Goal: Task Accomplishment & Management: Use online tool/utility

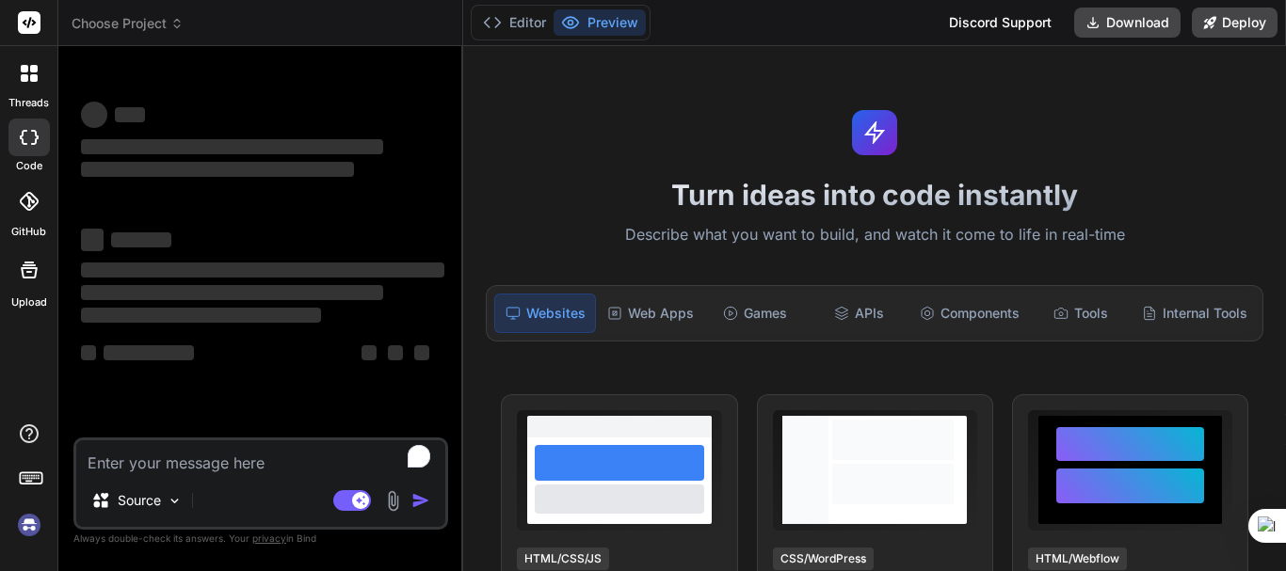
type textarea "x"
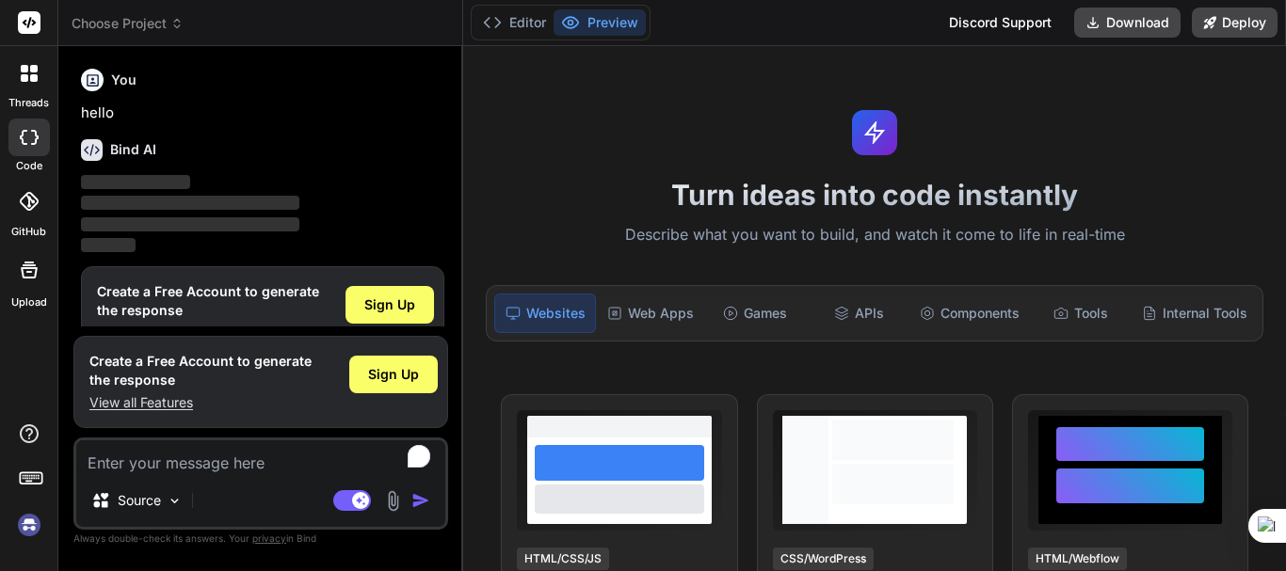
scroll to position [41, 0]
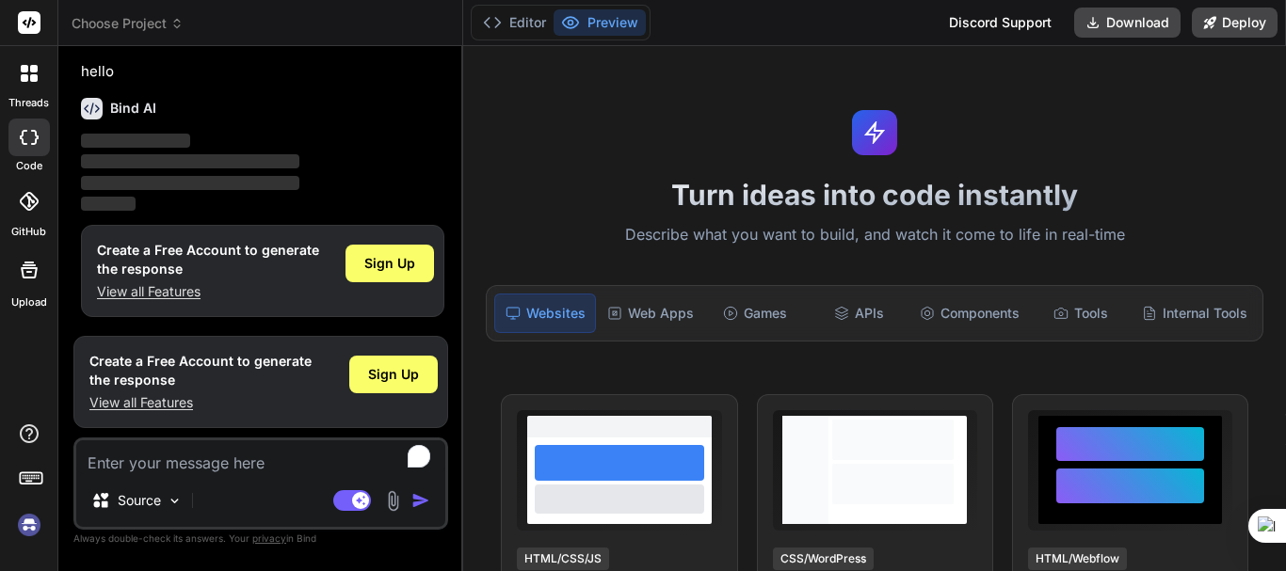
click at [34, 524] on img at bounding box center [29, 525] width 32 height 32
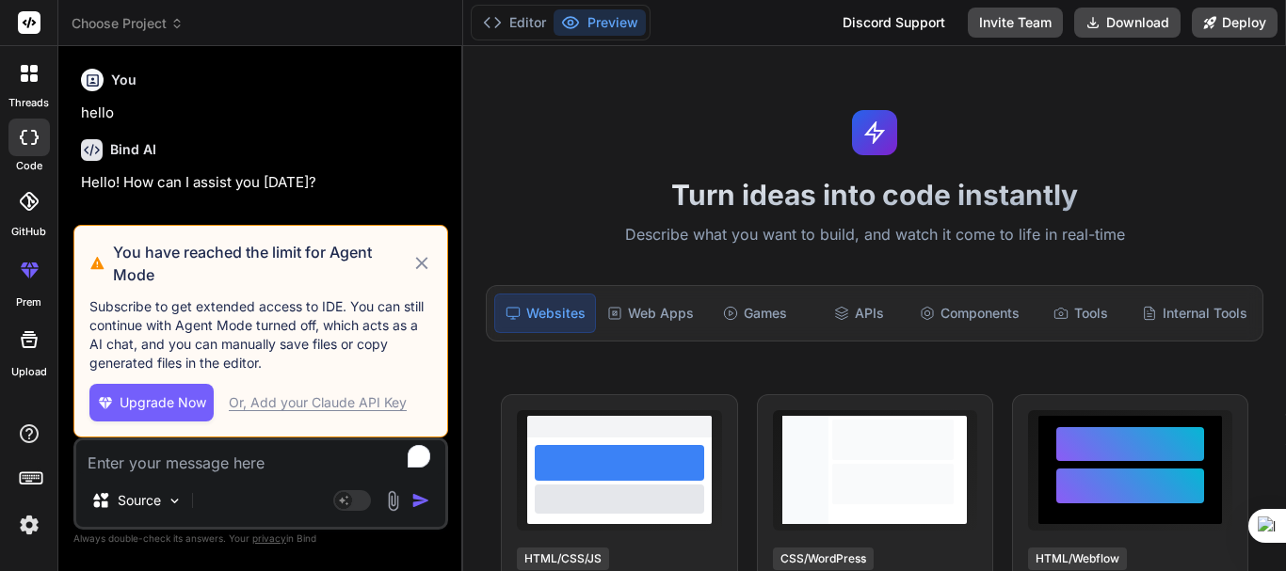
scroll to position [0, 0]
click at [422, 257] on icon at bounding box center [422, 263] width 22 height 23
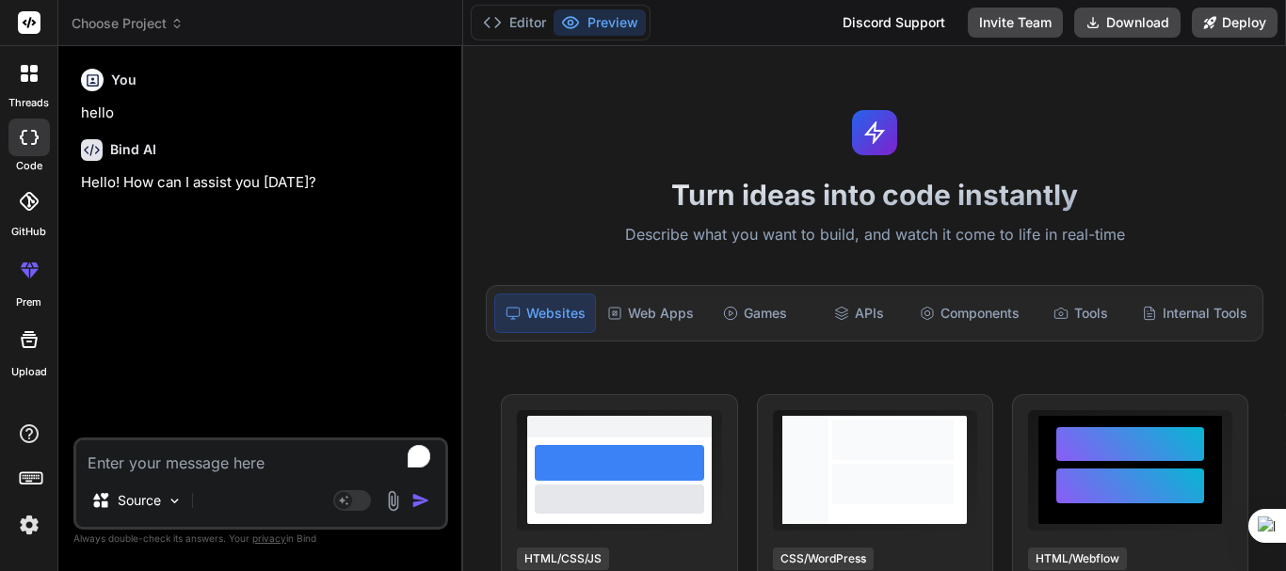
click at [39, 90] on div at bounding box center [29, 74] width 40 height 40
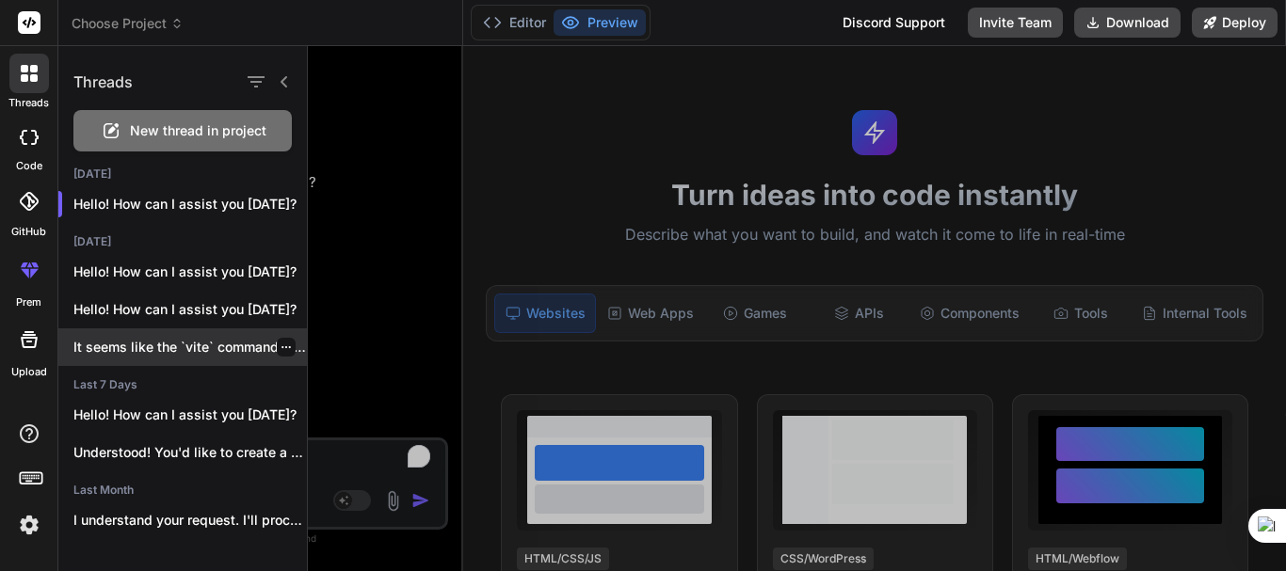
click at [141, 341] on p "It seems like the `vite` command was..." at bounding box center [189, 347] width 233 height 19
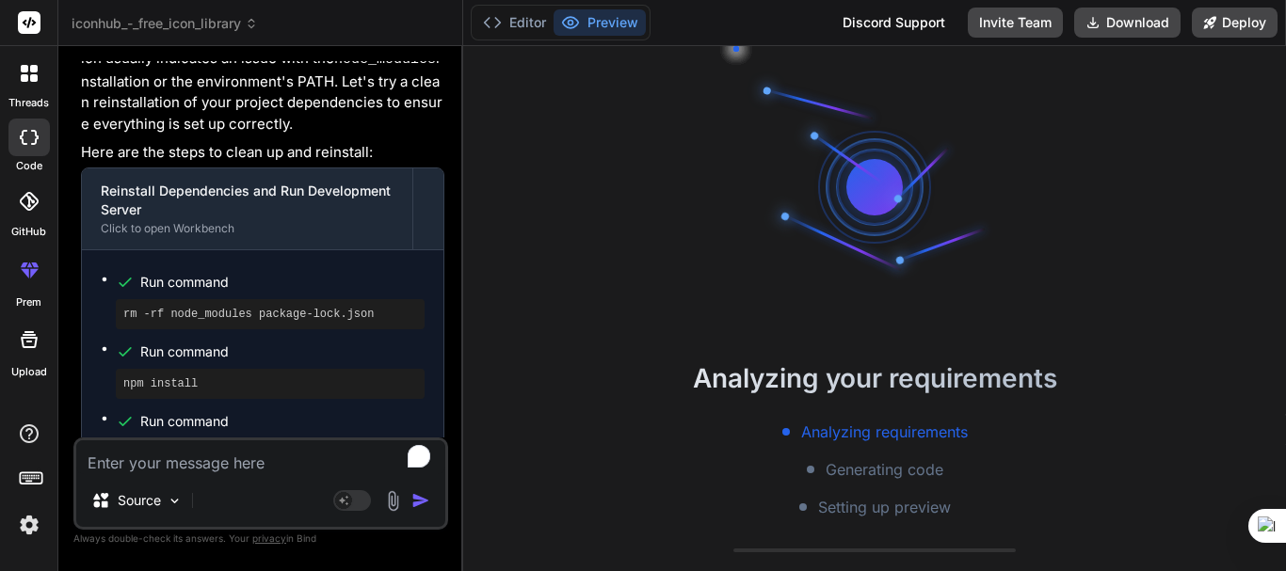
scroll to position [54, 0]
click at [124, 460] on textarea "To enrich screen reader interactions, please activate Accessibility in Grammarl…" at bounding box center [260, 458] width 369 height 34
type textarea "x"
type textarea "r"
type textarea "x"
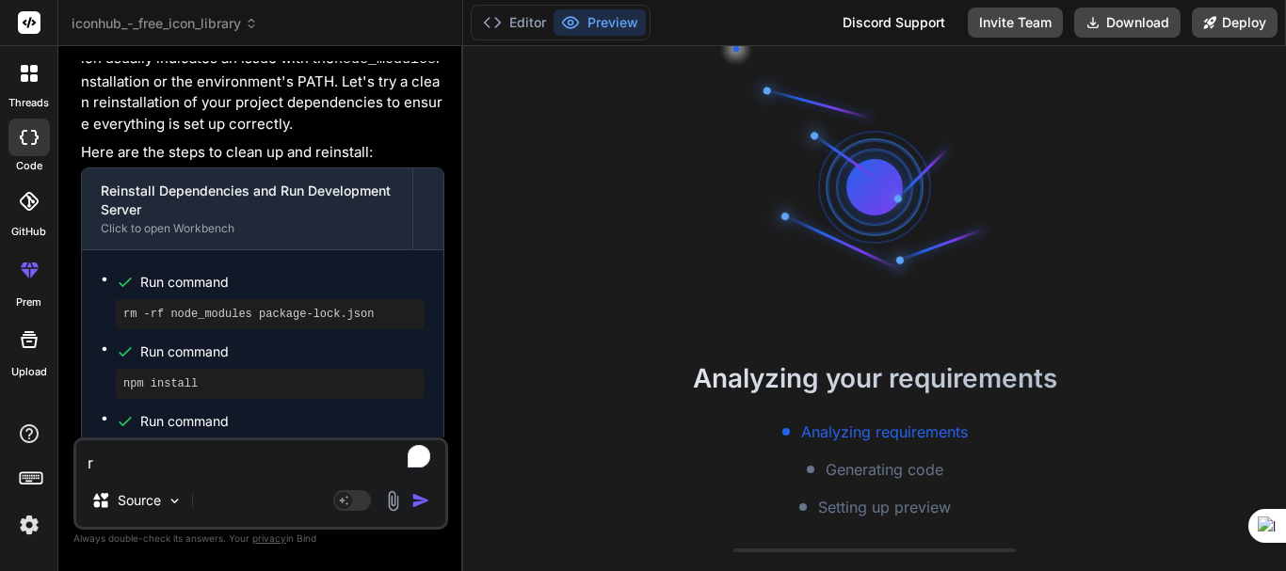
type textarea "ru"
type textarea "x"
type textarea "run"
type textarea "x"
type textarea "run"
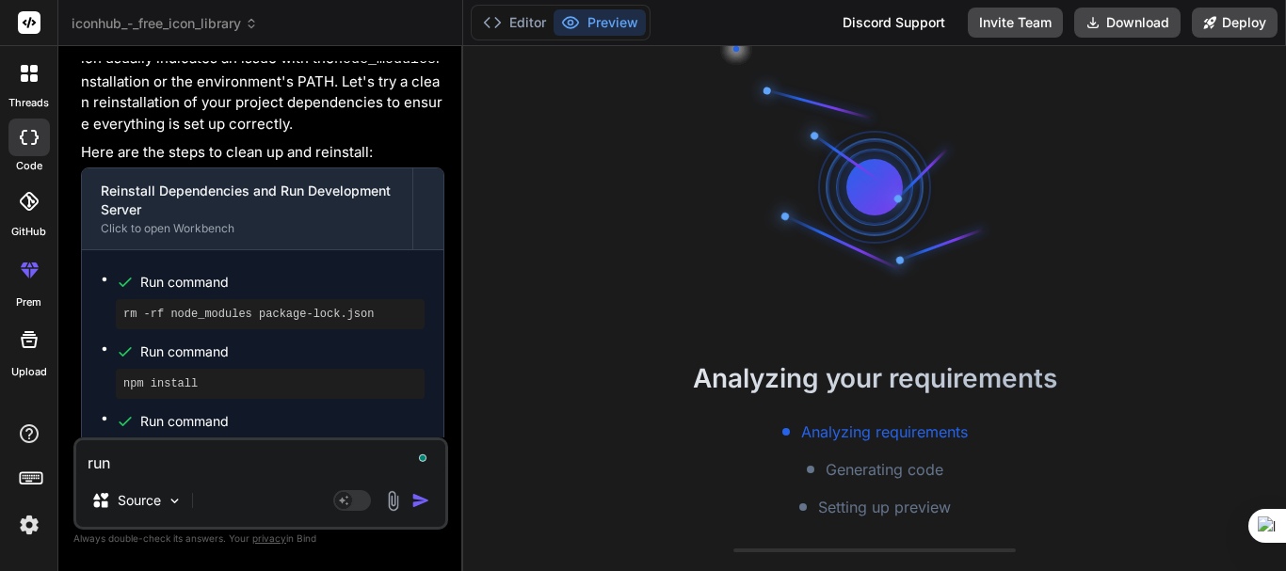
type textarea "x"
type textarea "run i"
type textarea "x"
type textarea "run it"
type textarea "x"
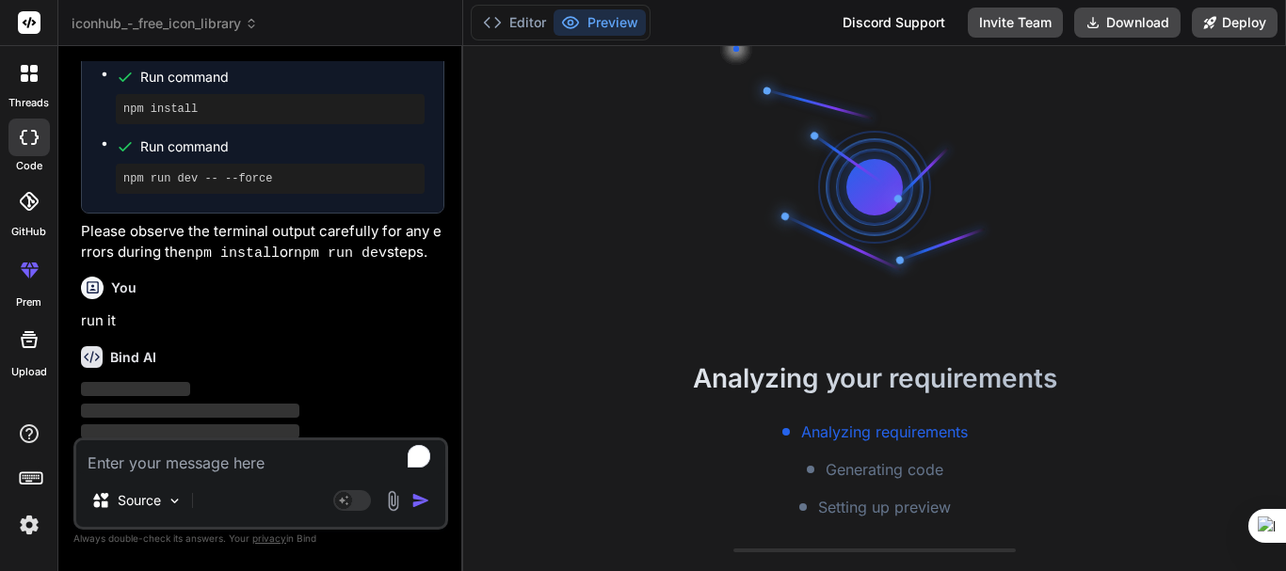
scroll to position [197, 0]
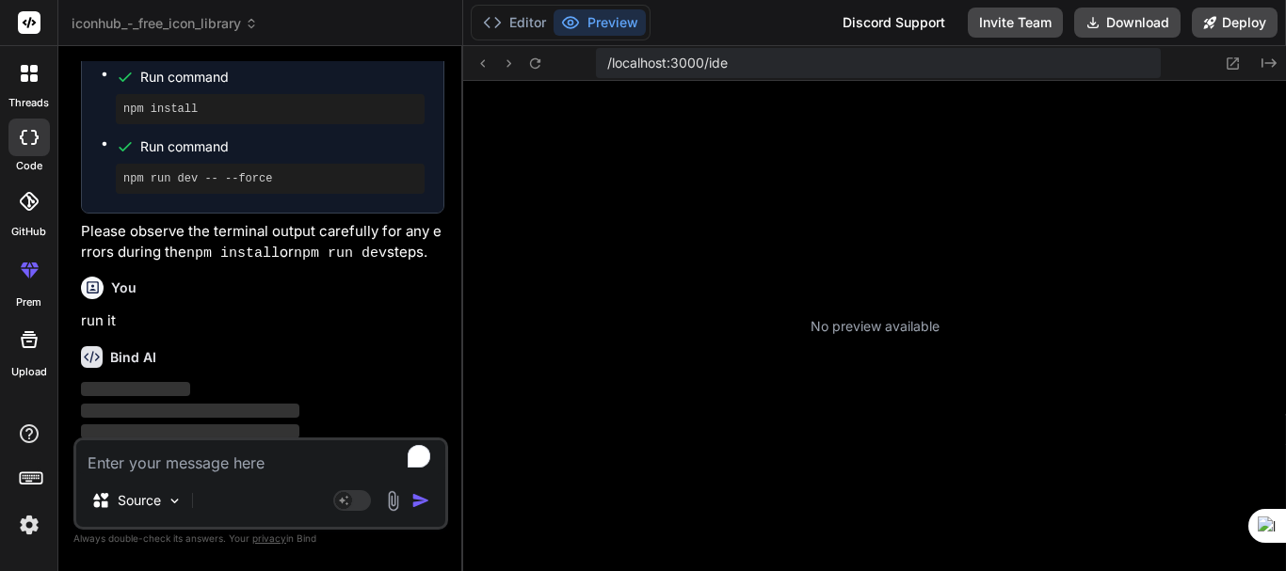
type textarea "x"
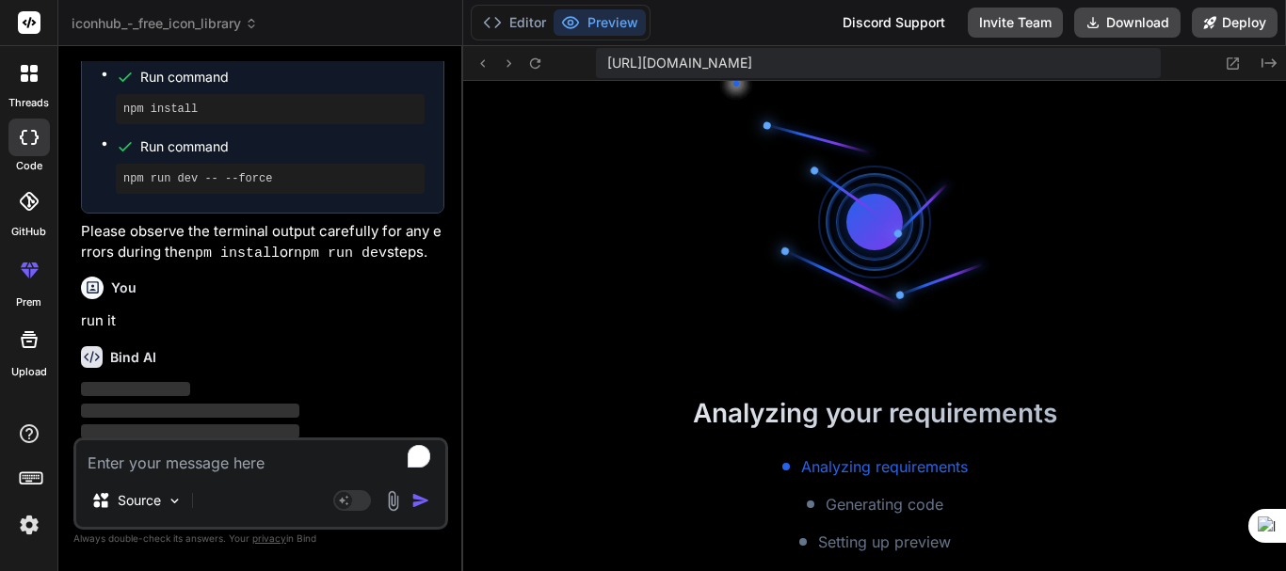
scroll to position [394, 0]
click at [540, 28] on button "Editor" at bounding box center [514, 22] width 78 height 26
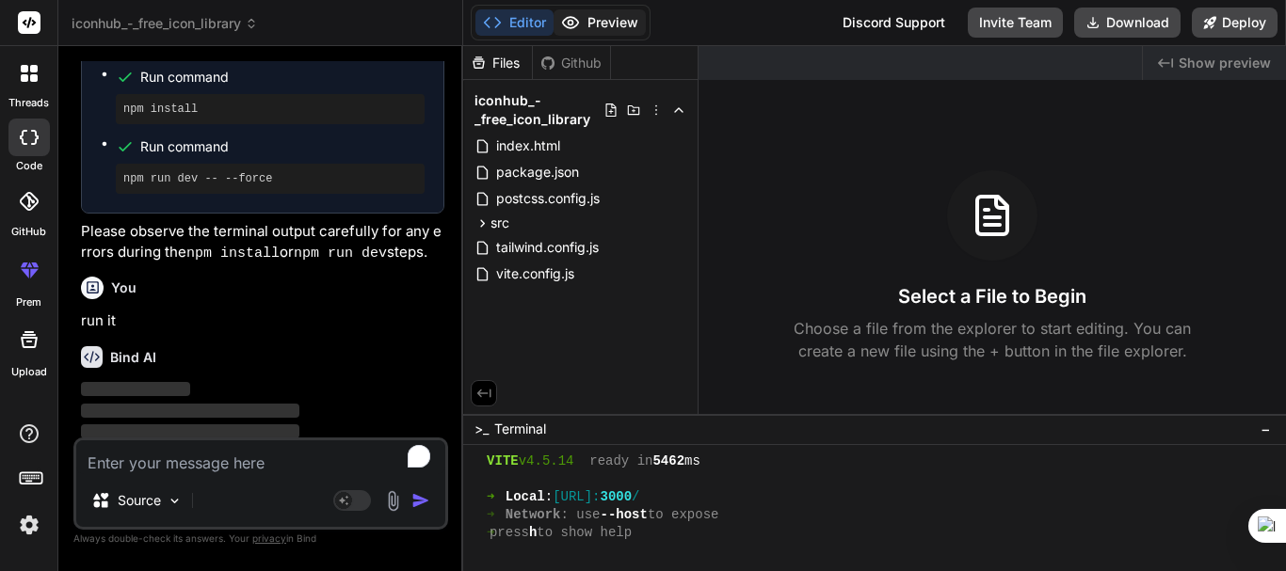
click at [592, 23] on button "Preview" at bounding box center [600, 22] width 92 height 26
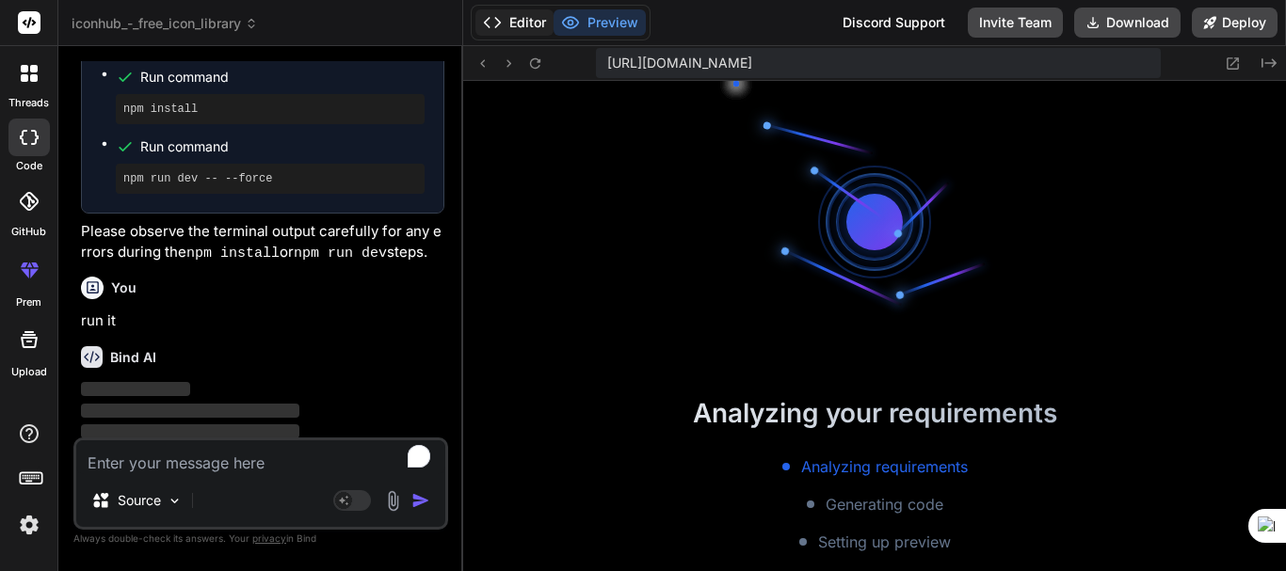
click at [509, 24] on button "Editor" at bounding box center [514, 22] width 78 height 26
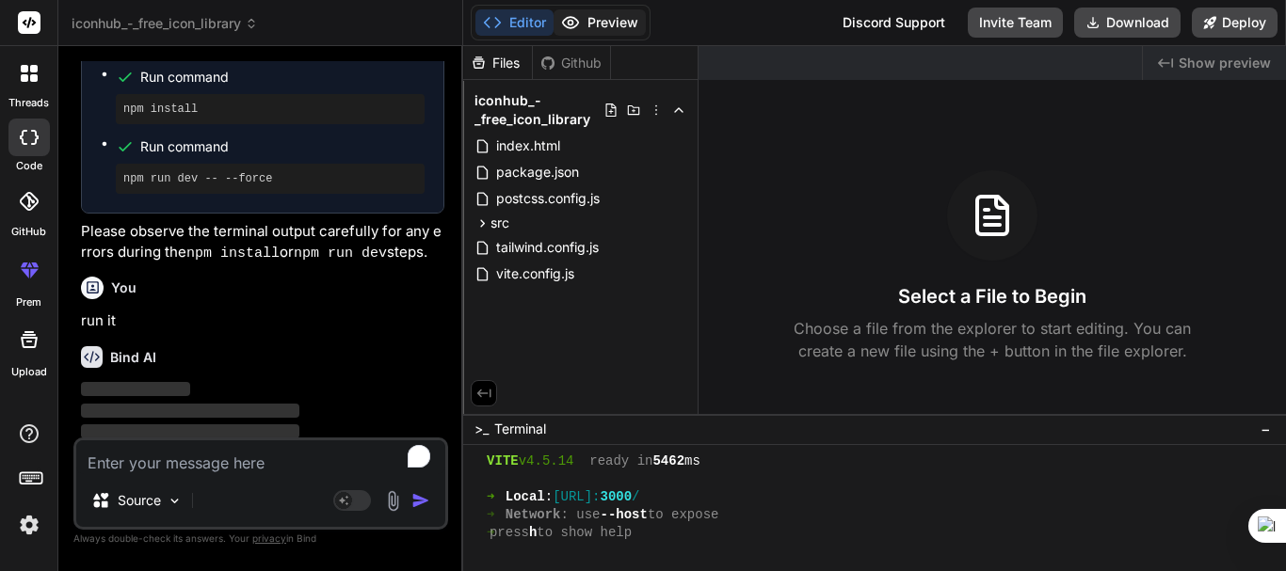
click at [594, 28] on button "Preview" at bounding box center [600, 22] width 92 height 26
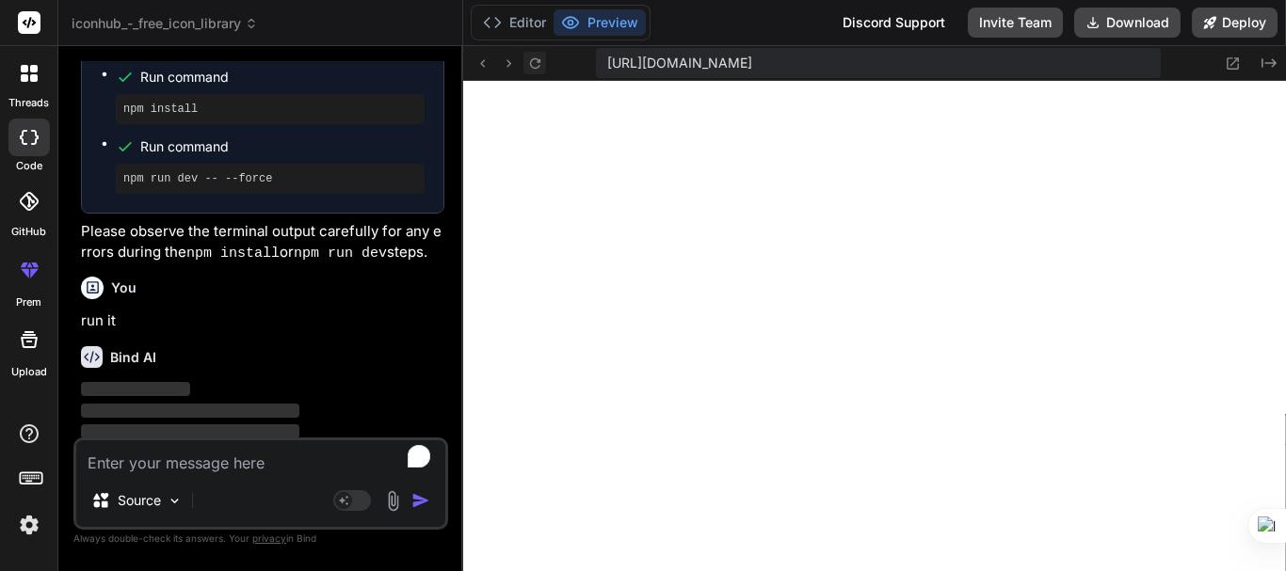
click at [534, 52] on button at bounding box center [534, 63] width 23 height 23
click at [187, 458] on textarea "To enrich screen reader interactions, please activate Accessibility in Grammarl…" at bounding box center [260, 458] width 369 height 34
type textarea "f"
type textarea "x"
type textarea "fi"
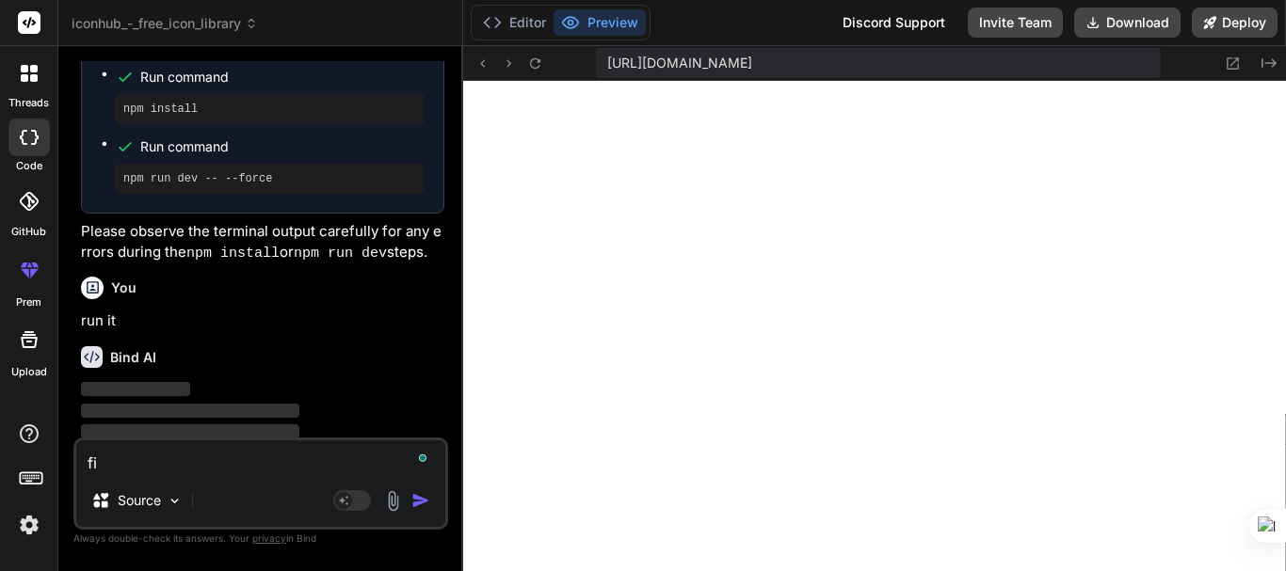
type textarea "x"
type textarea "f"
type textarea "x"
click at [1238, 26] on button "Deploy" at bounding box center [1235, 23] width 86 height 30
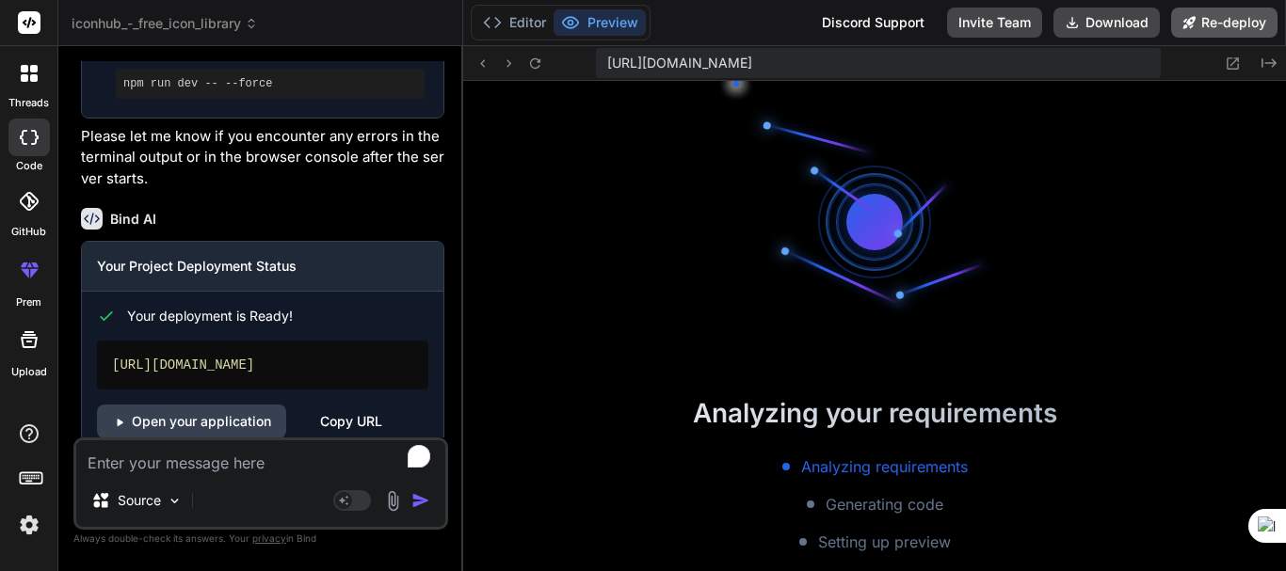
scroll to position [3196, 0]
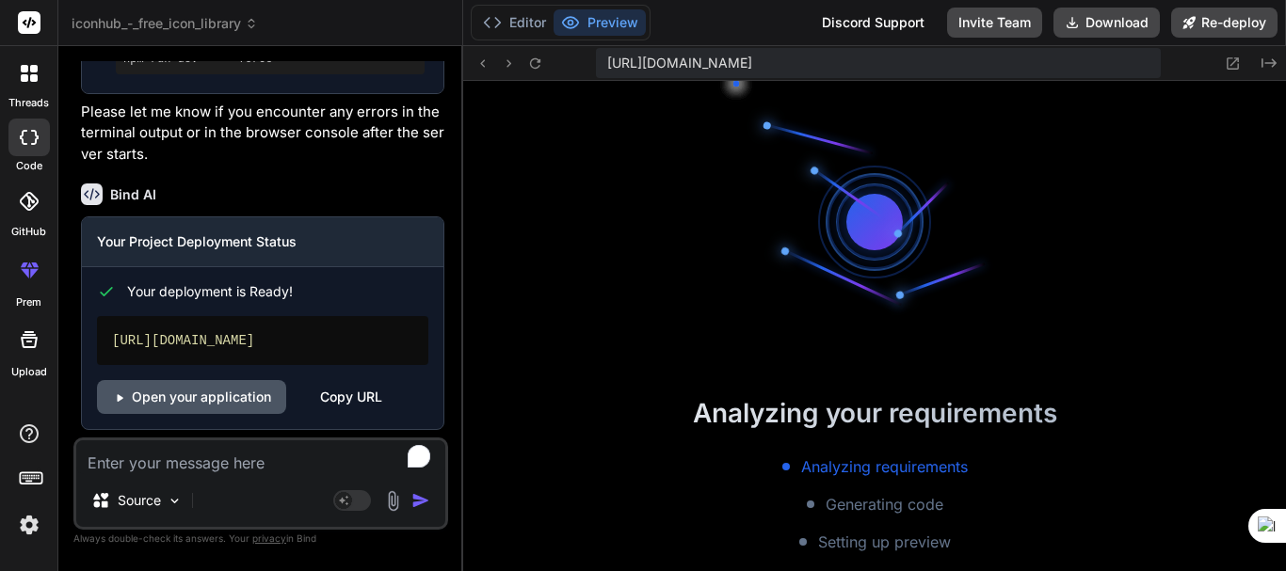
type textarea "x"
click at [179, 394] on link "Open your application" at bounding box center [191, 397] width 189 height 34
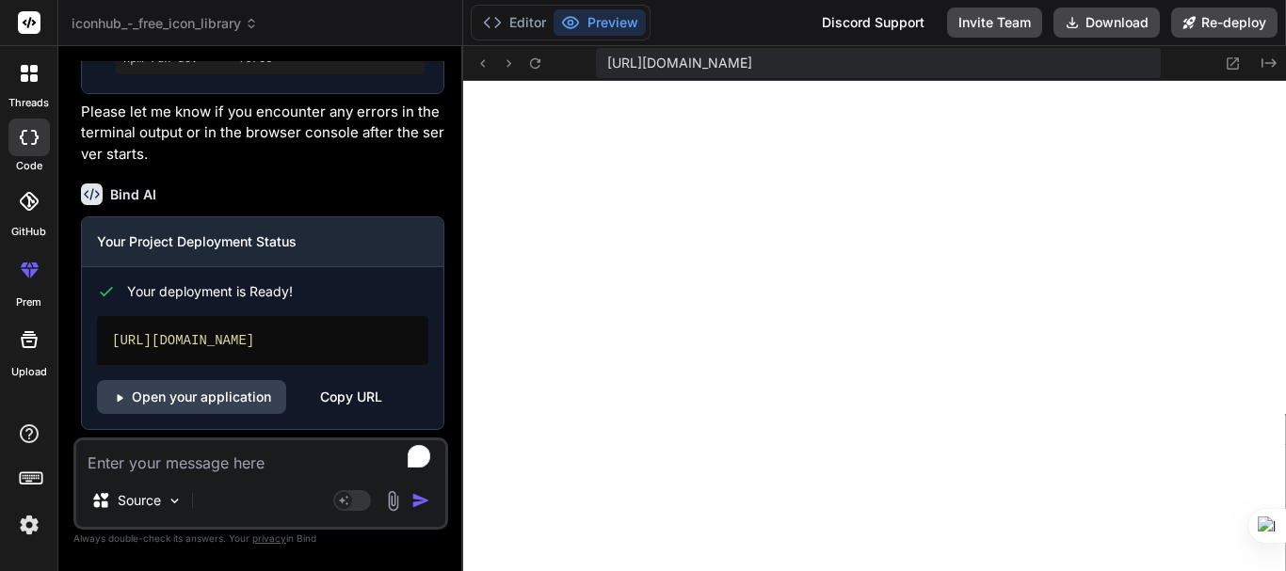
click at [217, 466] on textarea "To enrich screen reader interactions, please activate Accessibility in Grammarl…" at bounding box center [260, 458] width 369 height 34
paste textarea "index-55eb4724.js:79 Uncaught TypeError: Cannot read properties of undefined (r…"
type textarea "index-55eb4724.js:79 Uncaught TypeError: Cannot read properties of undefined (r…"
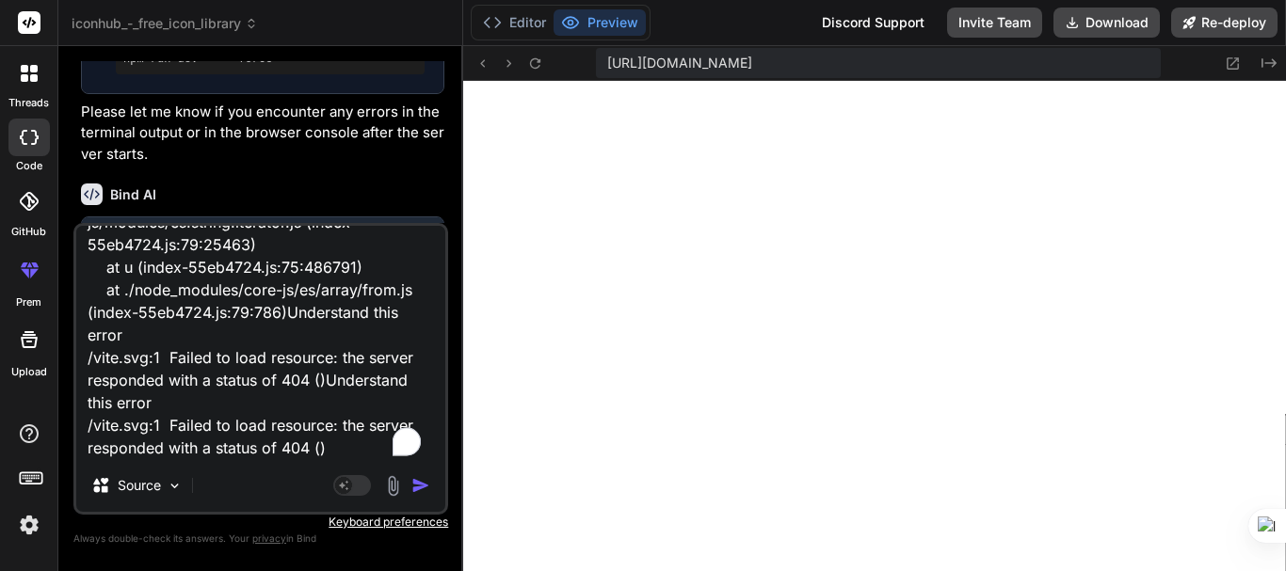
type textarea "x"
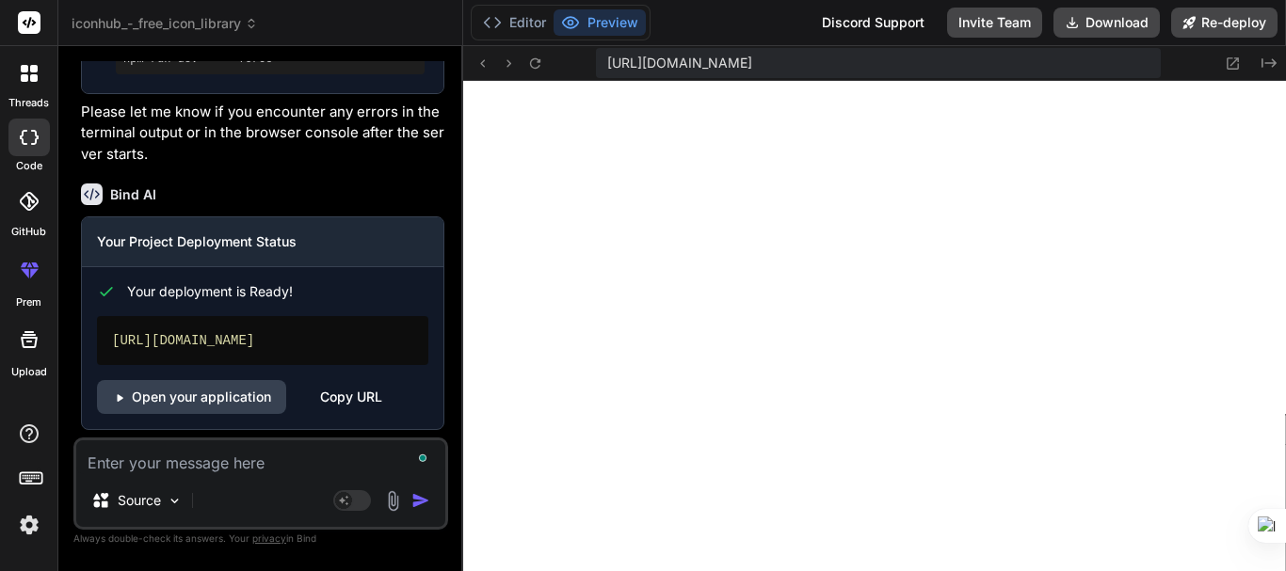
scroll to position [0, 0]
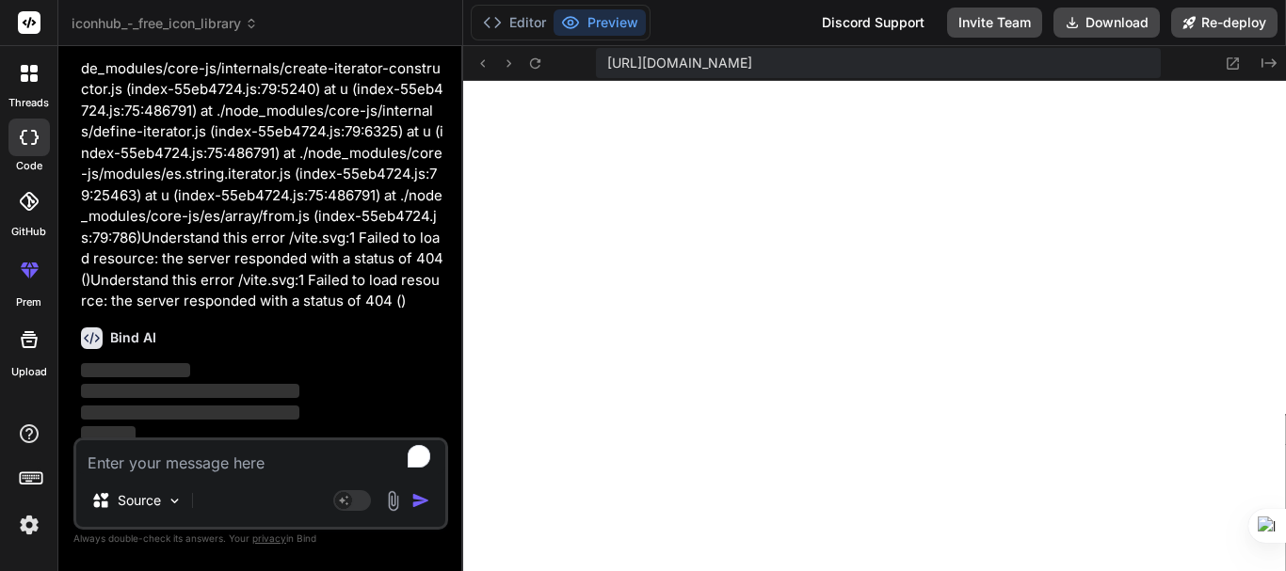
type textarea "x"
type textarea "g"
type textarea "x"
type textarea "ge"
type textarea "x"
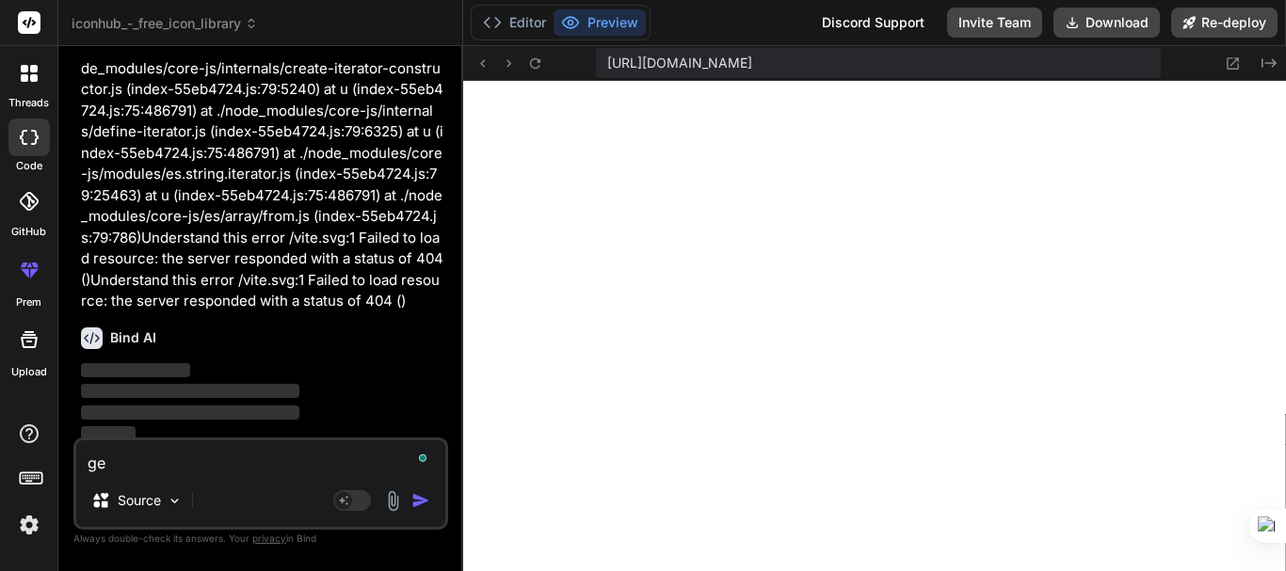
type textarea "get"
type textarea "x"
type textarea "gett"
type textarea "x"
type textarea "getti"
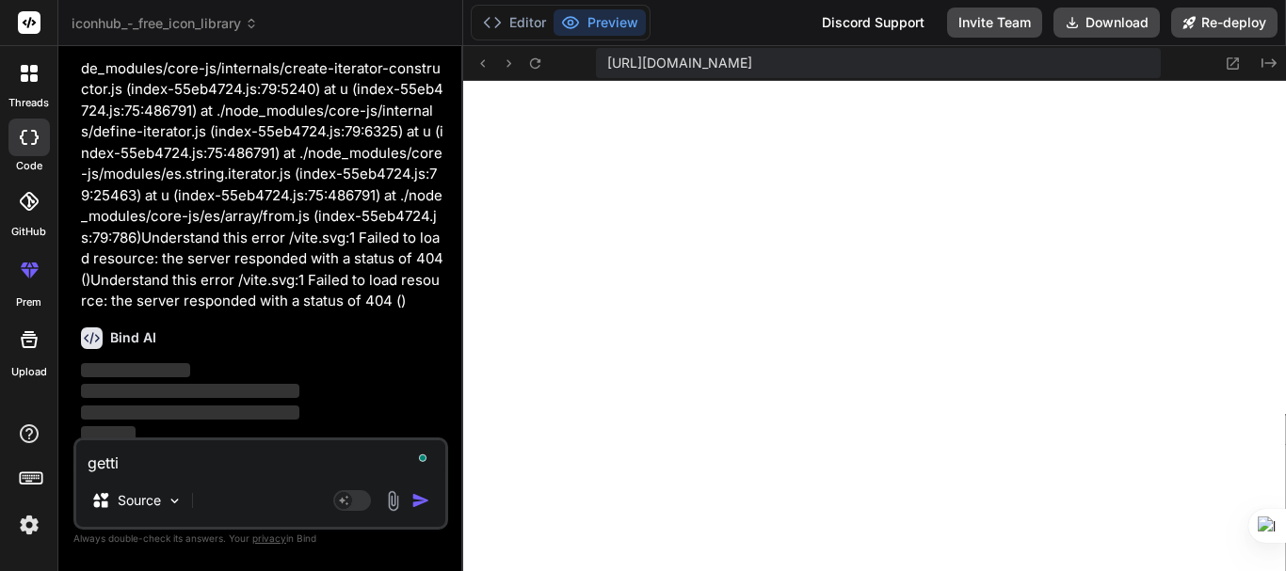
type textarea "x"
type textarea "gettin"
type textarea "x"
type textarea "getting"
type textarea "x"
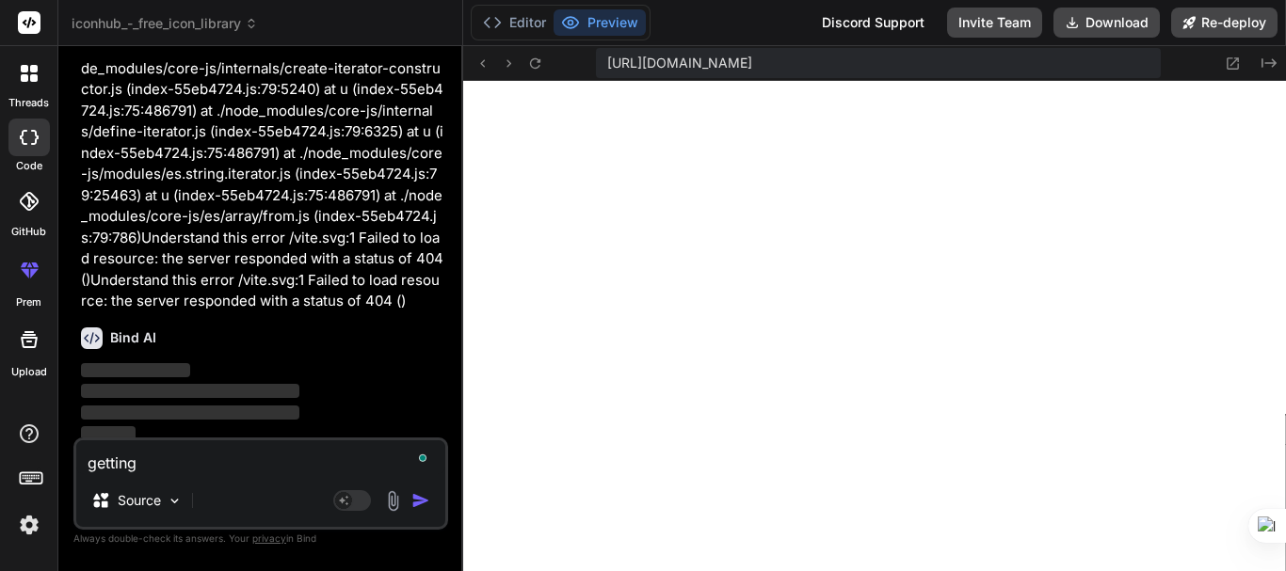
type textarea "getting"
type textarea "x"
type textarea "getting e"
type textarea "x"
type textarea "getting er"
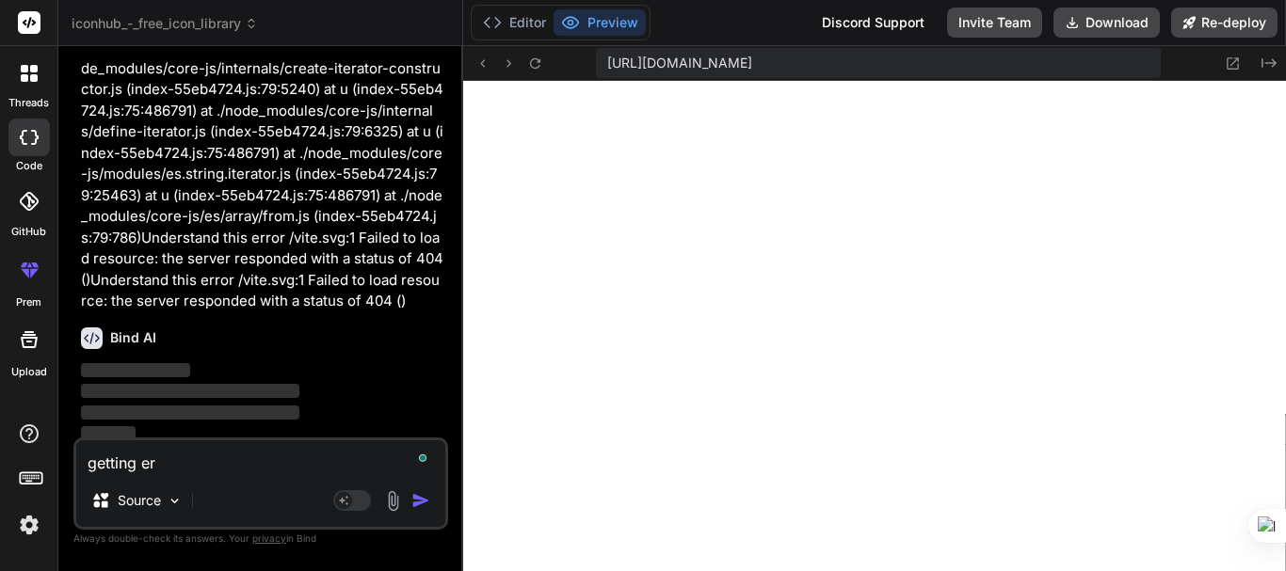
type textarea "x"
type textarea "getting err"
type textarea "x"
type textarea "getting error"
type textarea "x"
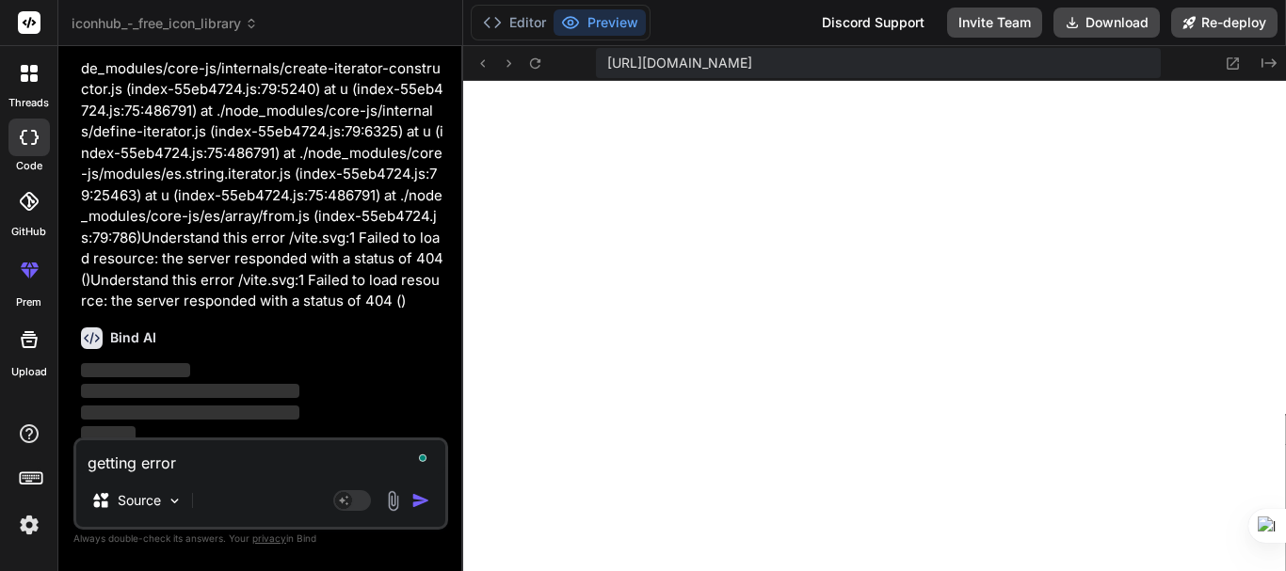
type textarea "getting error"
type textarea "x"
type textarea "getting error w"
type textarea "x"
type textarea "getting error wh"
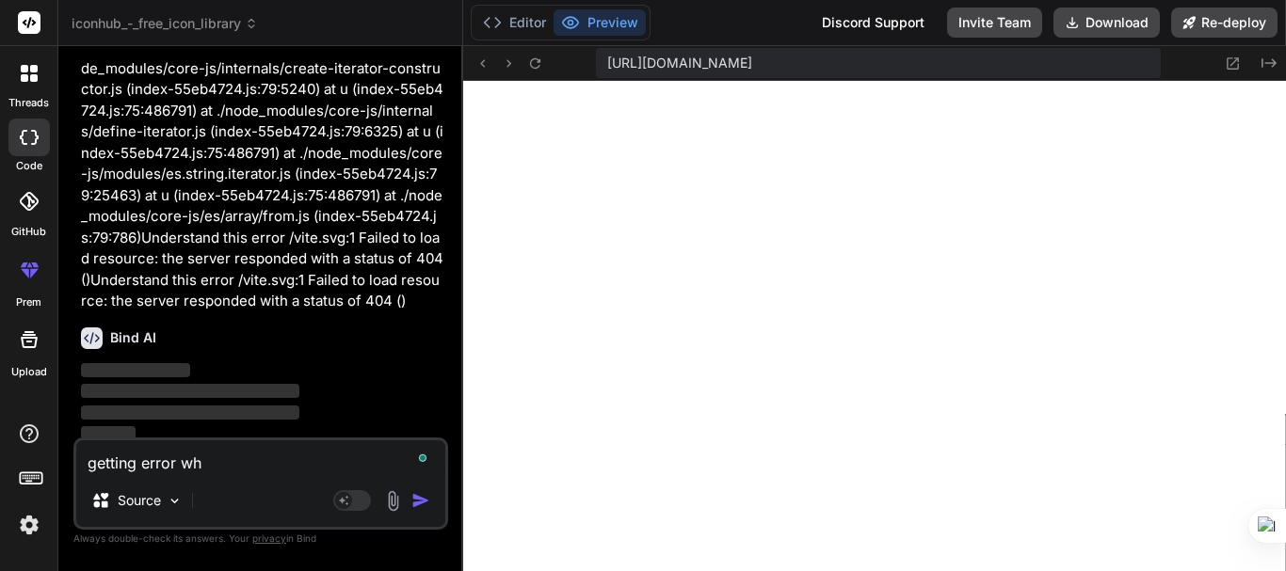
type textarea "x"
type textarea "getting error whi"
type textarea "x"
type textarea "getting error whil"
type textarea "x"
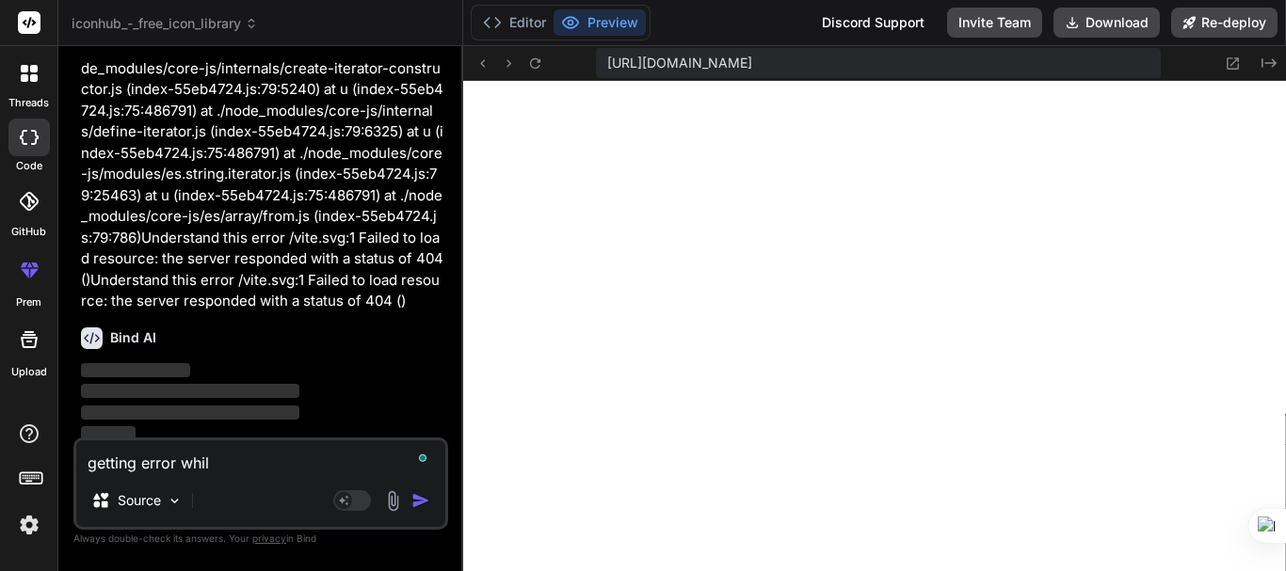
type textarea "getting error while"
type textarea "x"
type textarea "getting error while"
type textarea "x"
type textarea "getting error while d"
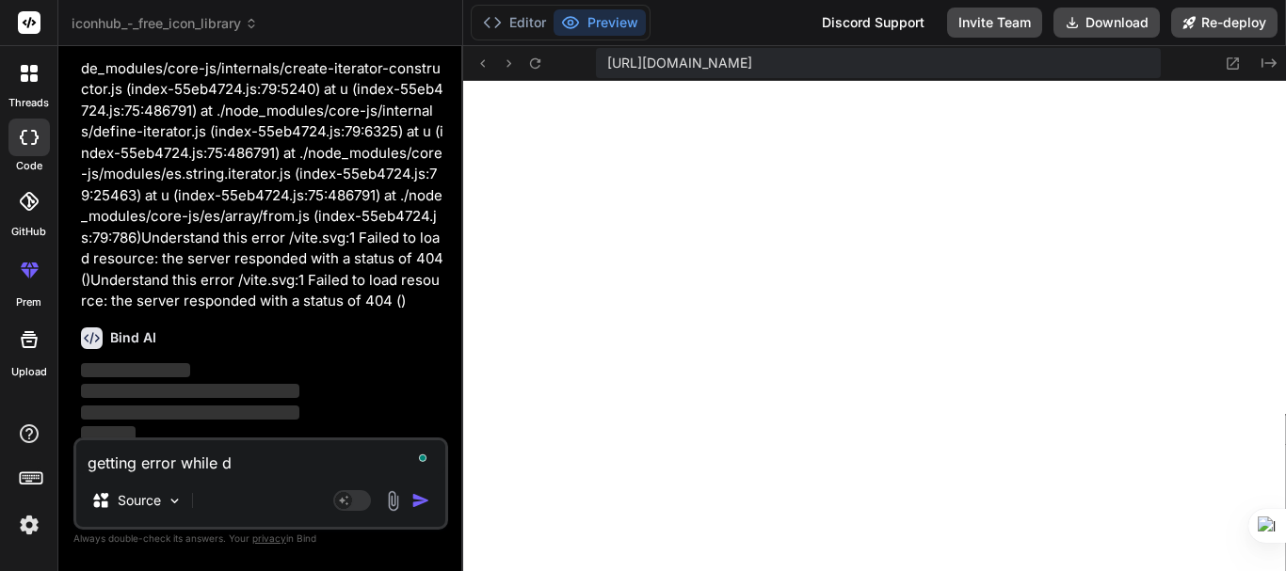
type textarea "x"
type textarea "getting error while de"
type textarea "x"
type textarea "getting error while dep"
type textarea "x"
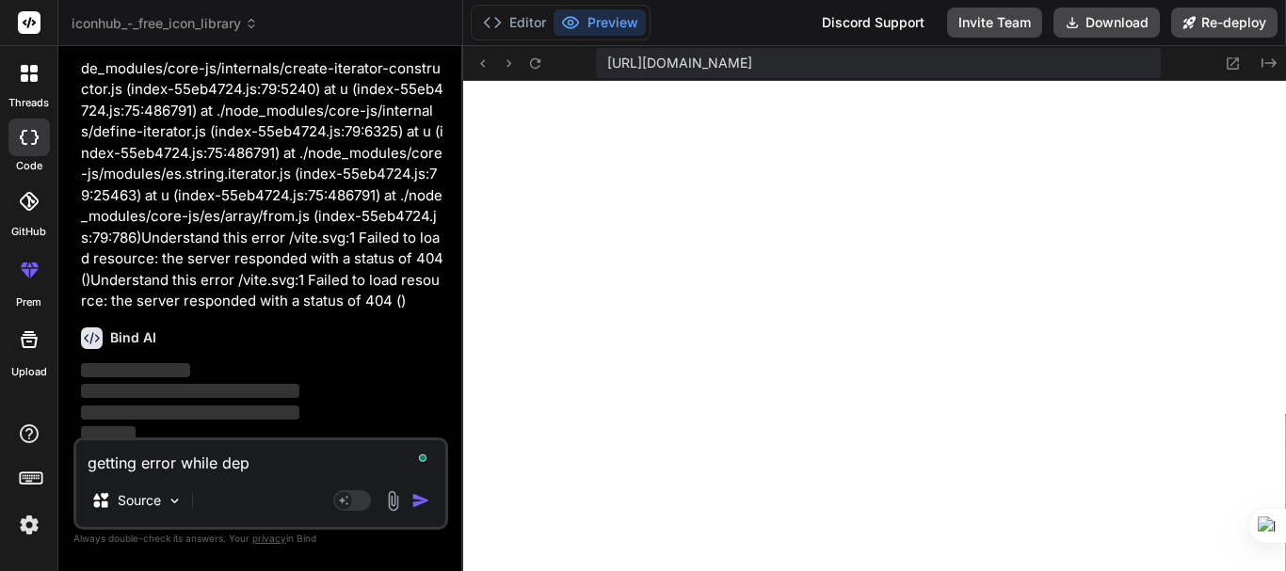
type textarea "getting error while dep;"
type textarea "x"
type textarea "getting error while dep"
type textarea "x"
type textarea "getting error while depl"
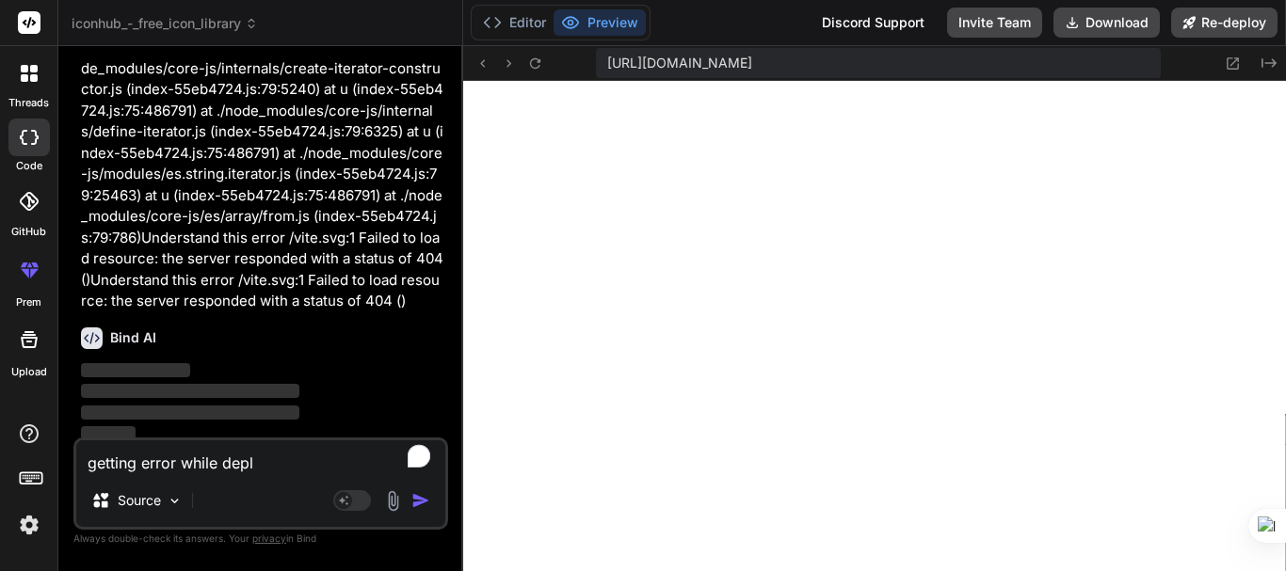
type textarea "x"
type textarea "getting error while deplo"
type textarea "x"
type textarea "getting error while deploy"
type textarea "x"
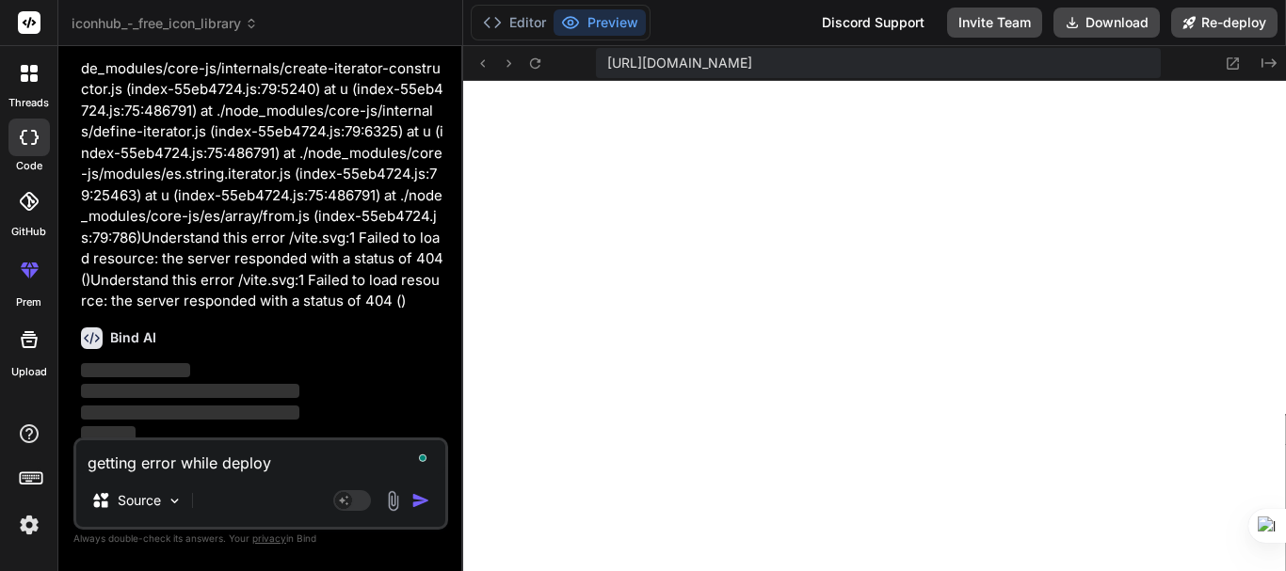
type textarea "getting error while deployi"
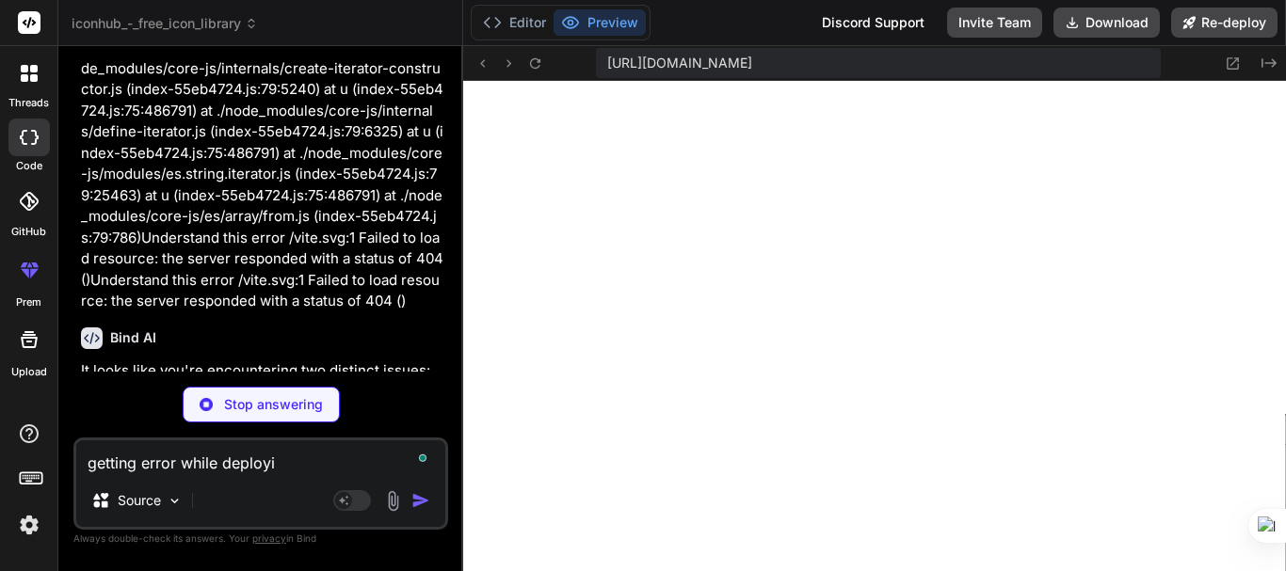
scroll to position [3731, 0]
type textarea "x"
type textarea "getting error while deployin"
type textarea "x"
type textarea "getting error while deploying"
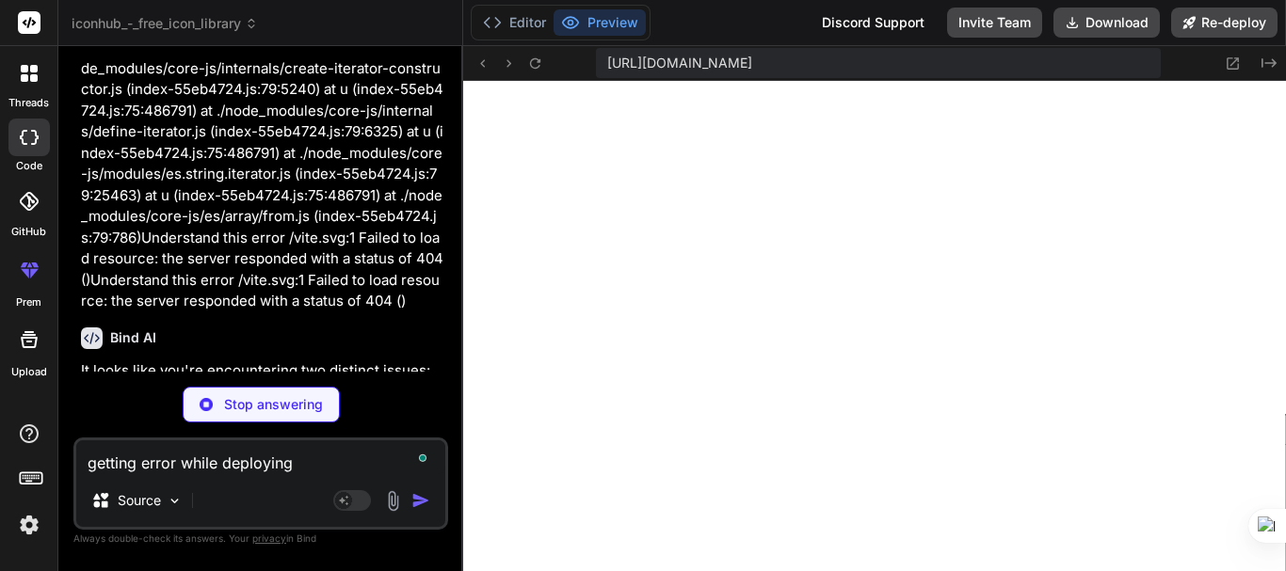
type textarea "x"
type textarea "getting error while deploying:"
type textarea "x"
type textarea "getting error while deploying:"
paste textarea "index-55eb4724.js:79 Uncaught TypeError: Cannot read properties of undefined (r…"
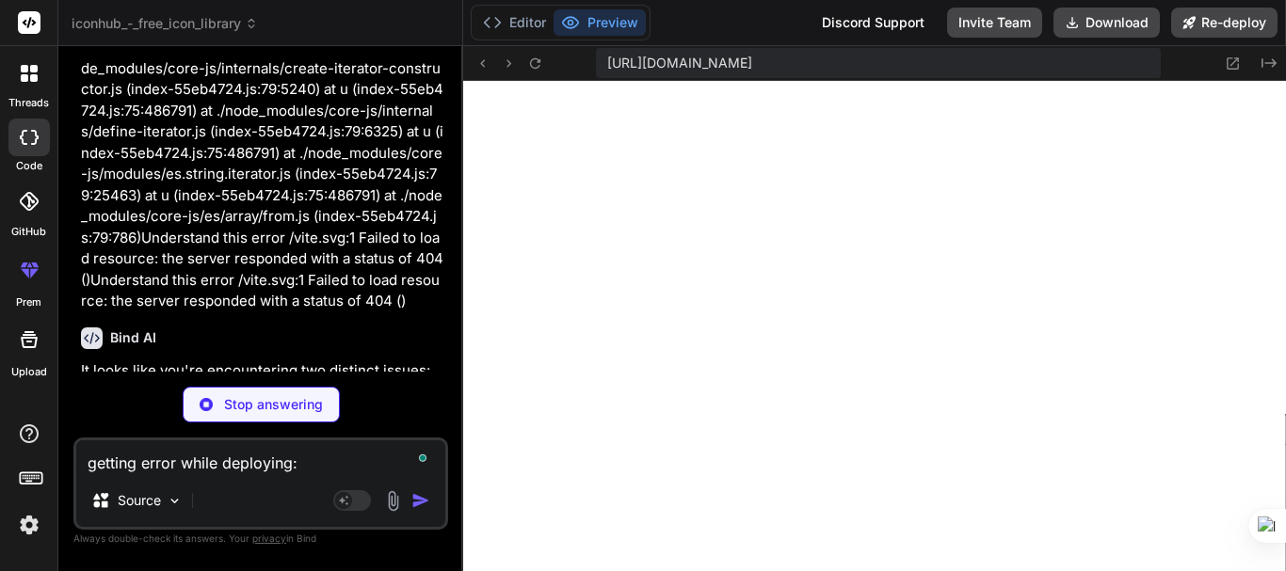
type textarea "x"
type textarea "getting error while deploying: index-55eb4724.js:79 Uncaught TypeError: Cannot …"
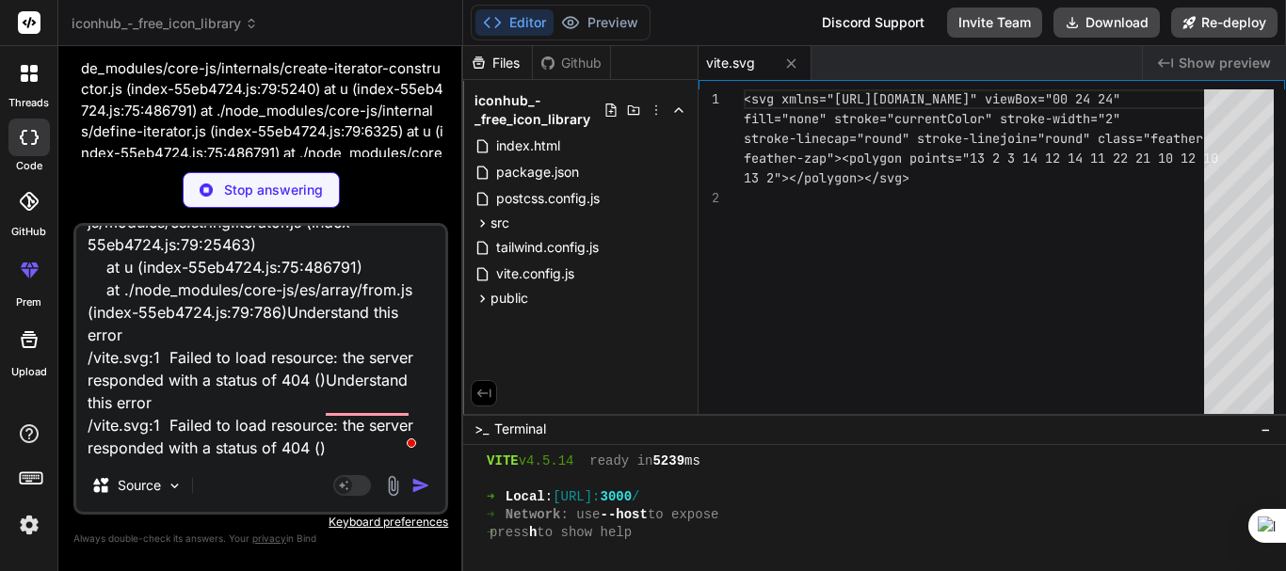
type textarea "x"
type textarea "'global': 'globalThis', 'process.env.NODE_ENV': JSON.stringify(process.env.NODE…"
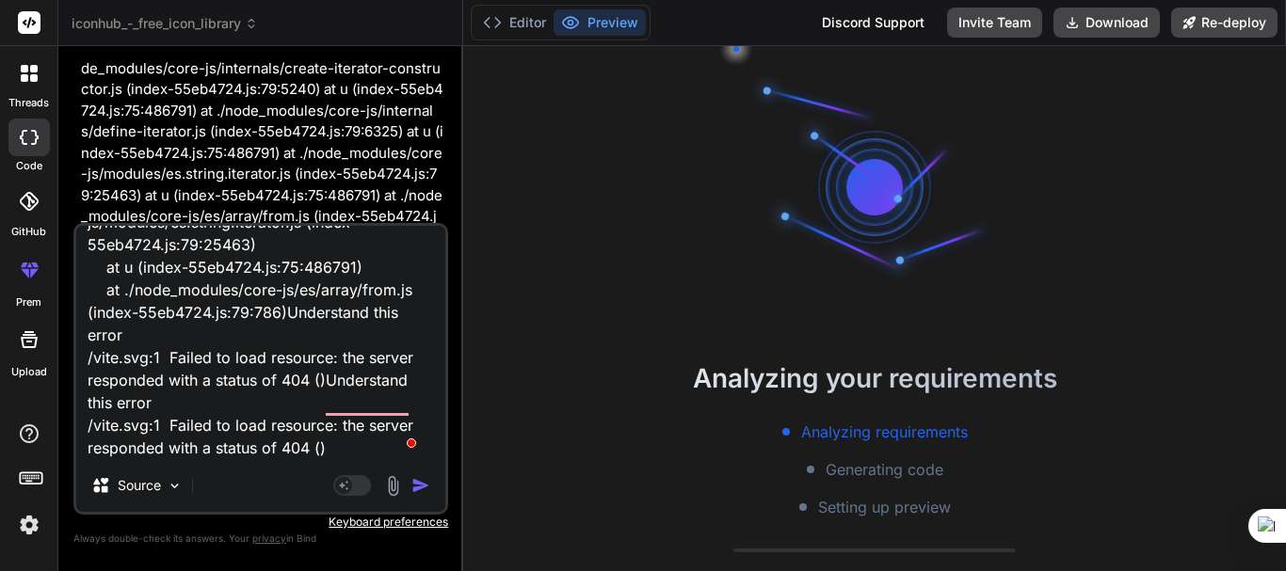
scroll to position [805, 0]
type textarea "x"
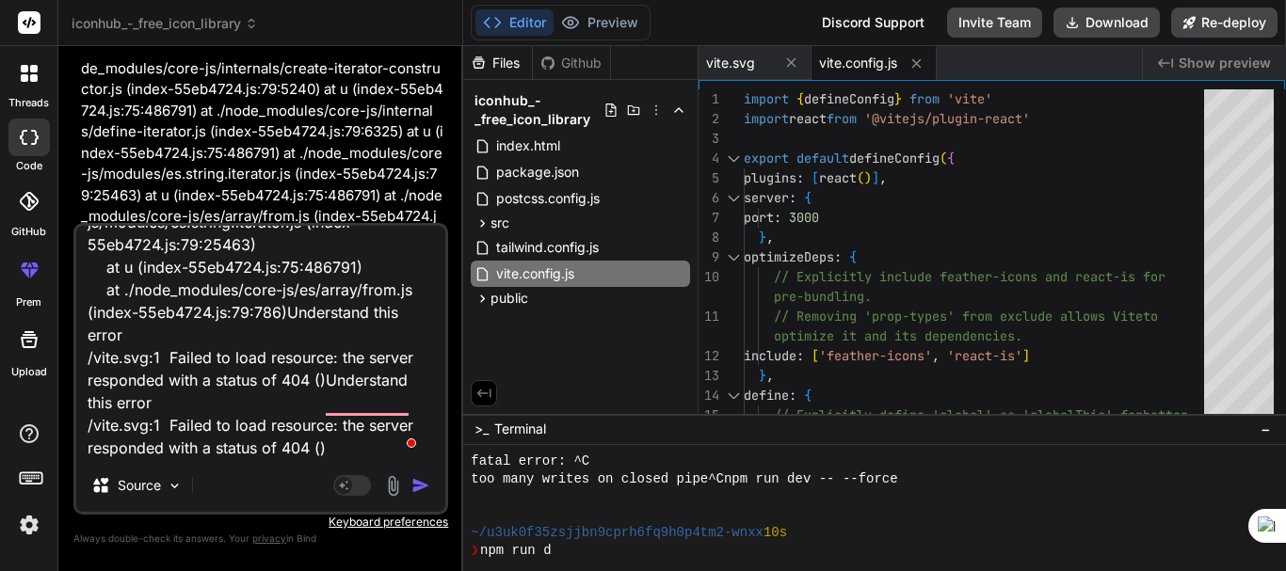
scroll to position [912, 0]
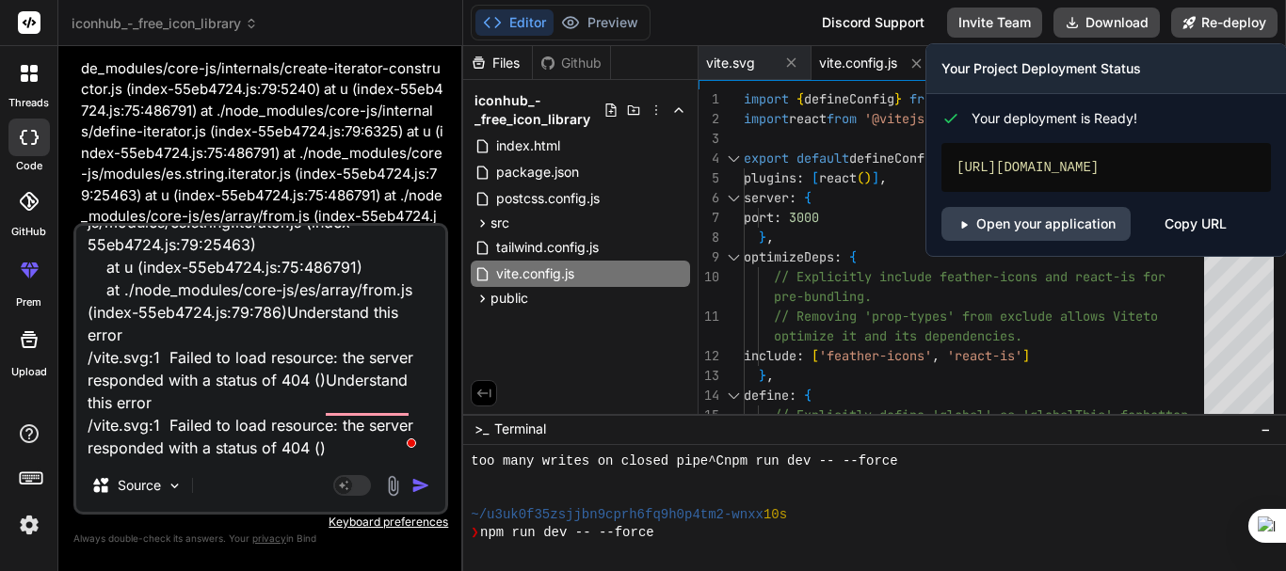
type textarea "getting error while deploying: index-55eb4724.js:79 Uncaught TypeError: Cannot …"
click at [1060, 240] on link "Open your application" at bounding box center [1035, 224] width 189 height 34
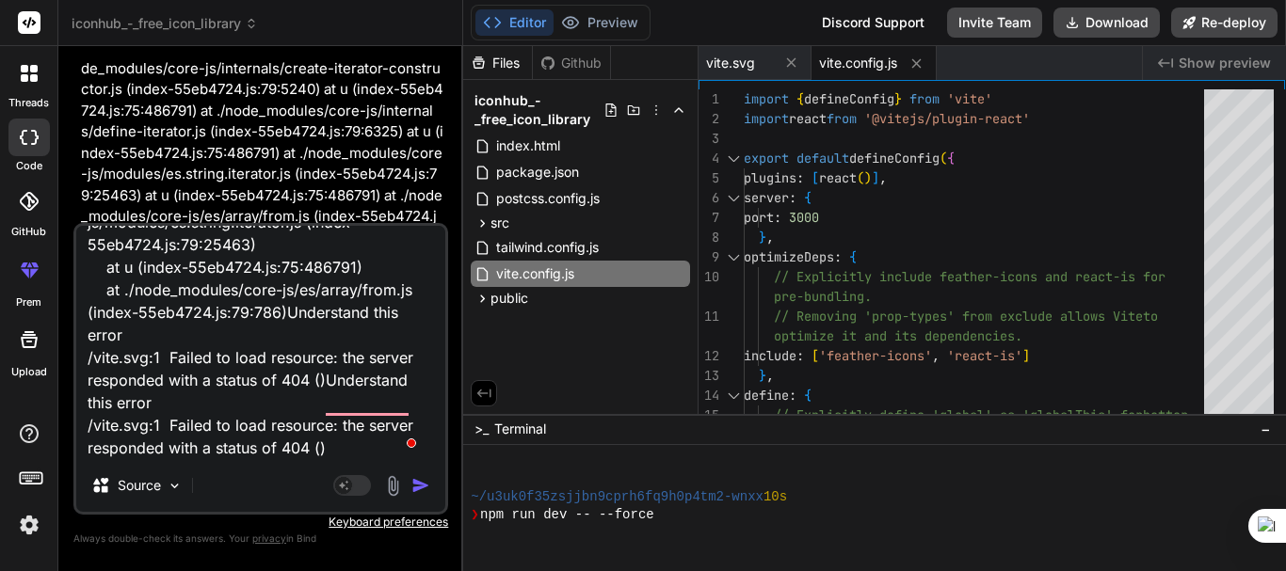
scroll to position [948, 0]
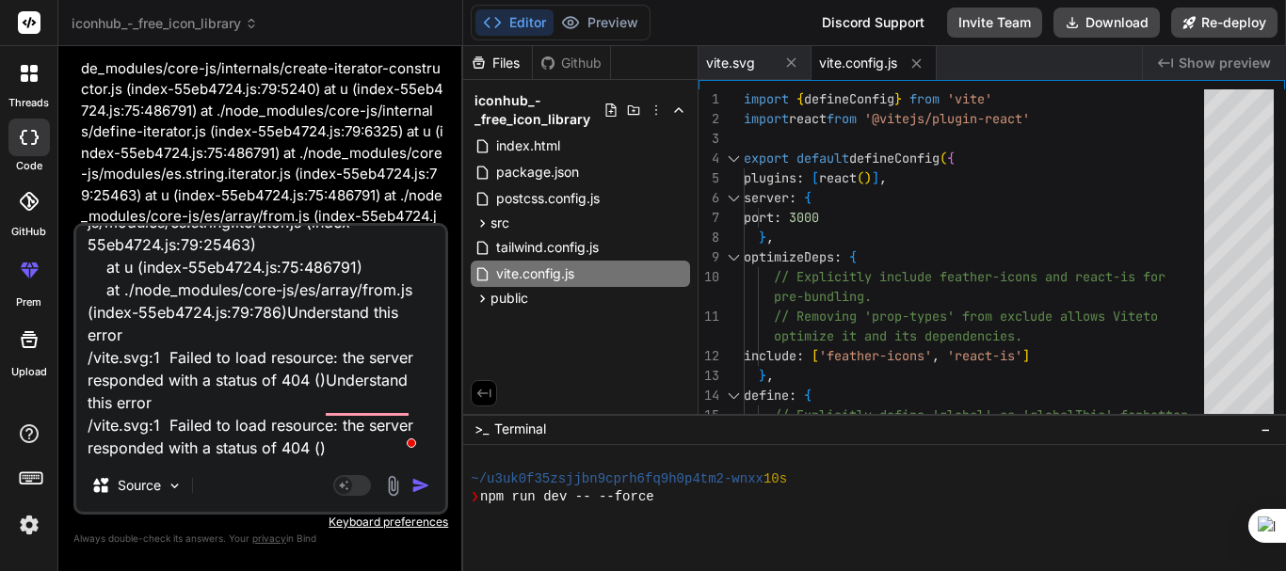
click at [417, 490] on img "button" at bounding box center [420, 485] width 19 height 19
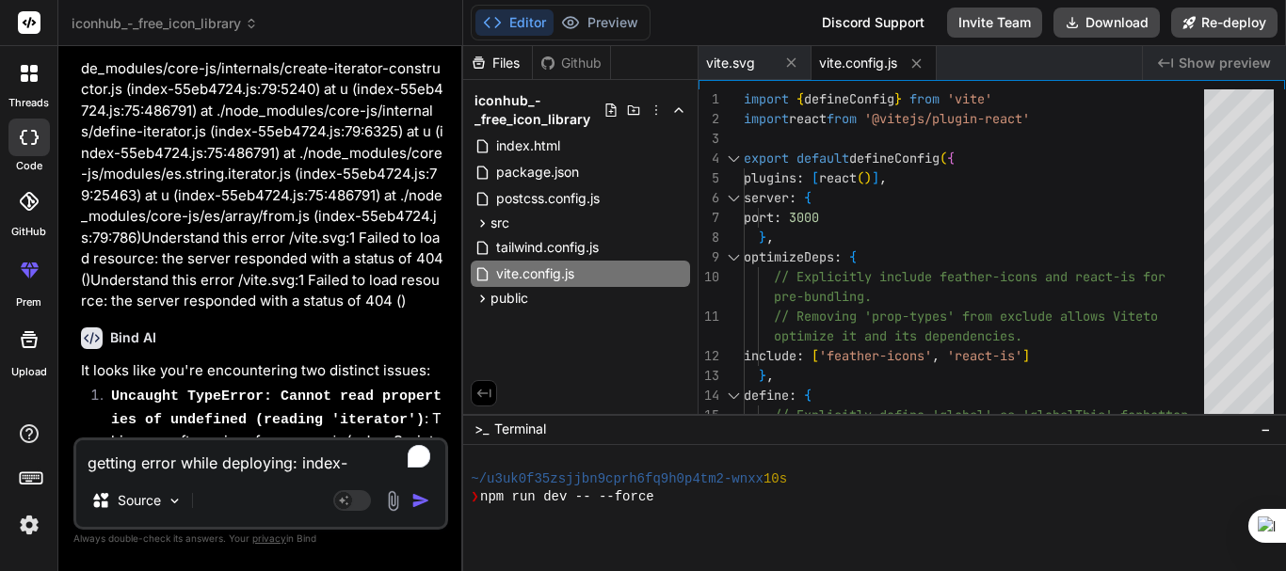
scroll to position [5142, 0]
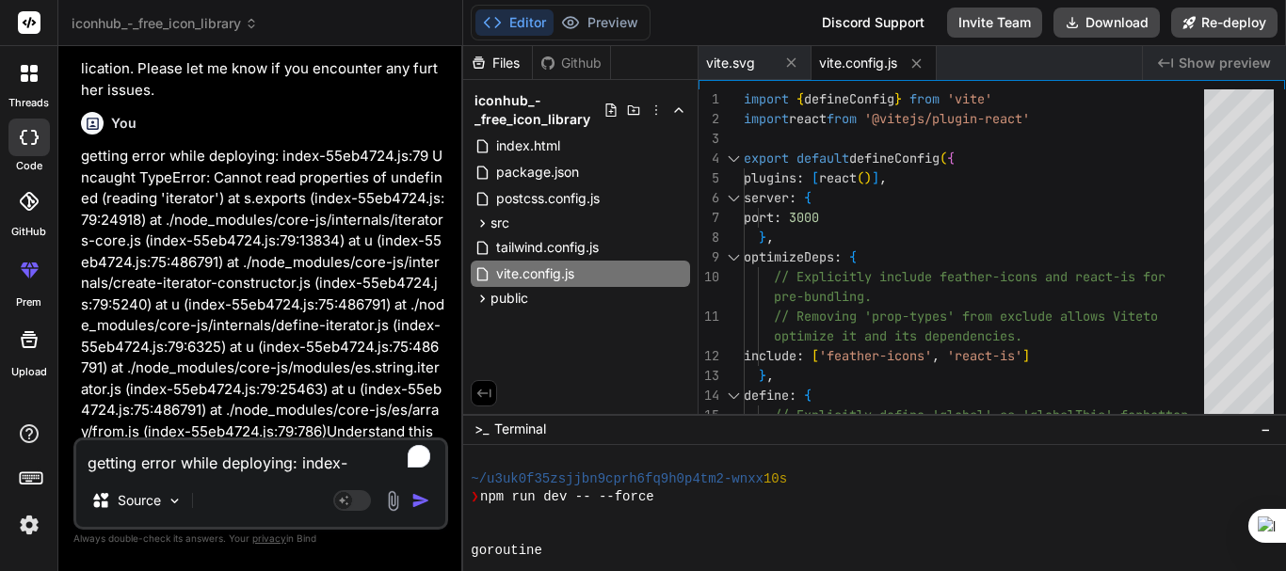
click at [282, 281] on p "getting error while deploying: index-55eb4724.js:79 Uncaught TypeError: Cannot …" at bounding box center [262, 336] width 363 height 381
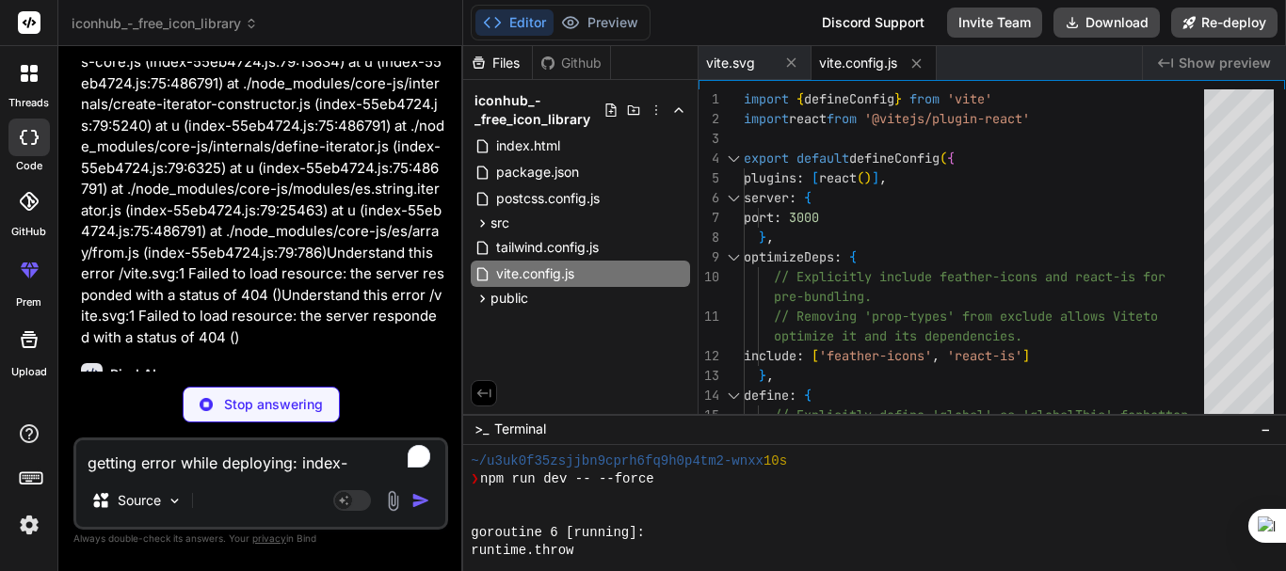
scroll to position [5321, 0]
type textarea "x"
type textarea "'global': 'globalThis', 'process.env.NODE_ENV': JSON.stringify(process.env.NODE…"
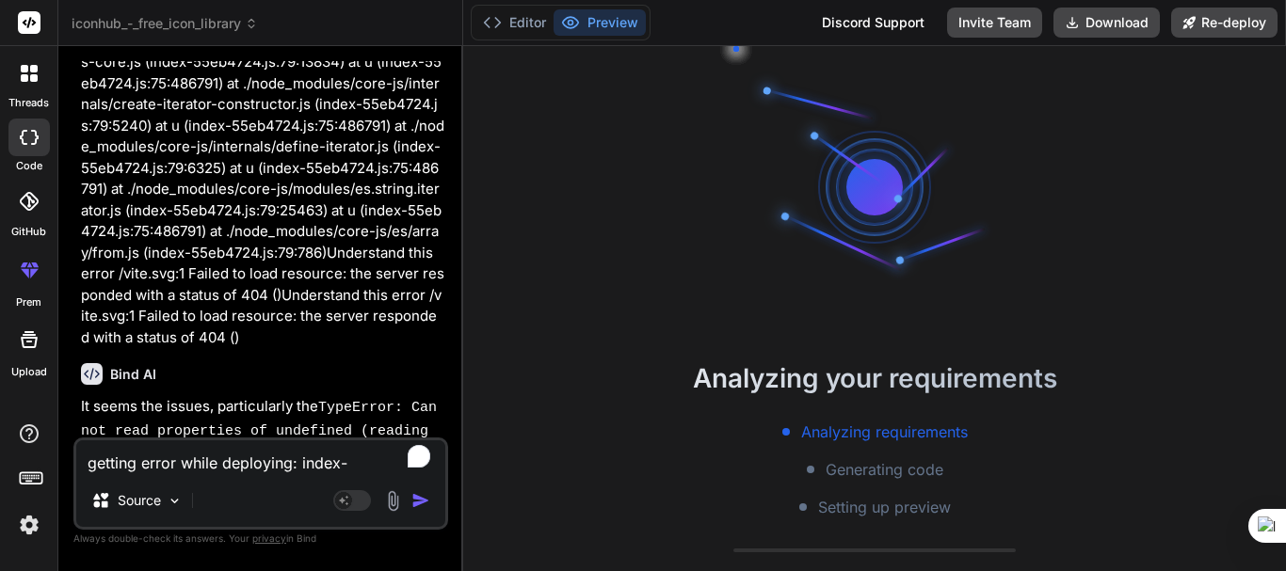
scroll to position [1002, 0]
click at [238, 407] on p "It seems the issues, particularly the TypeError: Cannot read properties of unde…" at bounding box center [262, 473] width 363 height 154
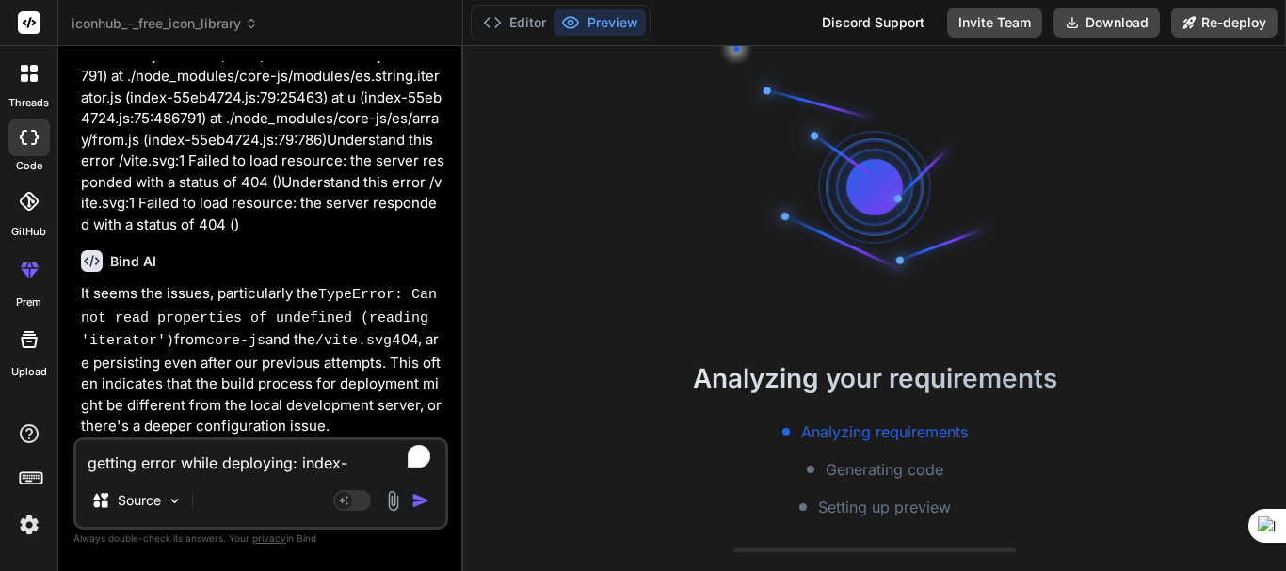
click at [197, 370] on p "It seems the issues, particularly the TypeError: Cannot read properties of unde…" at bounding box center [262, 360] width 363 height 154
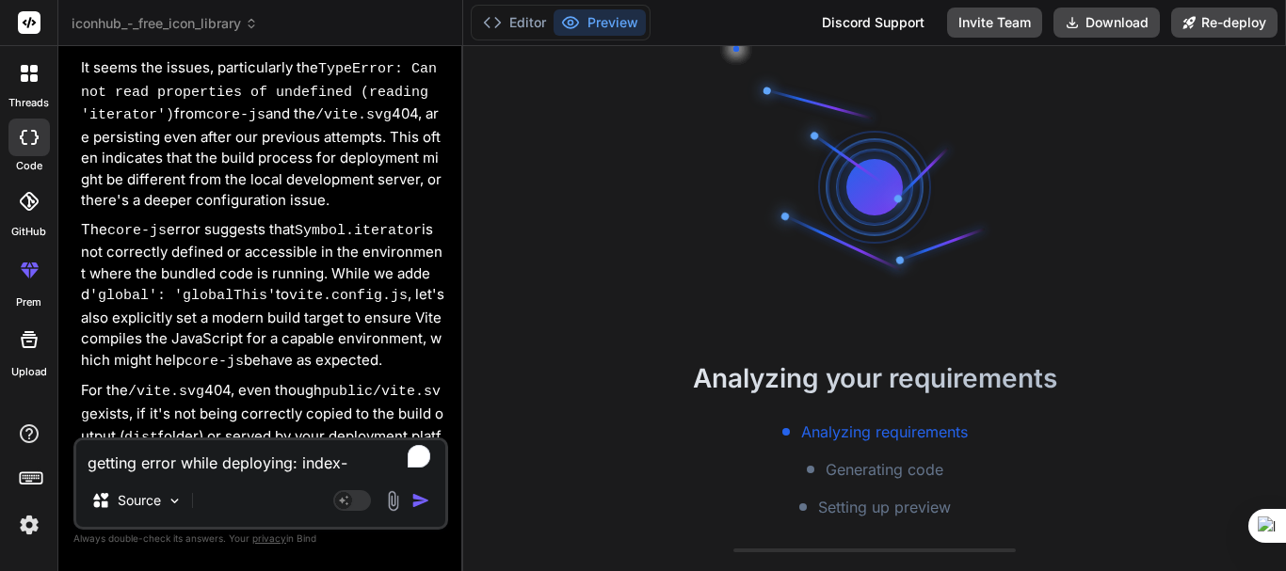
scroll to position [5924, 0]
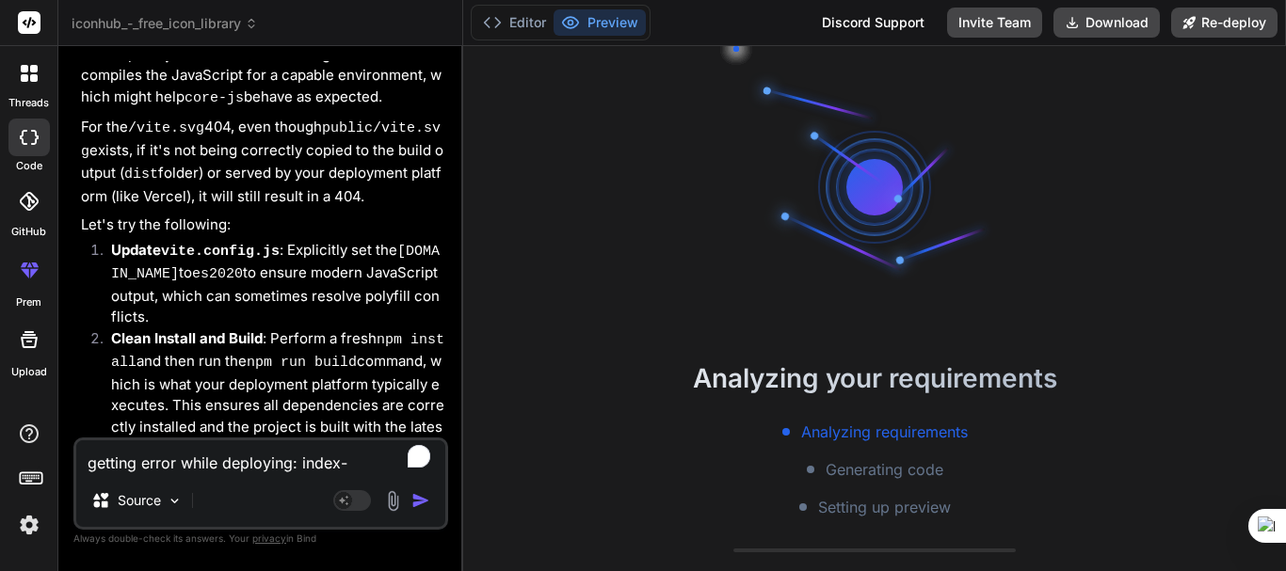
click at [179, 329] on li "Clean Install and Build : Perform a fresh npm install and then run the npm run …" at bounding box center [270, 394] width 348 height 131
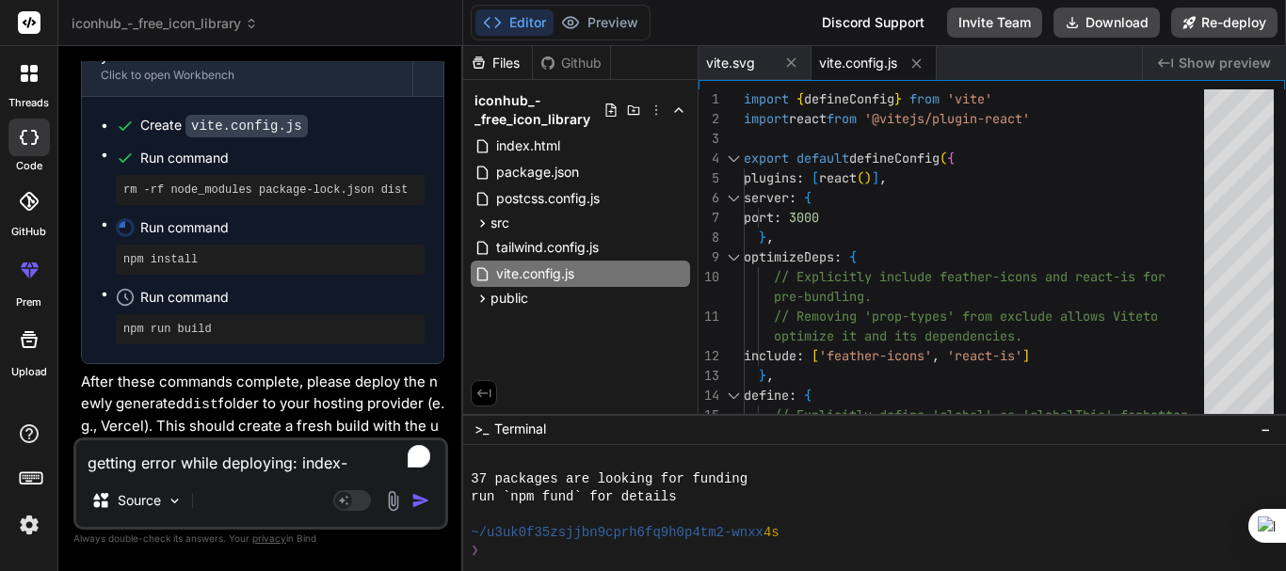
scroll to position [1485, 0]
type textarea "x"
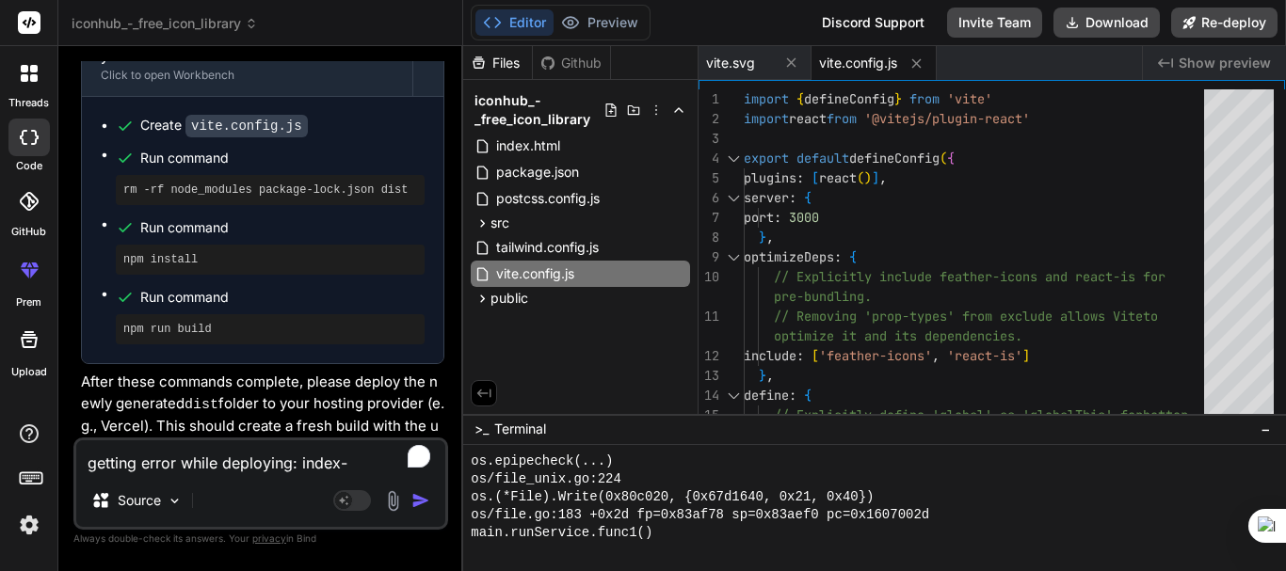
scroll to position [2397, 0]
click at [187, 457] on textarea "getting error while deploying: index-55eb4724.js:79 Uncaught TypeError: Cannot …" at bounding box center [260, 458] width 369 height 34
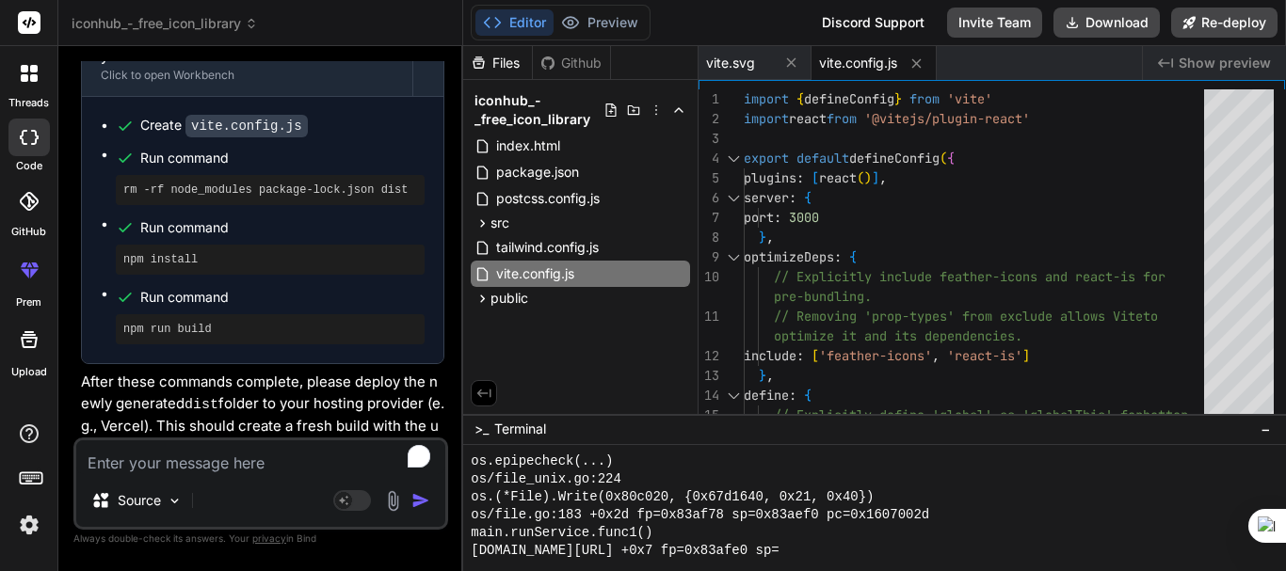
paste textarea "index-55eb4724.js:79 Uncaught TypeError: Cannot read properties of undefined (r…"
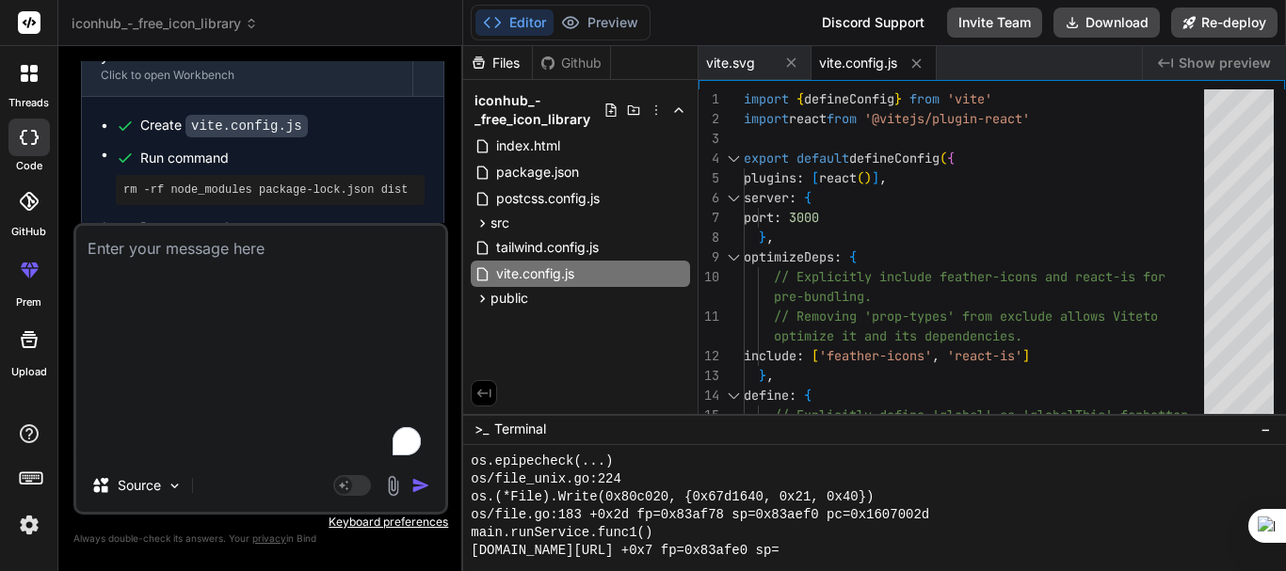
type textarea "x"
type textarea "index-55eb4724.js:79 Uncaught TypeError: Cannot read properties of undefined (r…"
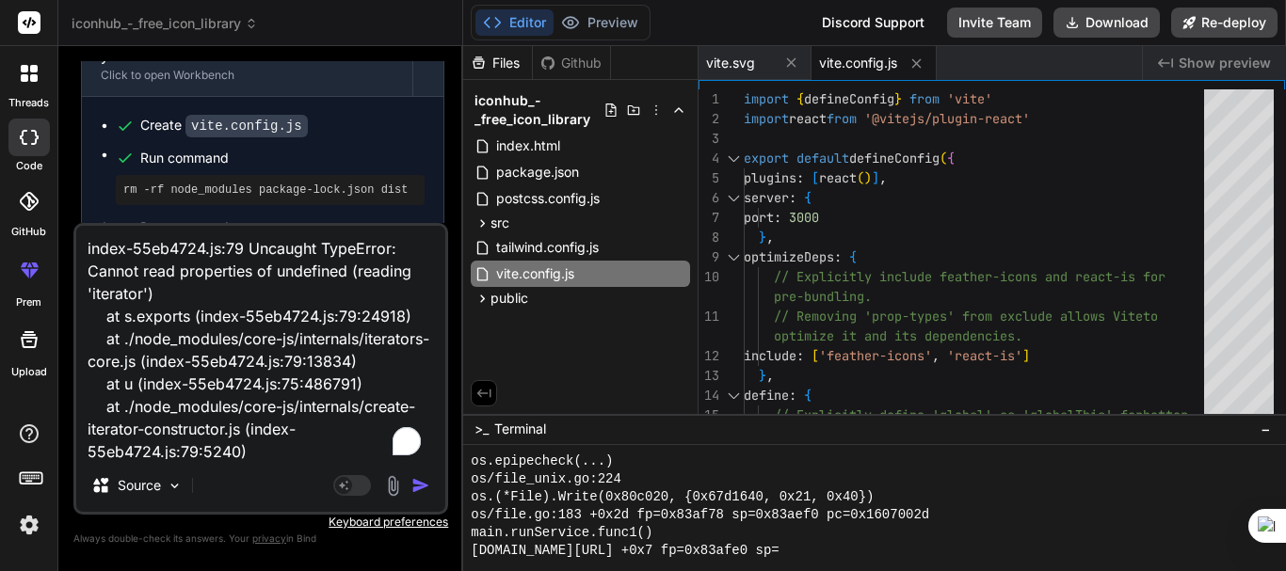
scroll to position [386, 0]
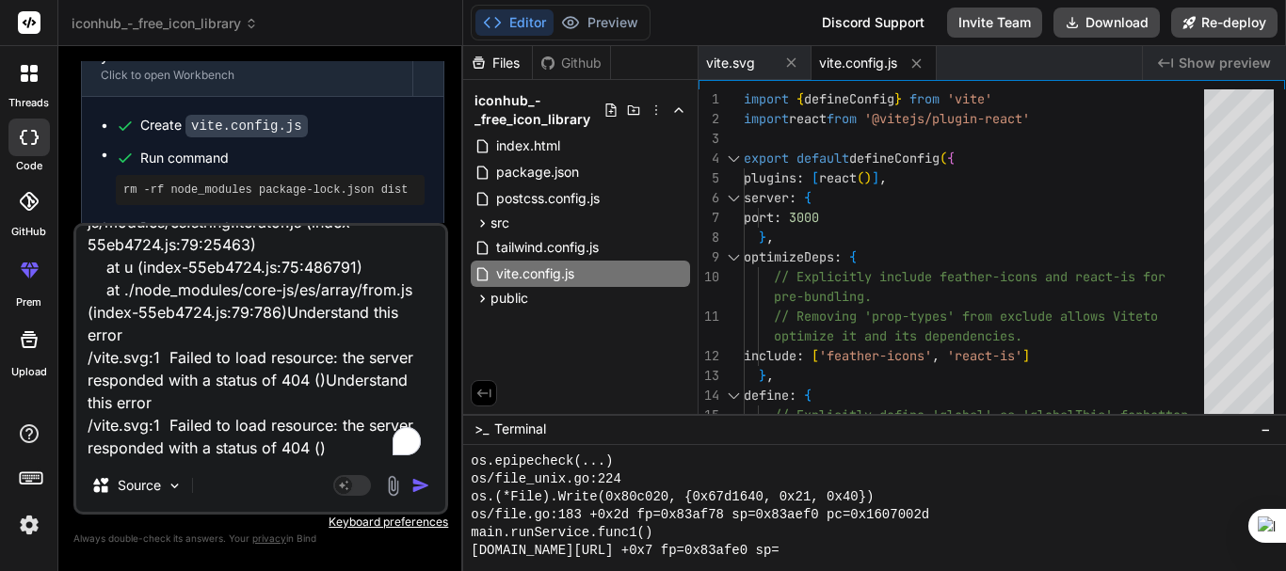
type textarea "x"
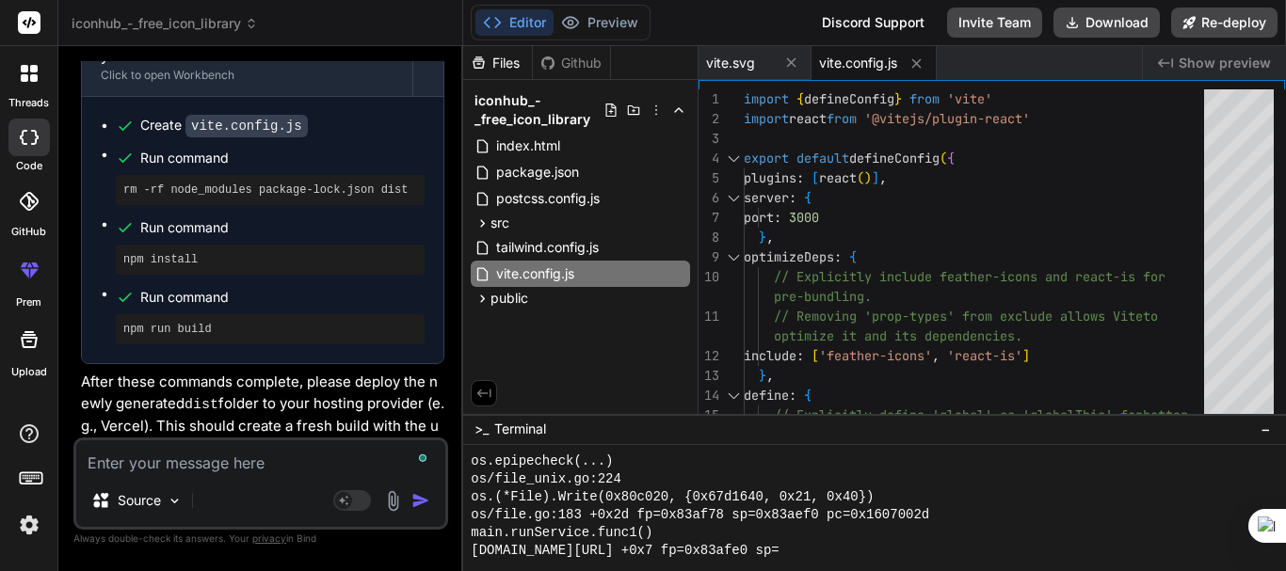
scroll to position [6820, 0]
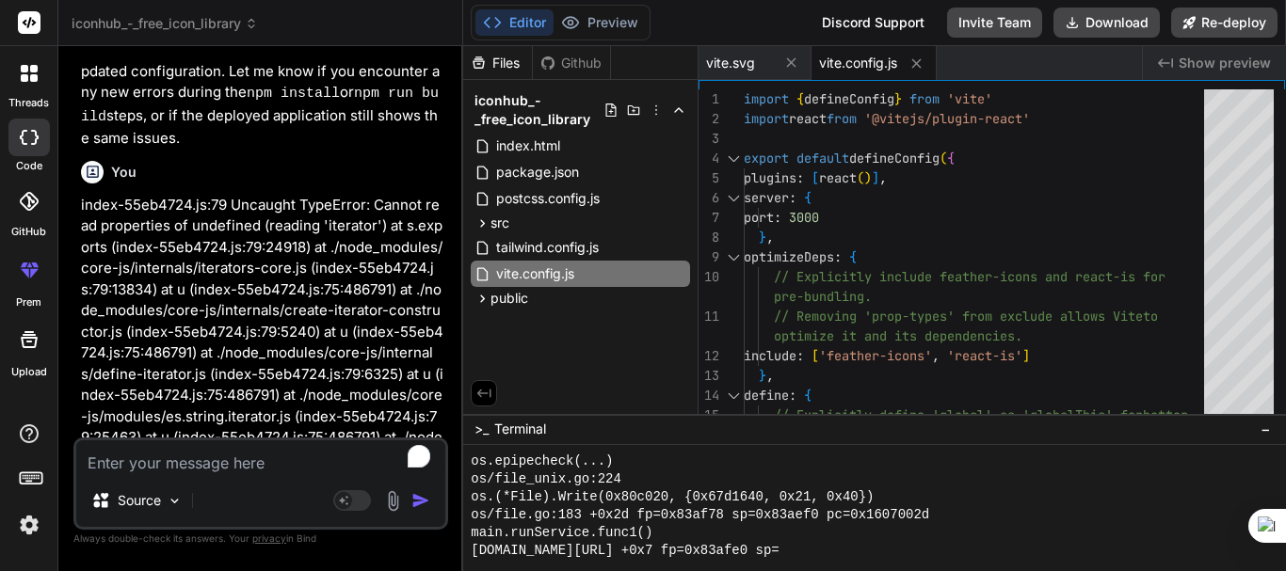
click at [282, 300] on p "index-55eb4724.js:79 Uncaught TypeError: Cannot read properties of undefined (r…" at bounding box center [262, 375] width 363 height 361
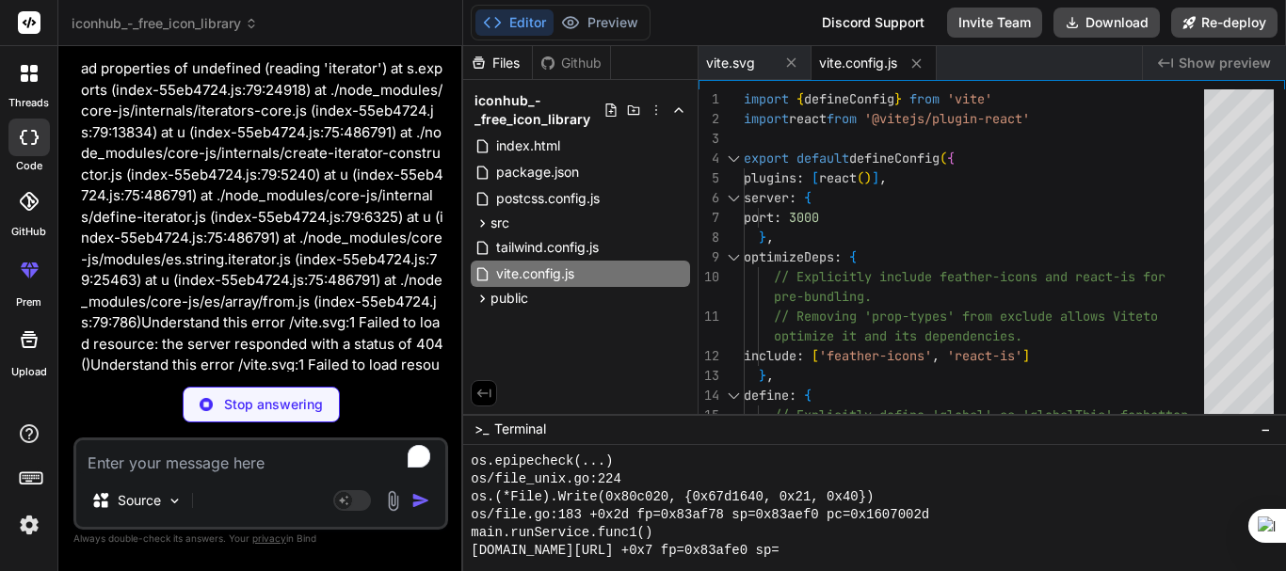
scroll to position [6977, 0]
type textarea "x"
type textarea "} } })"
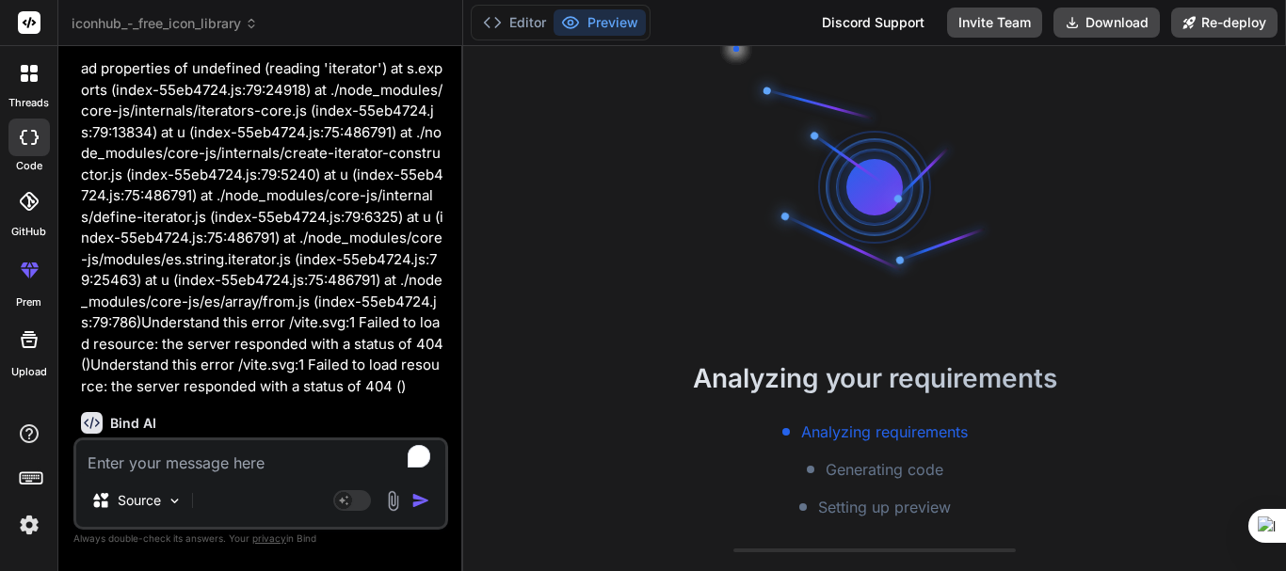
scroll to position [2612, 0]
click at [248, 445] on p "It's frustrating that these errors are persisting! The TypeError: Cannot read p…" at bounding box center [262, 491] width 363 height 92
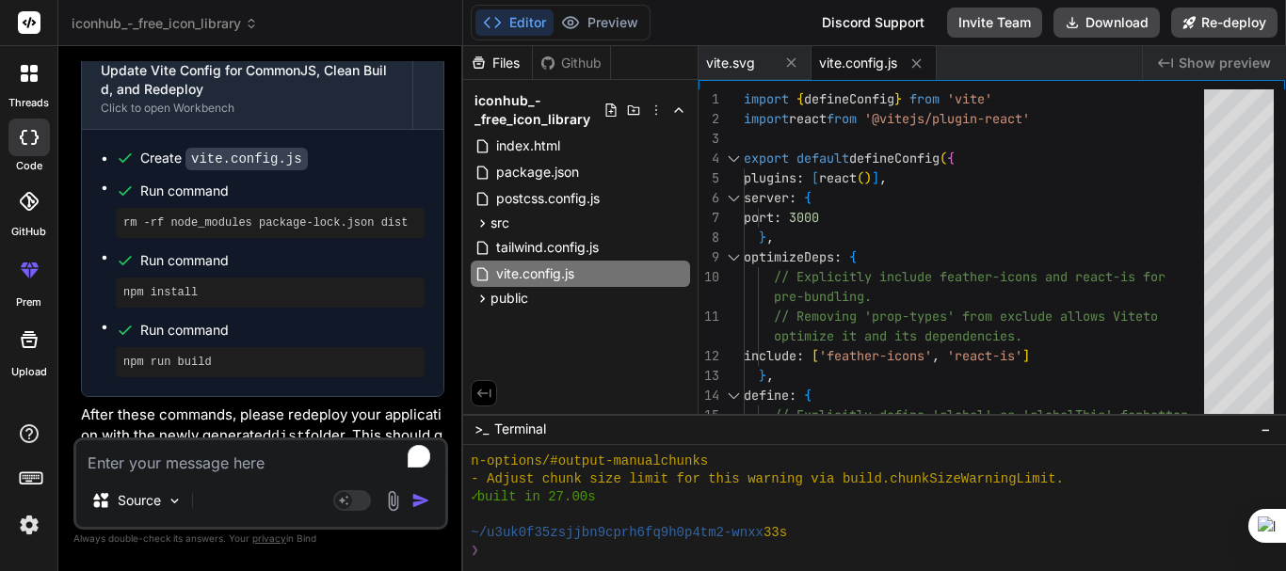
scroll to position [3560, 0]
click at [143, 477] on div "Source Agent Mode. When this toggle is activated, AI automatically makes decisi…" at bounding box center [260, 484] width 375 height 92
click at [142, 468] on textarea "To enrich screen reader interactions, please activate Accessibility in Grammarl…" at bounding box center [260, 458] width 369 height 34
type textarea "x"
type textarea "f"
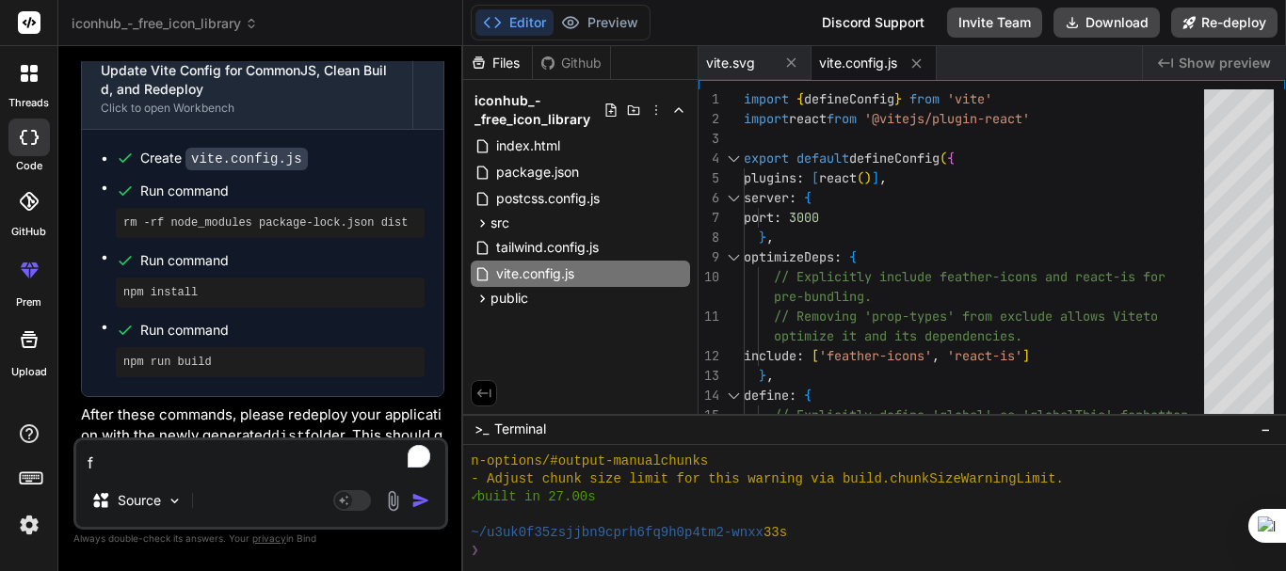
type textarea "x"
type textarea "fi"
type textarea "x"
type textarea "fix"
type textarea "x"
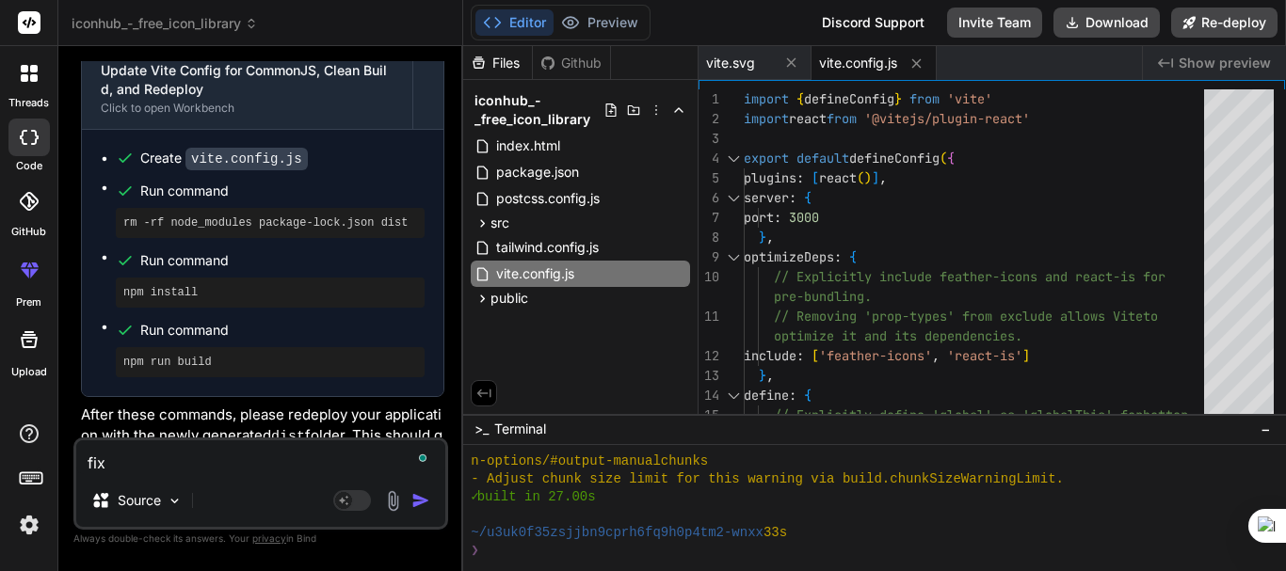
type textarea "fix"
type textarea "x"
type textarea "fix e"
type textarea "x"
type textarea "fix er"
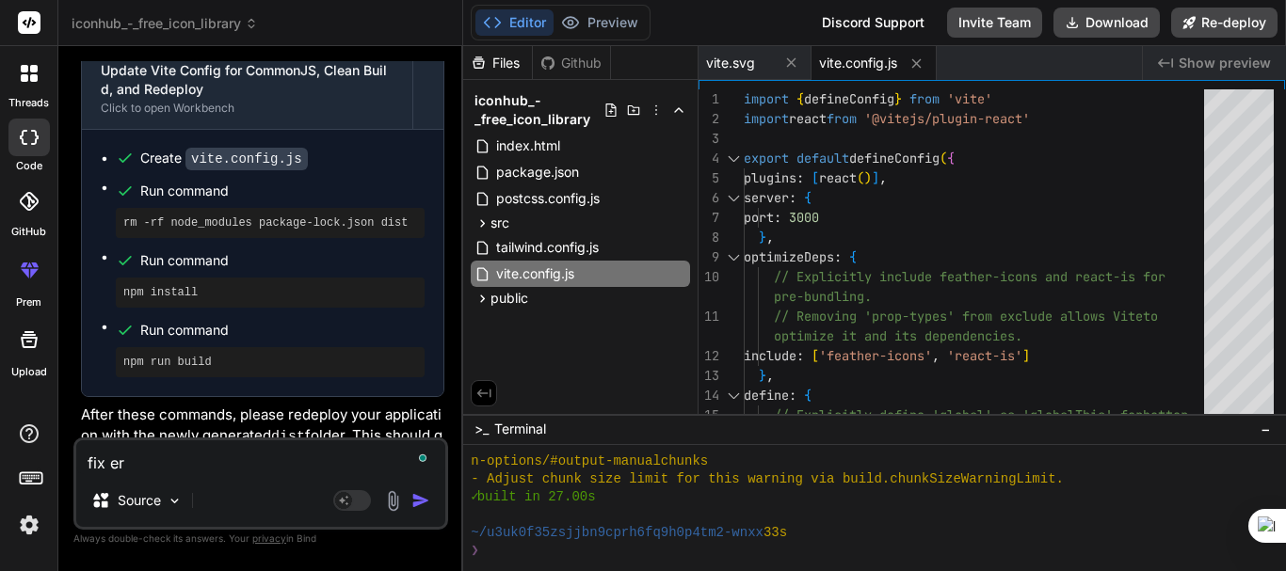
type textarea "x"
type textarea "fix err"
type textarea "x"
type textarea "fix erro"
type textarea "x"
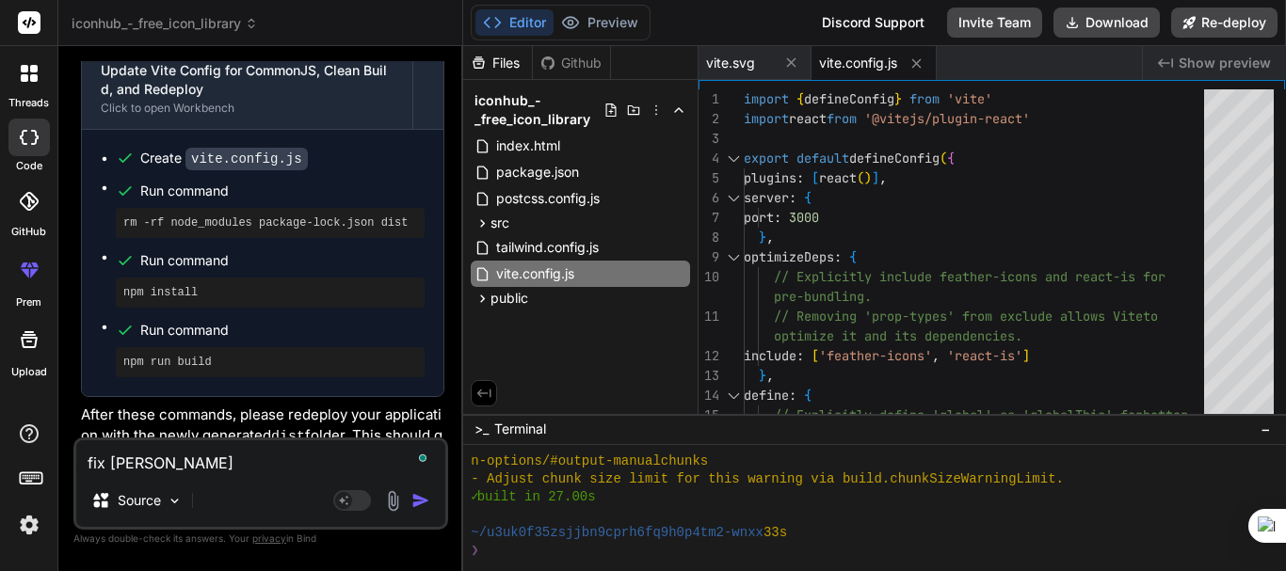
type textarea "fix error"
type textarea "x"
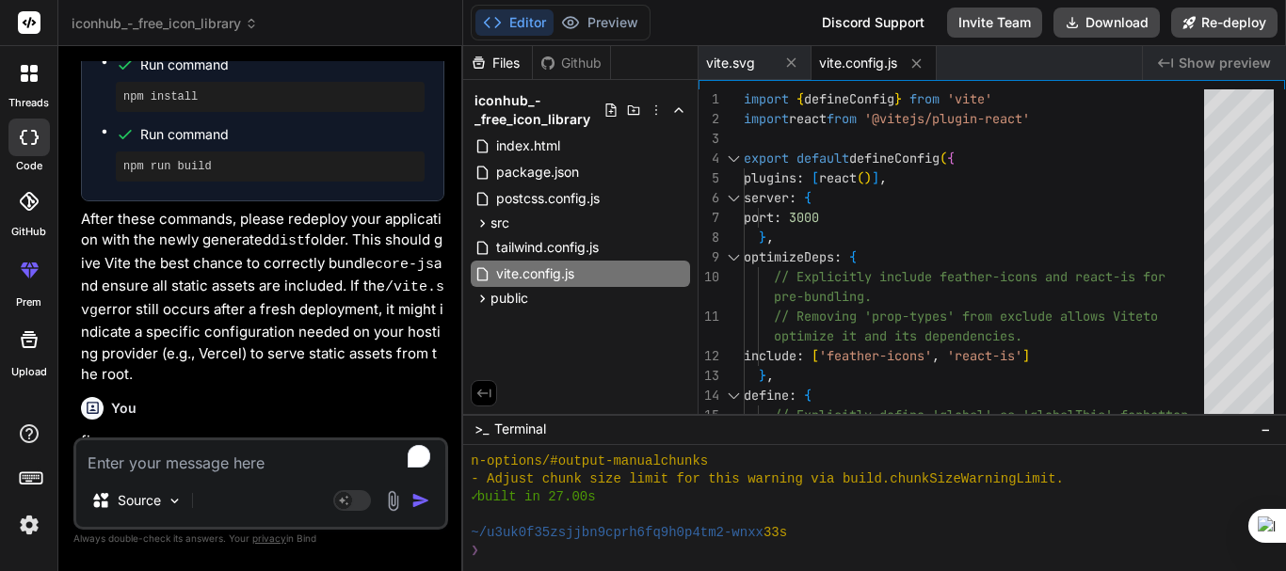
scroll to position [8211, 0]
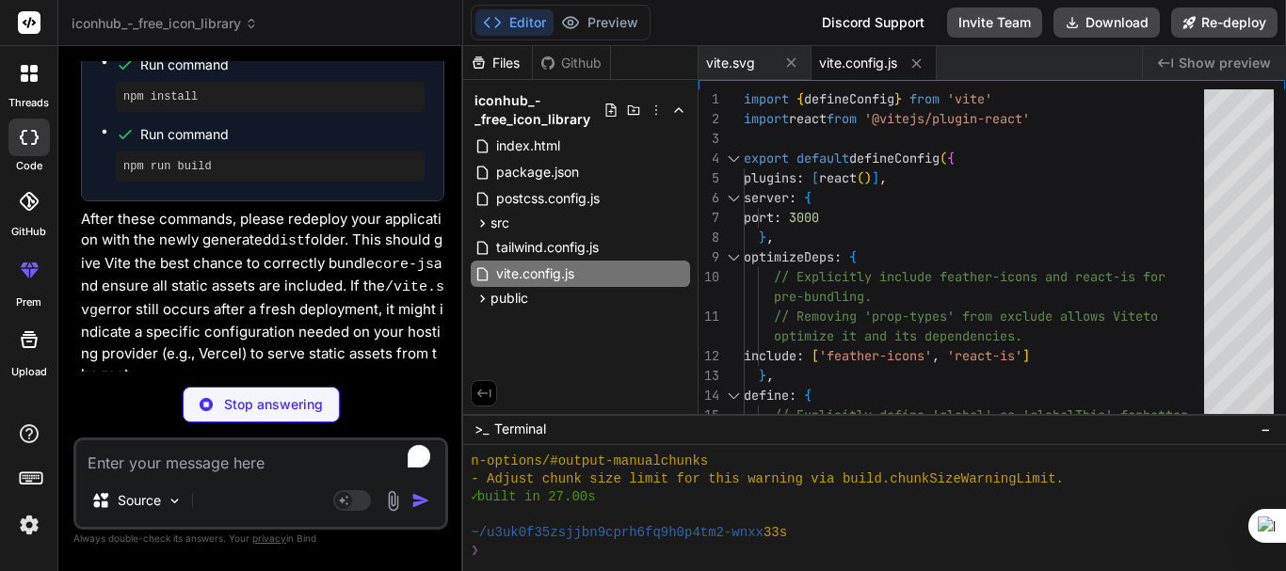
type textarea "x"
type textarea "<React.StrictMode> <BrowserRouter> {/* Wrap App with BrowserRouter here */} <Ap…"
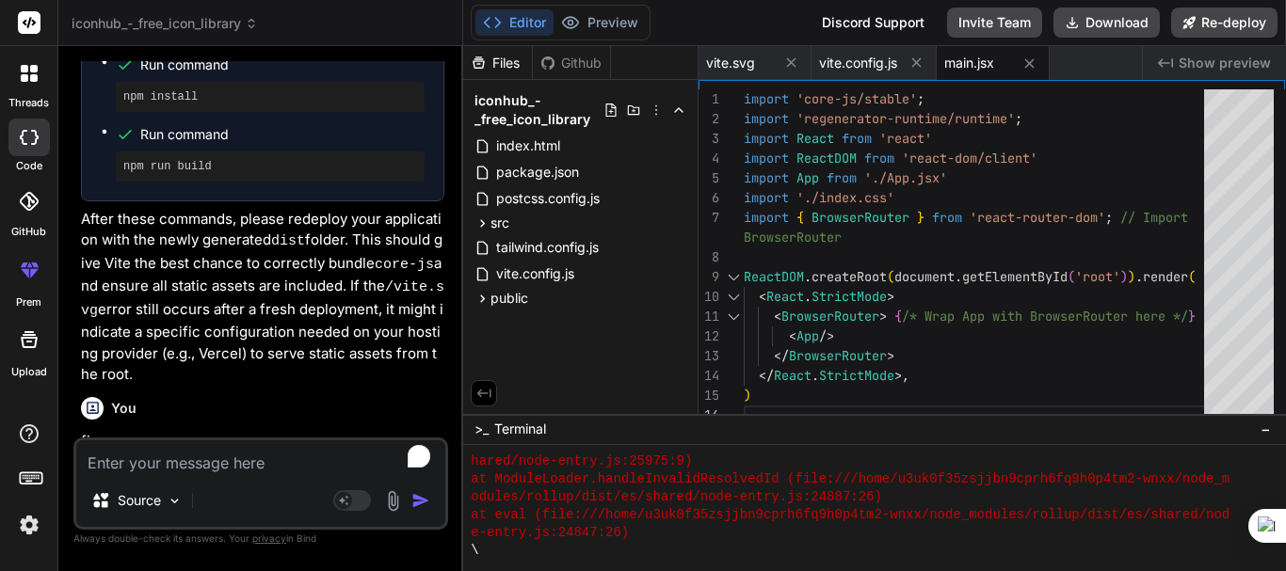
scroll to position [5241, 0]
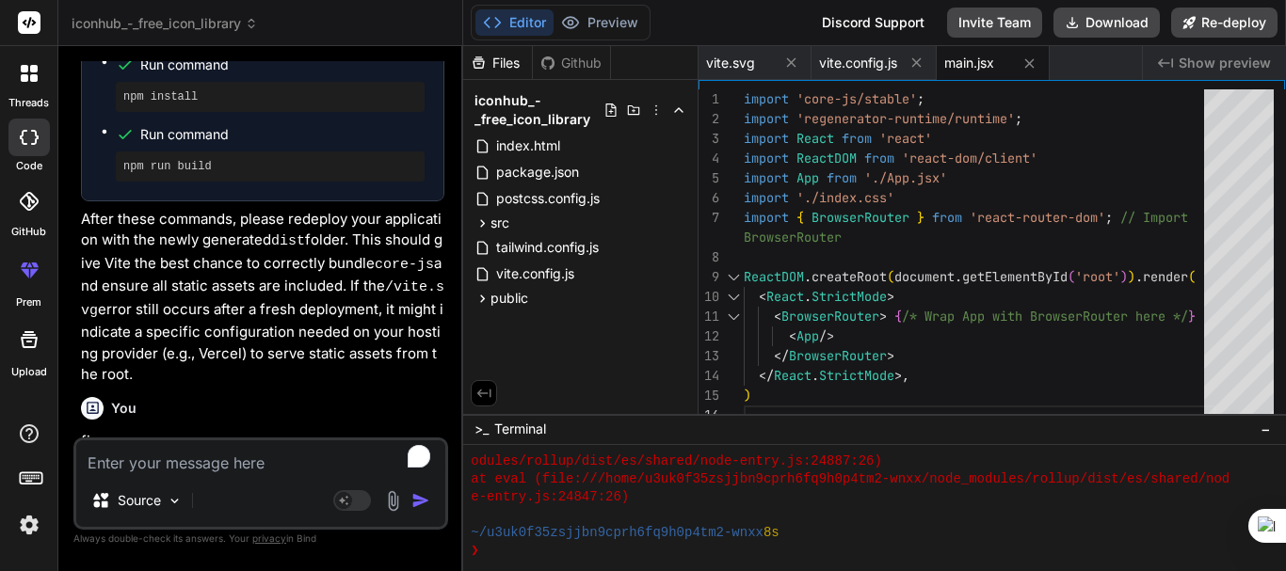
type textarea "x"
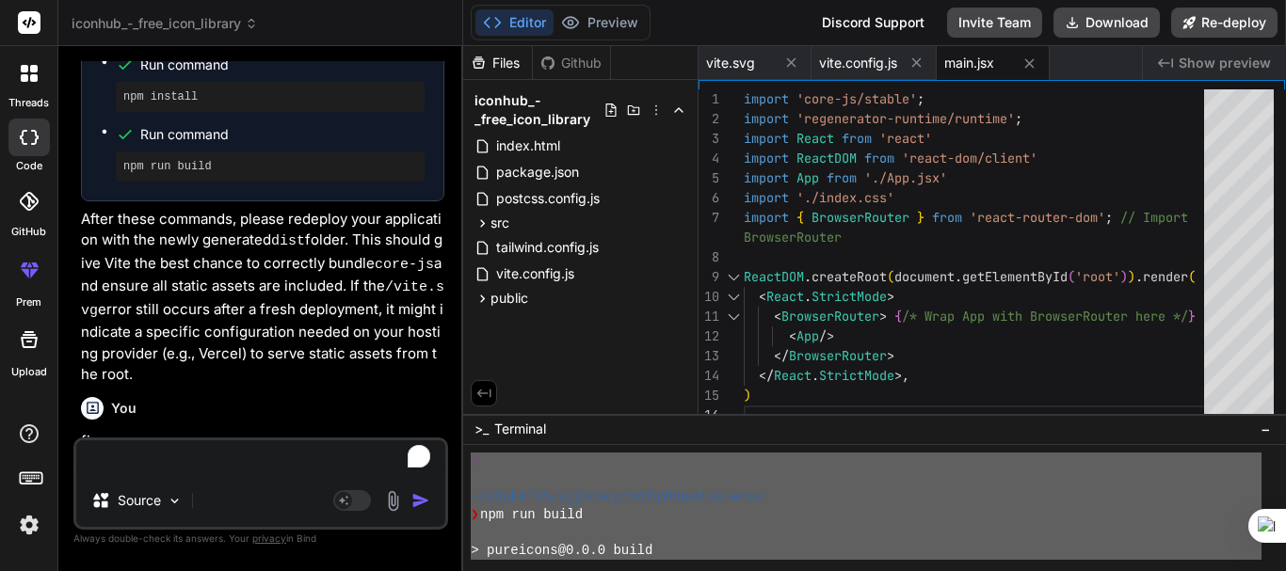
scroll to position [4615, 0]
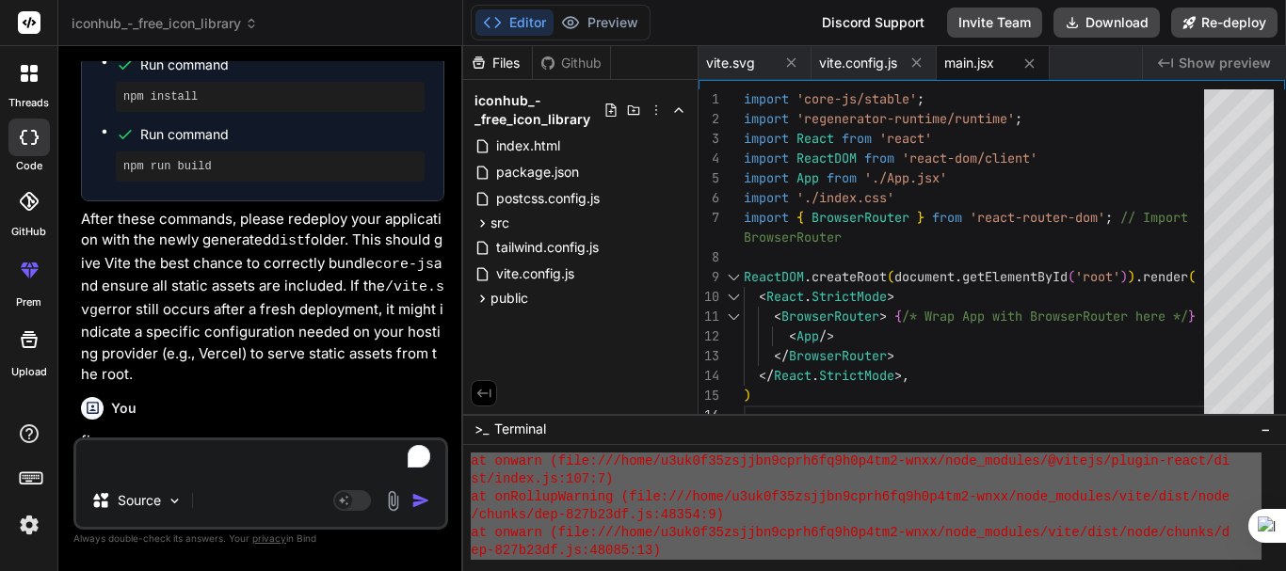
drag, startPoint x: 635, startPoint y: 494, endPoint x: 457, endPoint y: 451, distance: 183.1
click at [457, 451] on div "iconhub_-_free_icon_library Created with Pixso. Bind AI Web Search Created with…" at bounding box center [672, 285] width 1228 height 571
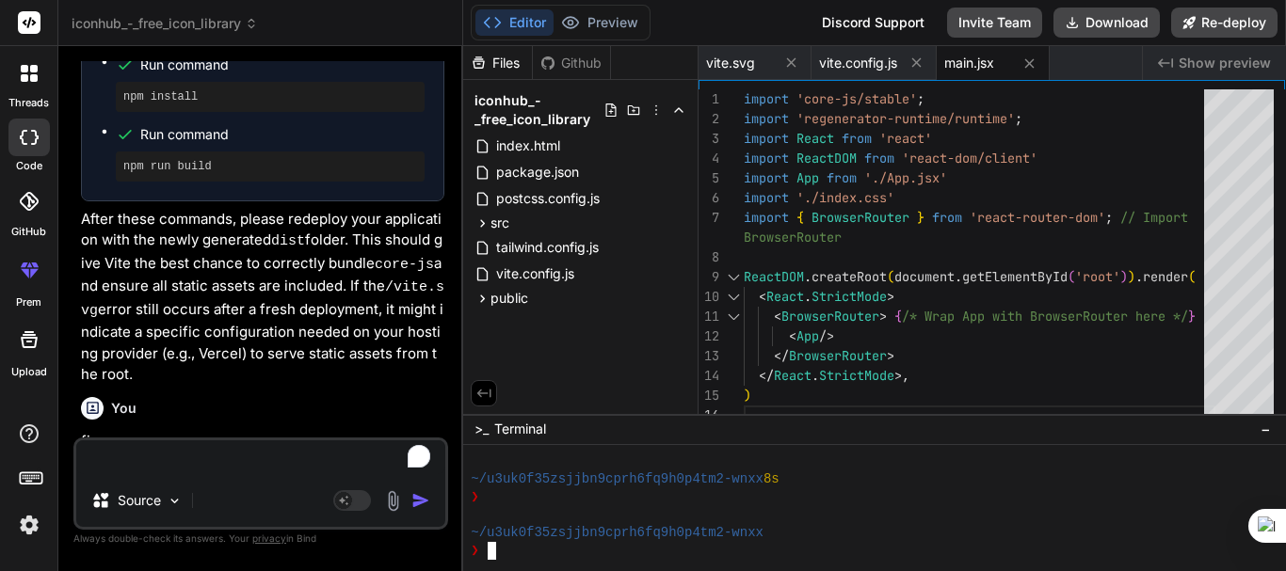
scroll to position [5295, 0]
click at [278, 495] on div "Source" at bounding box center [260, 504] width 369 height 45
click at [214, 458] on textarea "To enrich screen reader interactions, please activate Accessibility in Grammarl…" at bounding box center [260, 458] width 369 height 34
paste textarea "index-55eb4724.js:79 Uncaught TypeError: Cannot read properties of undefined (r…"
type textarea "index-55eb4724.js:79 Uncaught TypeError: Cannot read properties of undefined (r…"
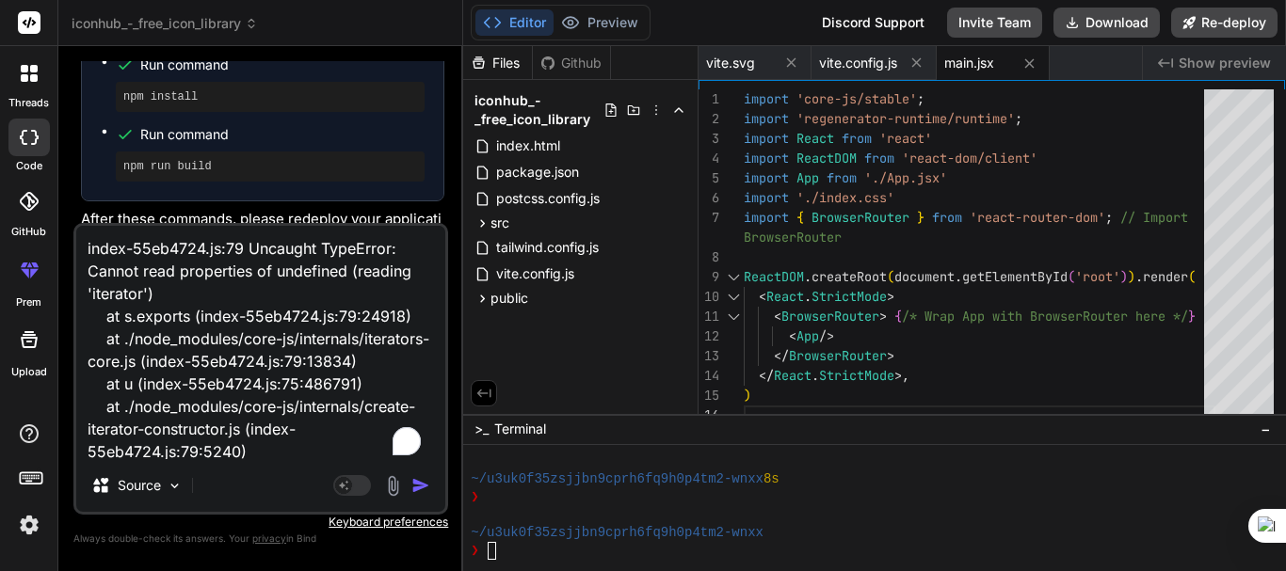
scroll to position [386, 0]
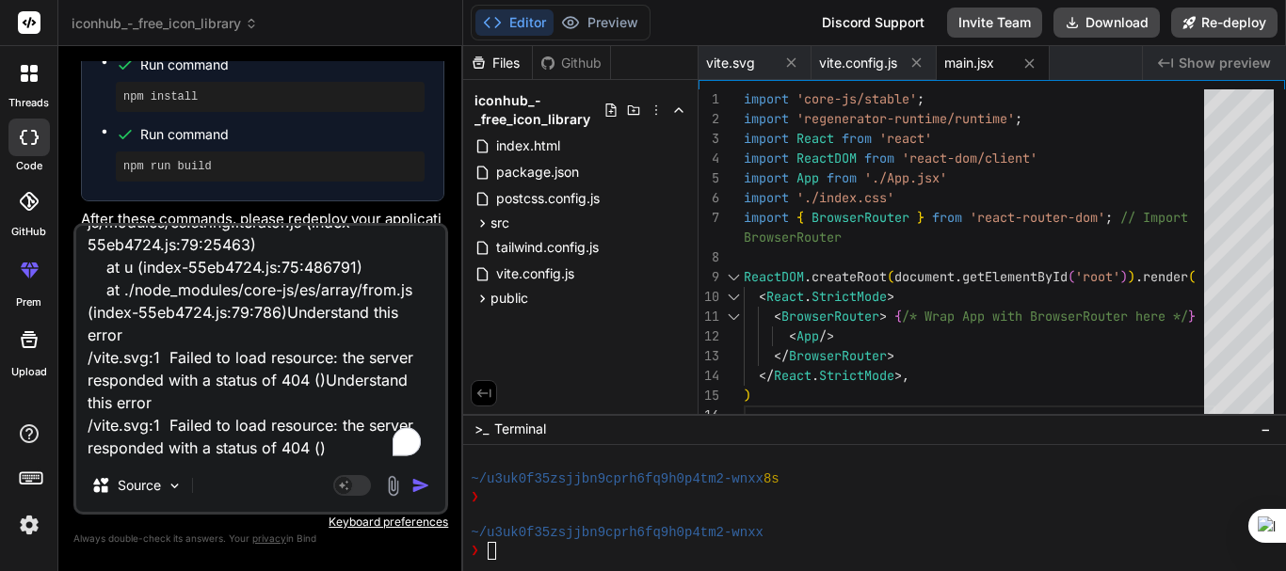
type textarea "x"
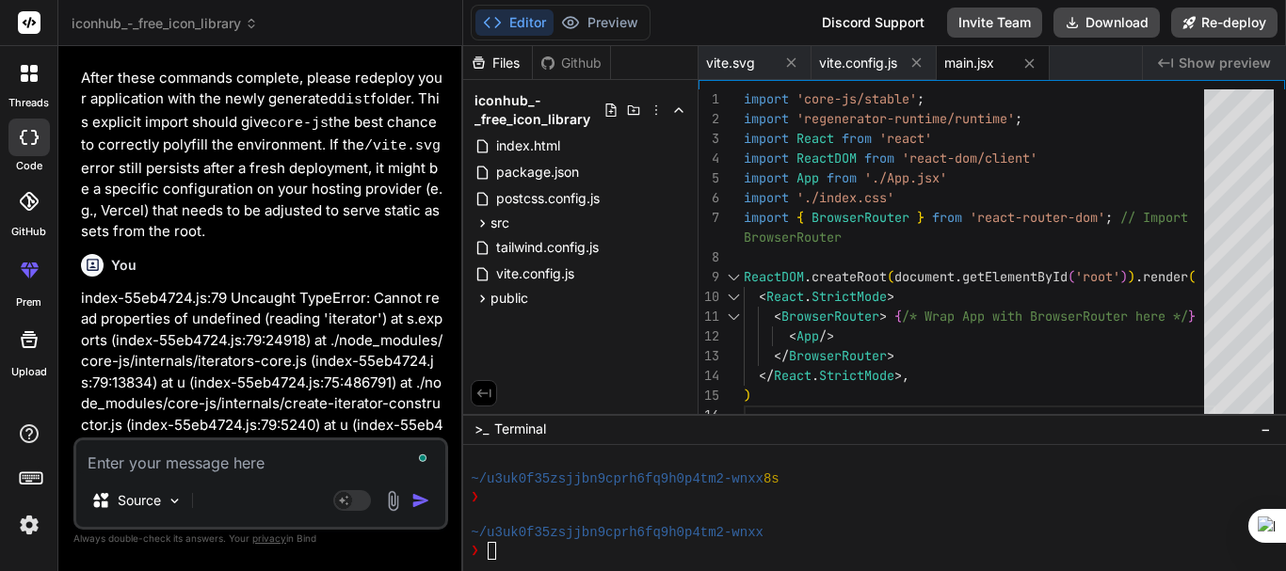
scroll to position [0, 0]
click at [216, 333] on p "index-55eb4724.js:79 Uncaught TypeError: Cannot read properties of undefined (r…" at bounding box center [262, 468] width 363 height 361
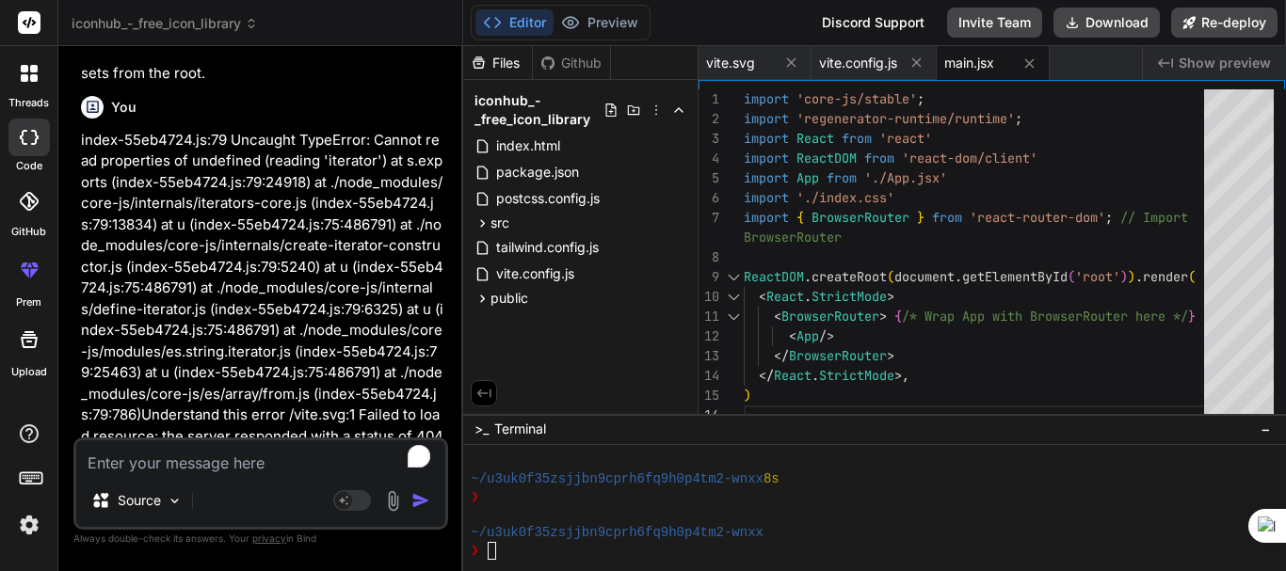
scroll to position [9929, 0]
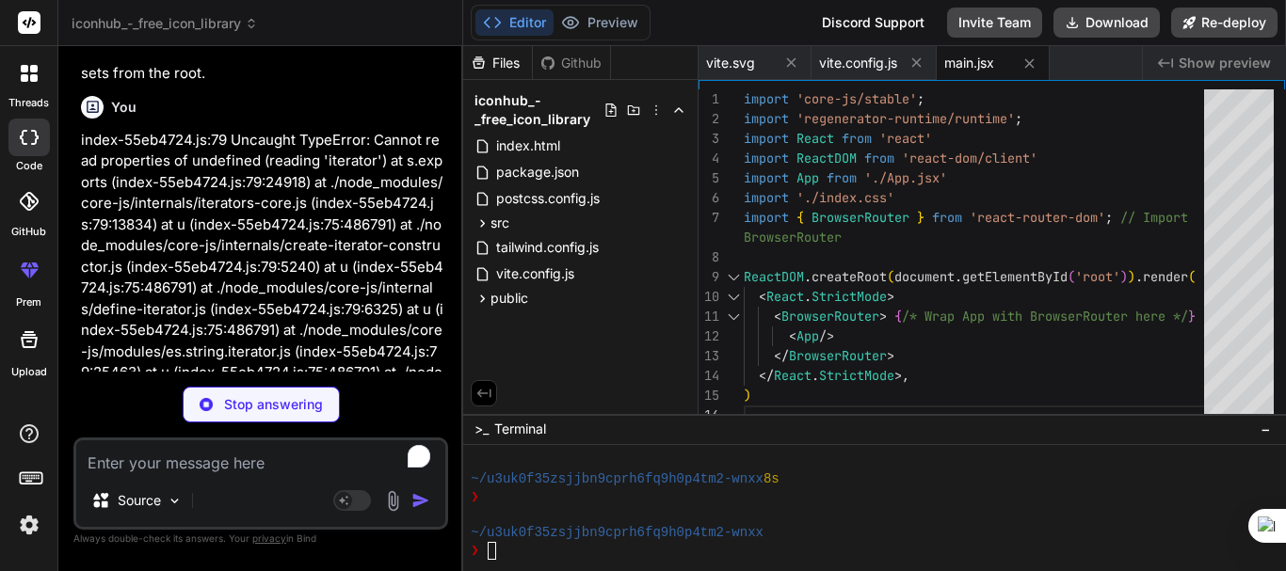
type textarea "x"
type textarea ""vite": "^4.5.0" } }"
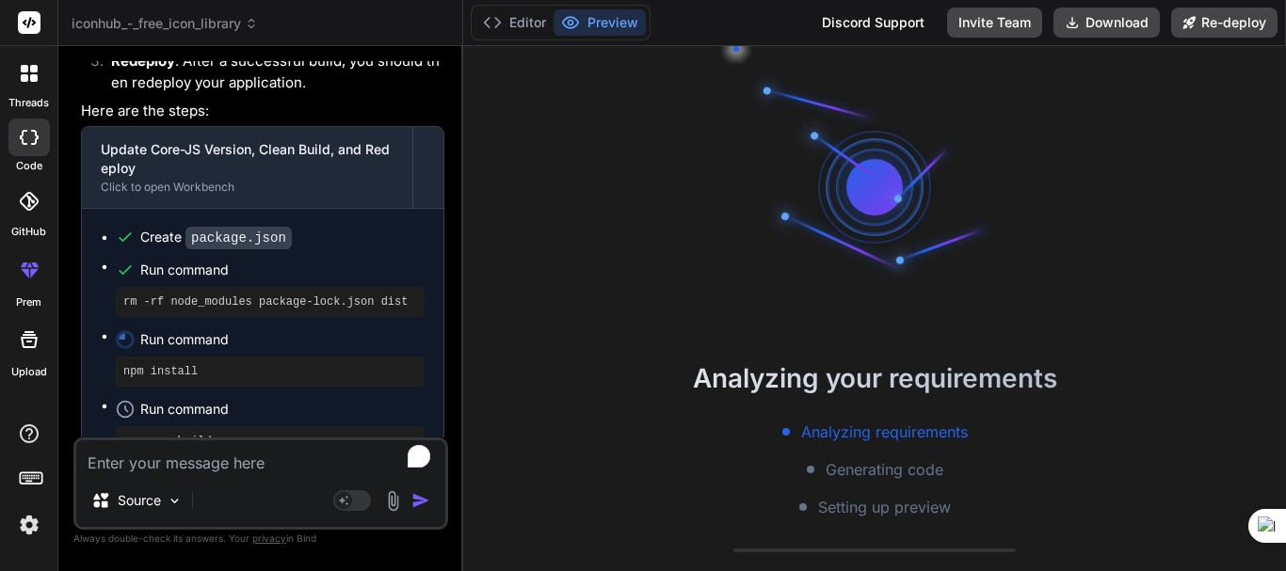
scroll to position [11061, 0]
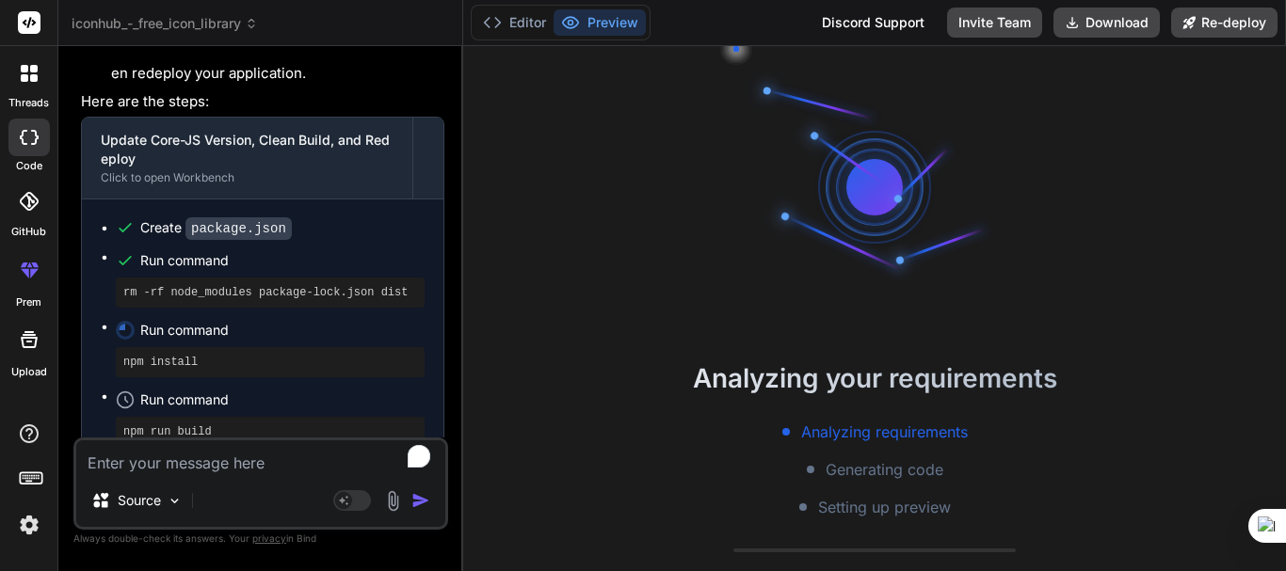
click at [178, 474] on p "After these commands complete, please redeploy your application with the newly …" at bounding box center [262, 561] width 363 height 175
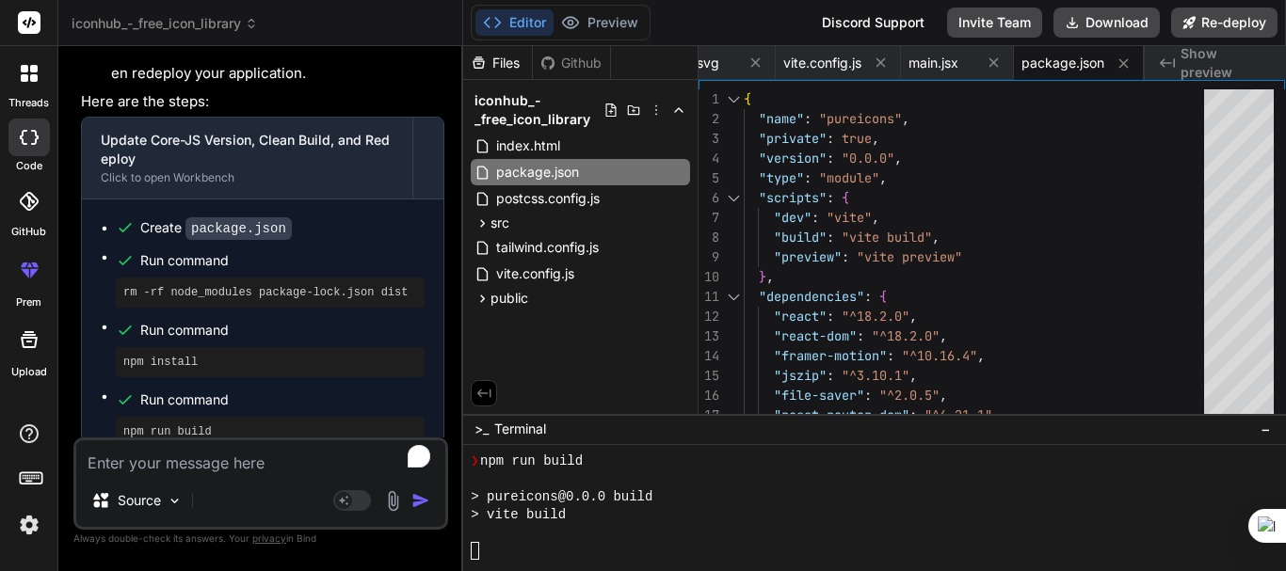
scroll to position [5813, 0]
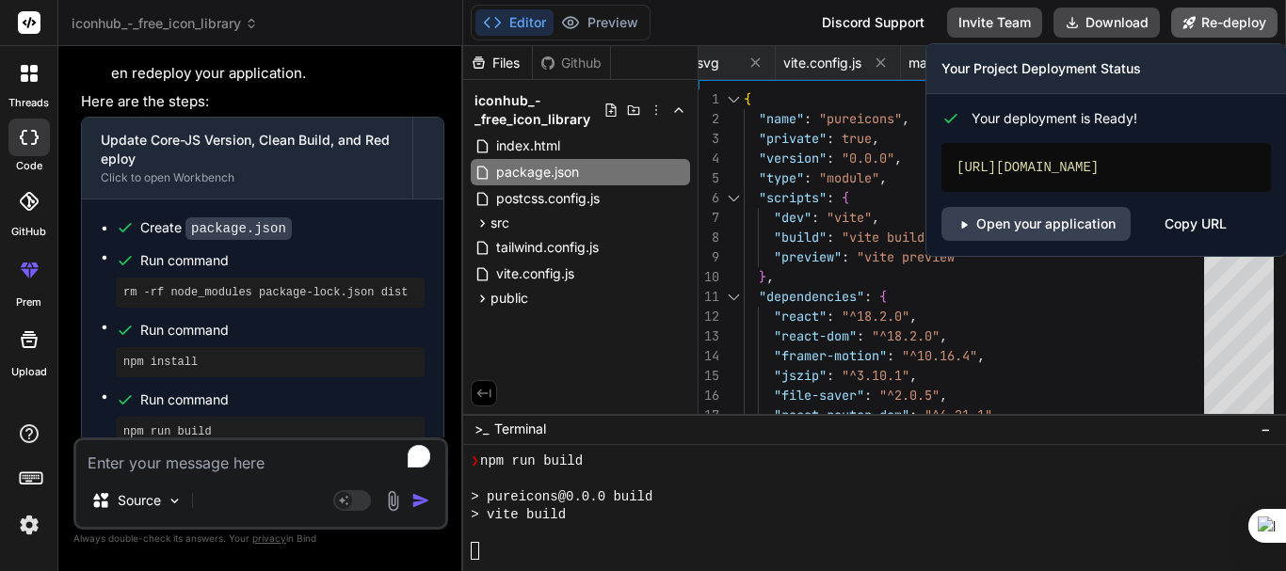
click at [1207, 30] on button "Re-deploy" at bounding box center [1224, 23] width 106 height 30
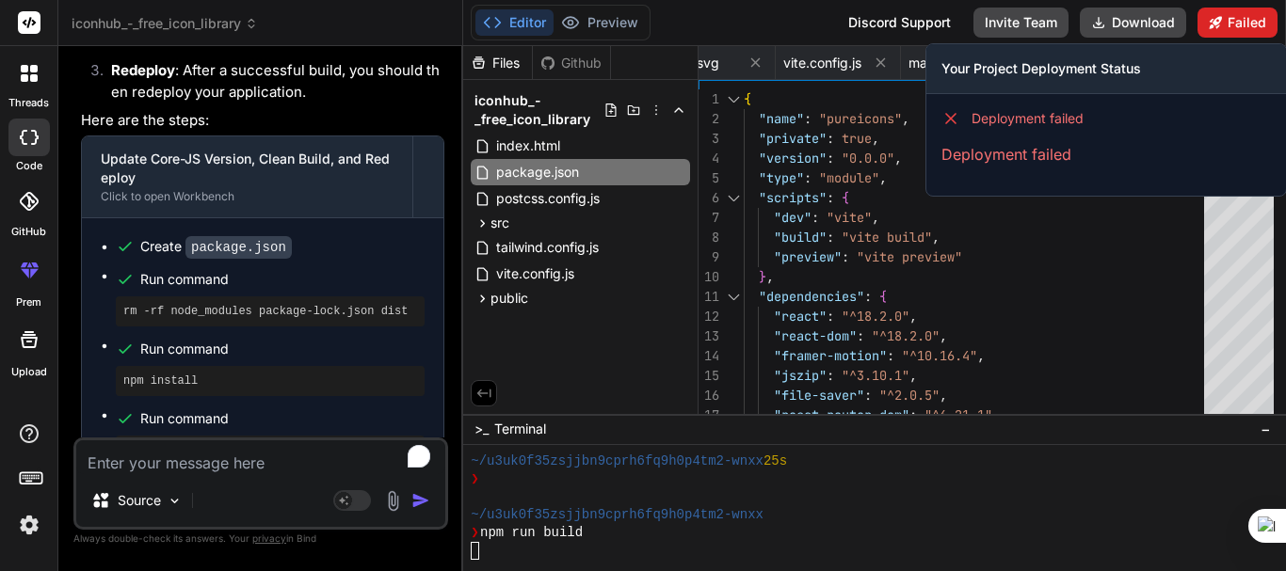
scroll to position [6261, 0]
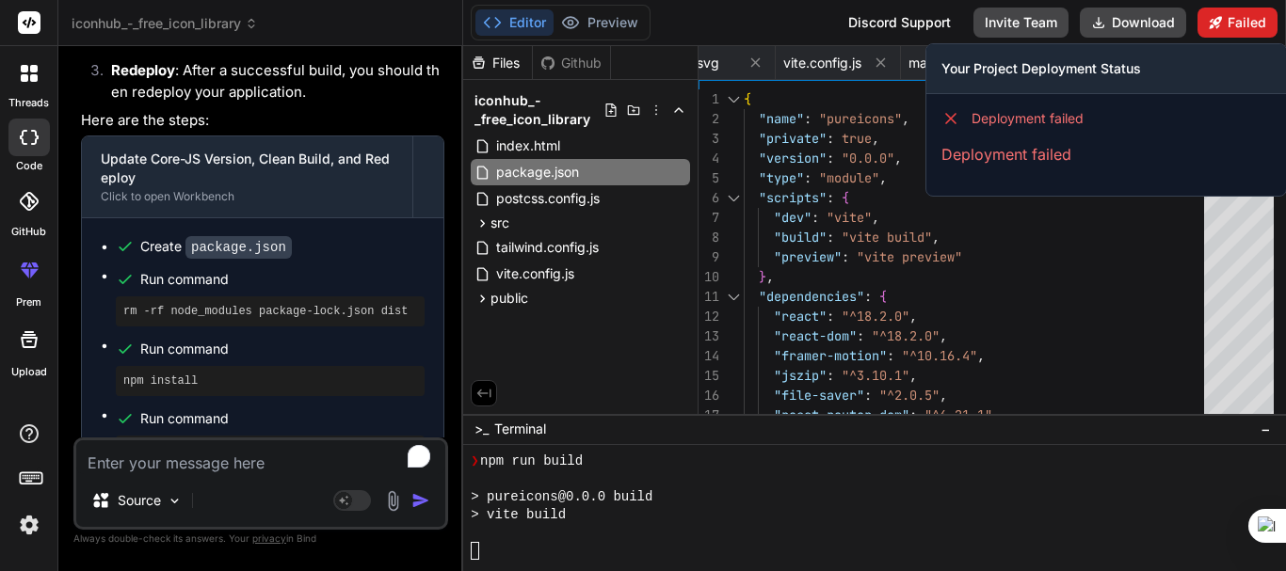
click at [1228, 26] on button "Failed" at bounding box center [1238, 23] width 80 height 30
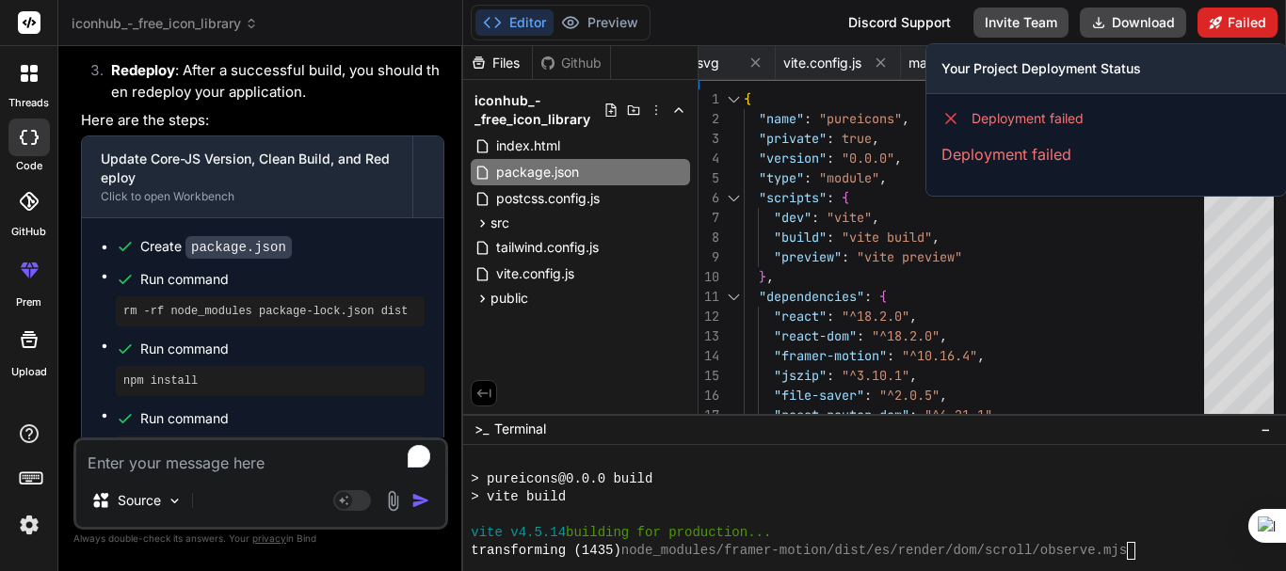
scroll to position [6565, 0]
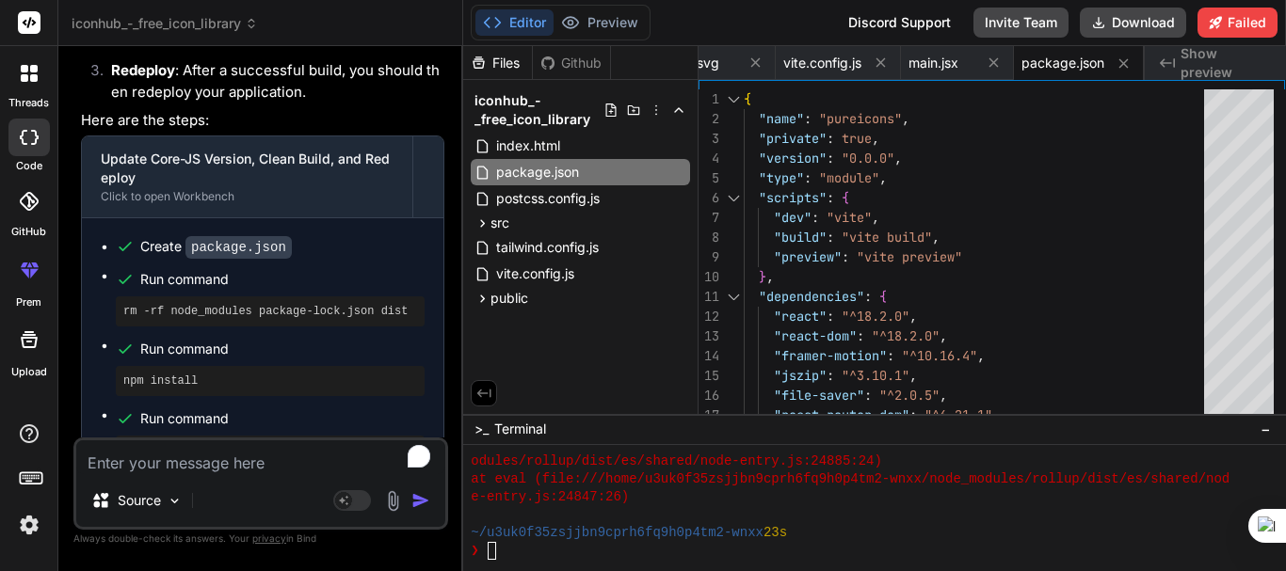
click at [319, 493] on p "After these commands complete, please redeploy your application with the newly …" at bounding box center [262, 580] width 363 height 175
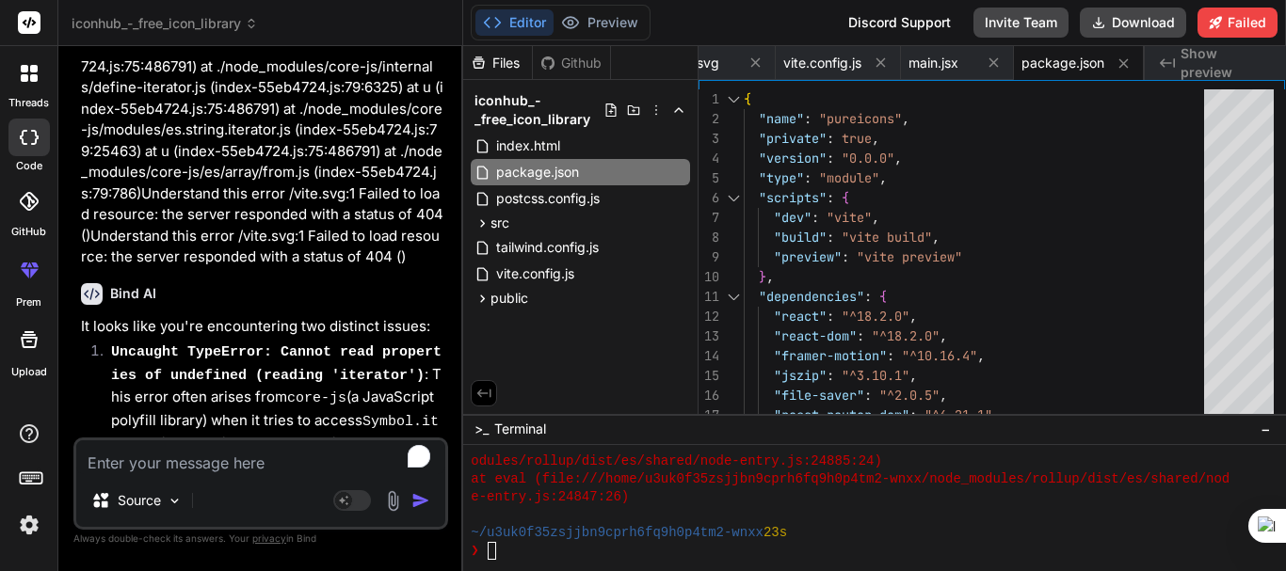
scroll to position [3803, 0]
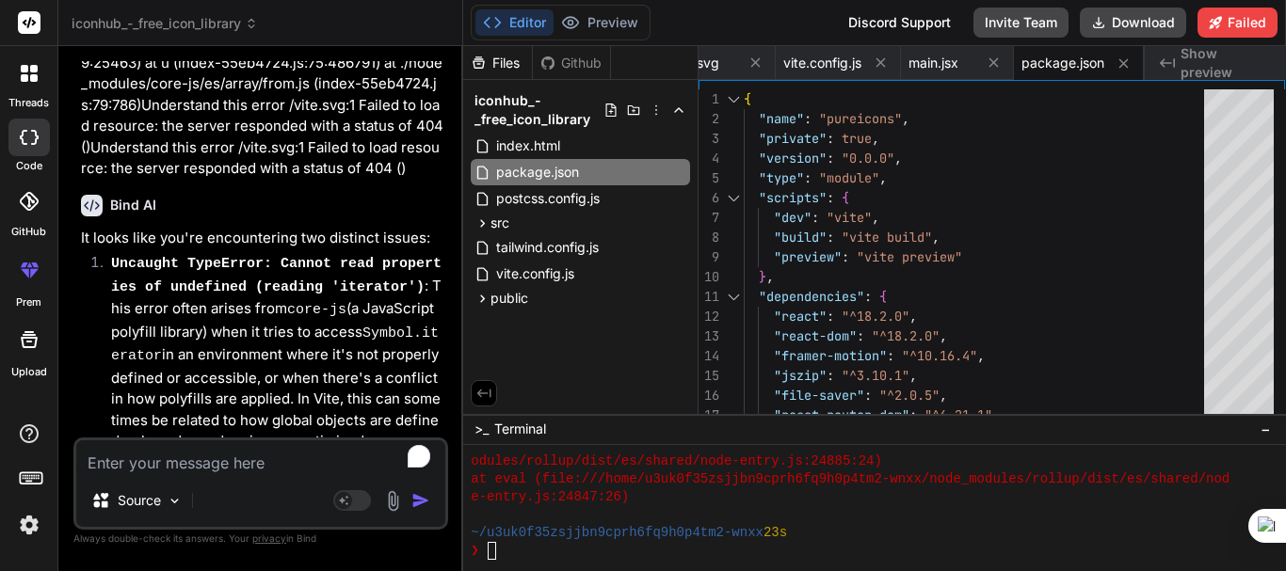
click at [262, 479] on div "Source Agent Mode. When this toggle is activated, AI automatically makes decisi…" at bounding box center [260, 484] width 375 height 92
click at [203, 464] on textarea "To enrich screen reader interactions, please activate Accessibility in Grammarl…" at bounding box center [260, 458] width 369 height 34
type textarea "x"
type textarea "f"
type textarea "x"
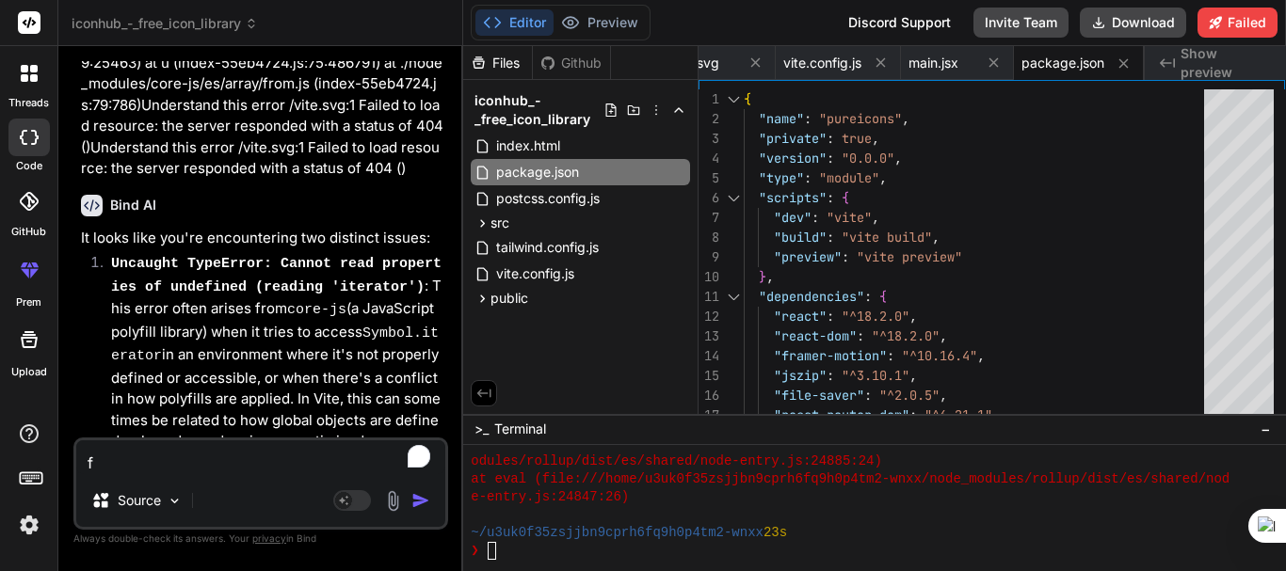
type textarea "fi"
type textarea "x"
type textarea "fix"
type textarea "x"
type textarea "fix"
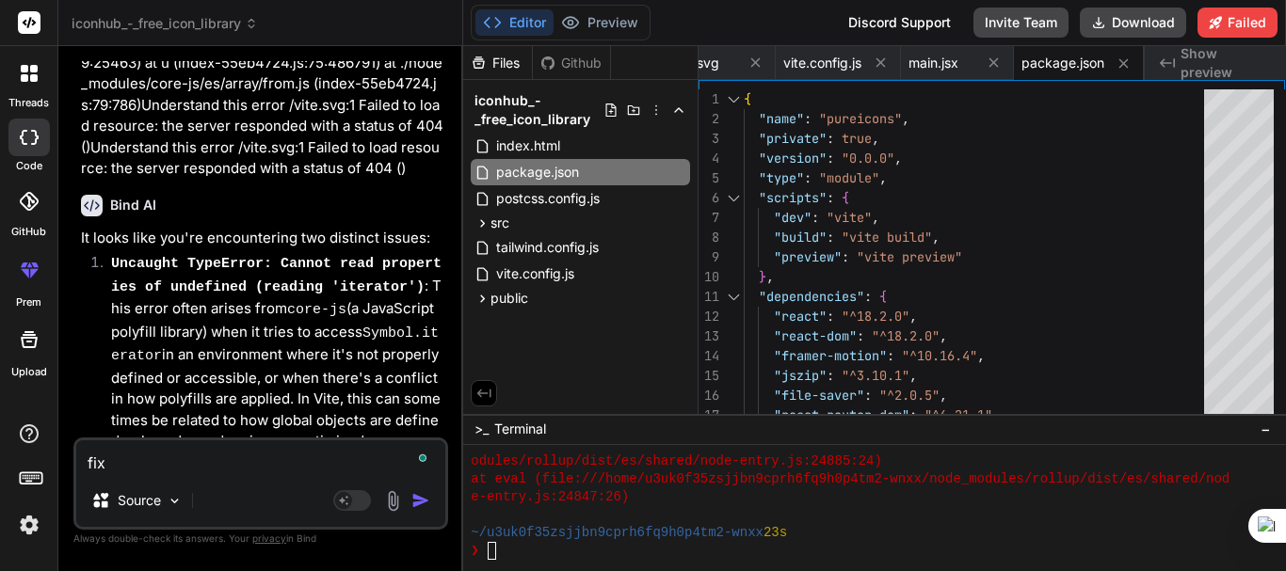
type textarea "x"
type textarea "fix e"
type textarea "x"
type textarea "fix er"
type textarea "x"
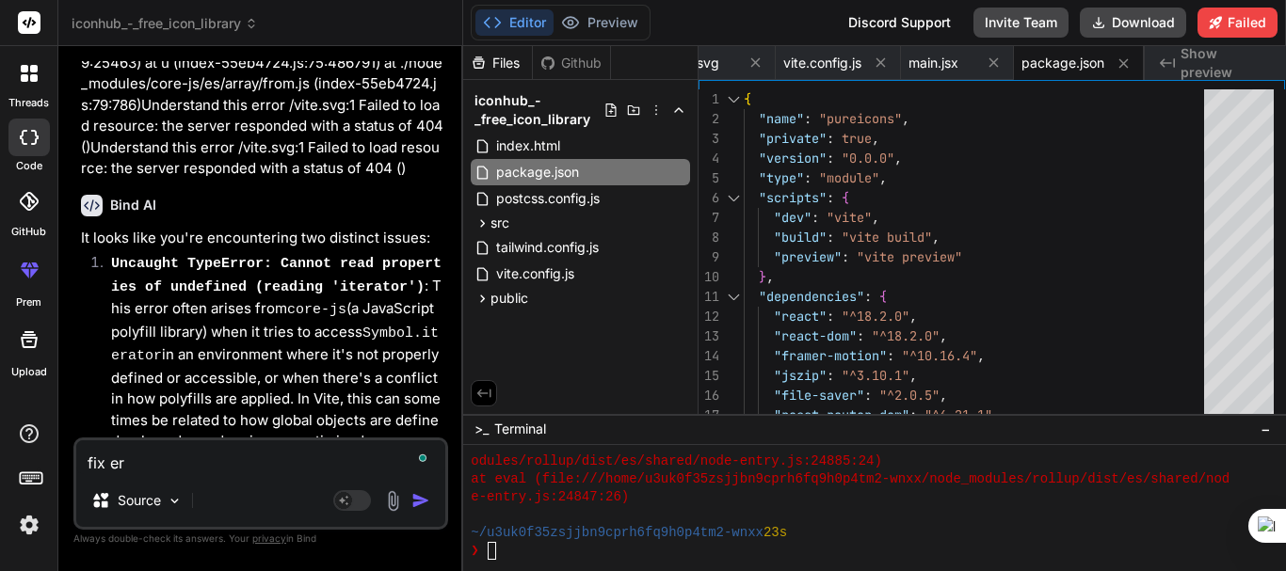
type textarea "fix err"
type textarea "x"
type textarea "fix erro"
type textarea "x"
type textarea "fix error"
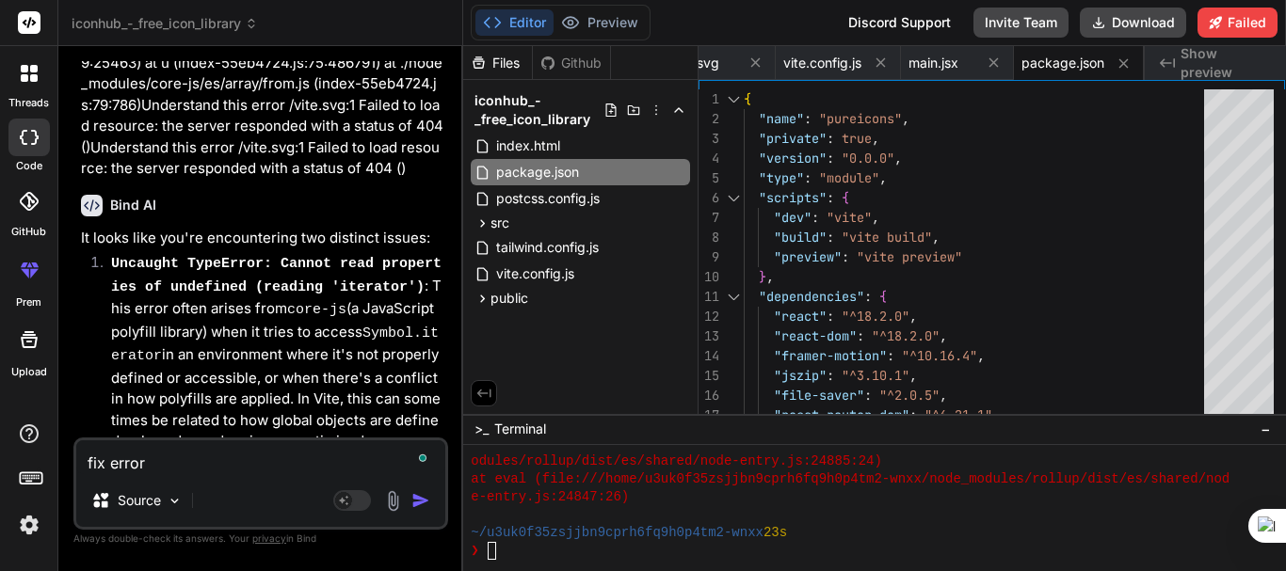
type textarea "x"
type textarea "fix error"
type textarea "x"
type textarea "fix error u"
type textarea "x"
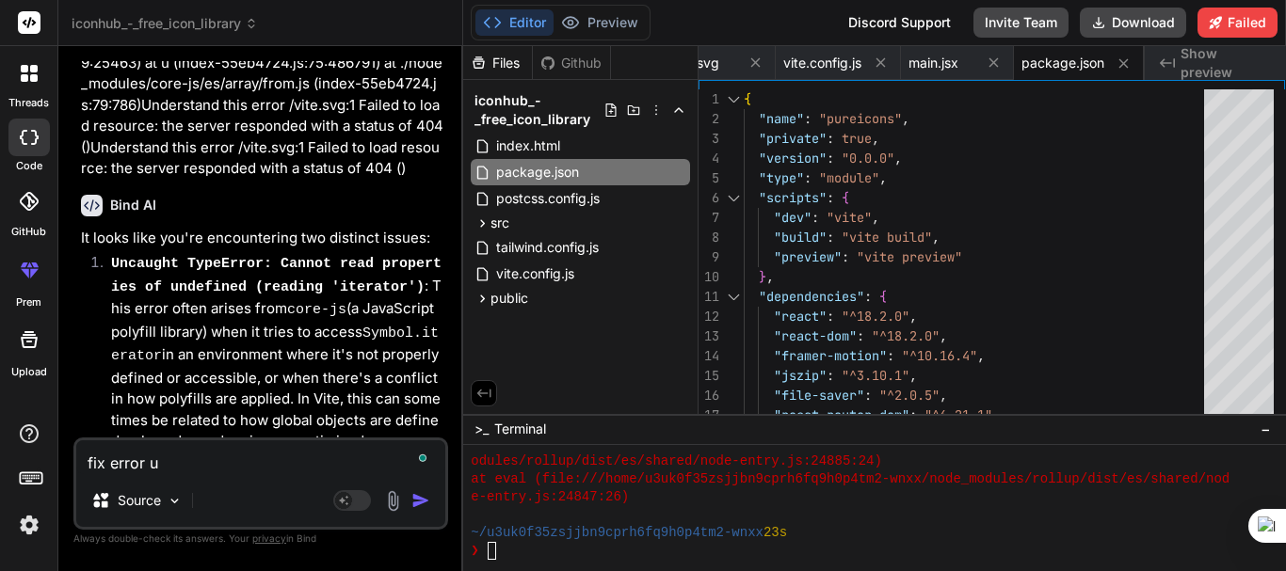
type textarea "fix error un"
type textarea "x"
type textarea "fix error una"
type textarea "x"
type textarea "fix error unab"
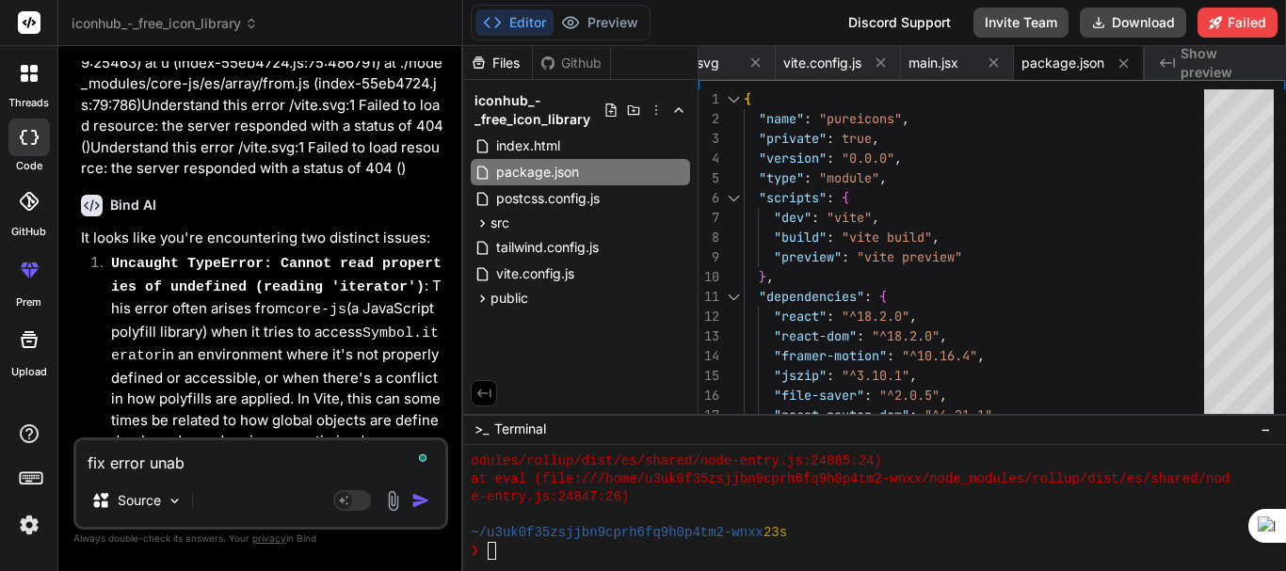
type textarea "x"
type textarea "fix error unabl"
type textarea "x"
type textarea "fix error unable"
type textarea "x"
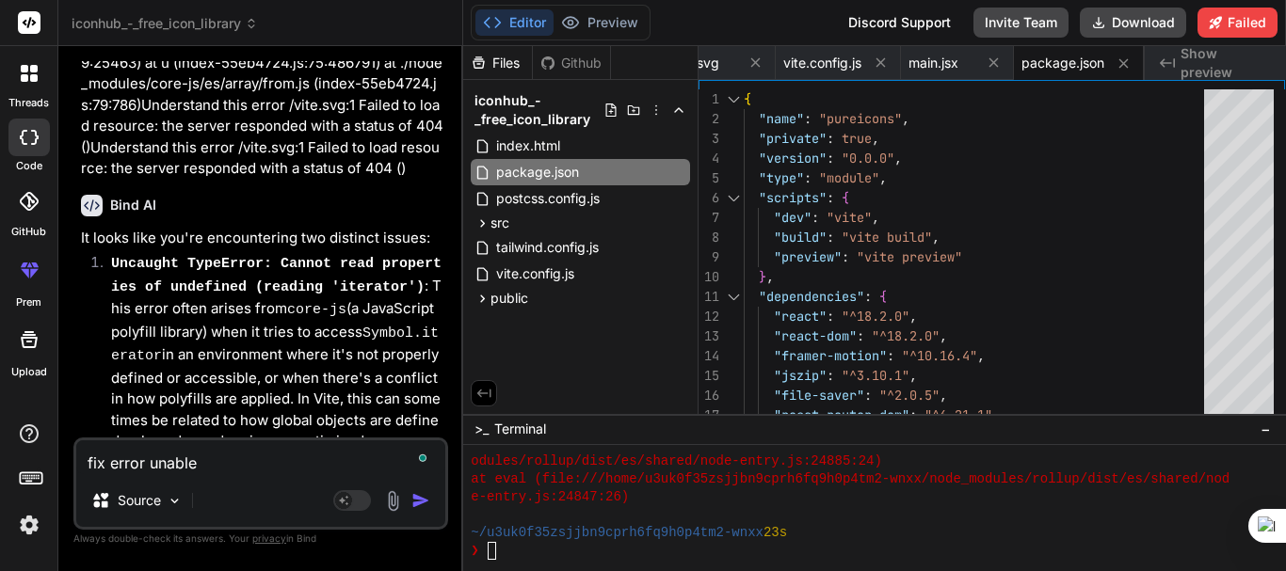
type textarea "fix error unable"
type textarea "x"
type textarea "fix error unable t"
type textarea "x"
type textarea "fix error unable to"
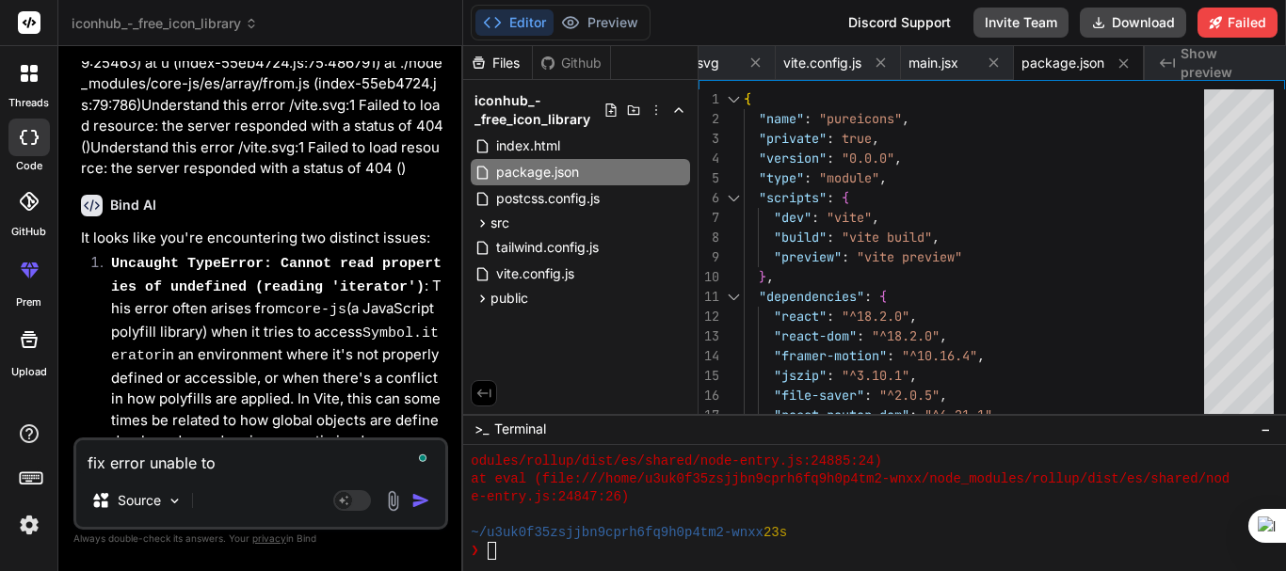
type textarea "x"
type textarea "fix error unable to"
type textarea "x"
type textarea "fix error unable to d"
type textarea "x"
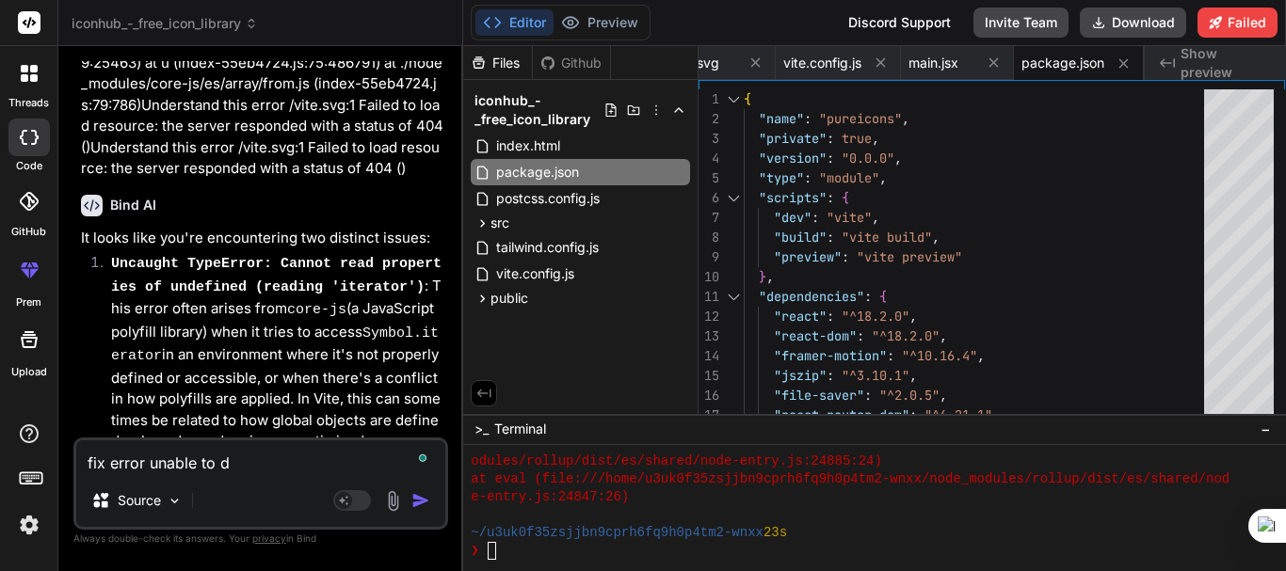
type textarea "fix error unable to de"
type textarea "x"
type textarea "fix error unable to dep"
type textarea "x"
type textarea "fix error unable to depl"
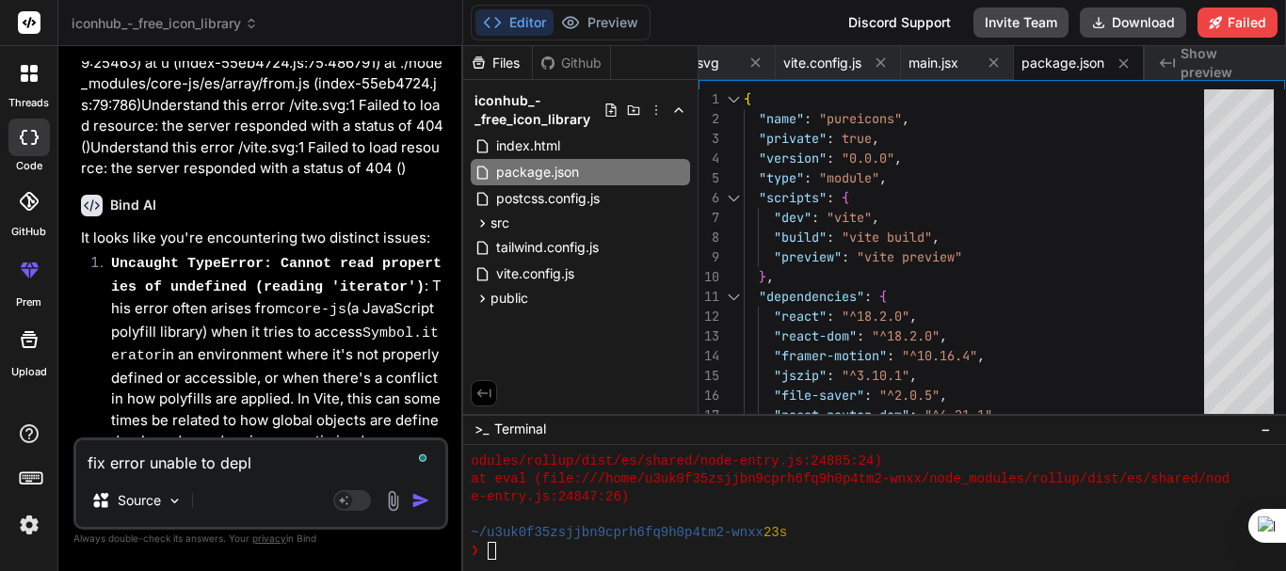
type textarea "x"
type textarea "fix error unable to depll"
type textarea "x"
type textarea "fix error unable to depllo"
type textarea "x"
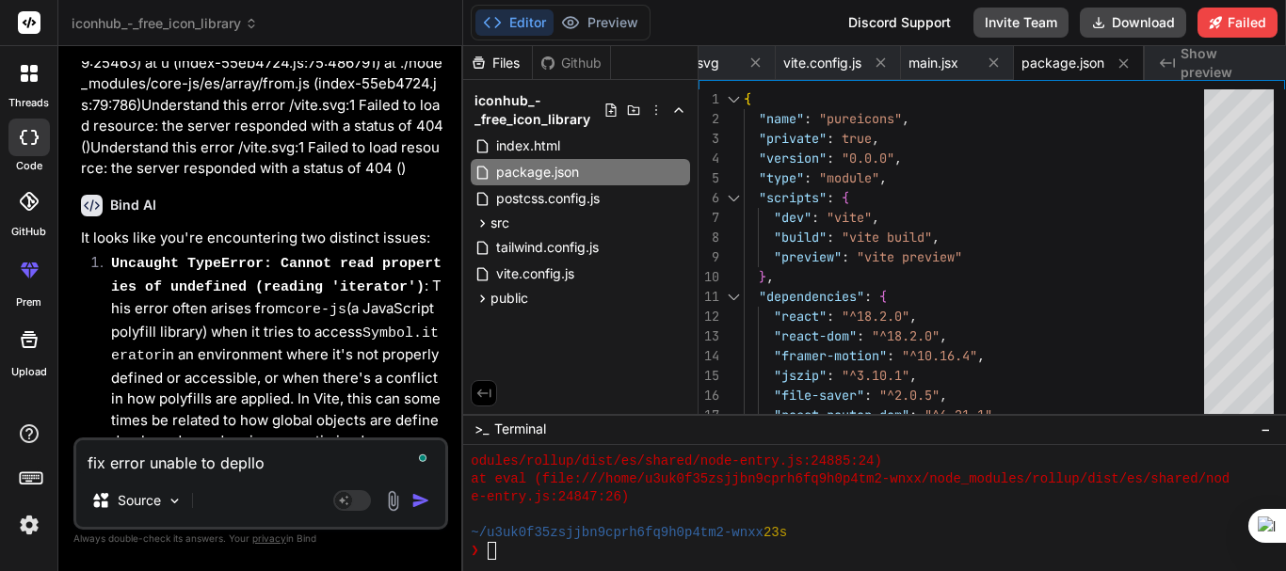
type textarea "fix error unable to deplloy"
type textarea "x"
type textarea "fix error unable to deplloye"
type textarea "x"
type textarea "fix error unable to deplloye"
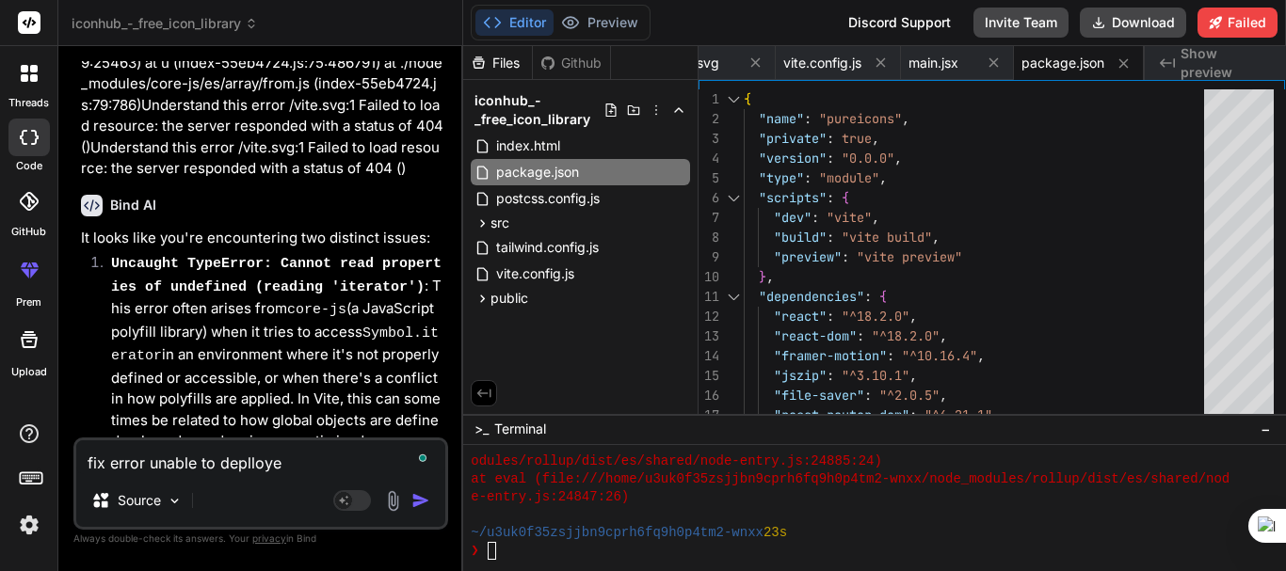
type textarea "x"
type textarea "fix error unable to deplloye i"
type textarea "x"
type textarea "fix error unable to deplloye it"
type textarea "x"
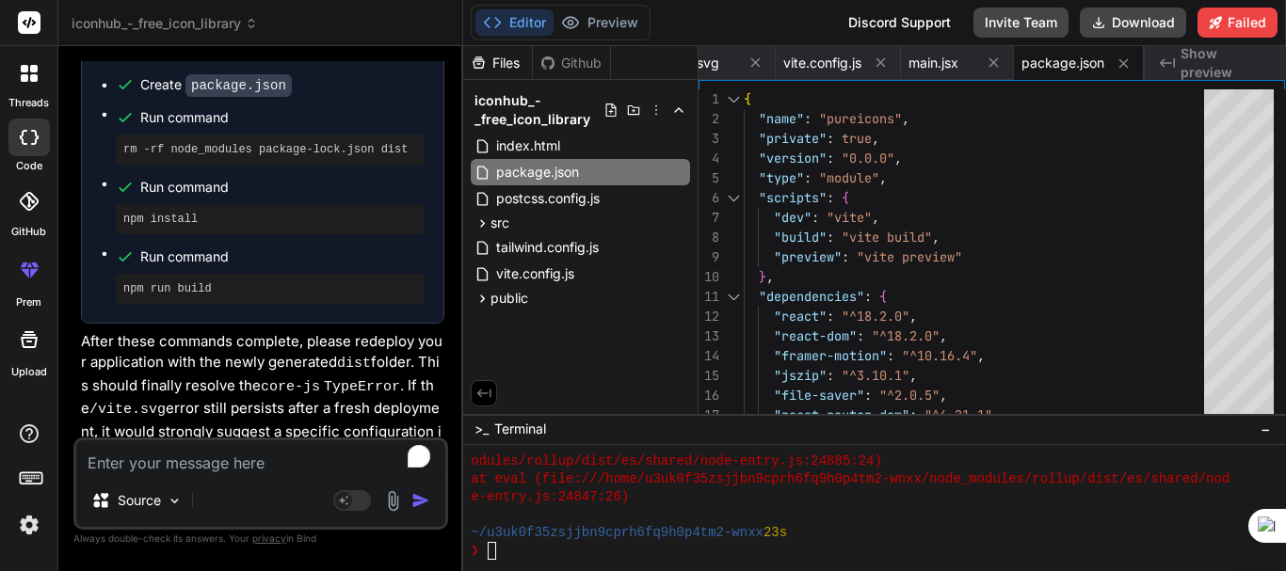
scroll to position [11178, 0]
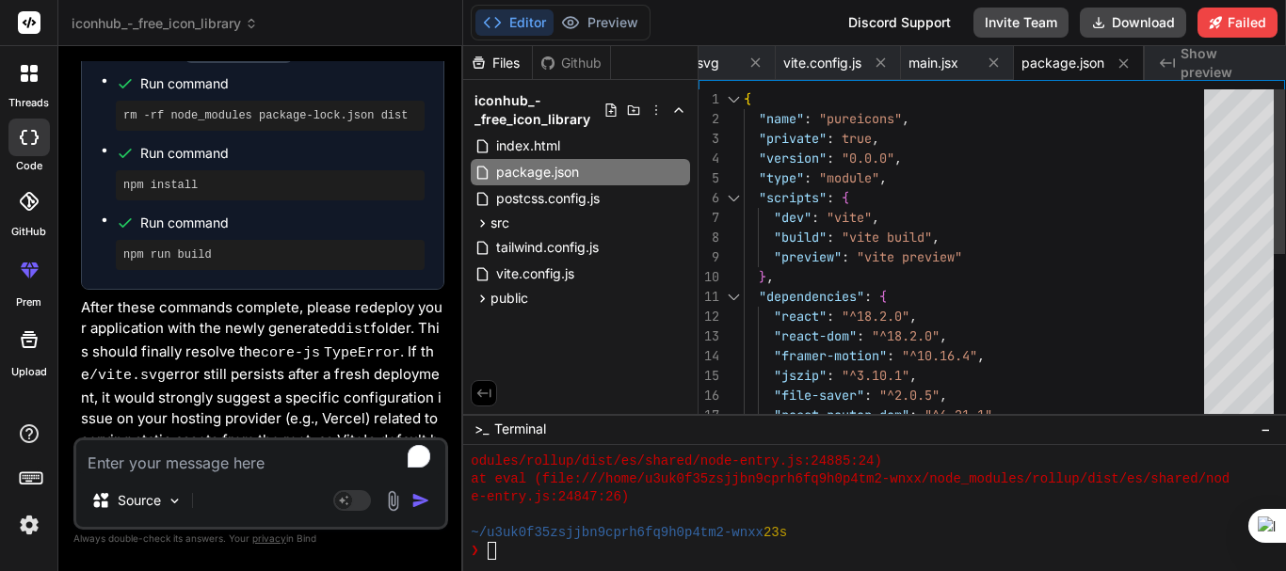
click at [835, 368] on div "{ "name" : "pureicons" , "private" : true , "version" : "0.0.0" , "type" : "mod…" at bounding box center [980, 425] width 472 height 672
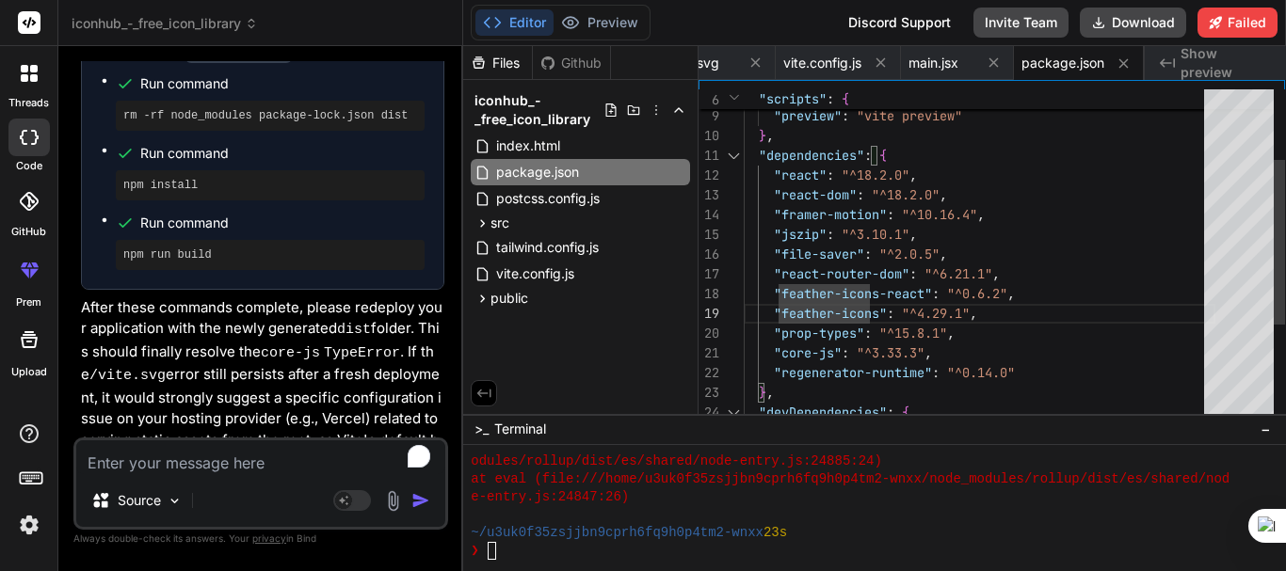
type textarea ""core-js": "^3.33.3", "regenerator-runtime": "^0.14.0" }, "devDependencies": { …"
type textarea "c"
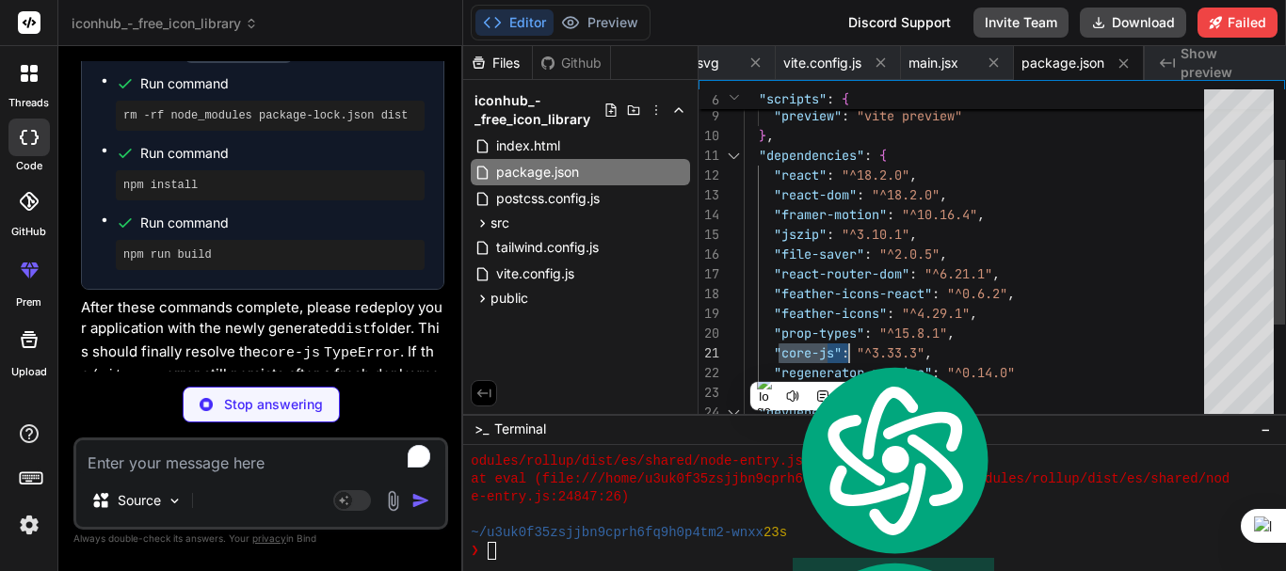
scroll to position [11178, 0]
drag, startPoint x: 783, startPoint y: 353, endPoint x: 843, endPoint y: 346, distance: 59.7
click at [843, 346] on div ""build" : "vite build" , "preview" : "vite preview" } , "dependencies" : { "rea…" at bounding box center [980, 284] width 472 height 672
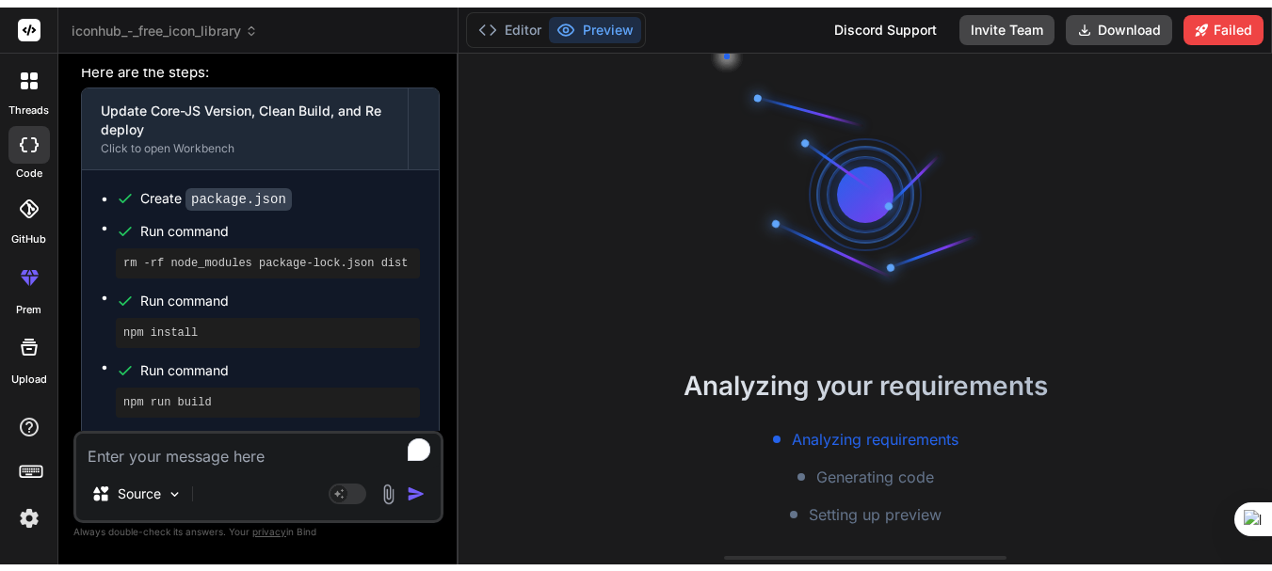
scroll to position [11345, 0]
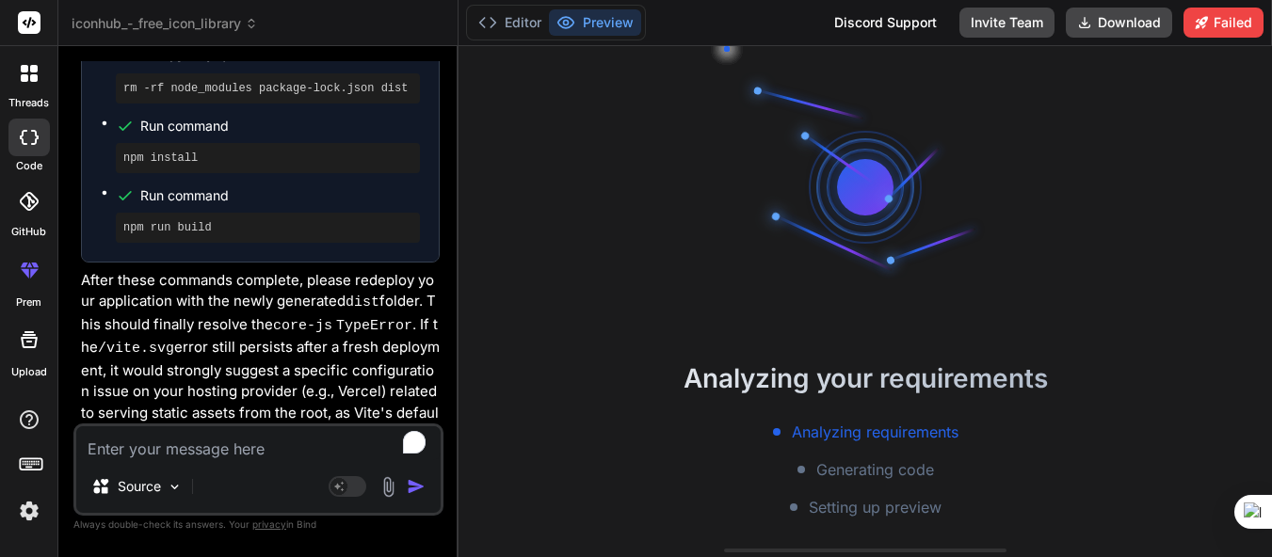
click at [598, 346] on div "Analyzing your requirements Analyzing requirements Generating code Setting up p…" at bounding box center [864, 301] width 813 height 511
click at [523, 11] on button "Editor" at bounding box center [510, 22] width 78 height 26
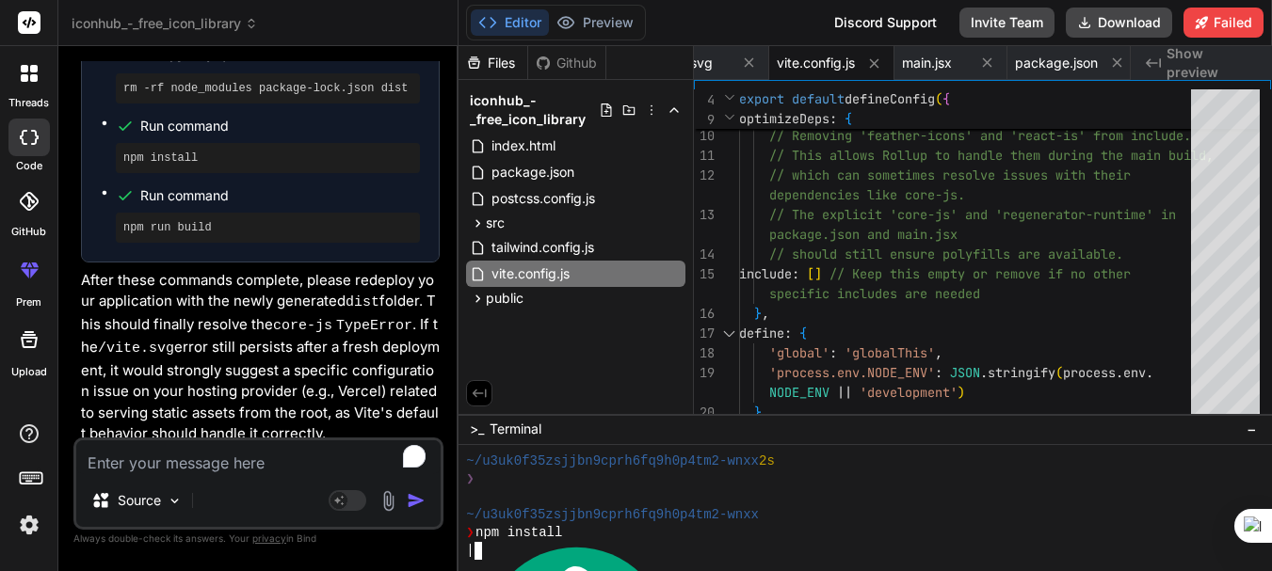
click at [622, 537] on div "❯ npm install" at bounding box center [861, 533] width 791 height 18
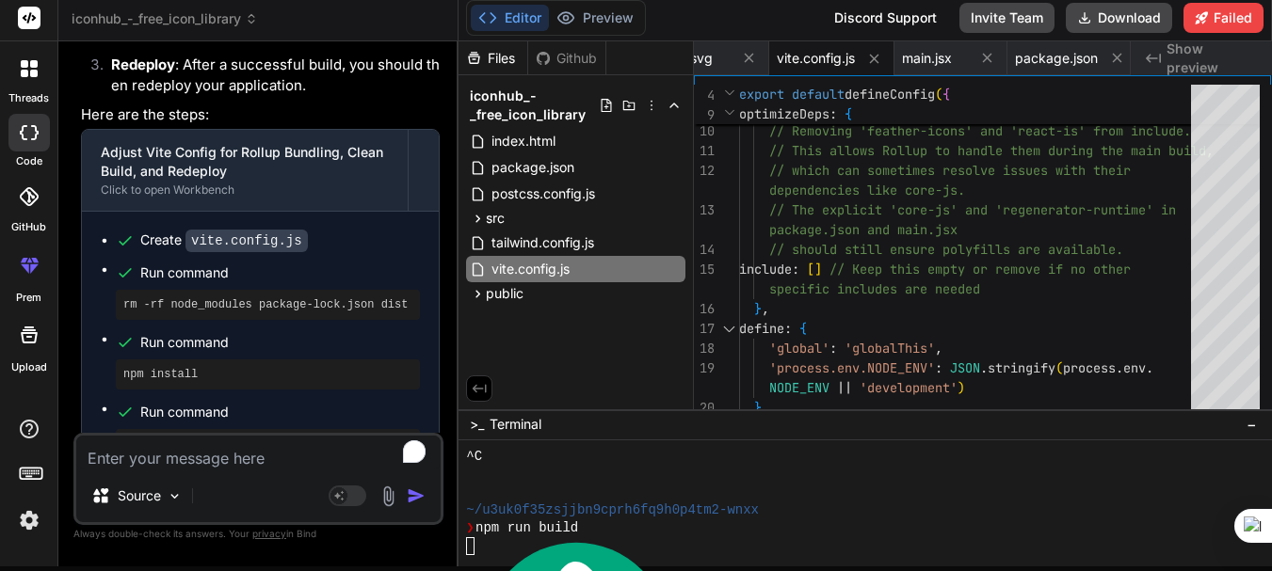
scroll to position [7084, 0]
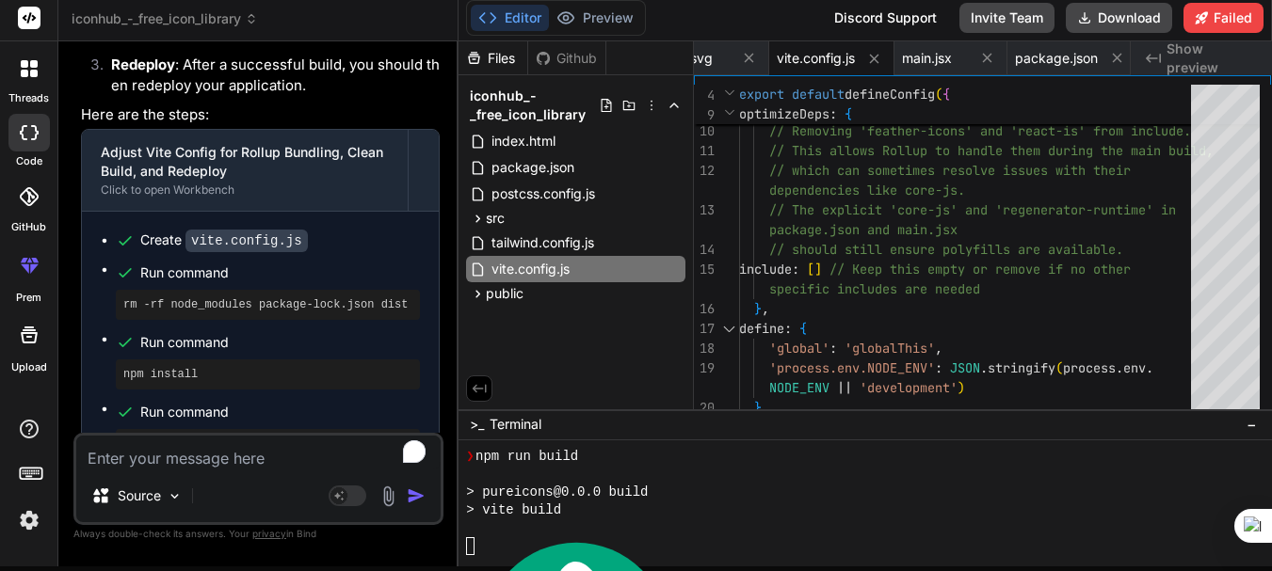
click at [843, 528] on div at bounding box center [861, 529] width 791 height 18
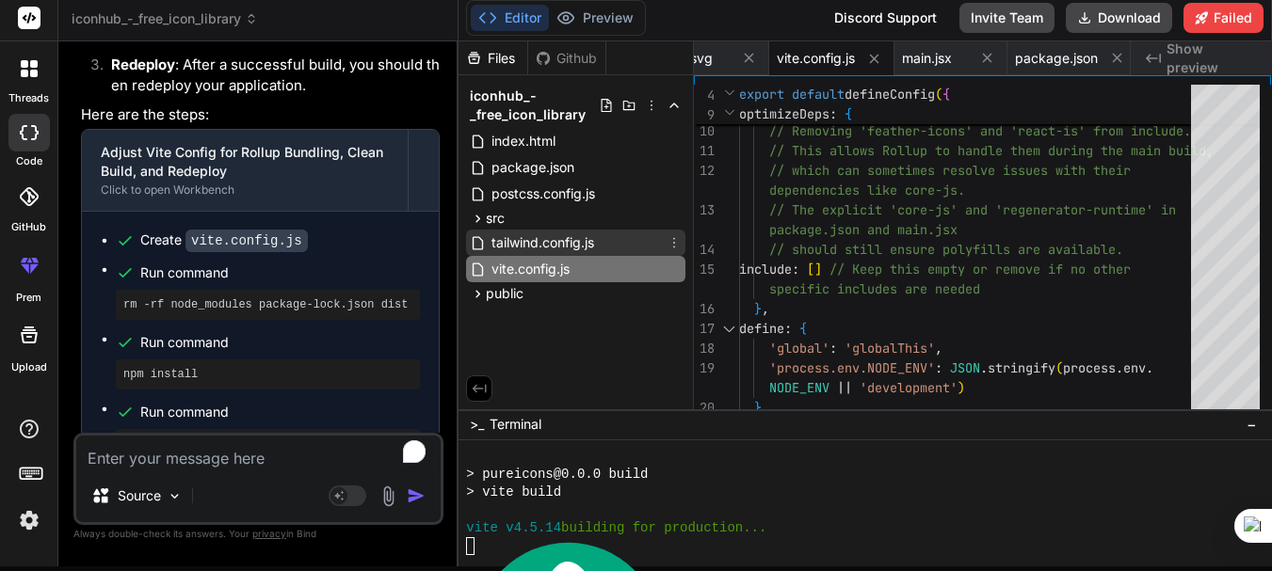
click at [642, 254] on div "tailwind.config.js" at bounding box center [575, 243] width 219 height 26
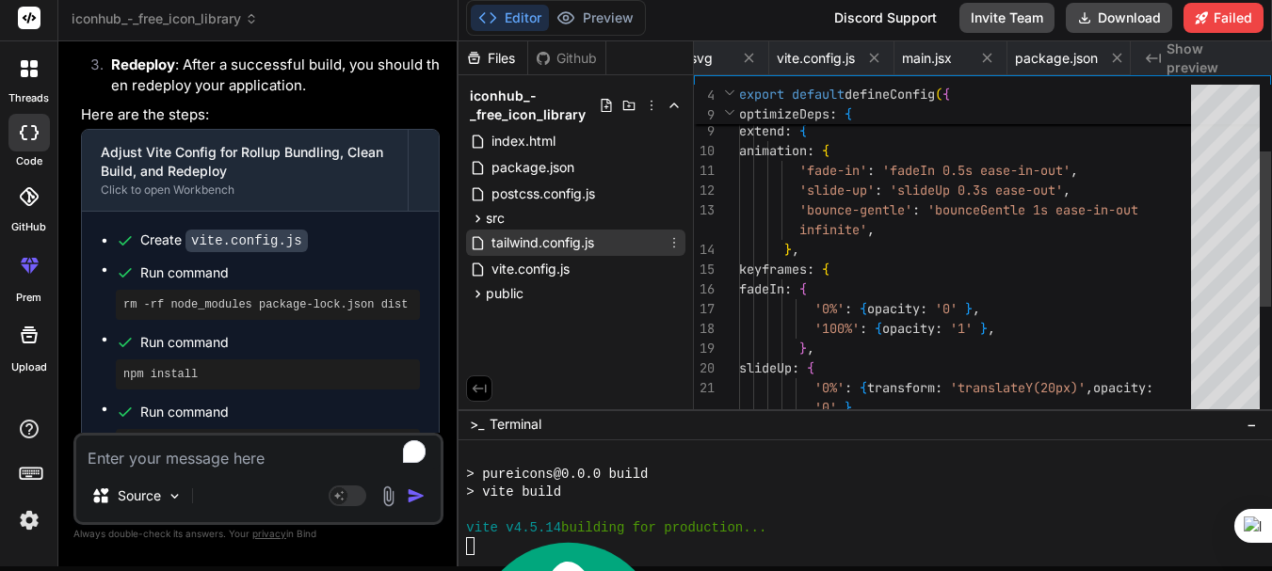
scroll to position [0, 200]
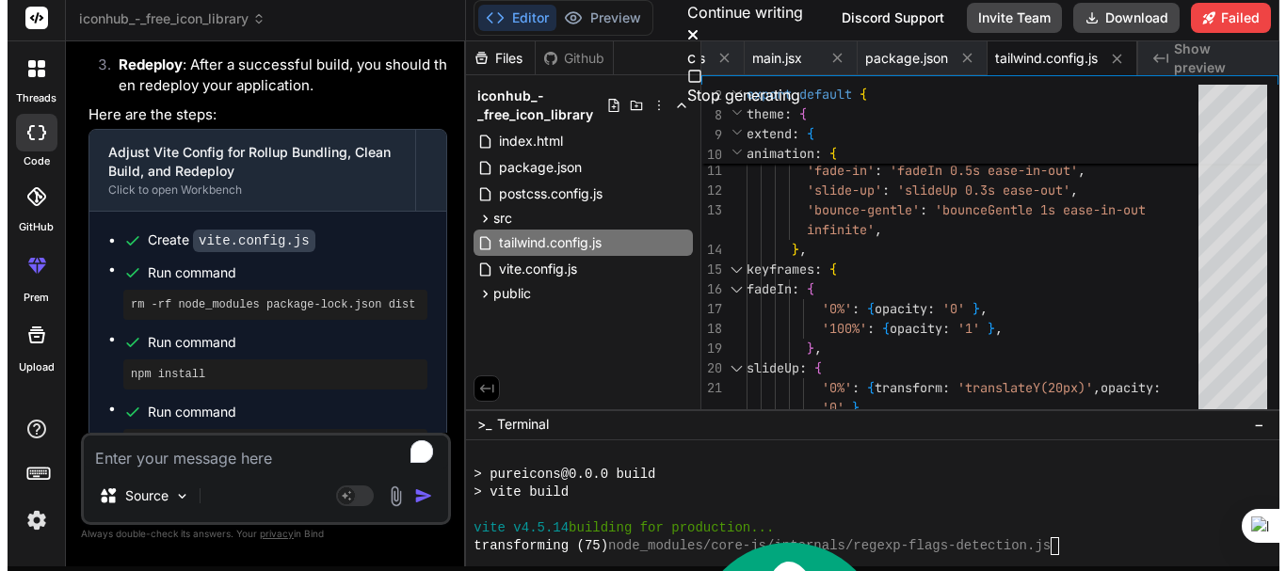
scroll to position [0, 190]
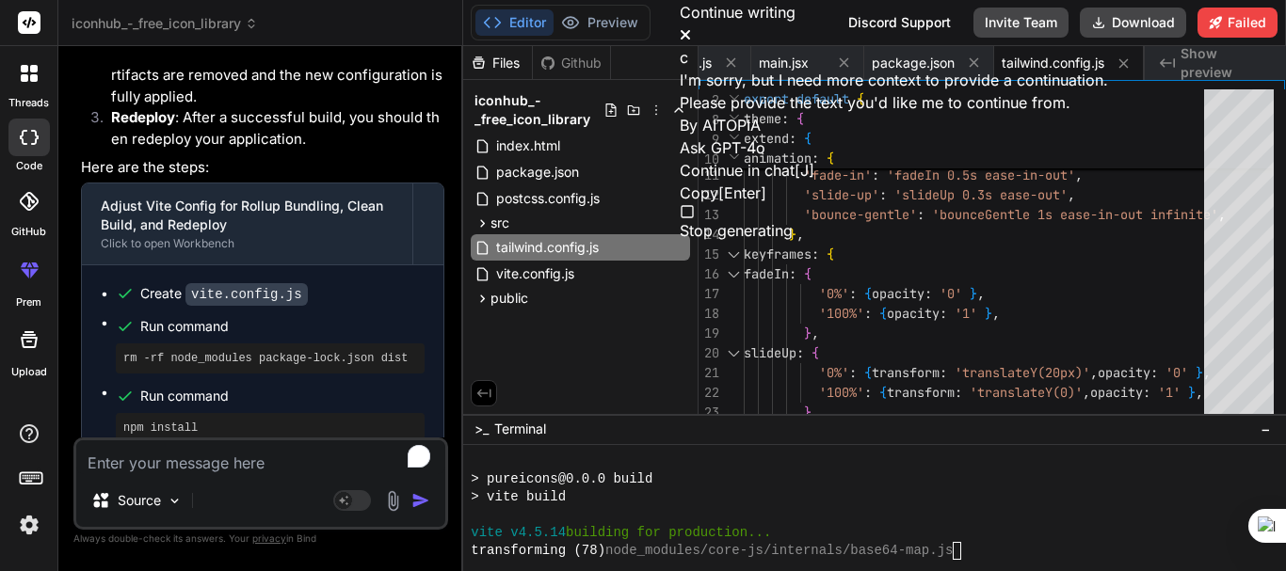
click at [691, 27] on icon at bounding box center [685, 34] width 11 height 15
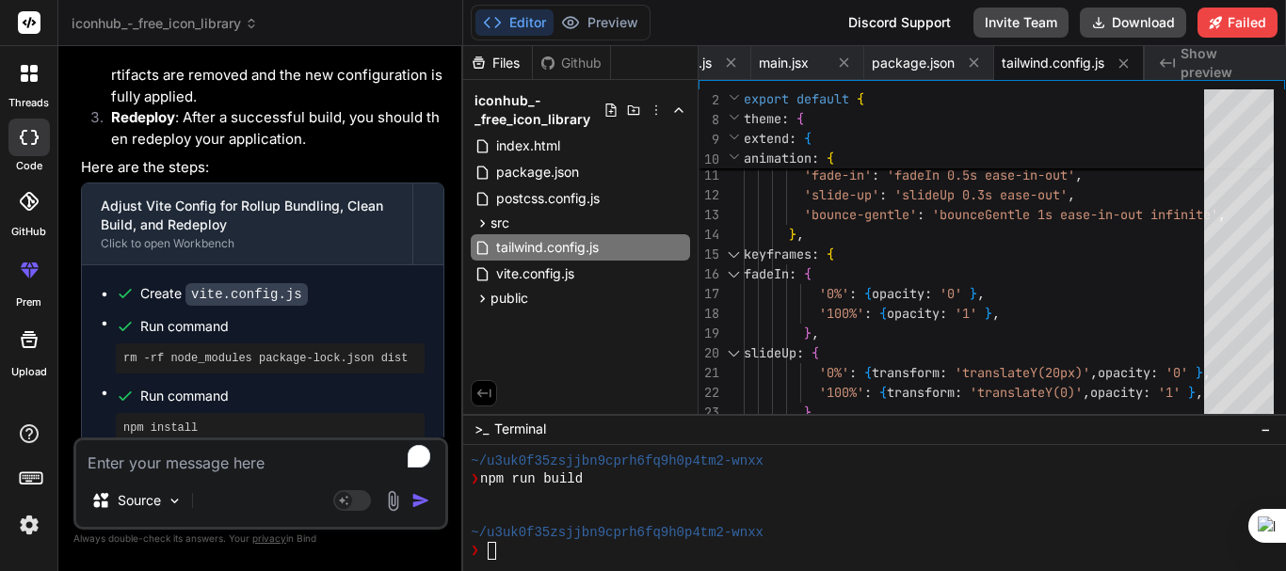
scroll to position [7584, 0]
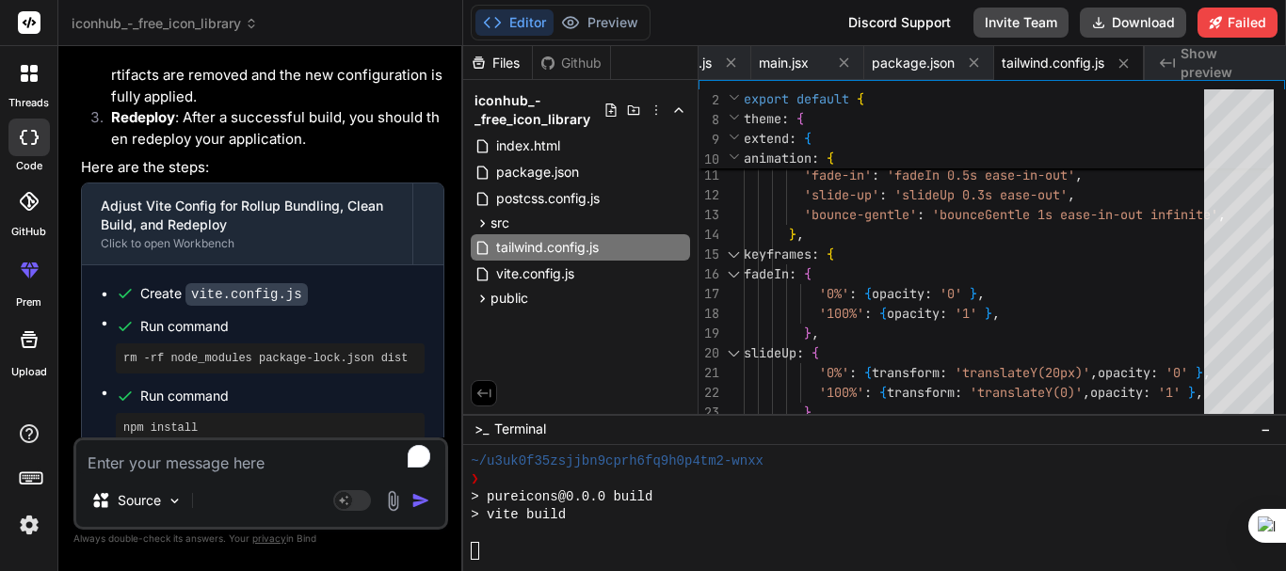
click at [587, 546] on div at bounding box center [866, 551] width 791 height 18
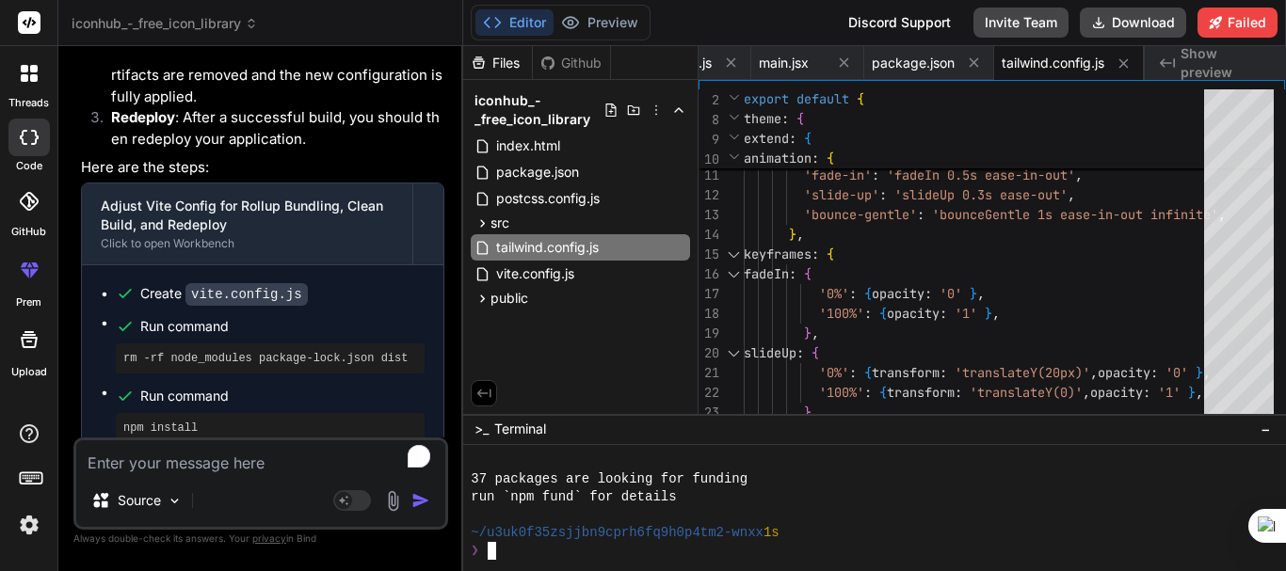
scroll to position [8085, 0]
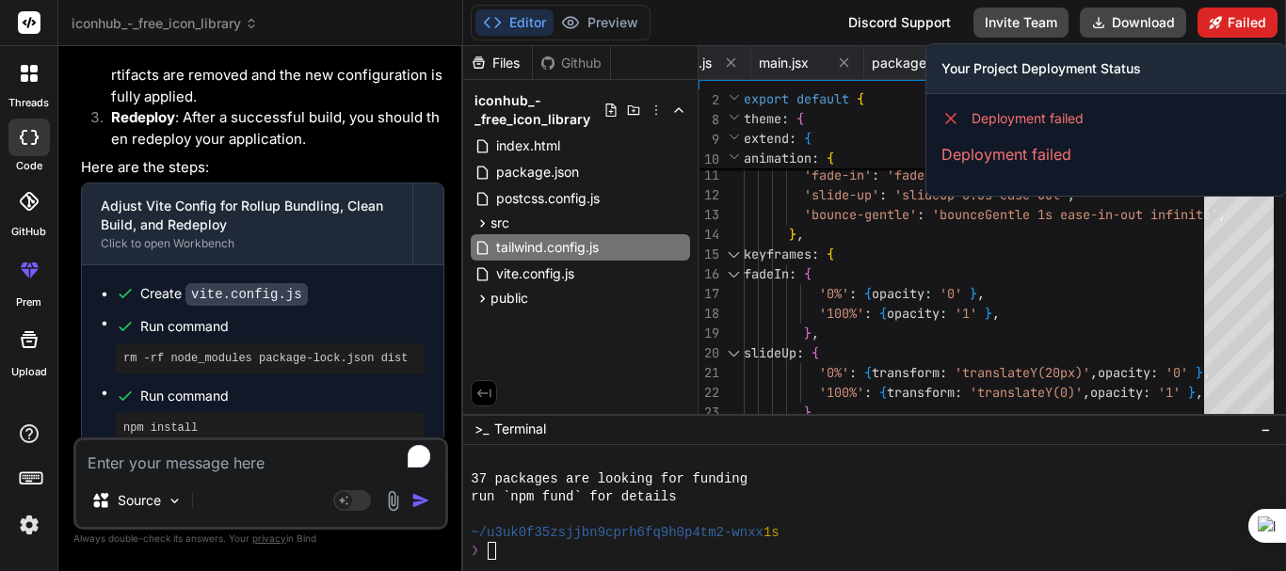
click at [1241, 21] on button "Failed" at bounding box center [1238, 23] width 80 height 30
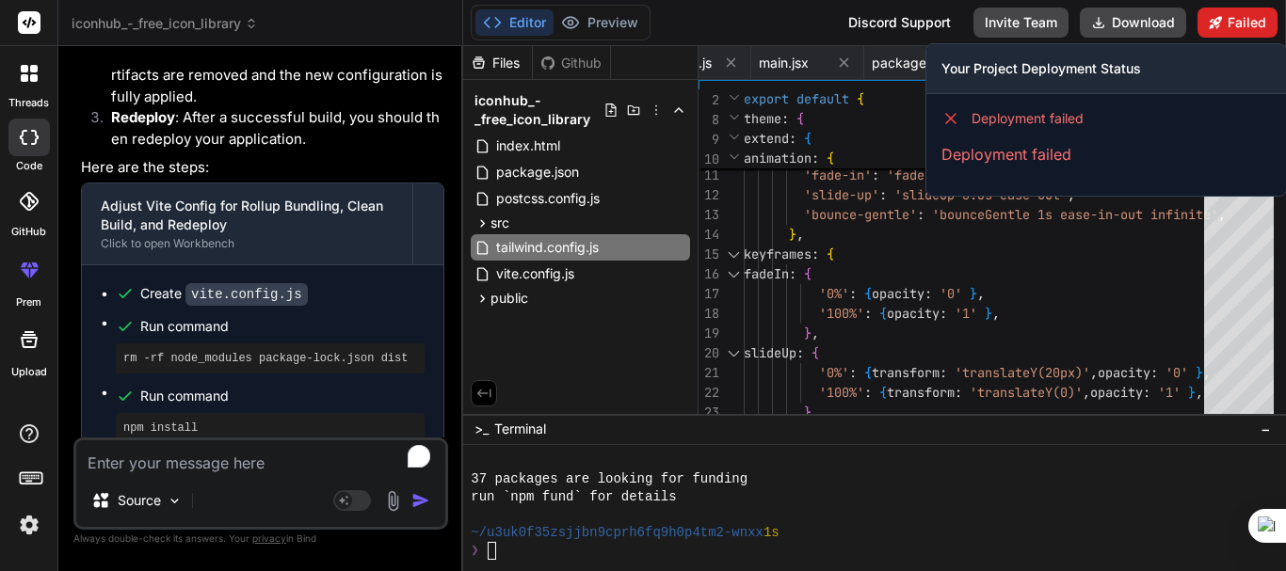
click at [1235, 19] on button "Failed" at bounding box center [1238, 23] width 80 height 30
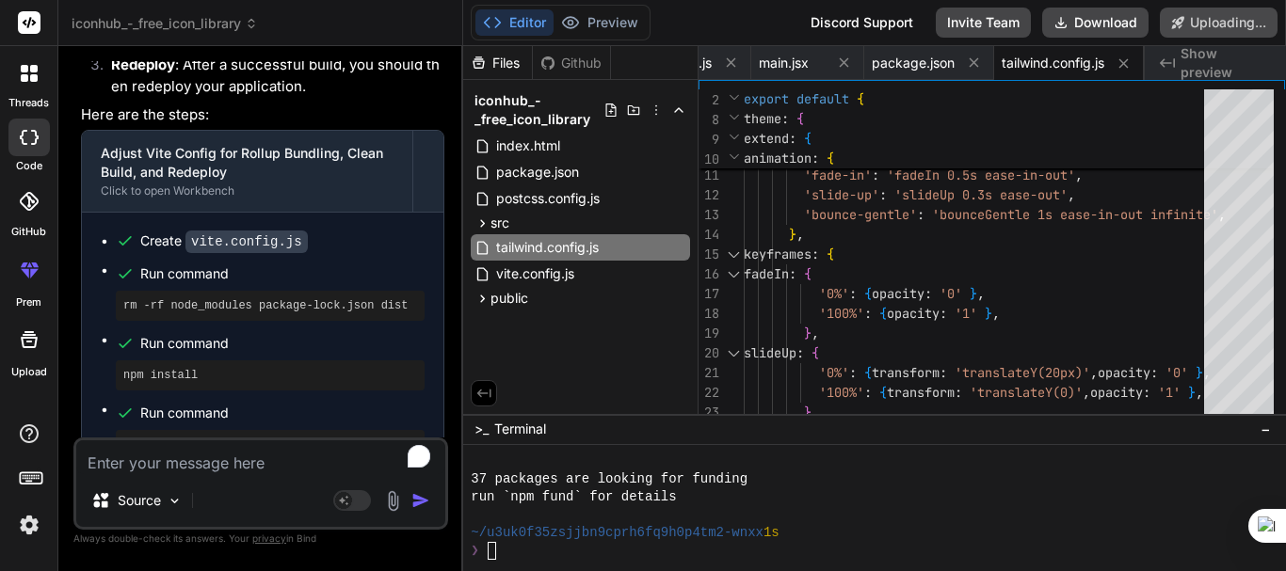
scroll to position [12392, 0]
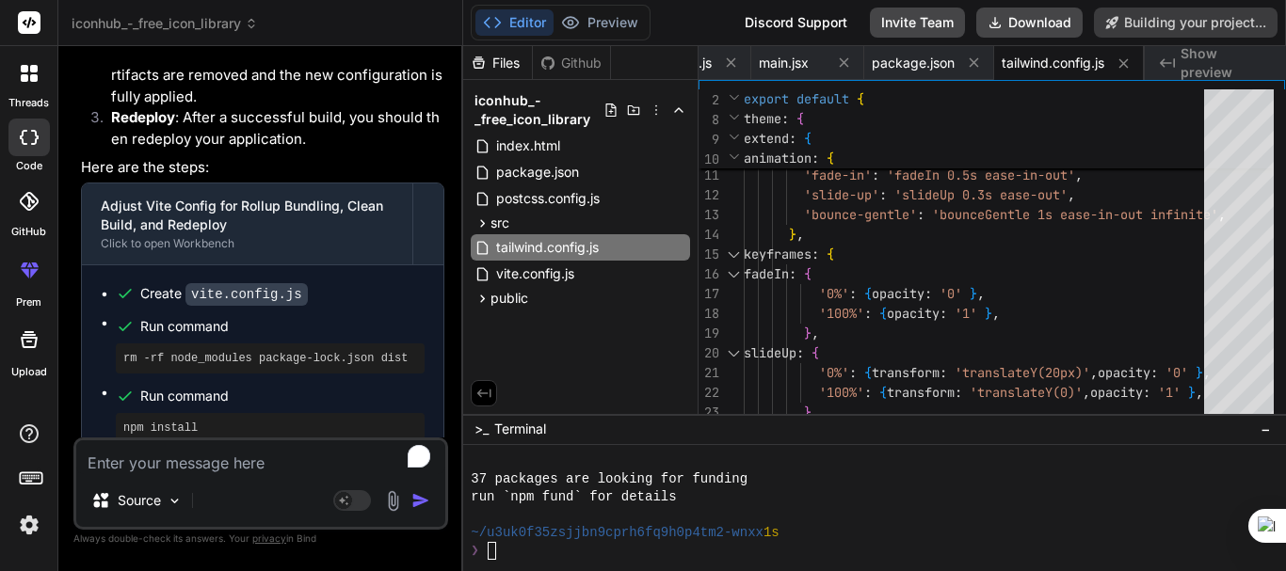
click at [141, 453] on textarea "To enrich screen reader interactions, please activate Accessibility in Grammarl…" at bounding box center [260, 458] width 369 height 34
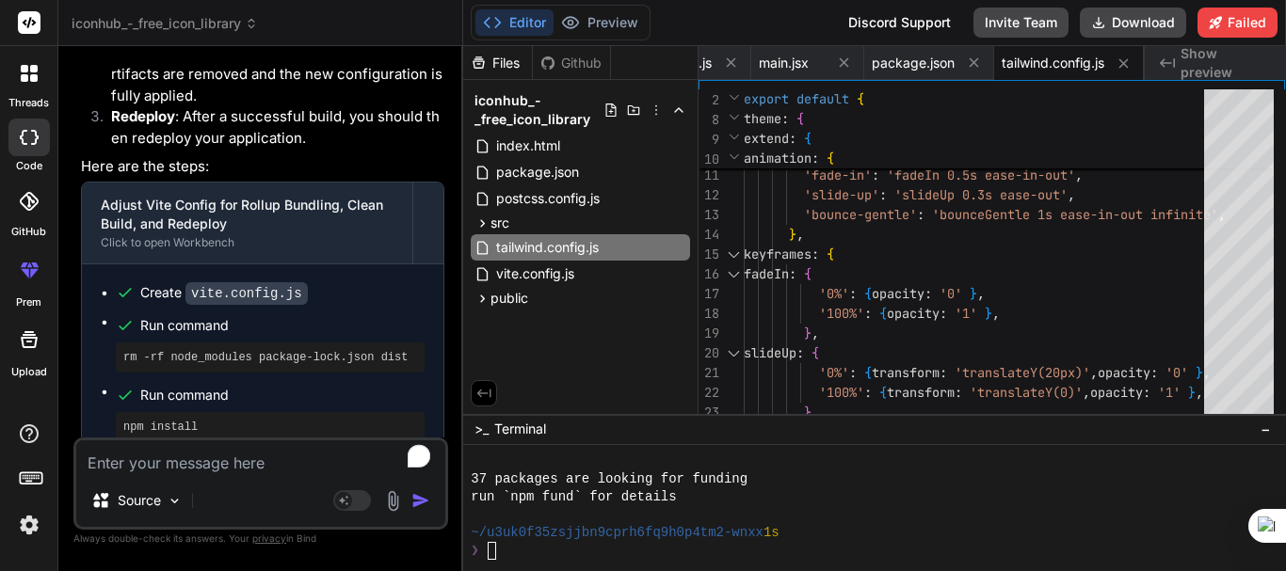
scroll to position [12641, 0]
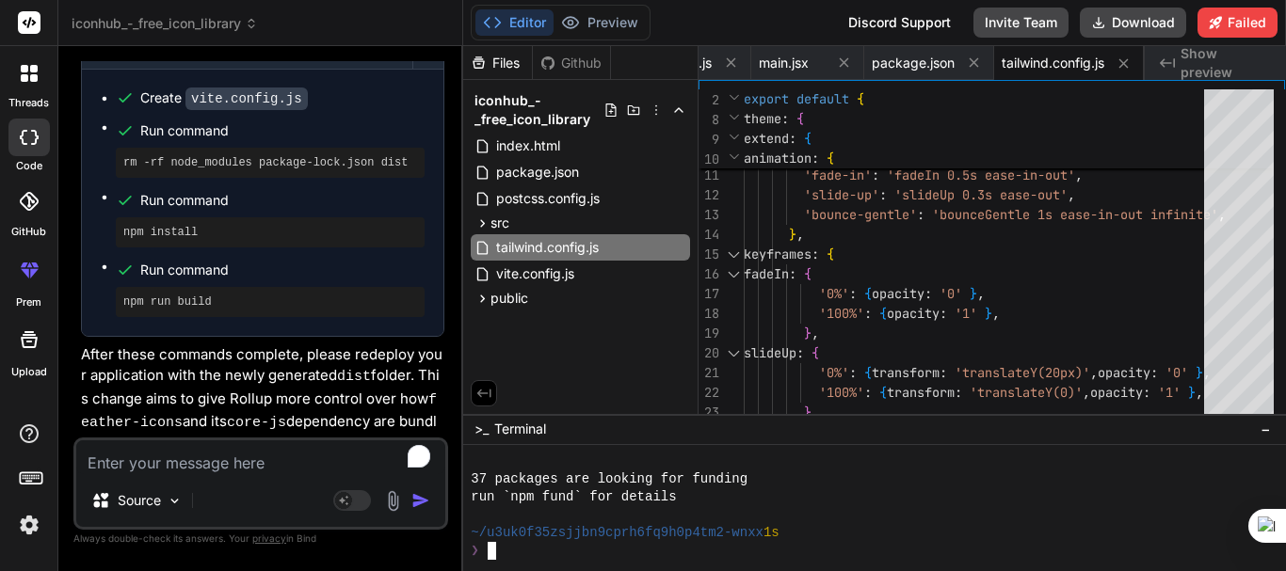
click at [529, 548] on div "❯" at bounding box center [866, 551] width 791 height 18
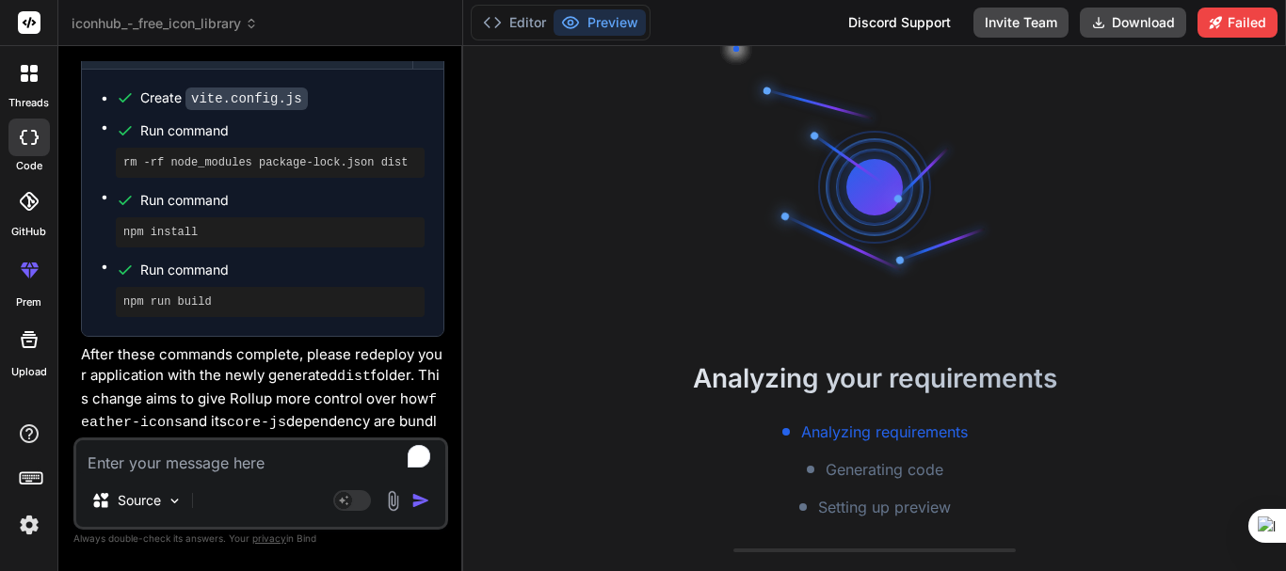
scroll to position [8264, 0]
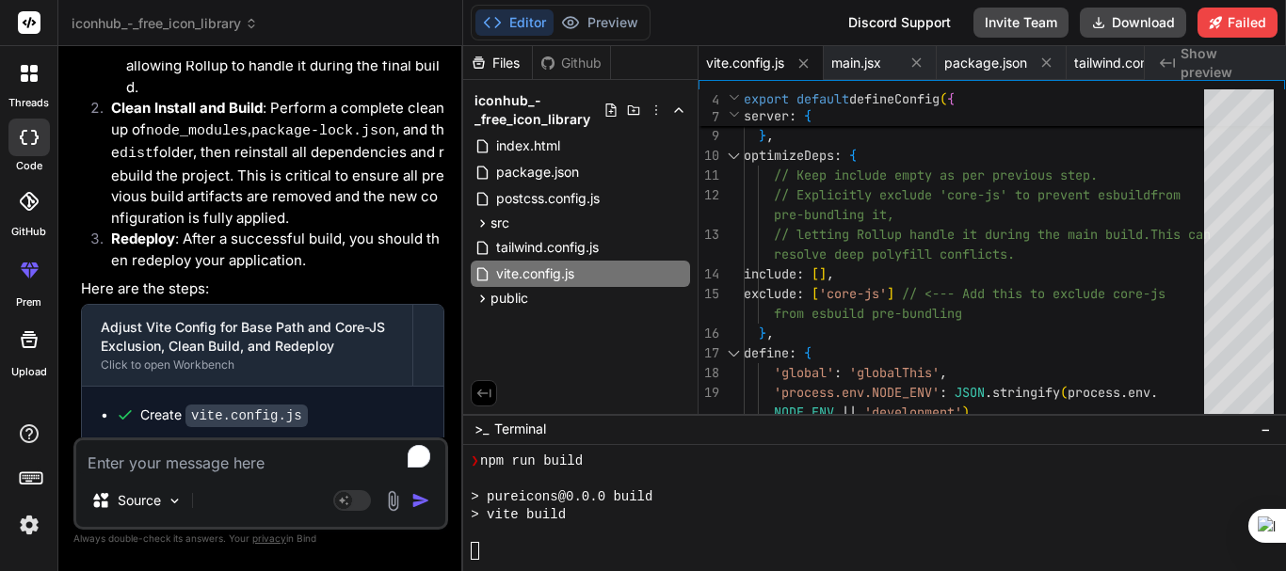
scroll to position [8926, 0]
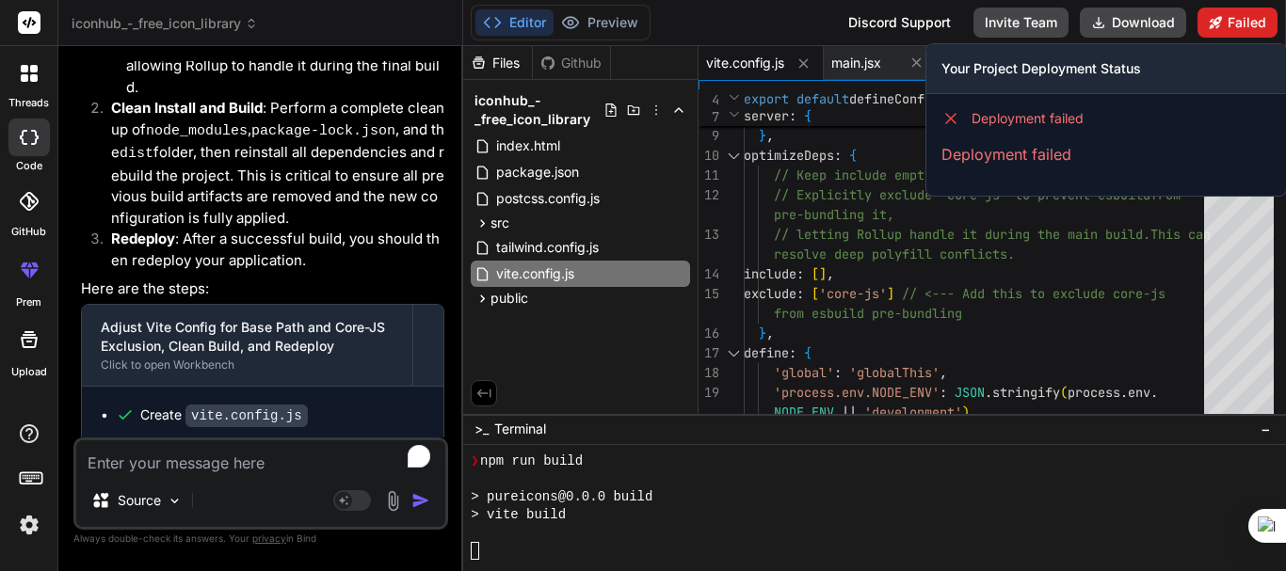
click at [1243, 16] on button "Failed" at bounding box center [1238, 23] width 80 height 30
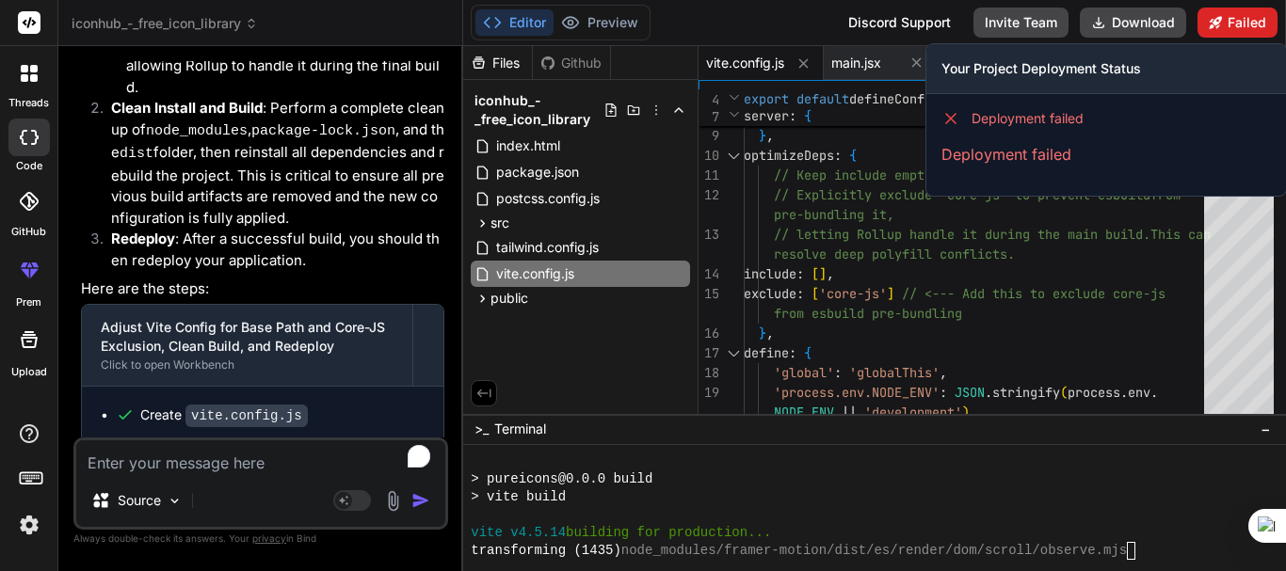
scroll to position [9230, 0]
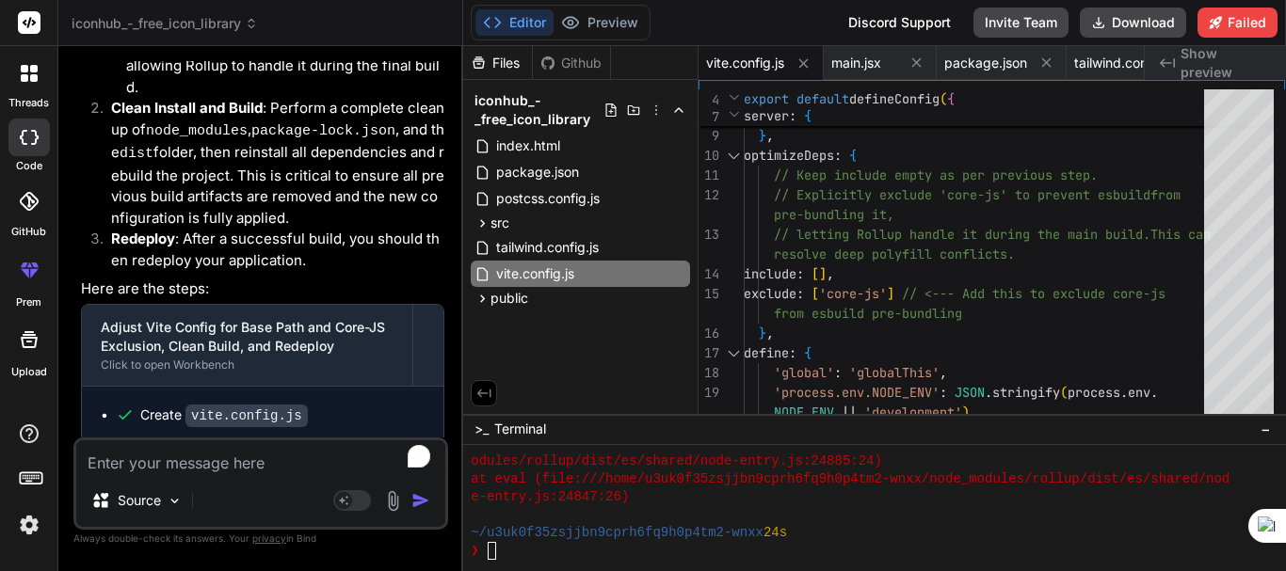
click at [133, 467] on textarea "To enrich screen reader interactions, please activate Accessibility in Grammarl…" at bounding box center [260, 458] width 369 height 34
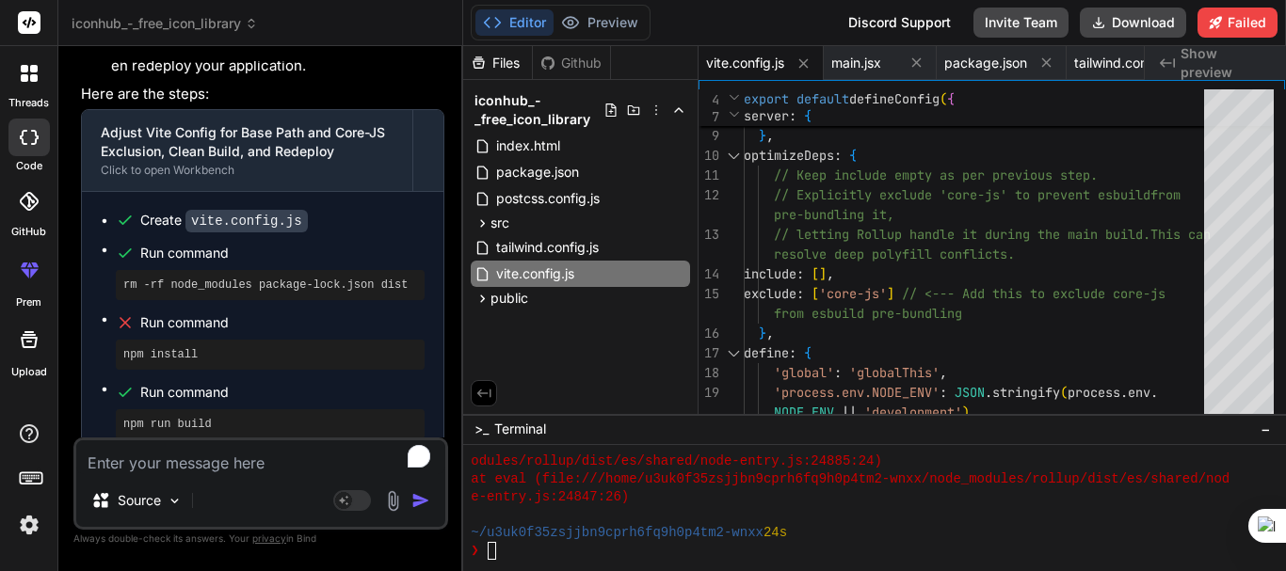
scroll to position [14248, 0]
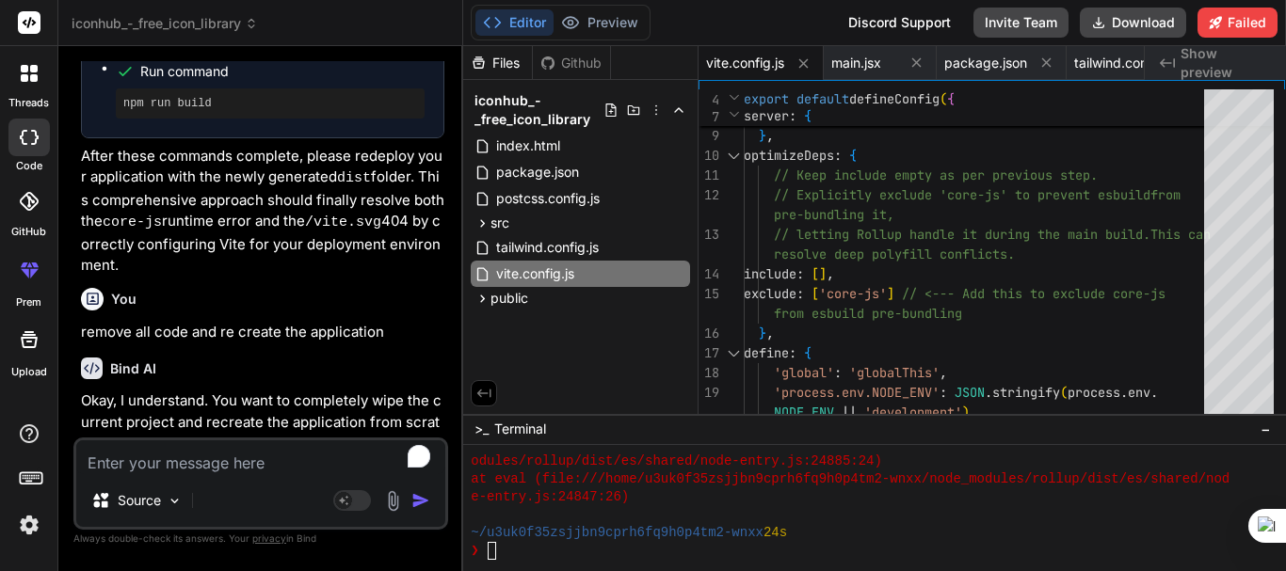
scroll to position [14575, 0]
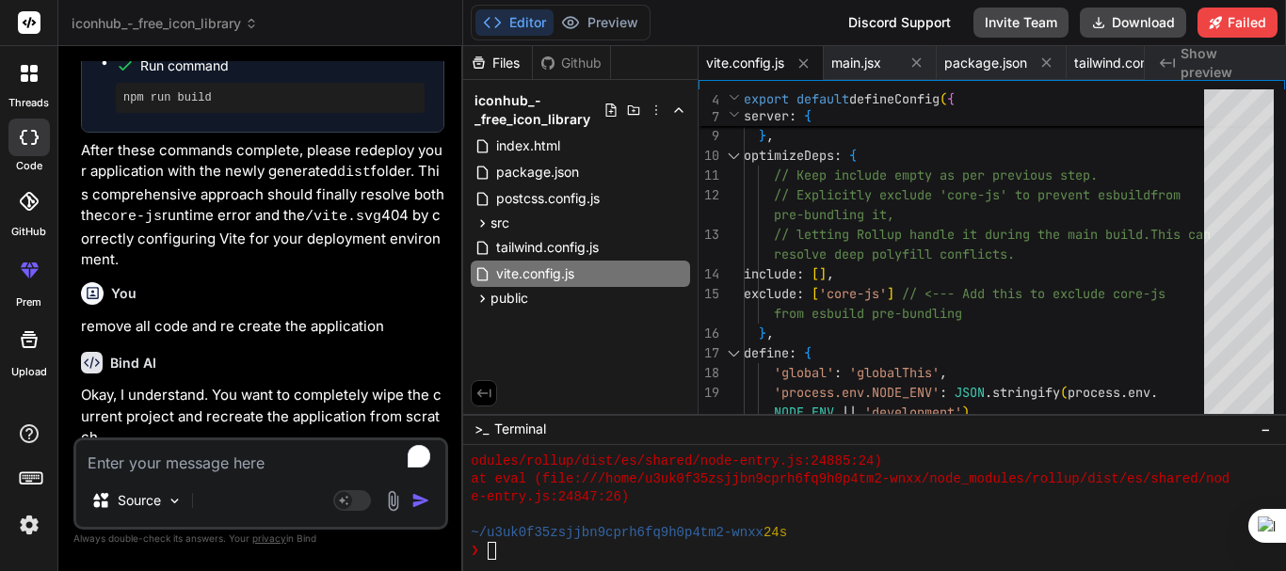
click at [187, 490] on div "Source" at bounding box center [137, 501] width 106 height 38
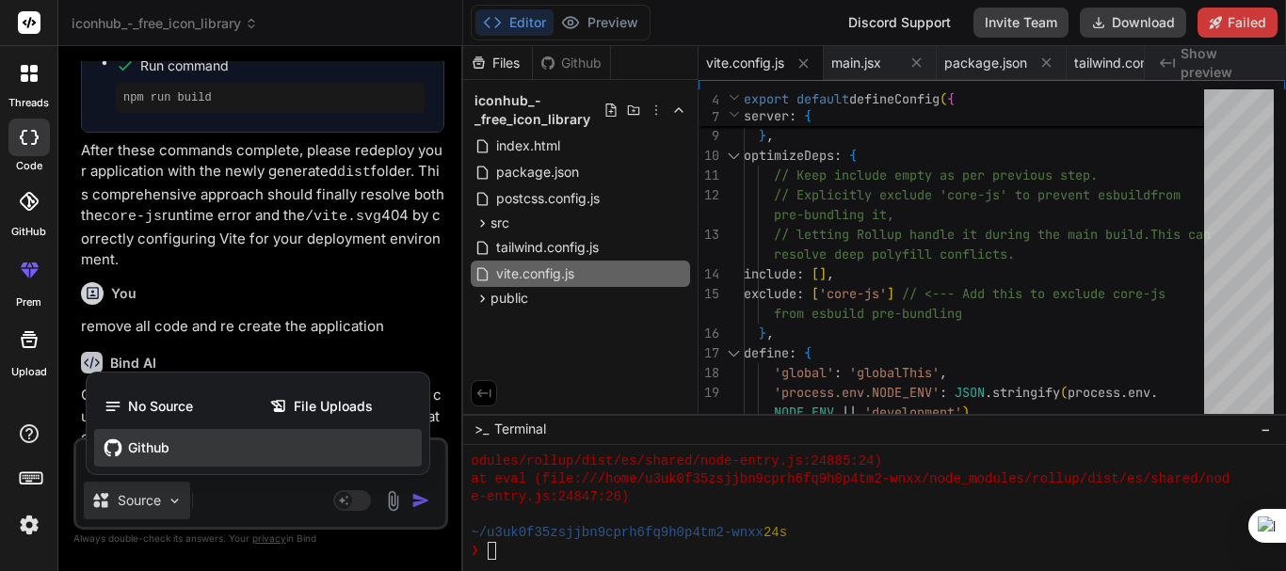
click at [156, 464] on div "Github" at bounding box center [258, 448] width 328 height 38
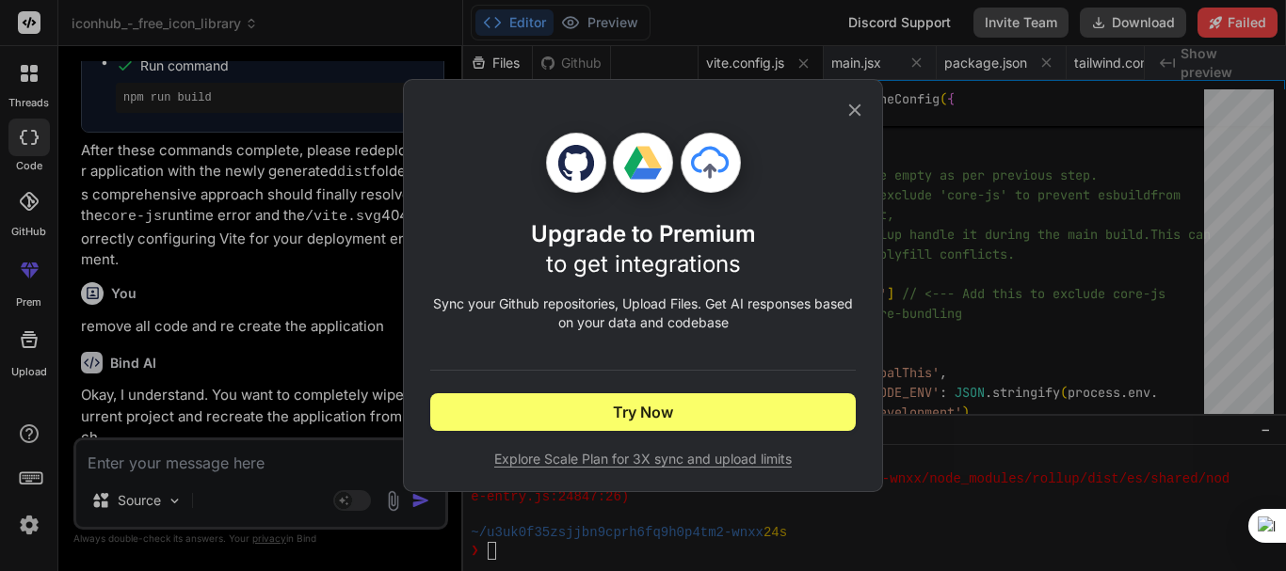
click at [212, 449] on div "Upgrade to Premium to get integrations Sync your Github repositories, Upload Fi…" at bounding box center [643, 285] width 1286 height 571
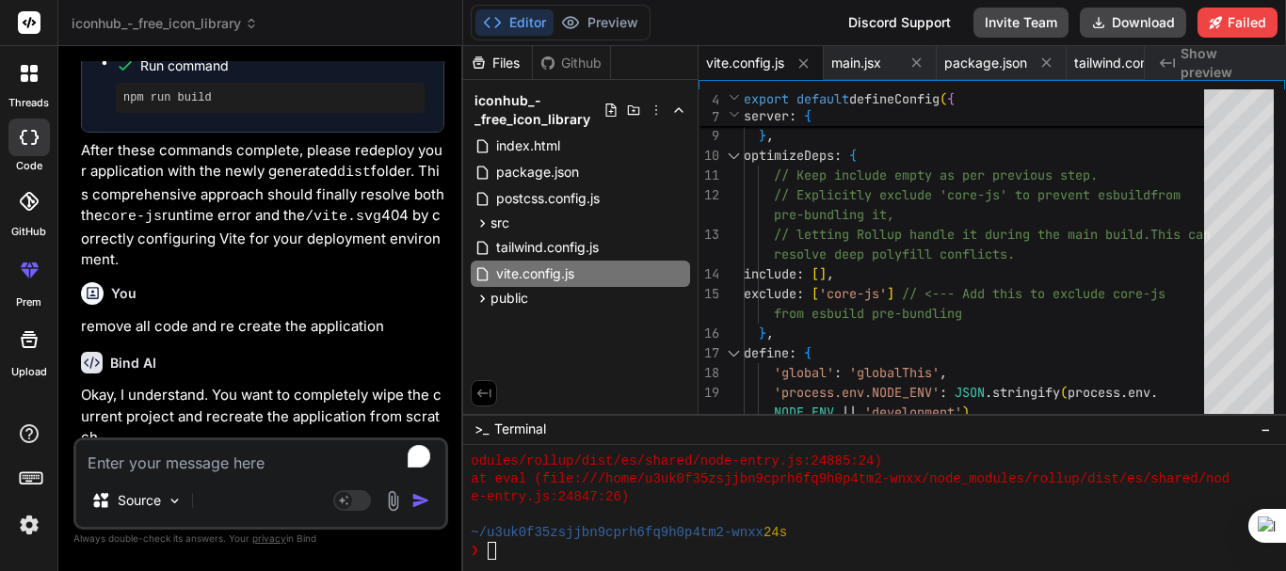
click at [204, 452] on textarea "To enrich screen reader interactions, please activate Accessibility in Grammarl…" at bounding box center [260, 458] width 369 height 34
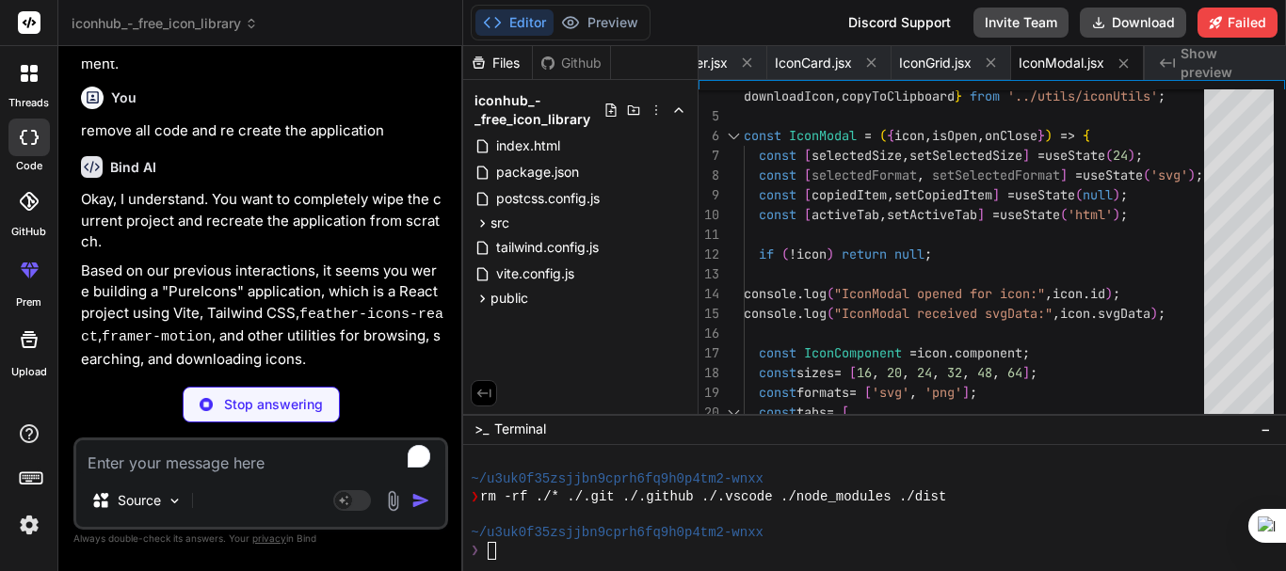
scroll to position [0, 1966]
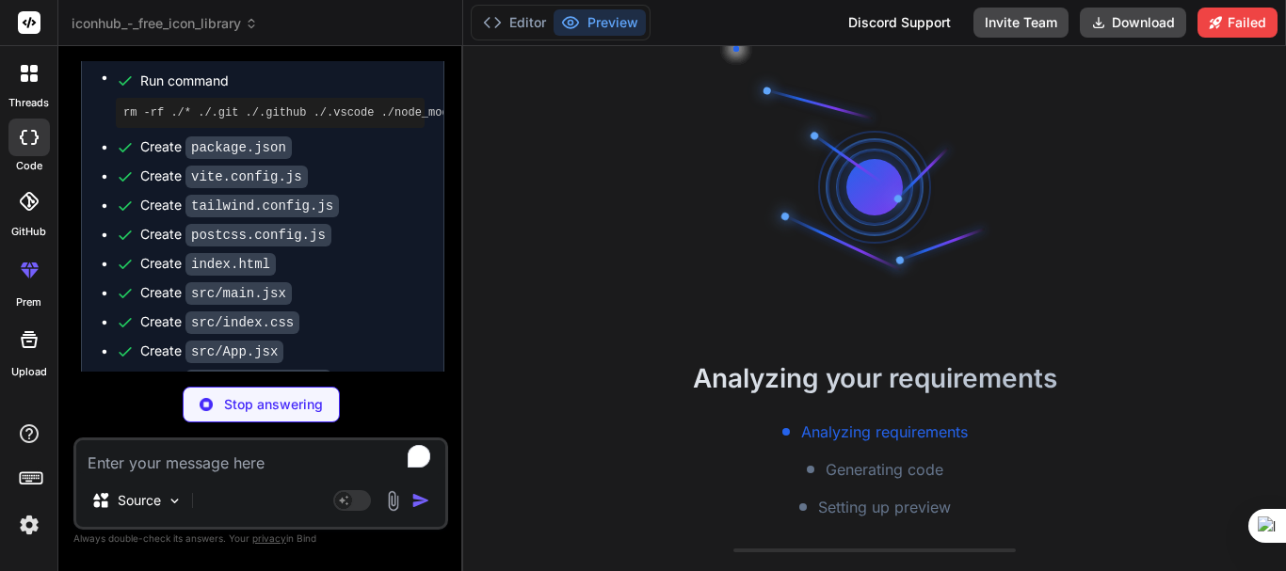
scroll to position [9445, 0]
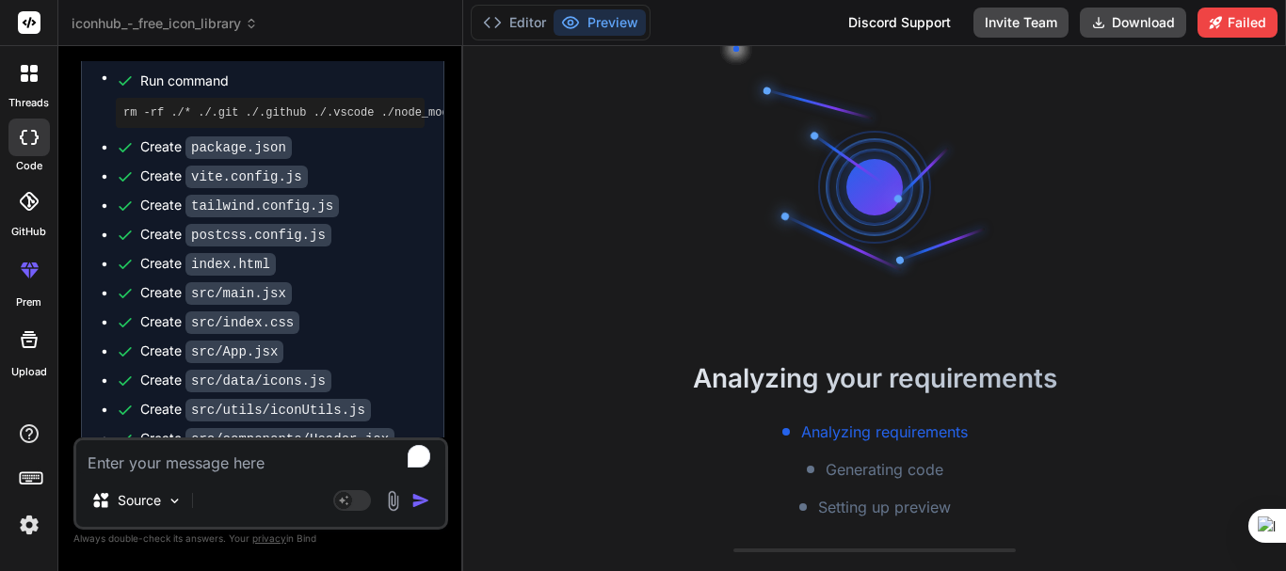
click at [94, 347] on div "Run command rm -rf ./* ./.git ./.github ./.vscode ./node_modules ./dist Create …" at bounding box center [263, 537] width 362 height 977
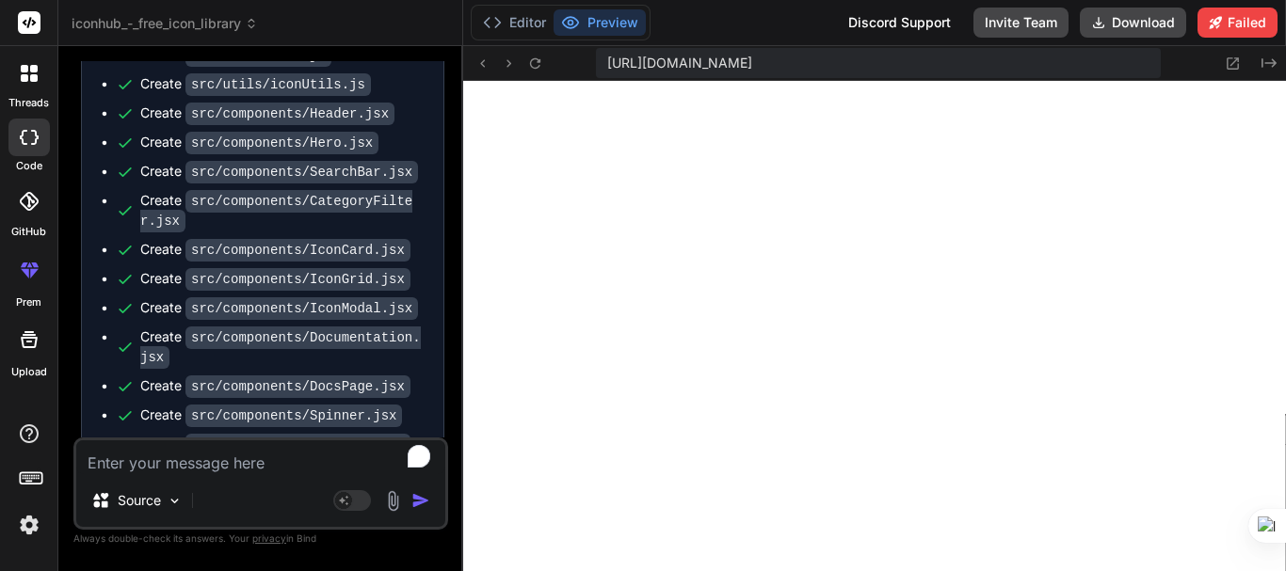
scroll to position [12611, 0]
click at [185, 473] on textarea "To enrich screen reader interactions, please activate Accessibility in Grammarl…" at bounding box center [260, 458] width 369 height 34
paste textarea "4tm2-wnxx/src/components/DocsPage.jsx:449:14 447| Include the Feather Icons scr…"
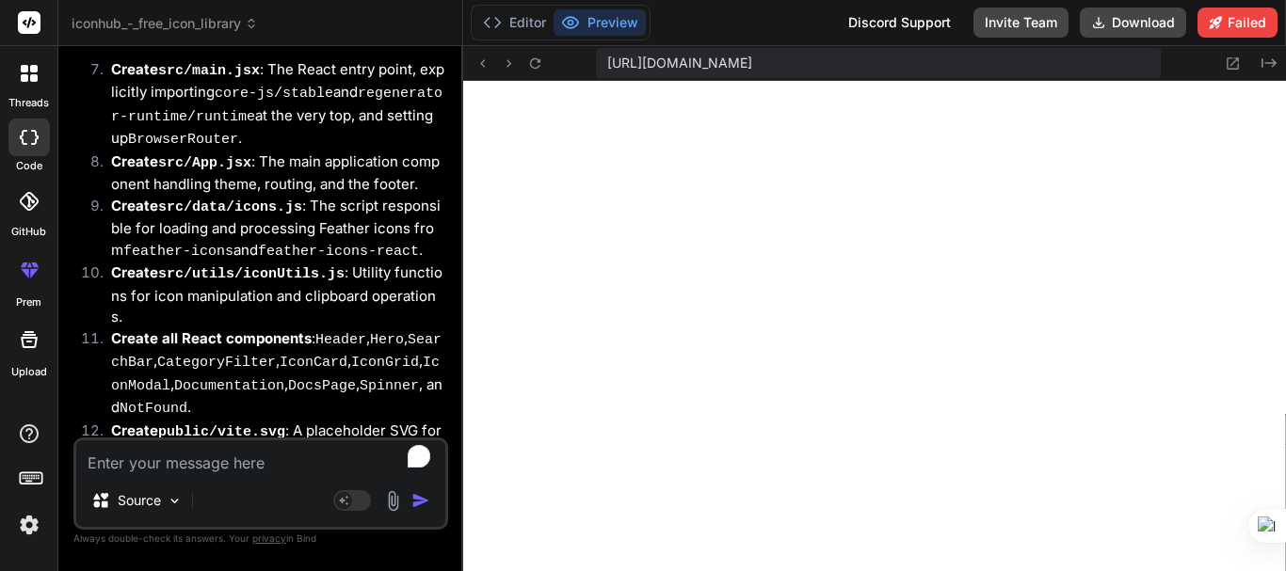
scroll to position [17069, 0]
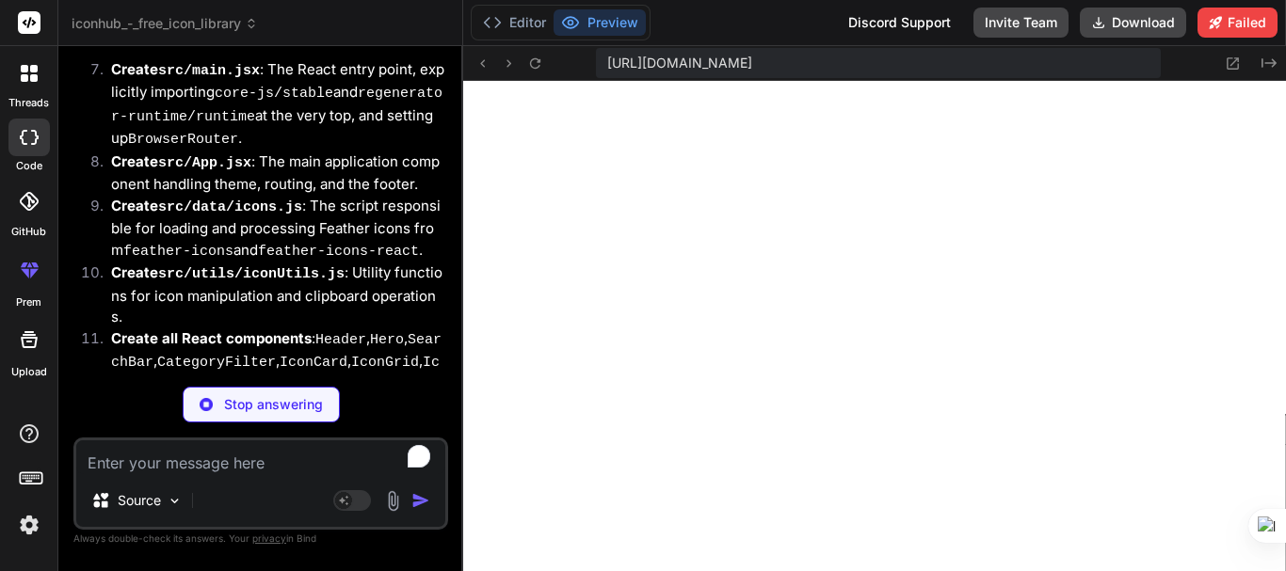
click at [114, 402] on div "Stop answering" at bounding box center [260, 405] width 375 height 36
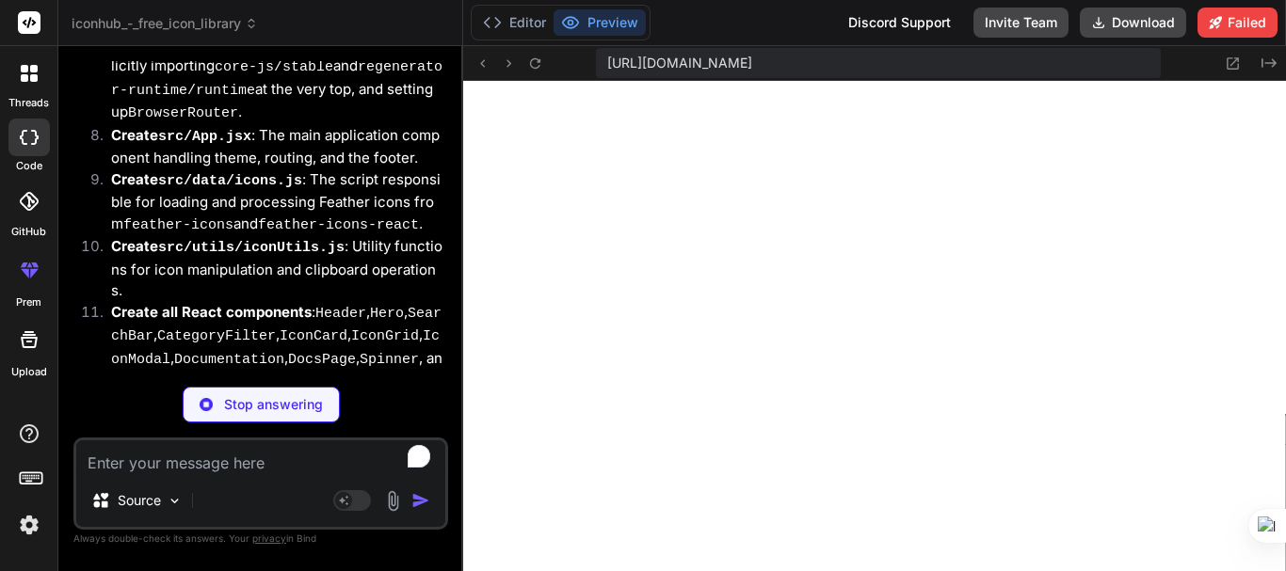
scroll to position [17282, 0]
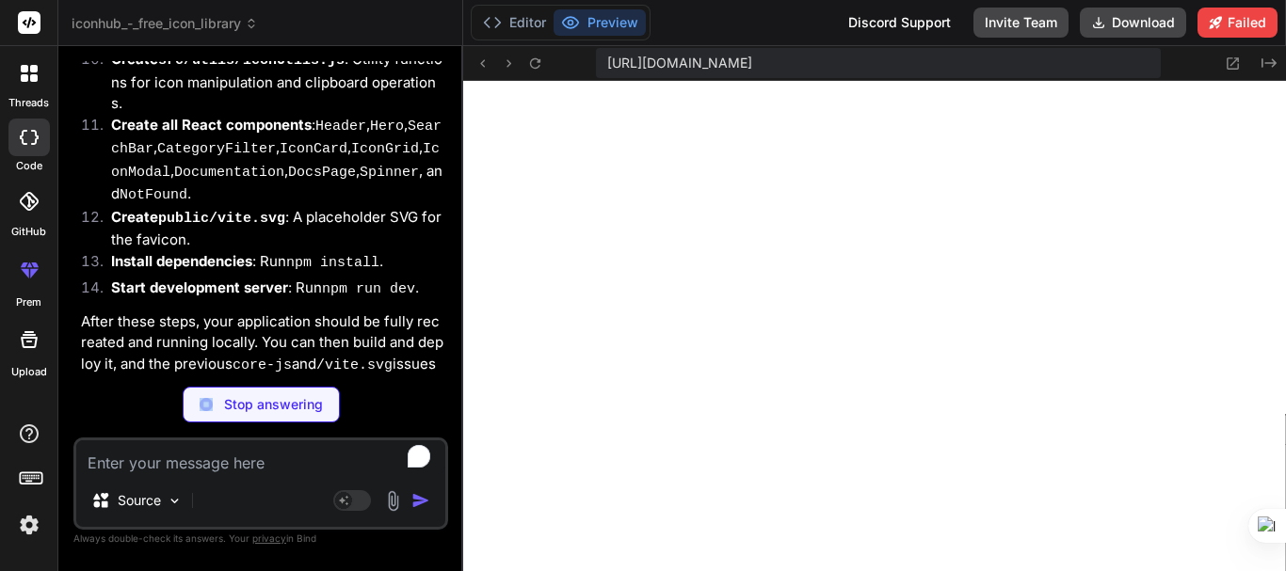
drag, startPoint x: 130, startPoint y: 353, endPoint x: 122, endPoint y: 382, distance: 30.1
click at [122, 382] on div "You ok Bind AI Okay, I'll run the development server with the latest configurat…" at bounding box center [260, 315] width 375 height 509
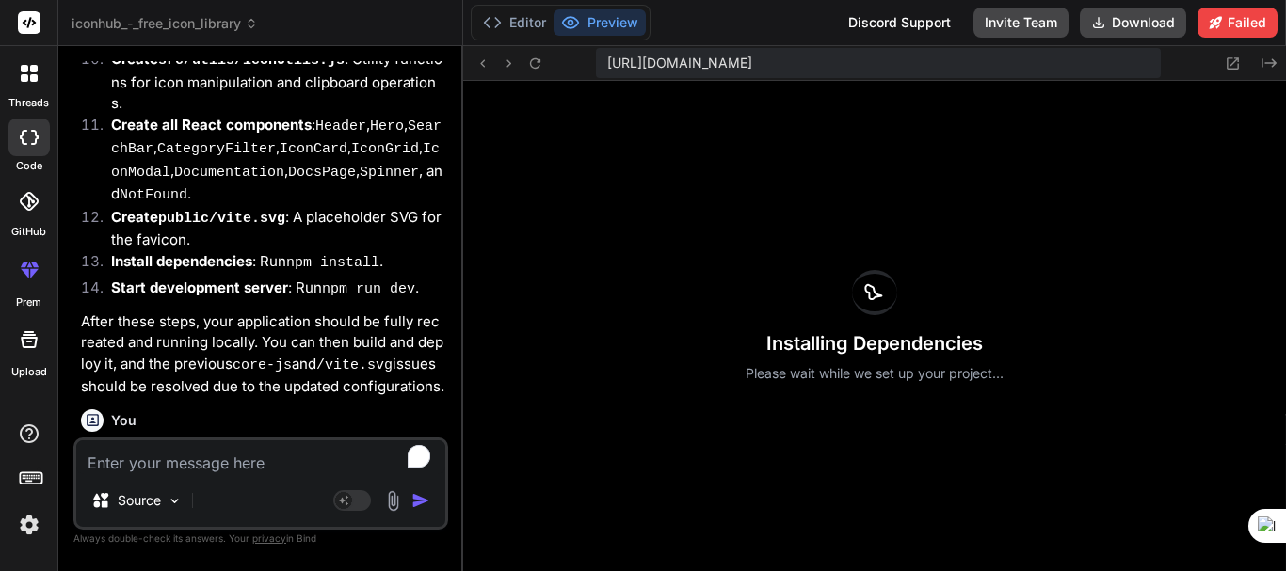
scroll to position [12629, 0]
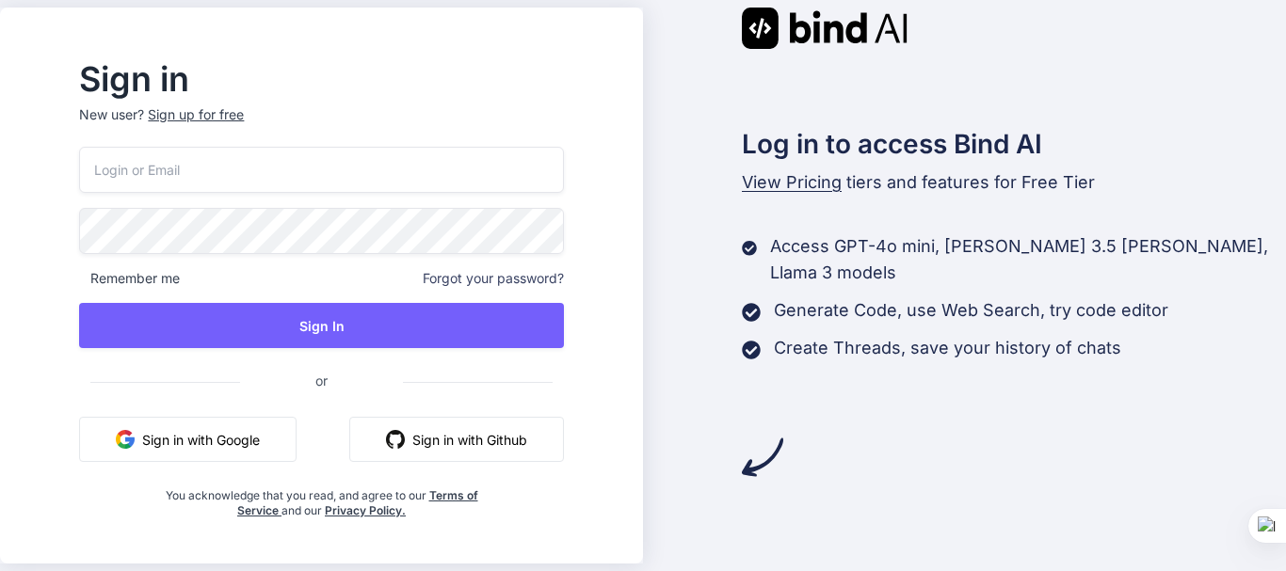
click at [221, 172] on input "email" at bounding box center [321, 170] width 484 height 46
type input "winehi"
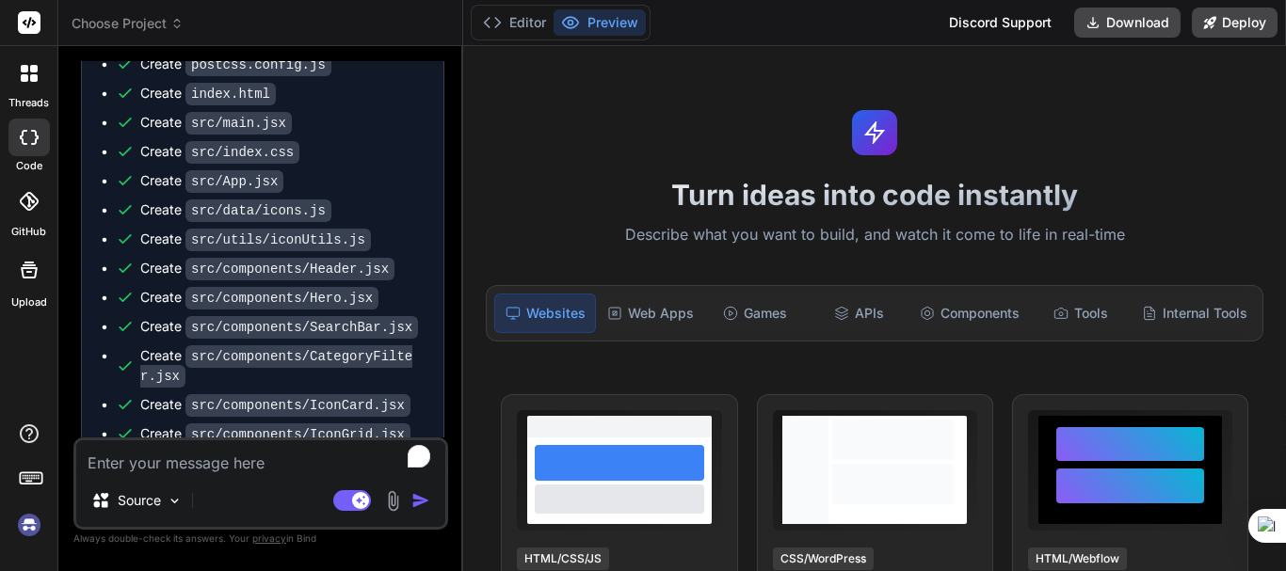
scroll to position [4294, 0]
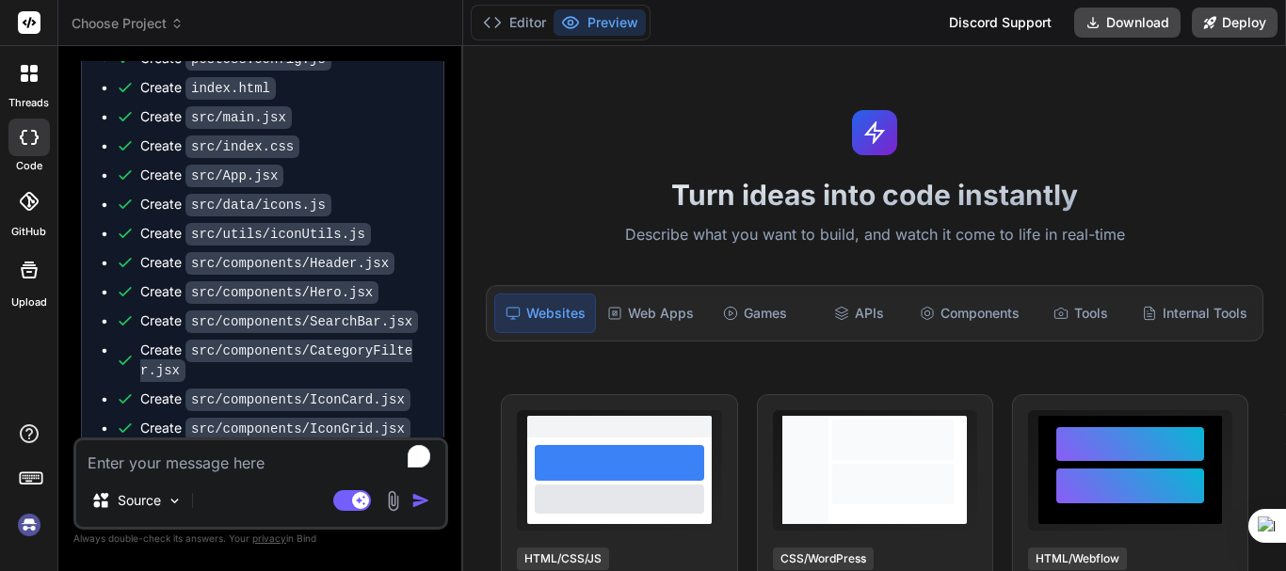
type textarea "x"
click at [281, 311] on code "src/components/SearchBar.jsx" at bounding box center [301, 322] width 233 height 23
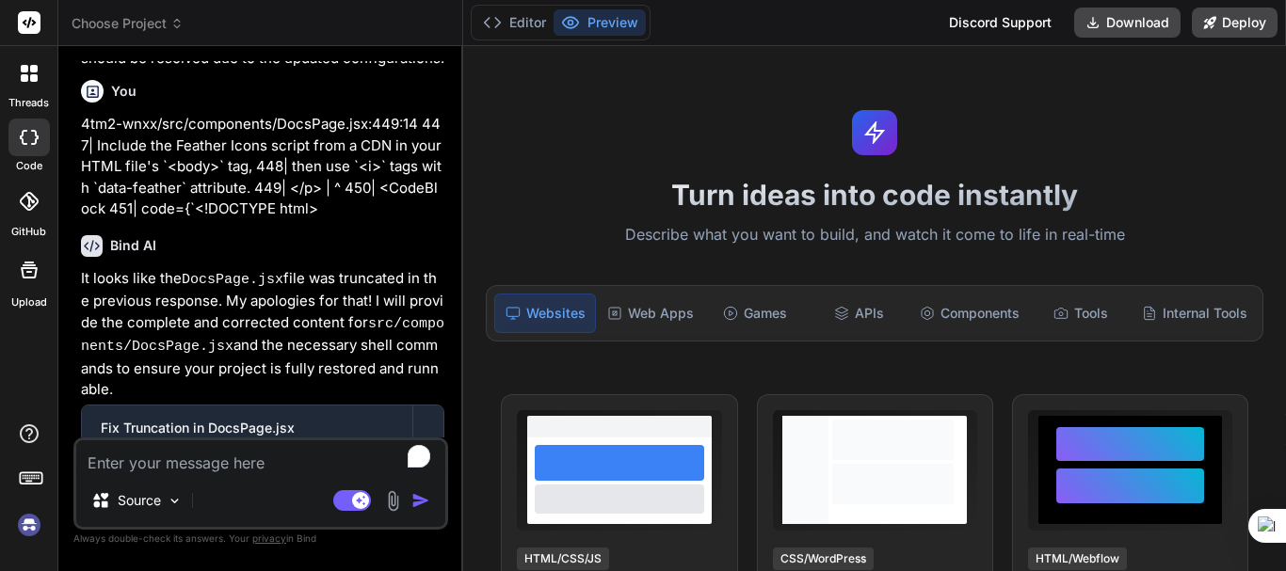
scroll to position [6114, 0]
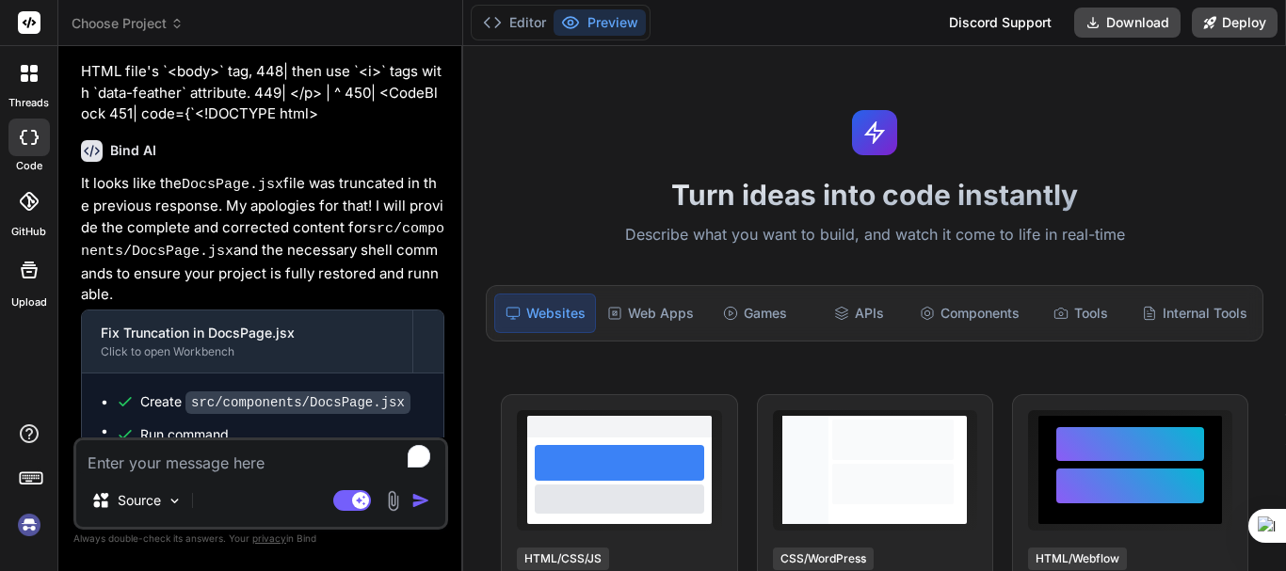
click at [141, 453] on textarea "To enrich screen reader interactions, please activate Accessibility in Grammarl…" at bounding box center [260, 458] width 369 height 34
type textarea "r"
type textarea "x"
type textarea "ru"
type textarea "x"
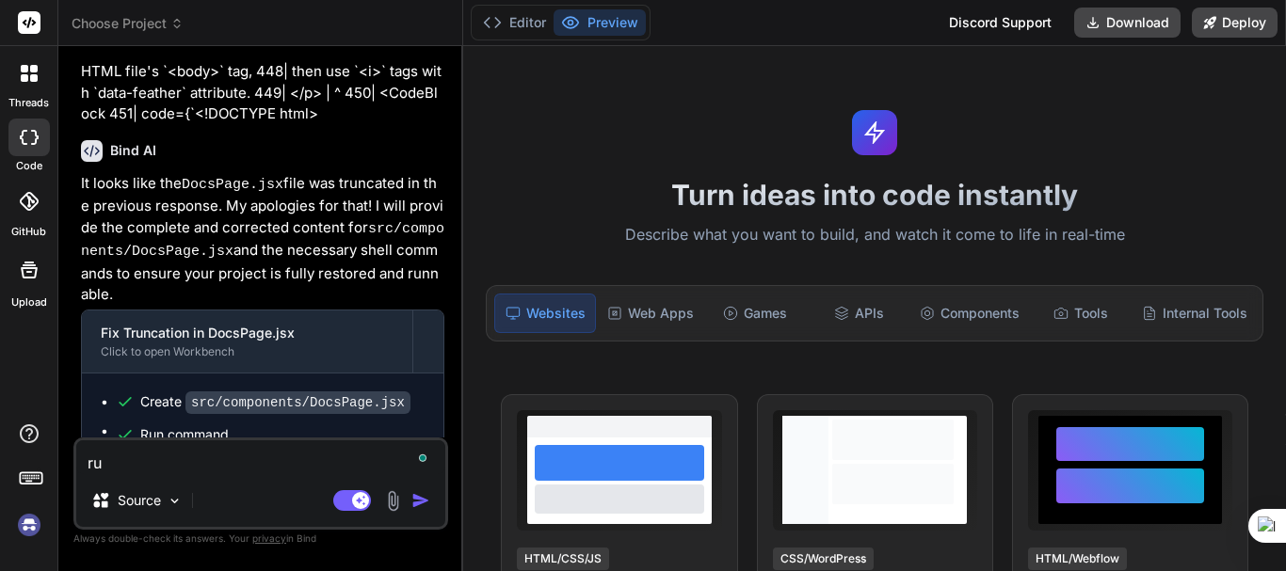
type textarea "run"
type textarea "x"
type textarea "run"
type textarea "x"
type textarea "run i"
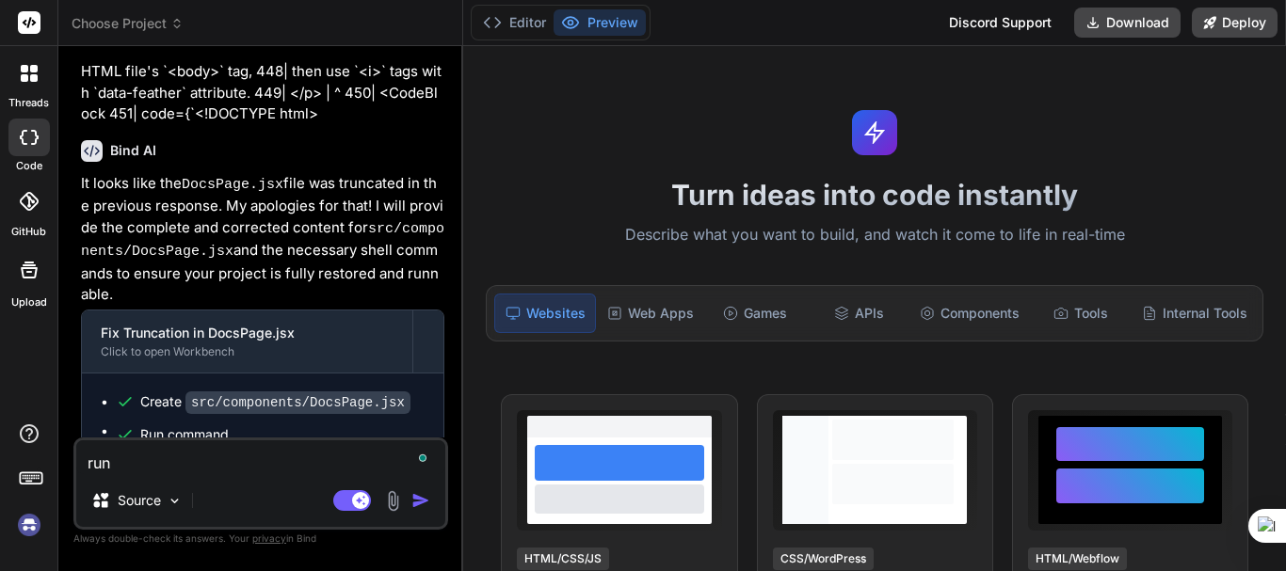
type textarea "x"
type textarea "run it"
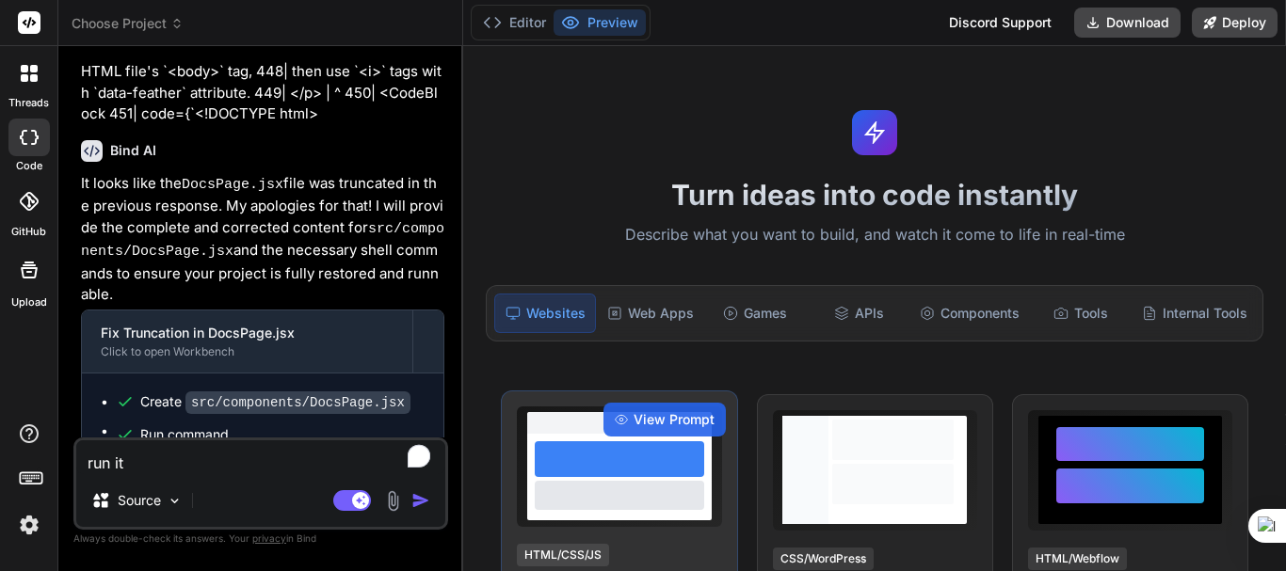
type textarea "x"
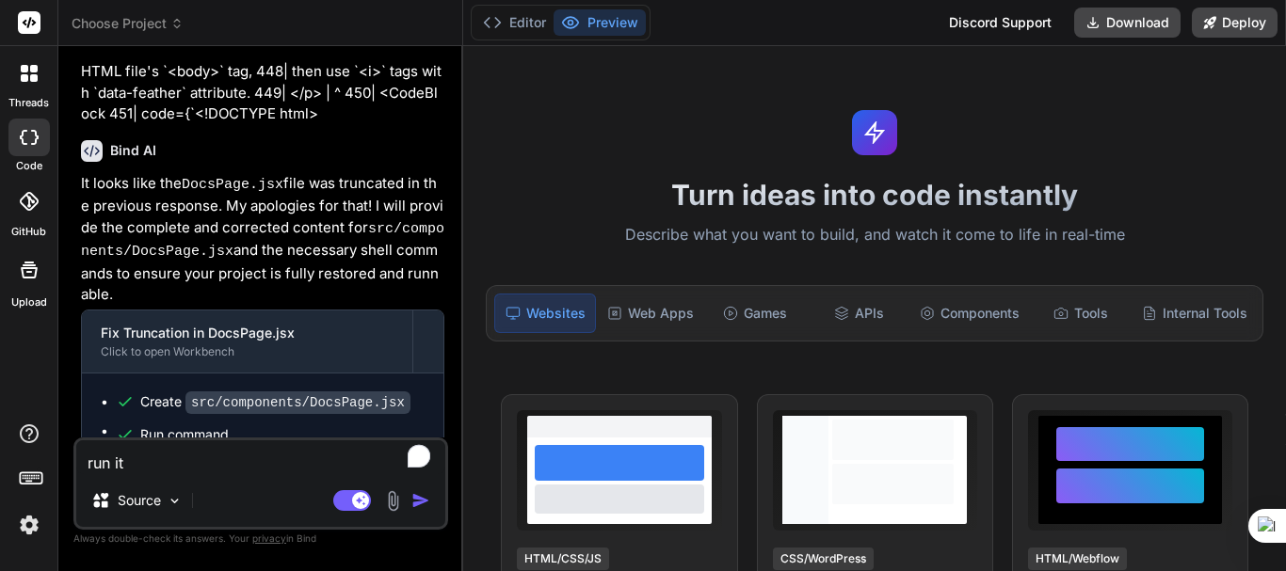
type textarea "run it"
click at [422, 500] on img "button" at bounding box center [420, 500] width 19 height 19
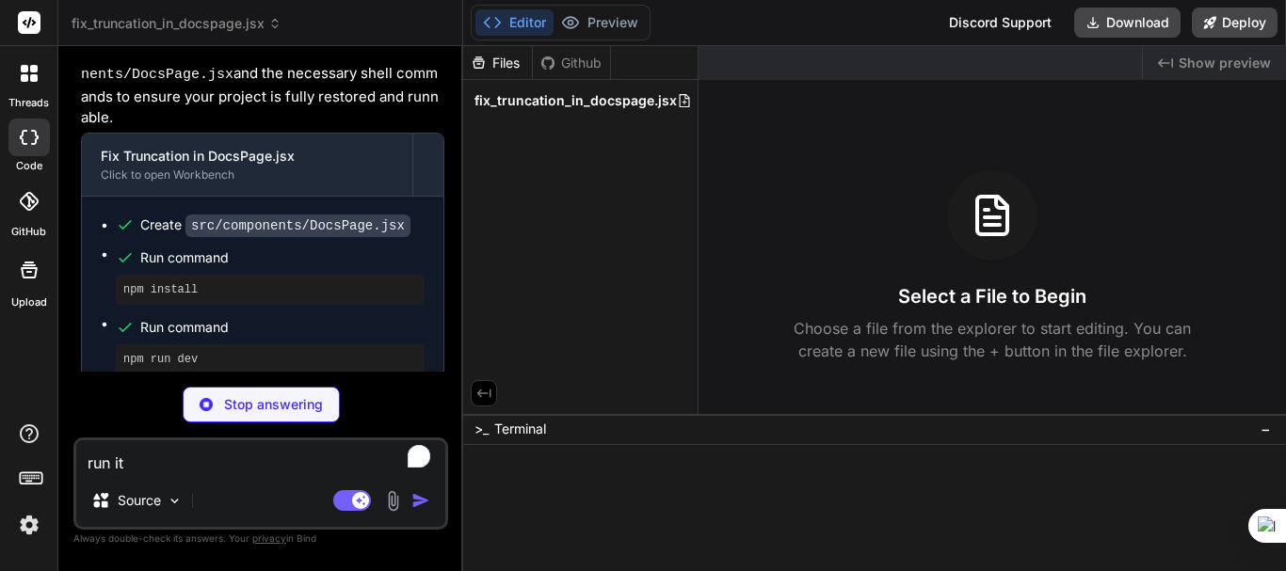
scroll to position [6310, 0]
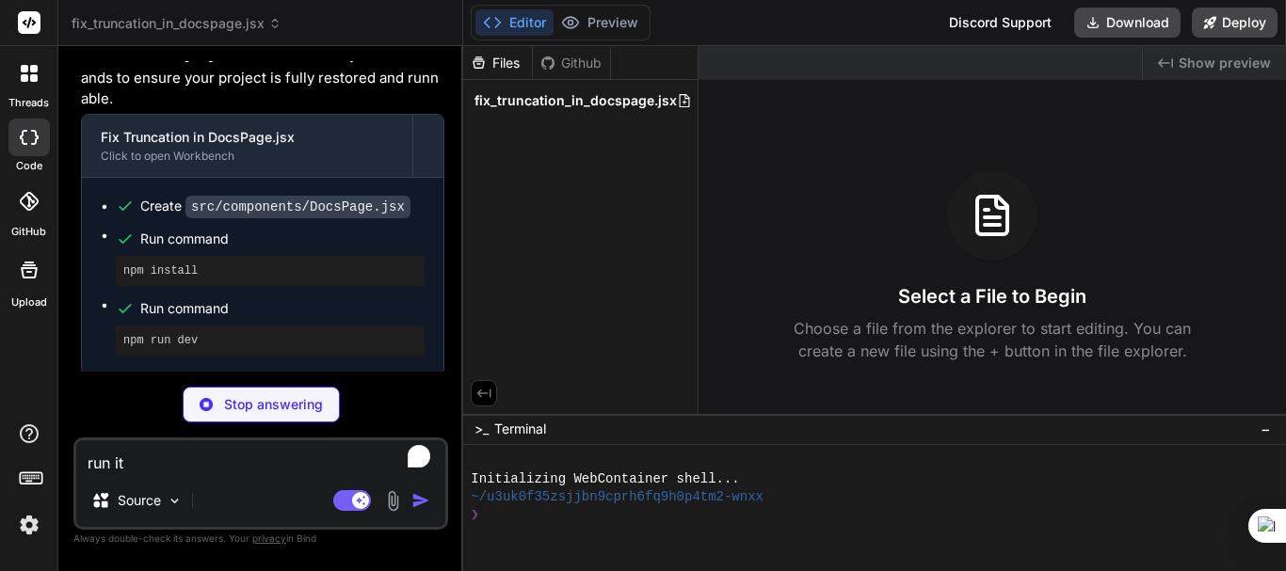
click at [262, 383] on p "This action provides the complete src/components/DocsPage.jsx file, resolving t…" at bounding box center [262, 439] width 363 height 112
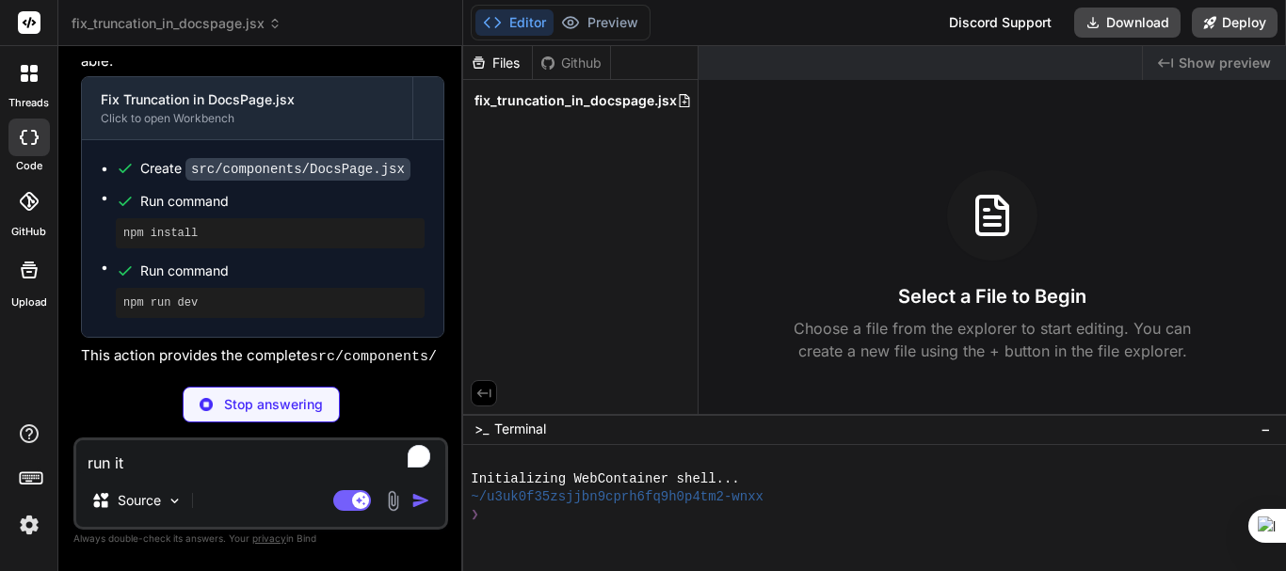
scroll to position [6413, 0]
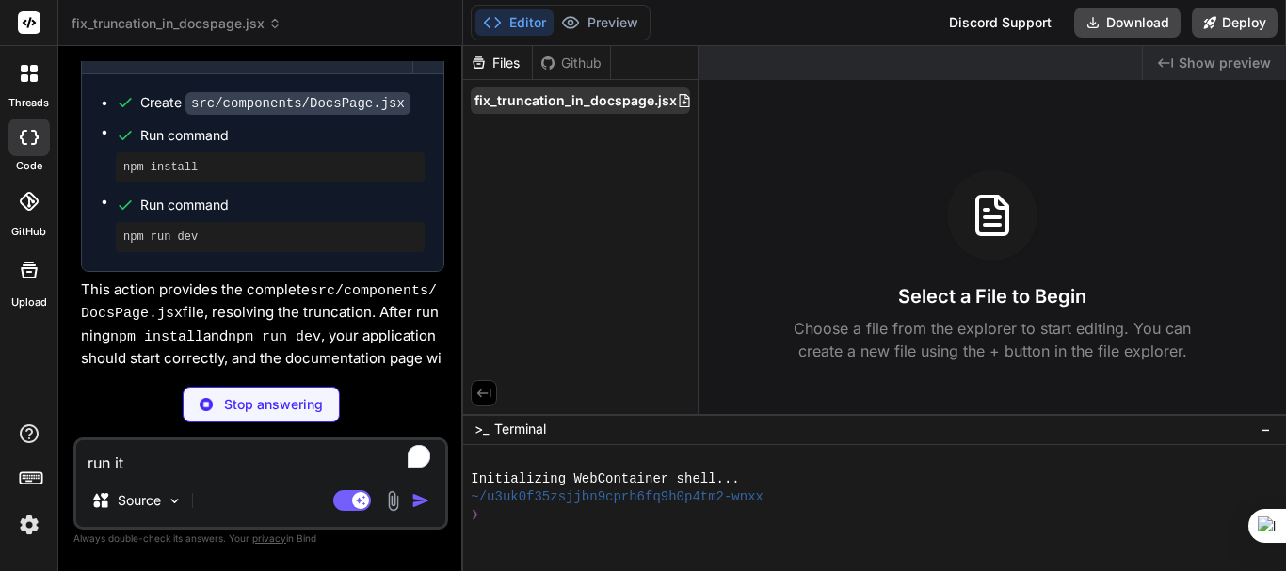
click at [575, 102] on span "fix_truncation_in_docspage.jsx" at bounding box center [575, 100] width 202 height 19
click at [507, 51] on div "Files" at bounding box center [498, 63] width 70 height 34
click at [510, 73] on div "Files" at bounding box center [498, 63] width 70 height 34
click at [501, 61] on div "Files" at bounding box center [497, 63] width 69 height 19
click at [475, 8] on div "Editor Preview Disabled until preview for your project is generated" at bounding box center [561, 23] width 180 height 36
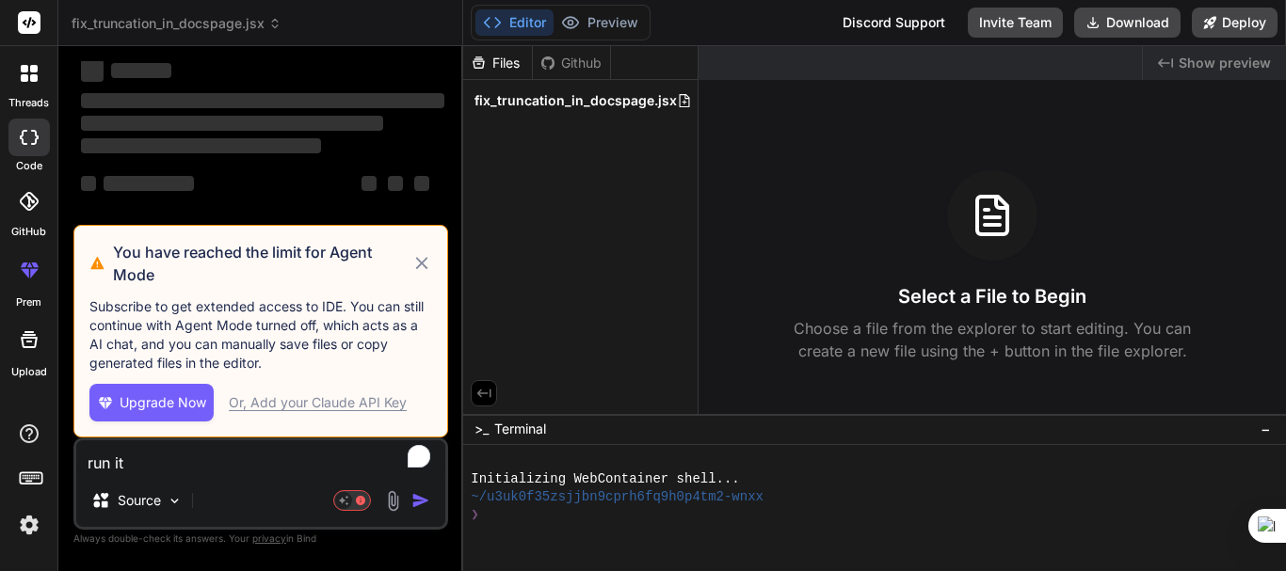
scroll to position [169, 0]
click at [416, 259] on icon at bounding box center [421, 263] width 12 height 12
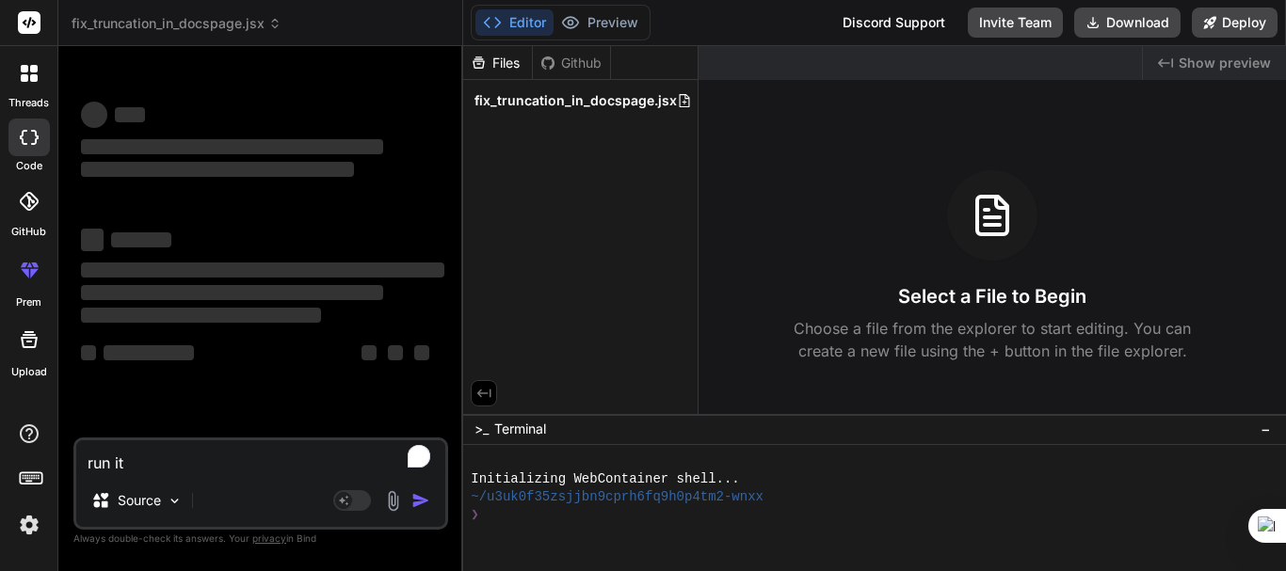
click at [25, 72] on icon at bounding box center [25, 69] width 8 height 8
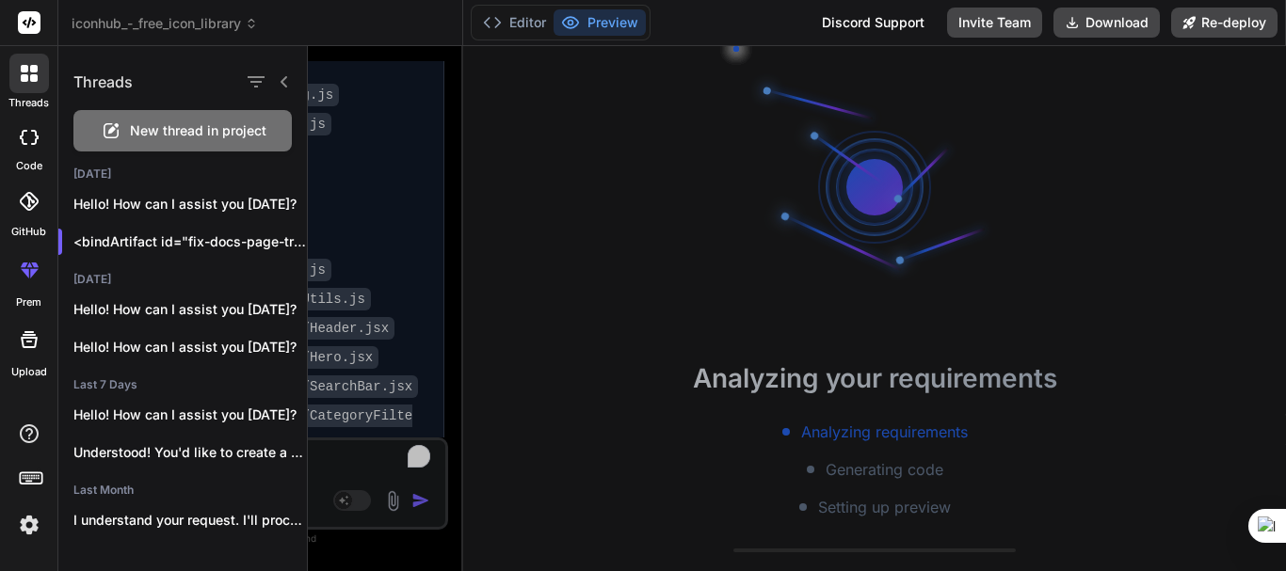
type textarea "x"
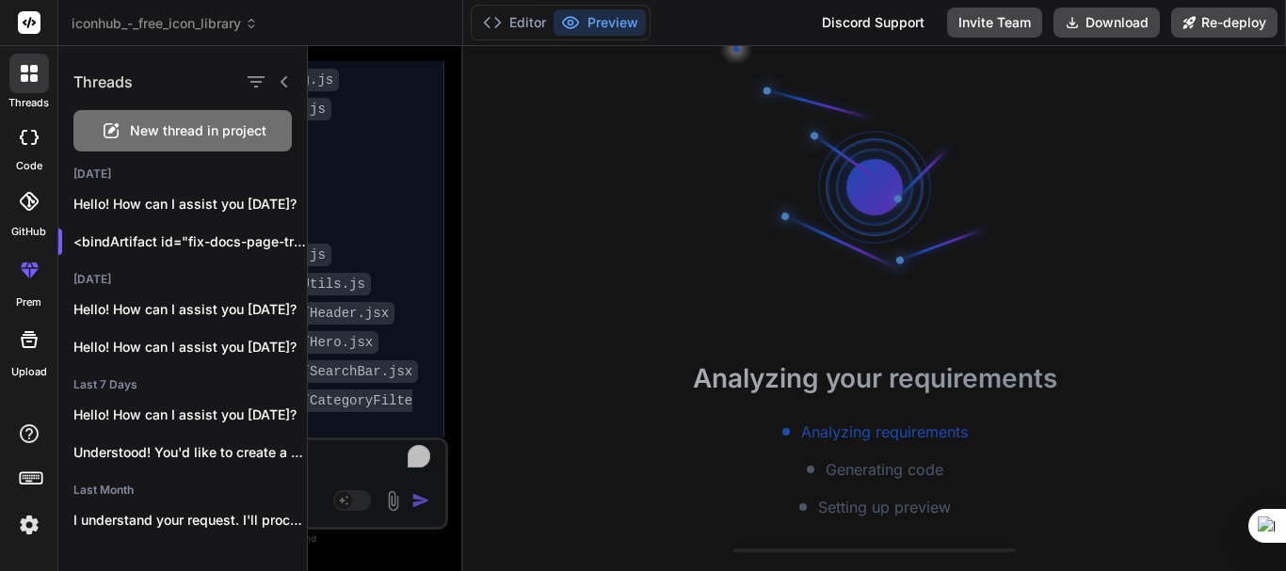
scroll to position [54, 0]
click at [384, 319] on div at bounding box center [797, 308] width 978 height 525
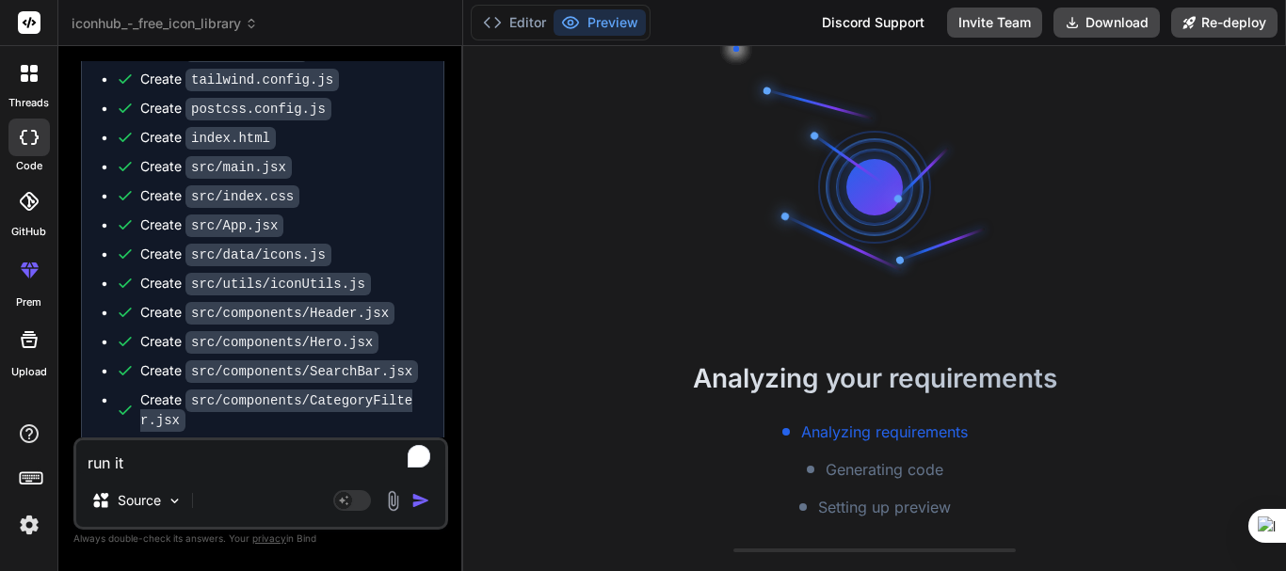
click at [324, 468] on code "src/components/IconGrid.jsx" at bounding box center [297, 479] width 225 height 23
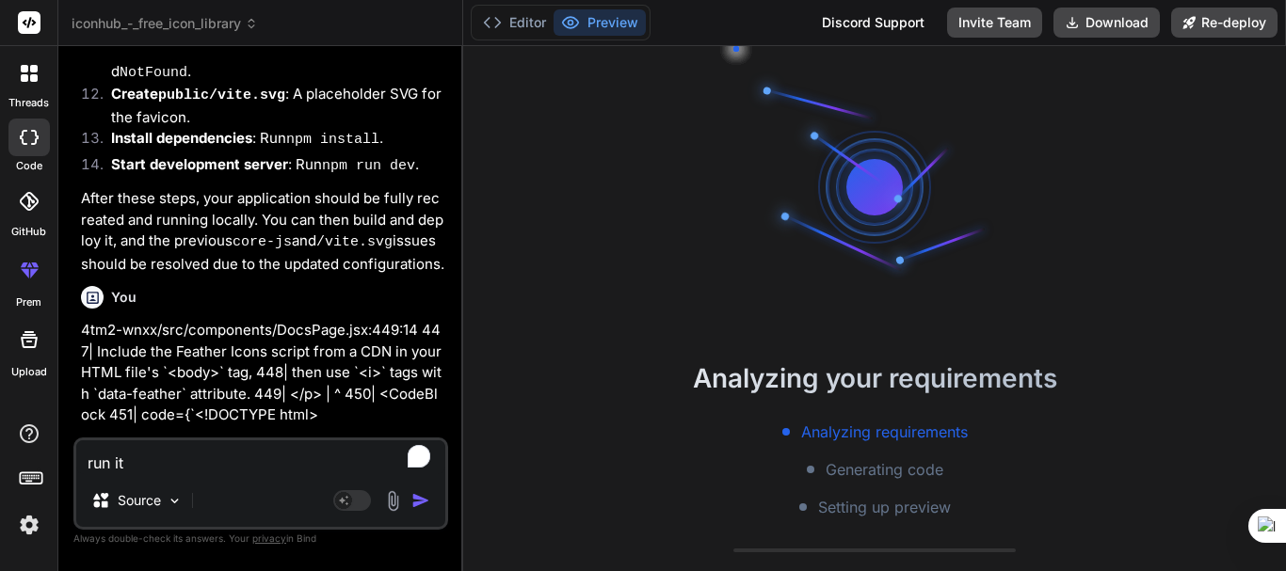
scroll to position [5815, 0]
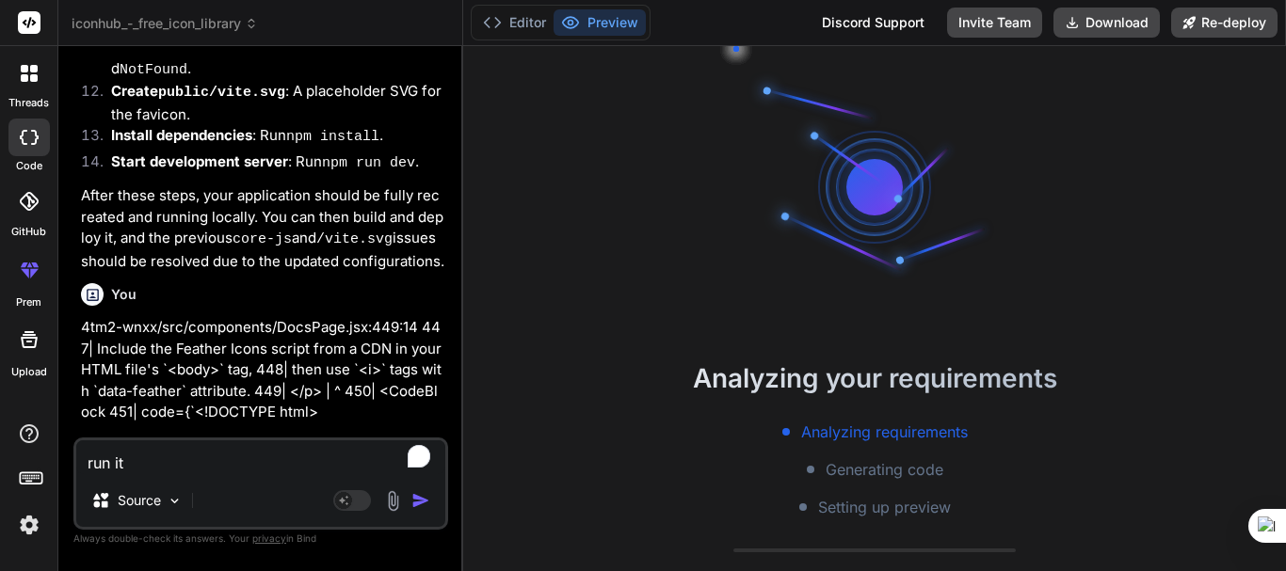
click at [180, 474] on textarea "run it" at bounding box center [260, 458] width 369 height 34
type textarea "r"
type textarea "x"
type textarea "ru"
type textarea "x"
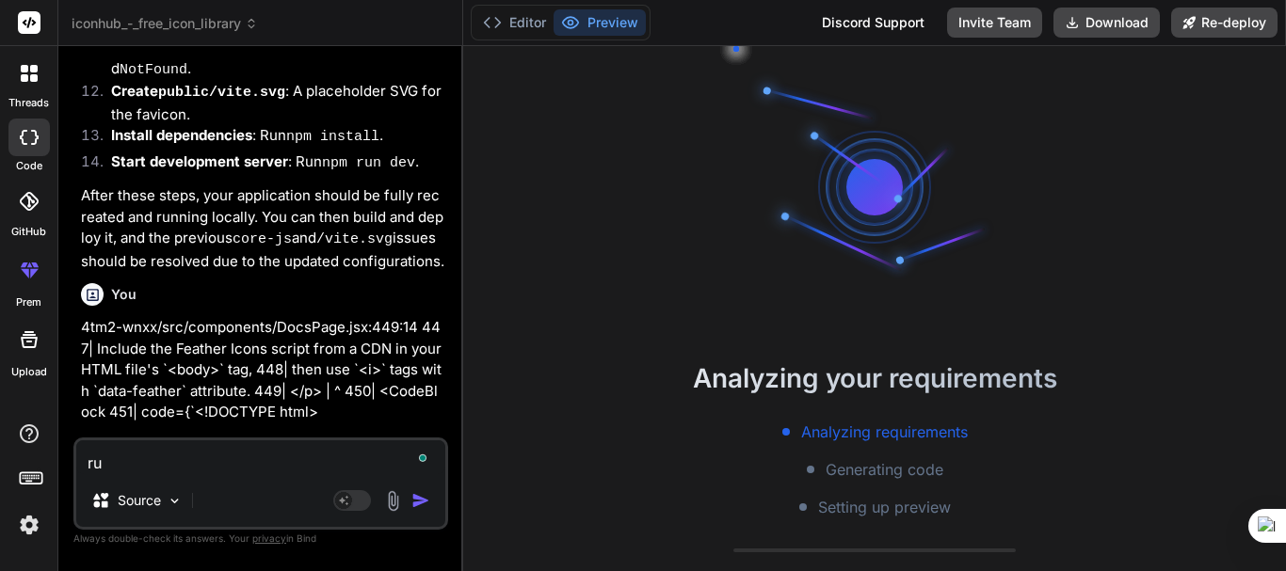
type textarea "run"
type textarea "x"
type textarea "run"
type textarea "x"
type textarea "run i"
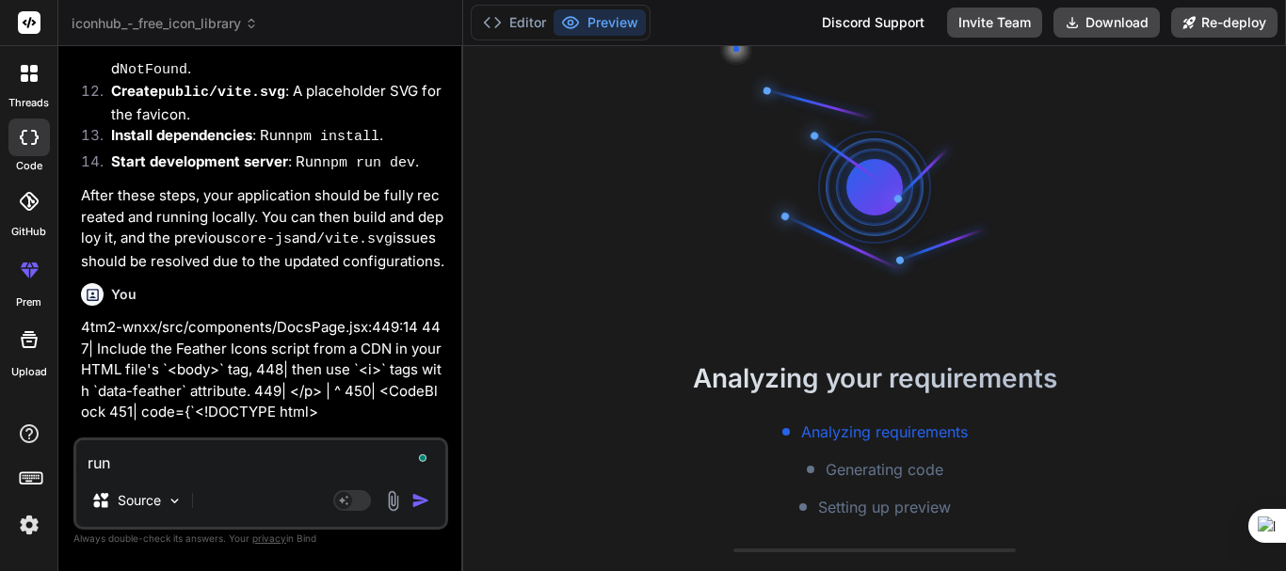
type textarea "x"
type textarea "run it"
type textarea "x"
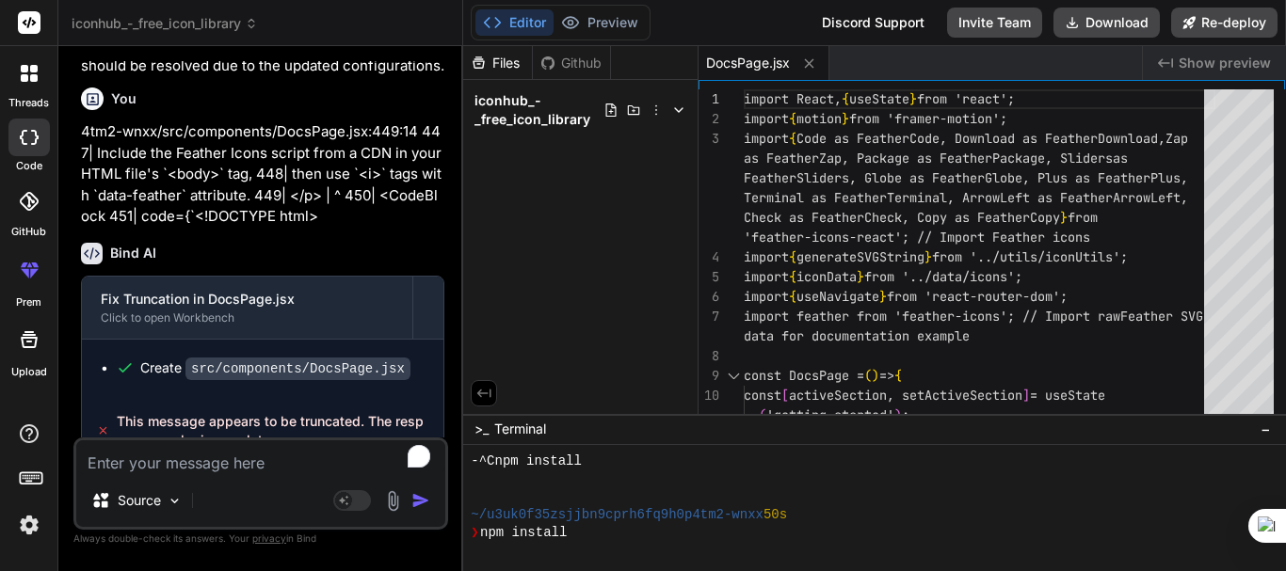
scroll to position [161, 0]
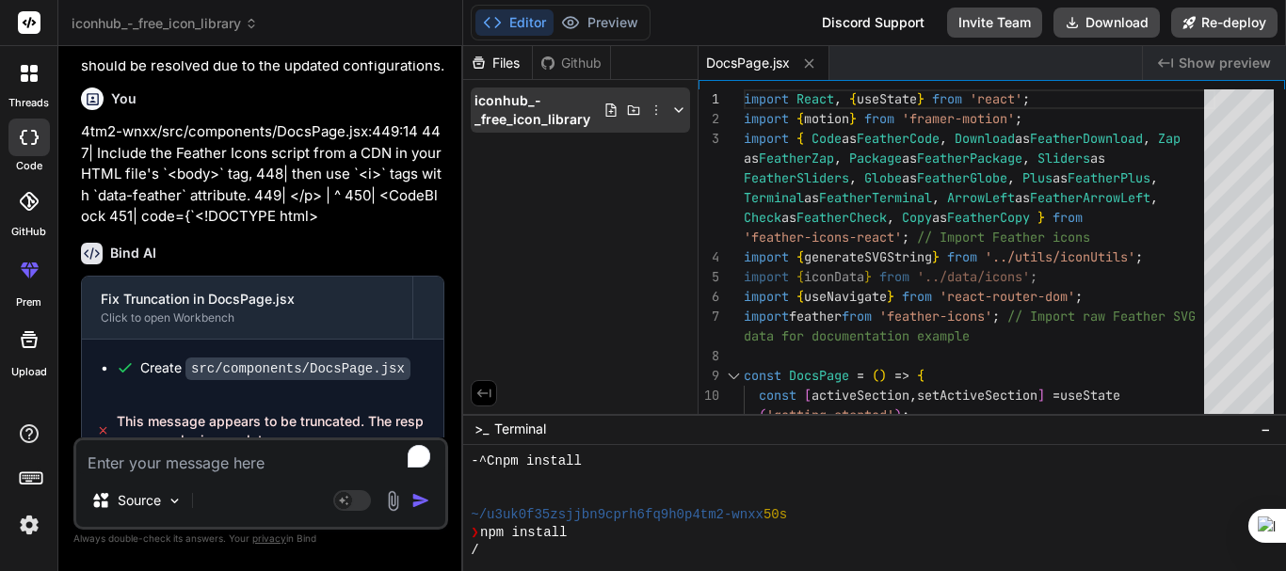
click at [680, 110] on icon at bounding box center [678, 110] width 15 height 15
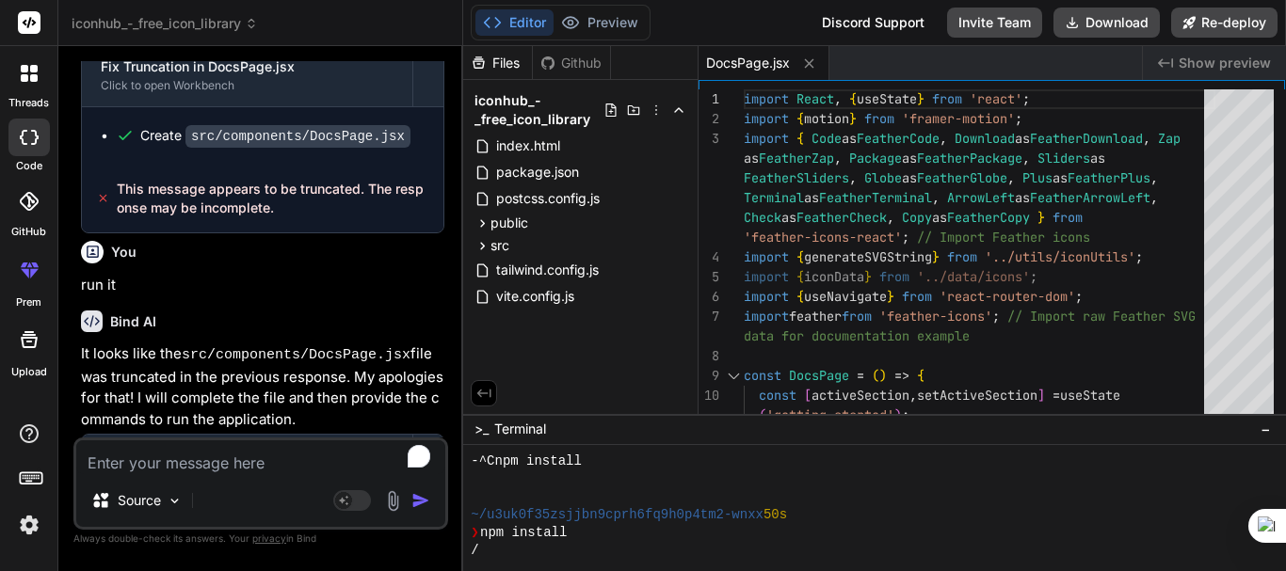
scroll to position [6277, 0]
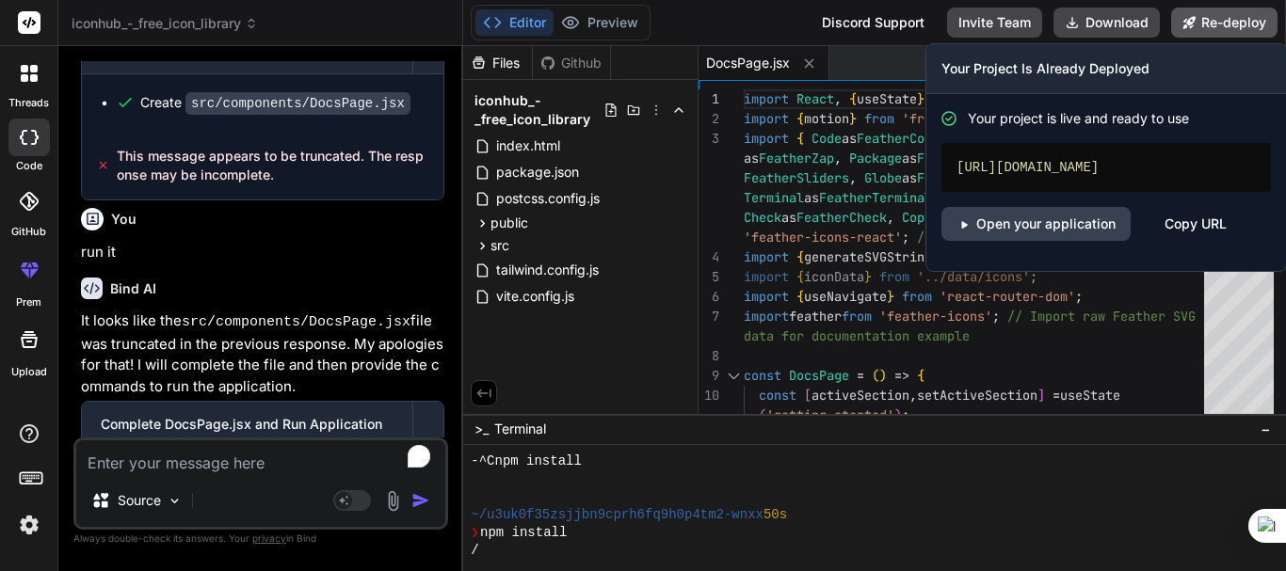
click at [1211, 28] on button "Re-deploy" at bounding box center [1224, 23] width 106 height 30
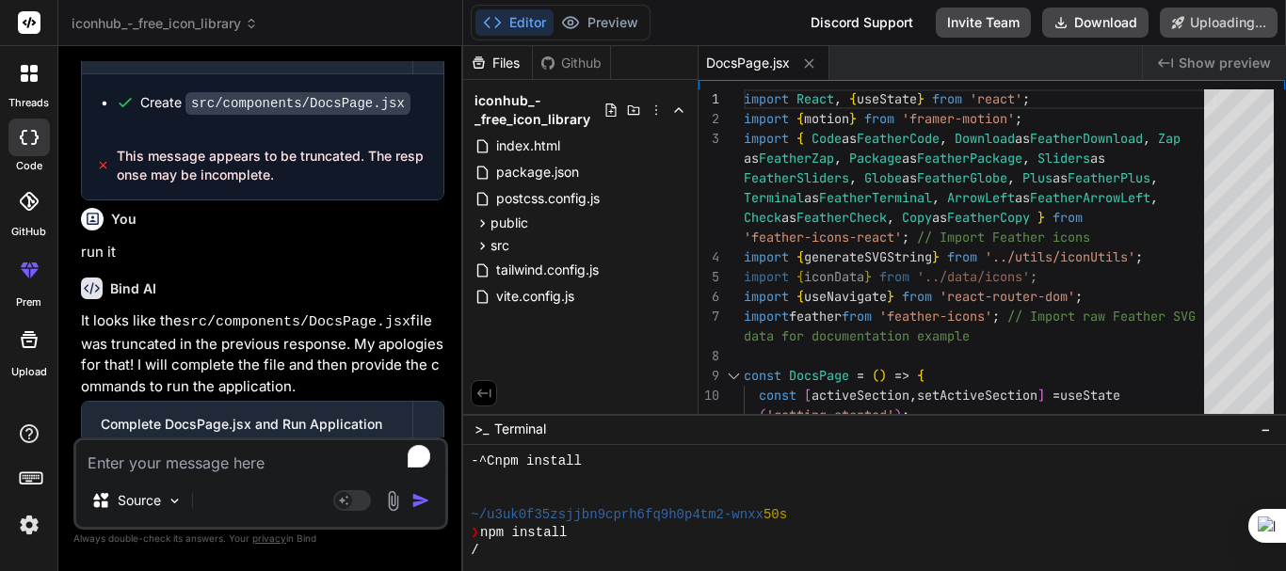
scroll to position [6255, 0]
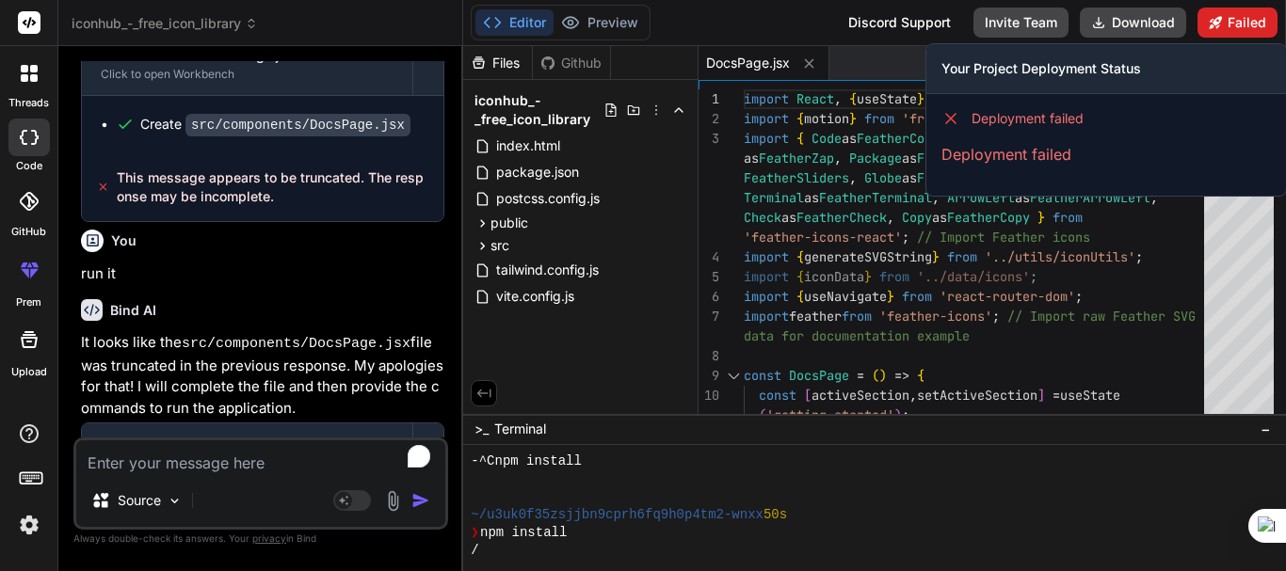
click at [1211, 28] on icon at bounding box center [1216, 22] width 12 height 12
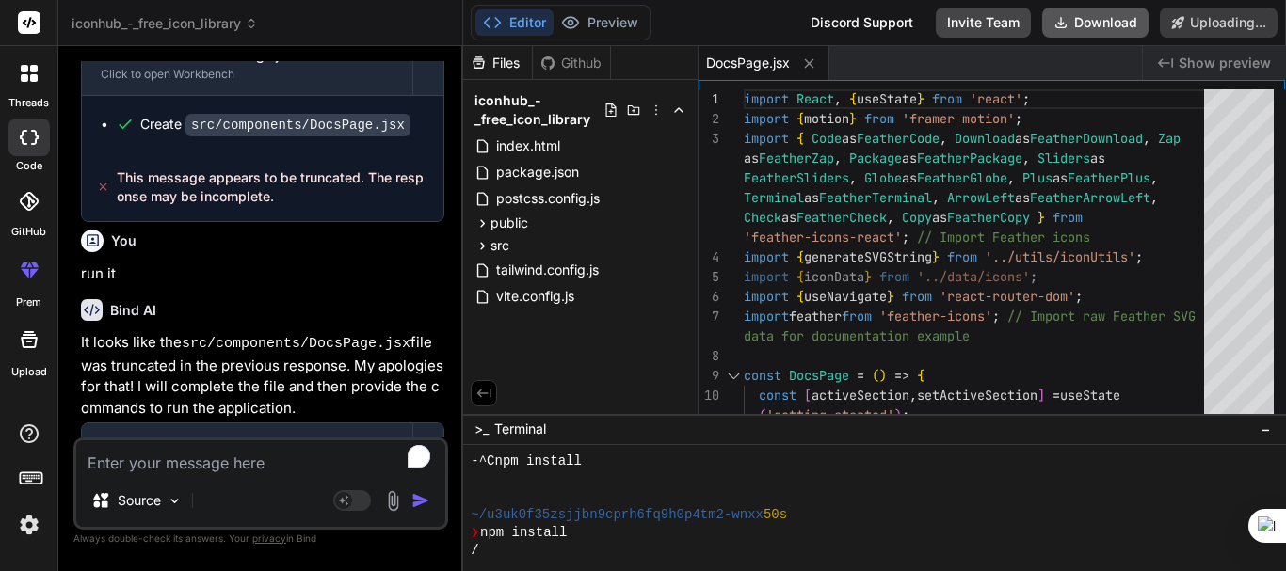
type textarea "x"
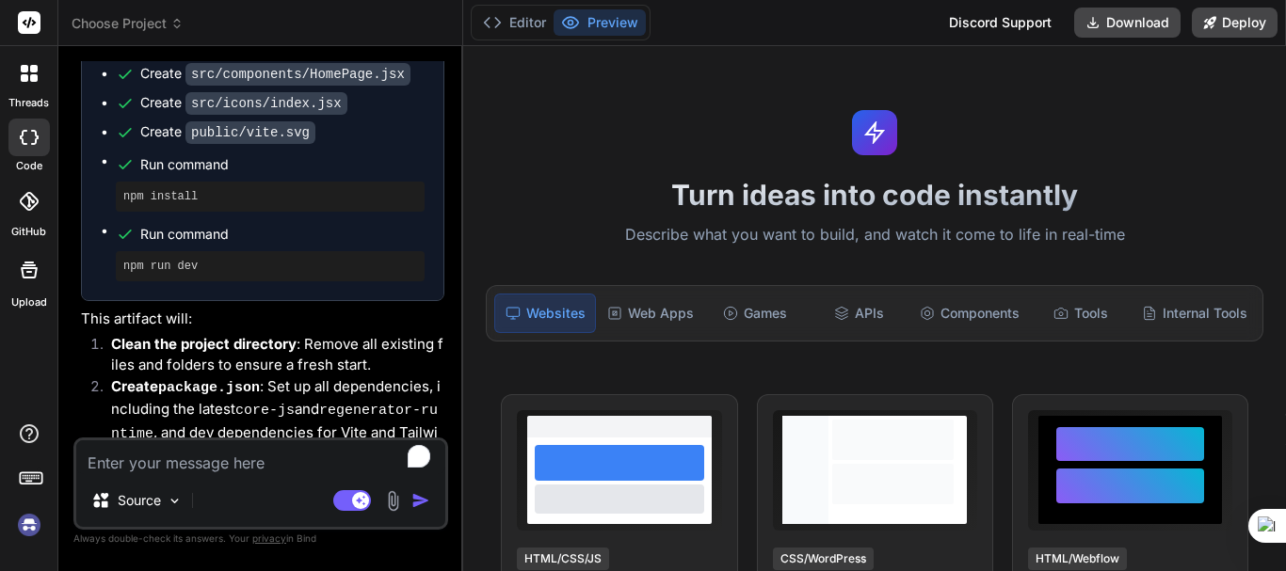
scroll to position [3312, 0]
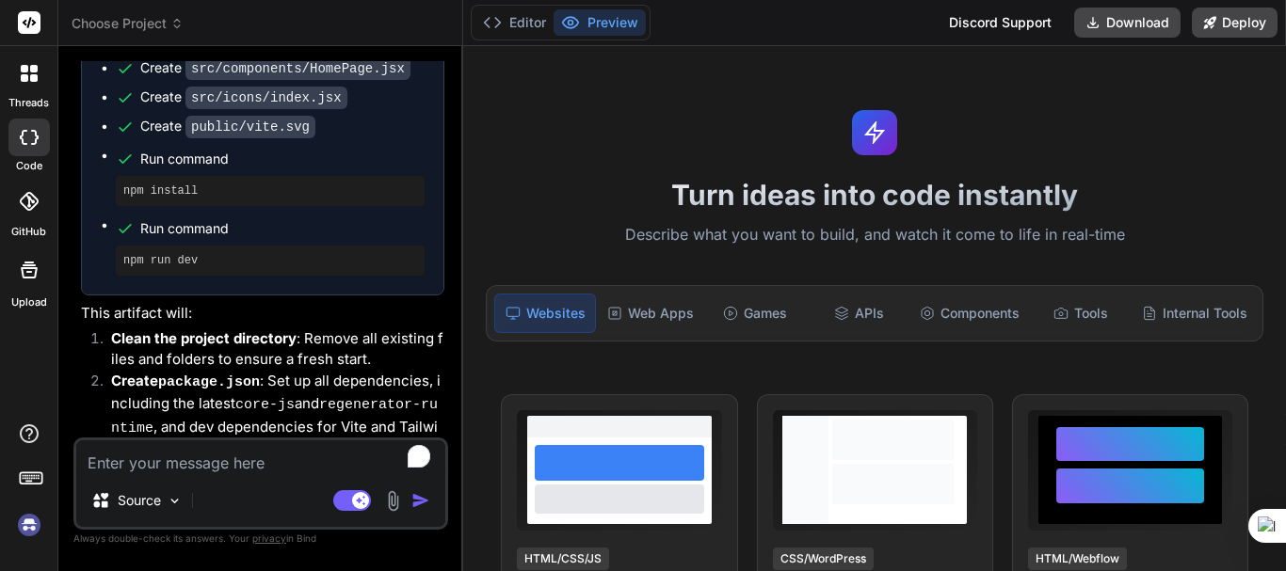
click at [205, 303] on p "This artifact will:" at bounding box center [262, 314] width 363 height 22
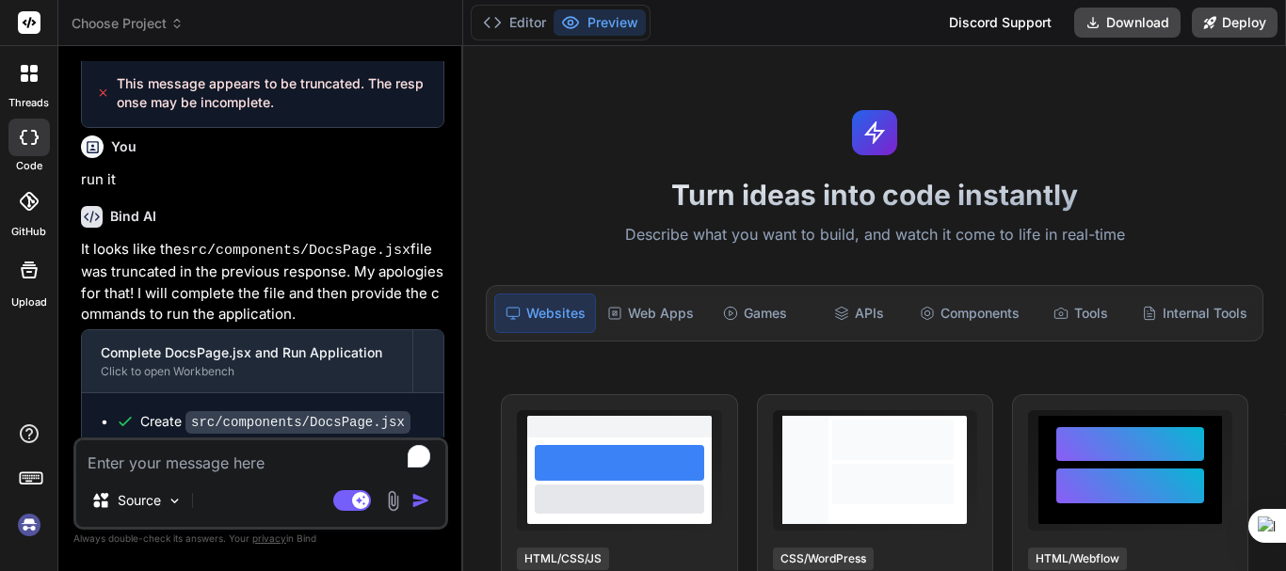
scroll to position [4814, 0]
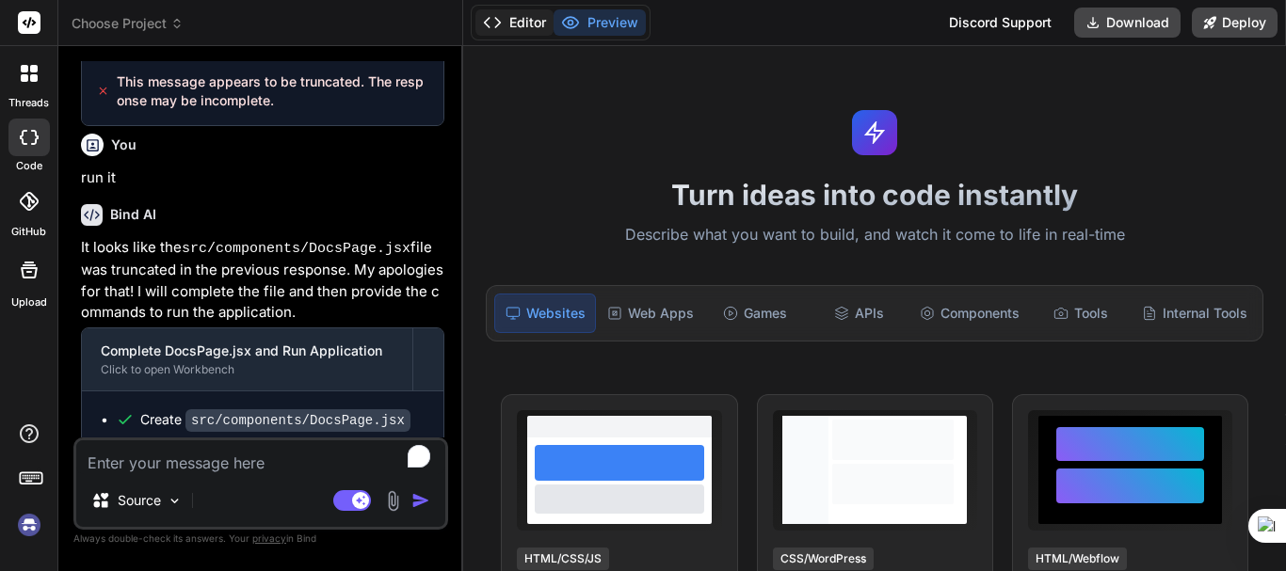
click at [521, 34] on button "Editor" at bounding box center [514, 22] width 78 height 26
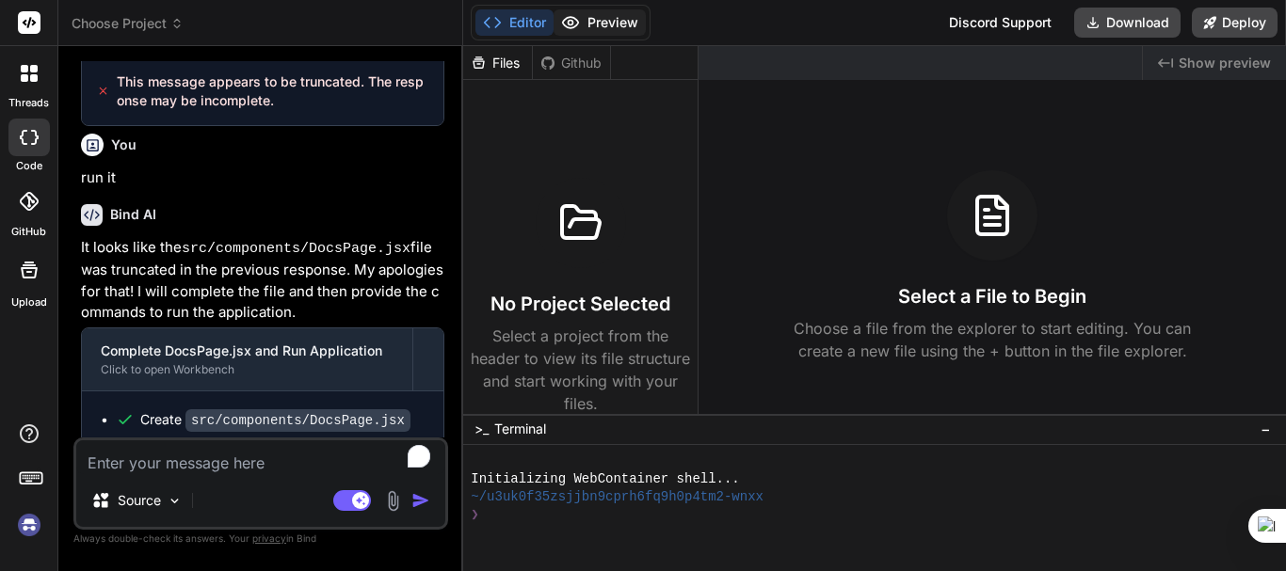
click at [583, 31] on button "Preview" at bounding box center [600, 22] width 92 height 26
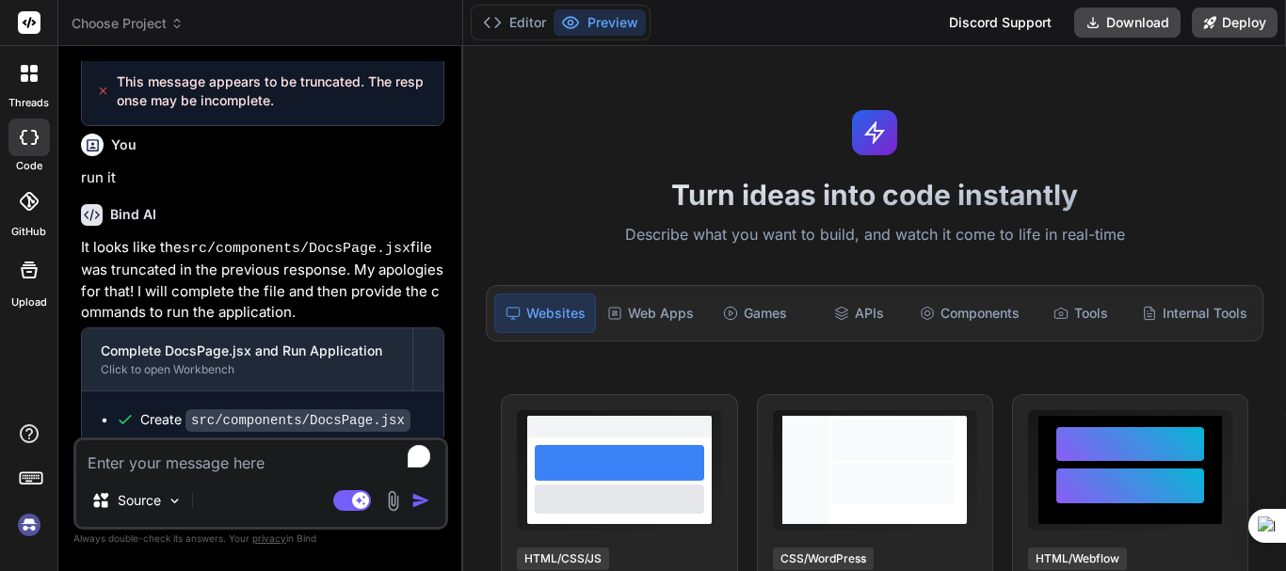
click at [375, 392] on div "Create src/components/DocsPage.jsx Run command npm install Run command npm run …" at bounding box center [263, 490] width 362 height 197
click at [149, 462] on textarea "To enrich screen reader interactions, please activate Accessibility in Grammarl…" at bounding box center [260, 458] width 369 height 34
type textarea "x"
type textarea "r"
type textarea "x"
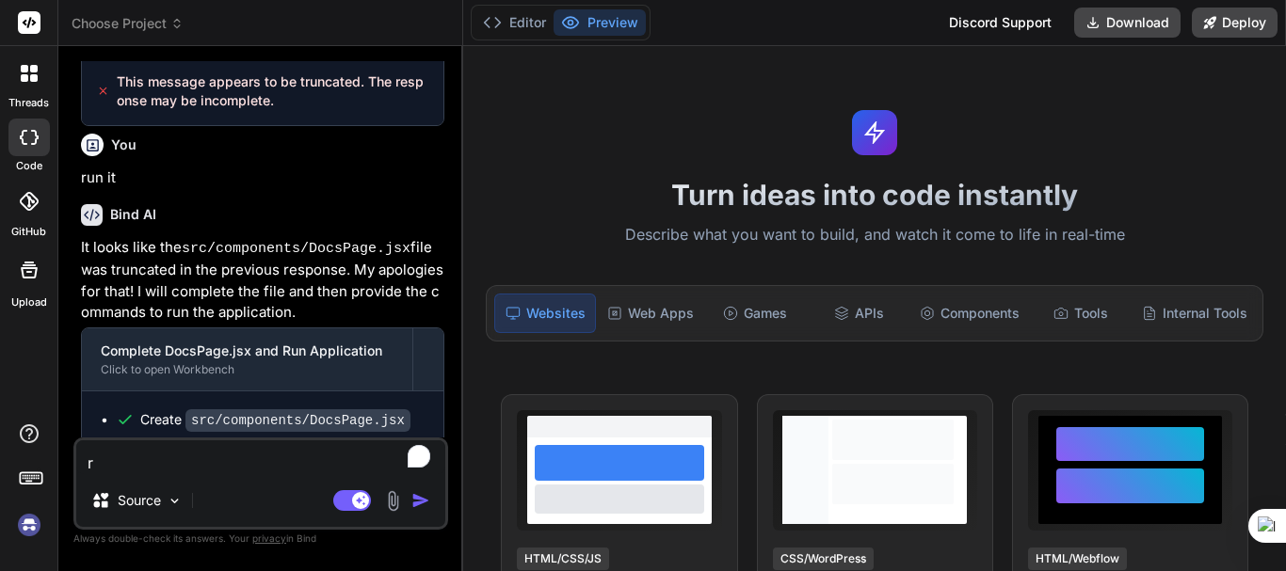
type textarea "ru"
type textarea "x"
type textarea "ru"
type textarea "x"
type textarea "run"
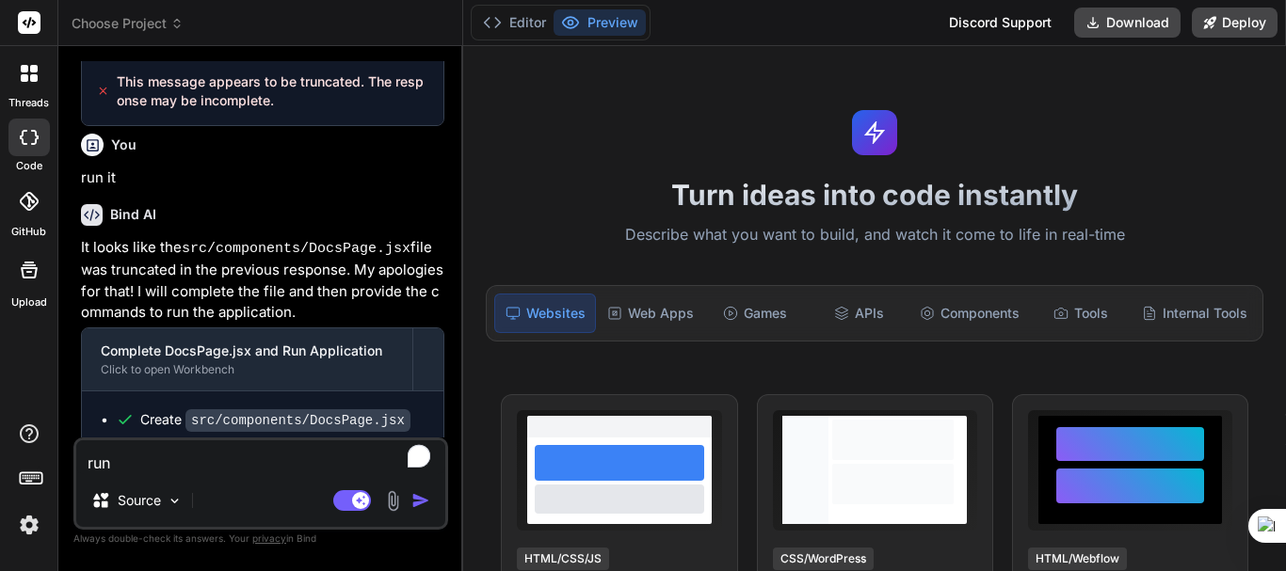
type textarea "x"
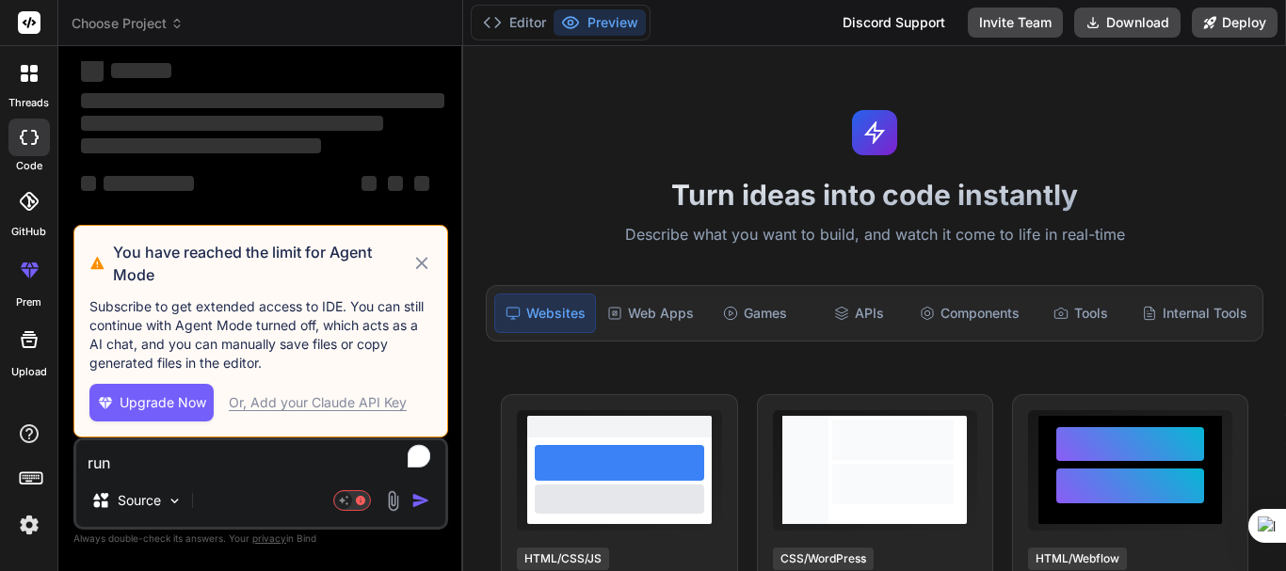
type textarea "run"
click at [418, 260] on icon at bounding box center [421, 263] width 12 height 12
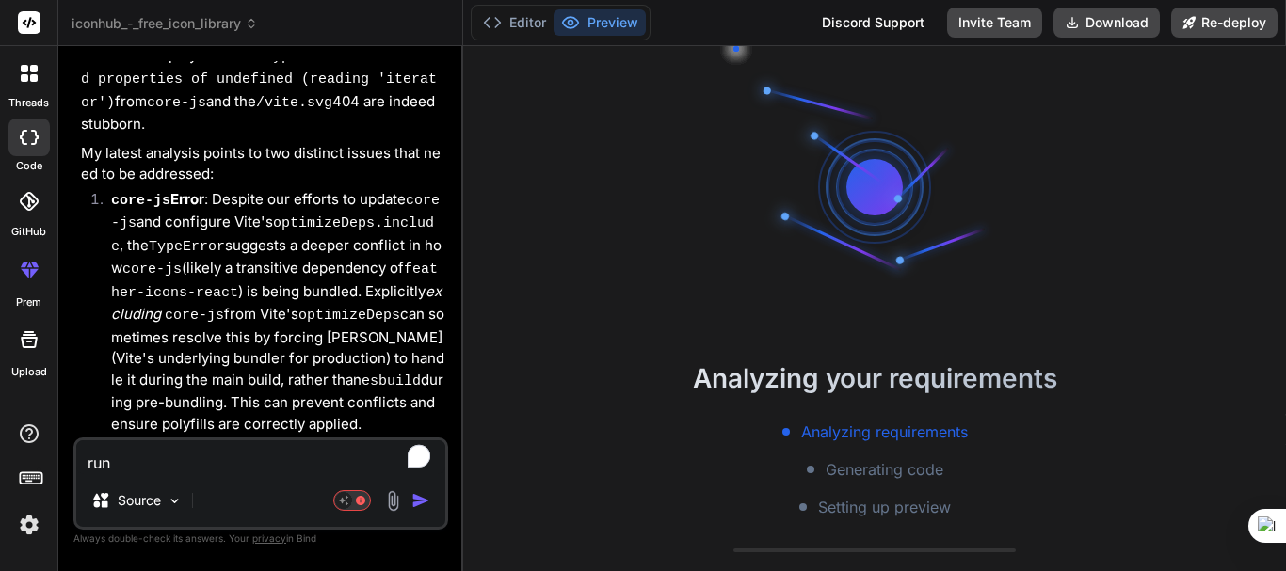
scroll to position [54, 0]
click at [528, 22] on button "Editor" at bounding box center [514, 22] width 78 height 26
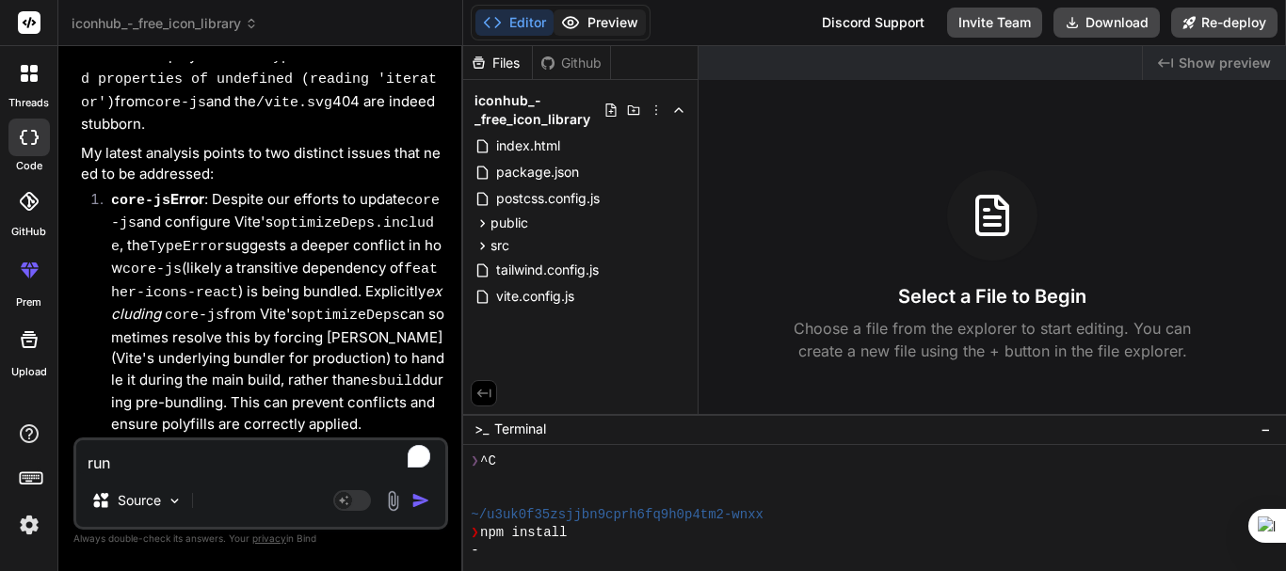
click at [606, 15] on button "Preview" at bounding box center [600, 22] width 92 height 26
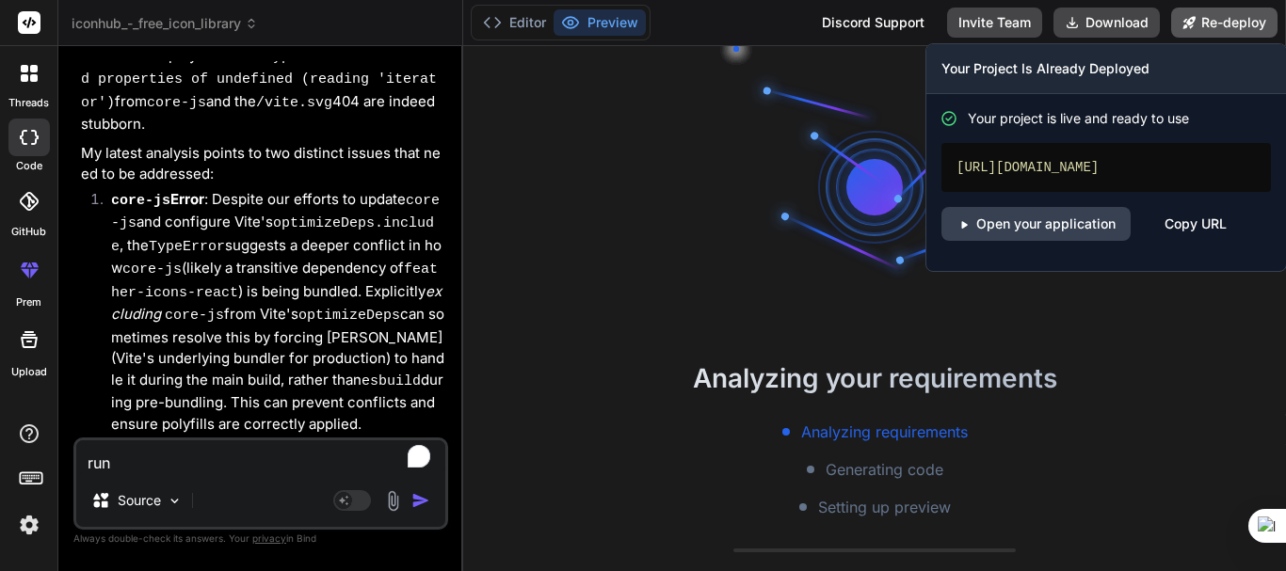
click at [1233, 30] on button "Re-deploy" at bounding box center [1224, 23] width 106 height 30
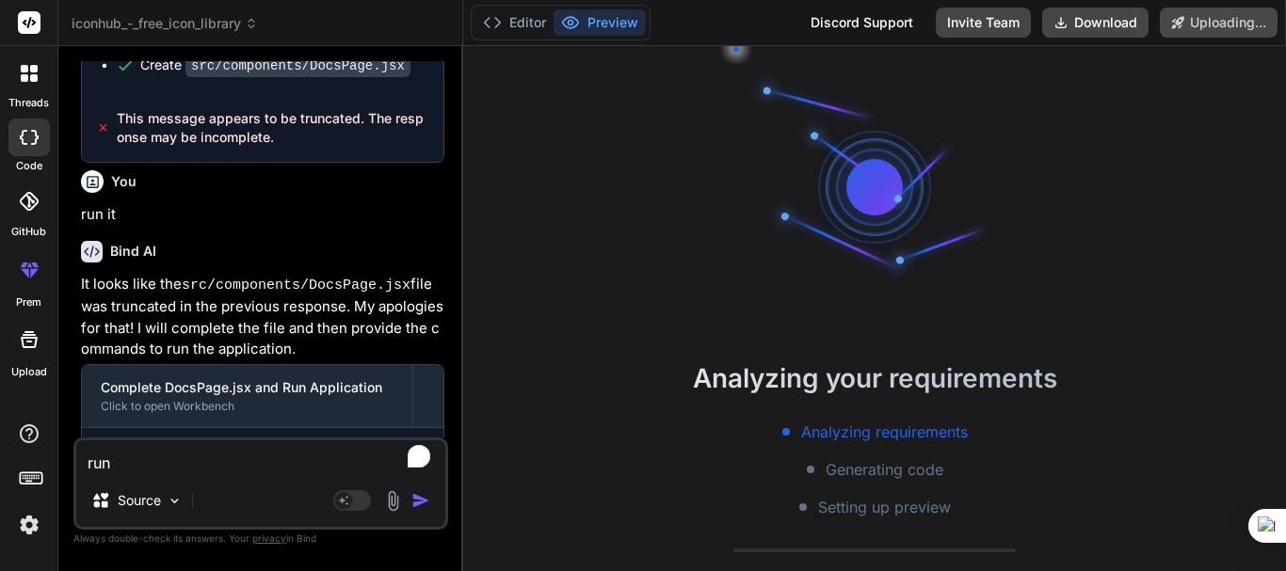
scroll to position [4792, 0]
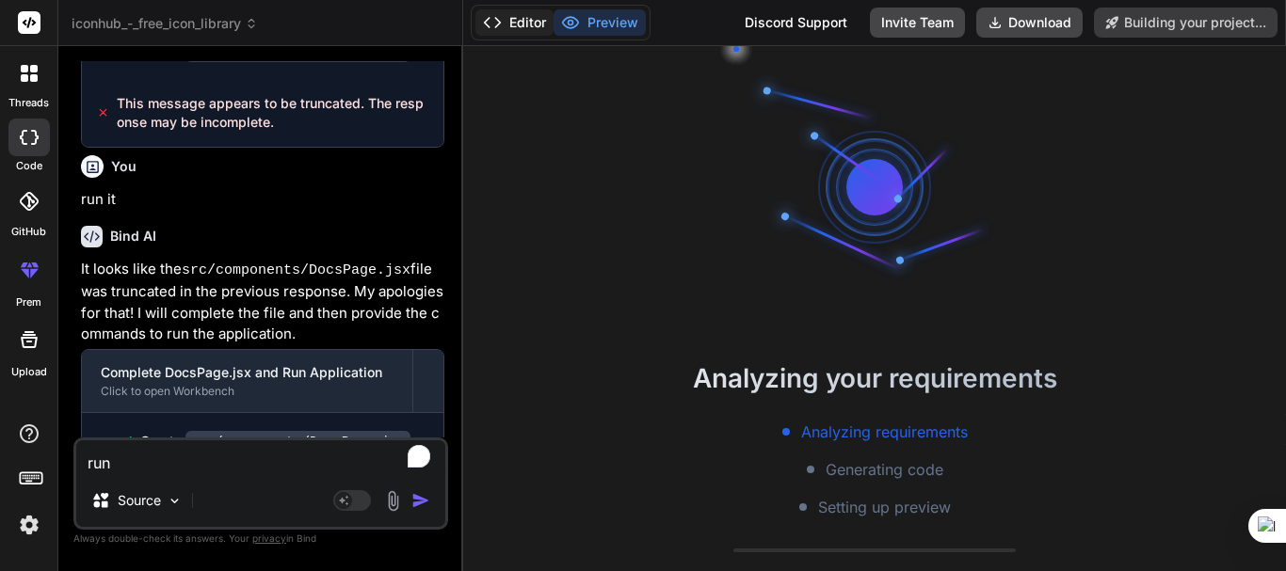
click at [533, 9] on button "Editor" at bounding box center [514, 22] width 78 height 26
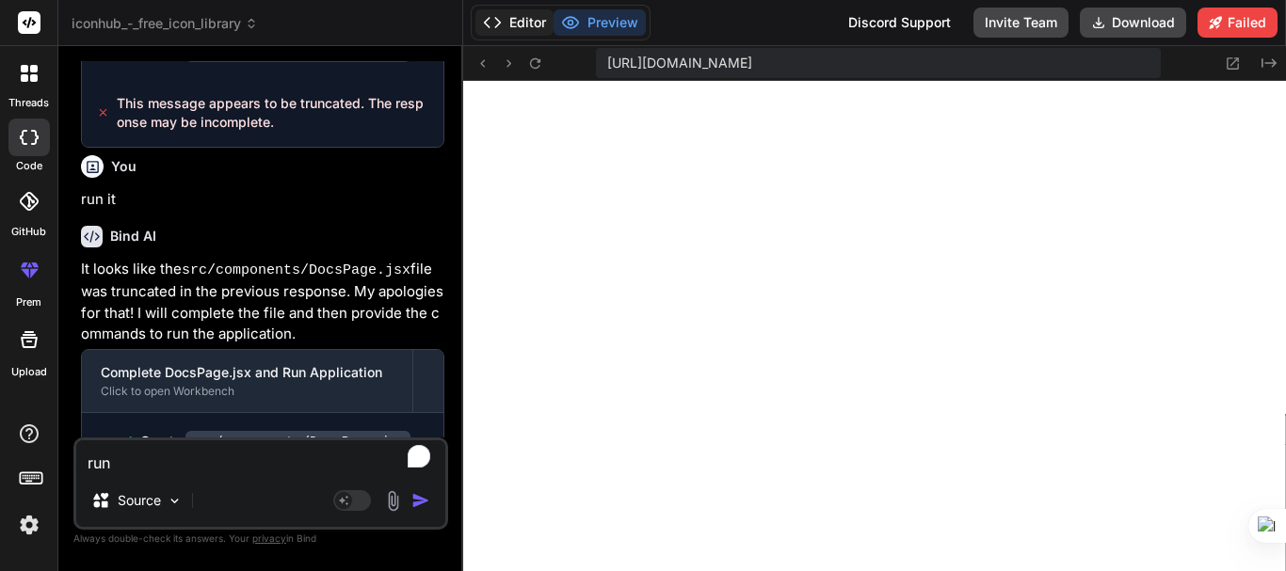
scroll to position [3148, 0]
click at [195, 459] on textarea "run" at bounding box center [260, 458] width 369 height 34
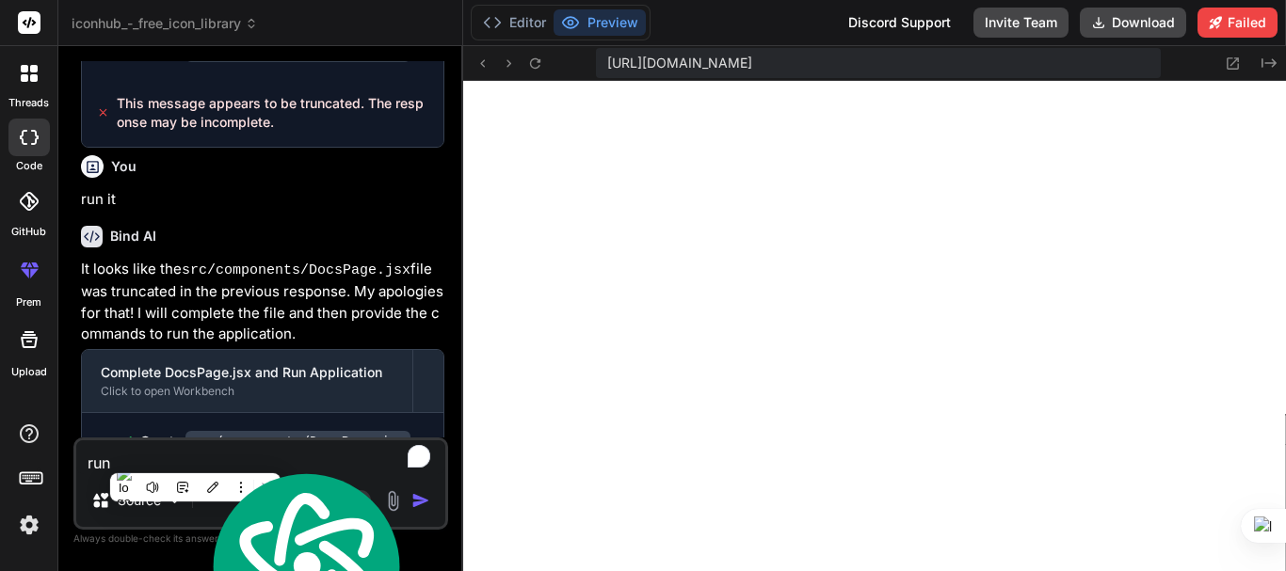
paste textarea "/home/u3uk0f35zsjjbn9cprh6fq9h0p4tm2-wnxx/src/components/DocsPage.jsx: Expected…"
type textarea "x"
type textarea "/home/u3uk0f35zsjjbn9cprh6fq9h0p4tm2-wnxx/src/components/DocsPage.jsx: Expected…"
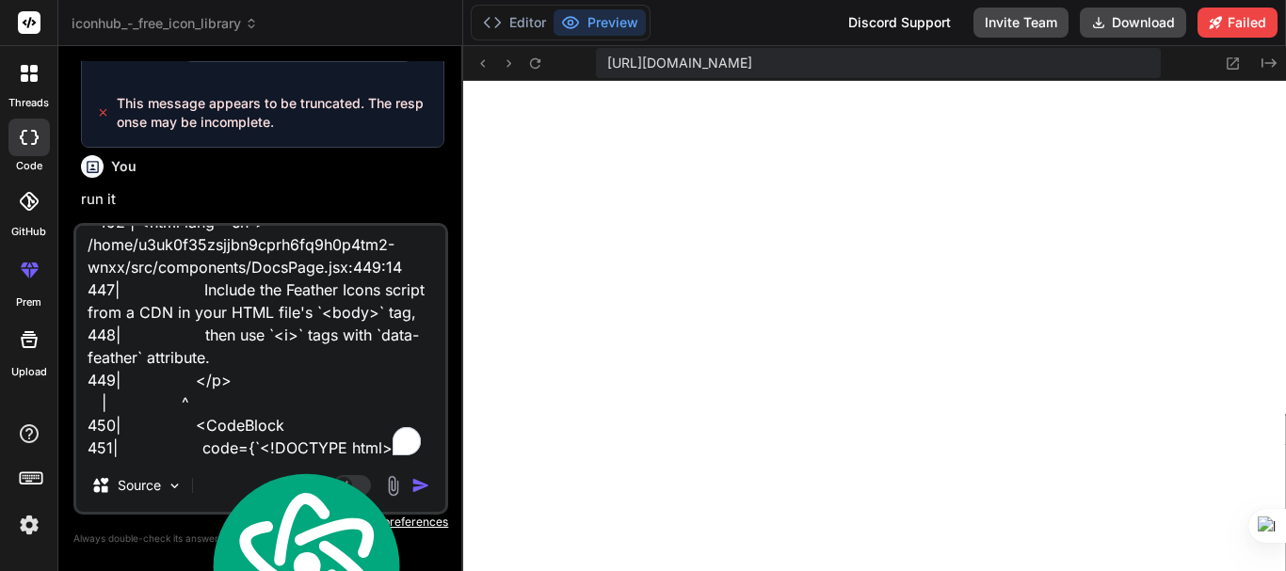
type textarea "x"
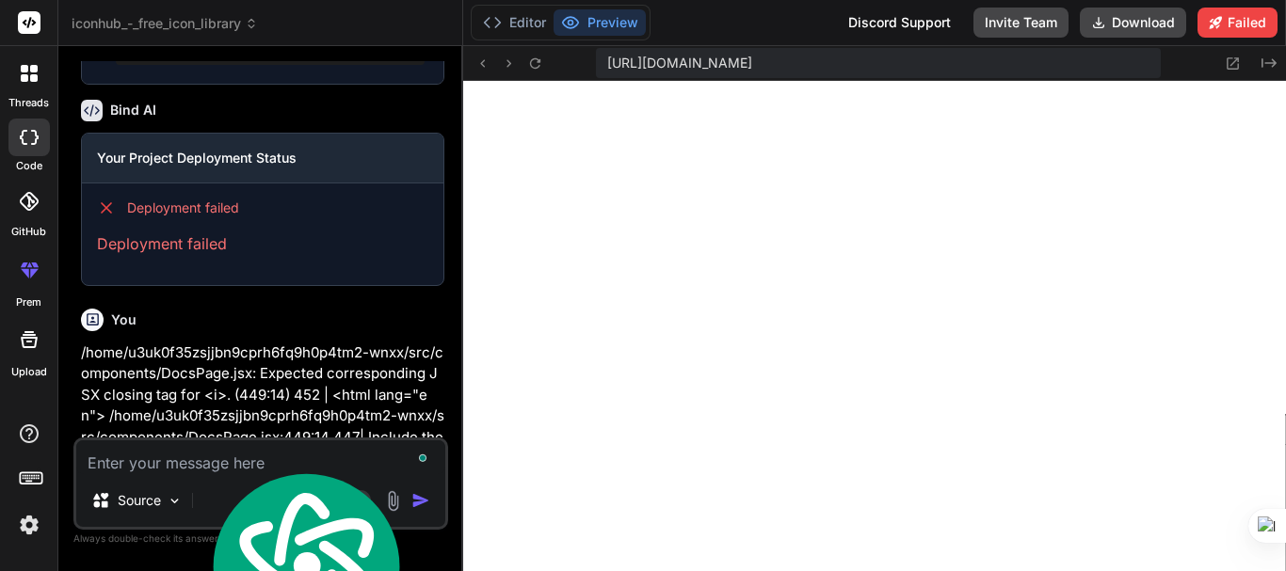
scroll to position [5395, 0]
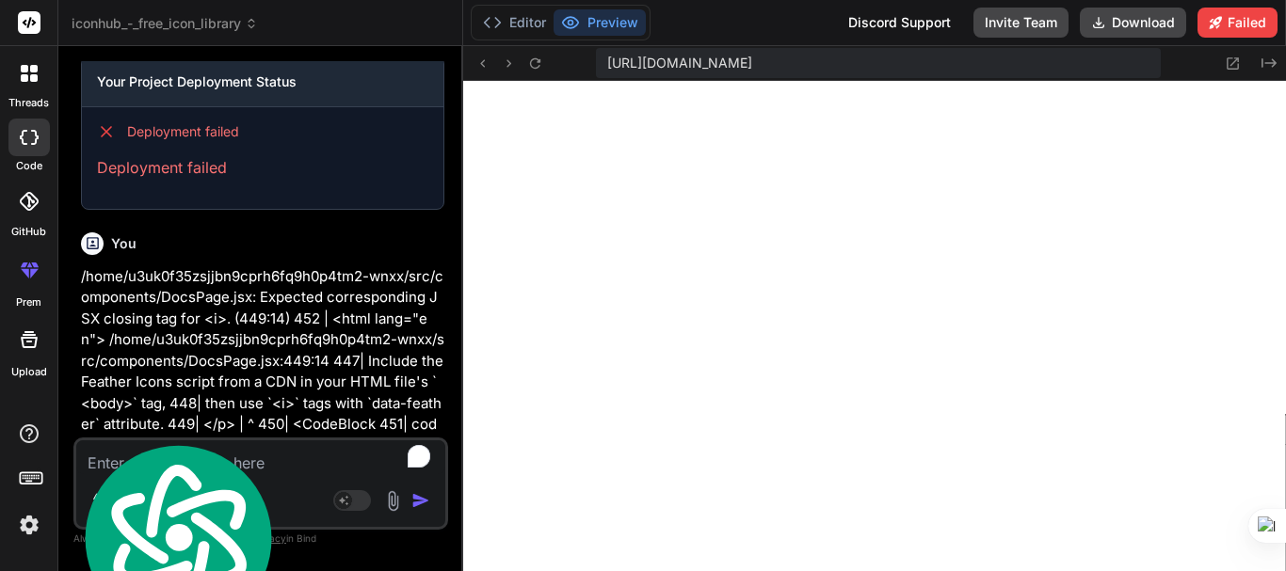
click at [363, 472] on div "Bind AI" at bounding box center [262, 483] width 363 height 22
click at [207, 505] on p "‌" at bounding box center [262, 516] width 363 height 22
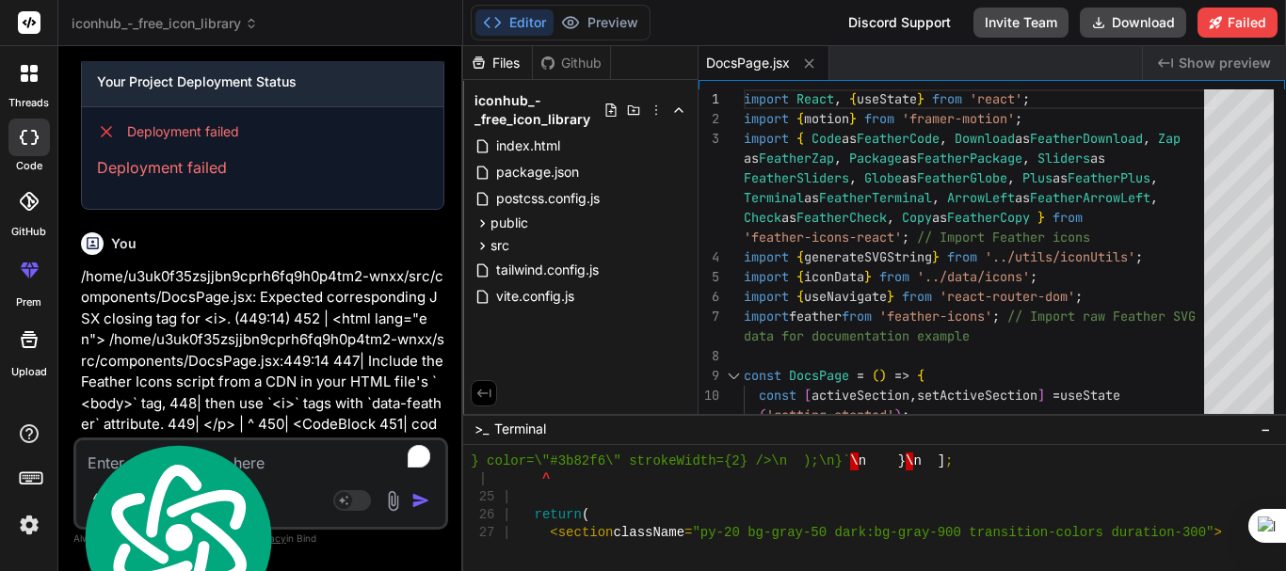
click at [201, 472] on div "Bind AI" at bounding box center [262, 483] width 363 height 22
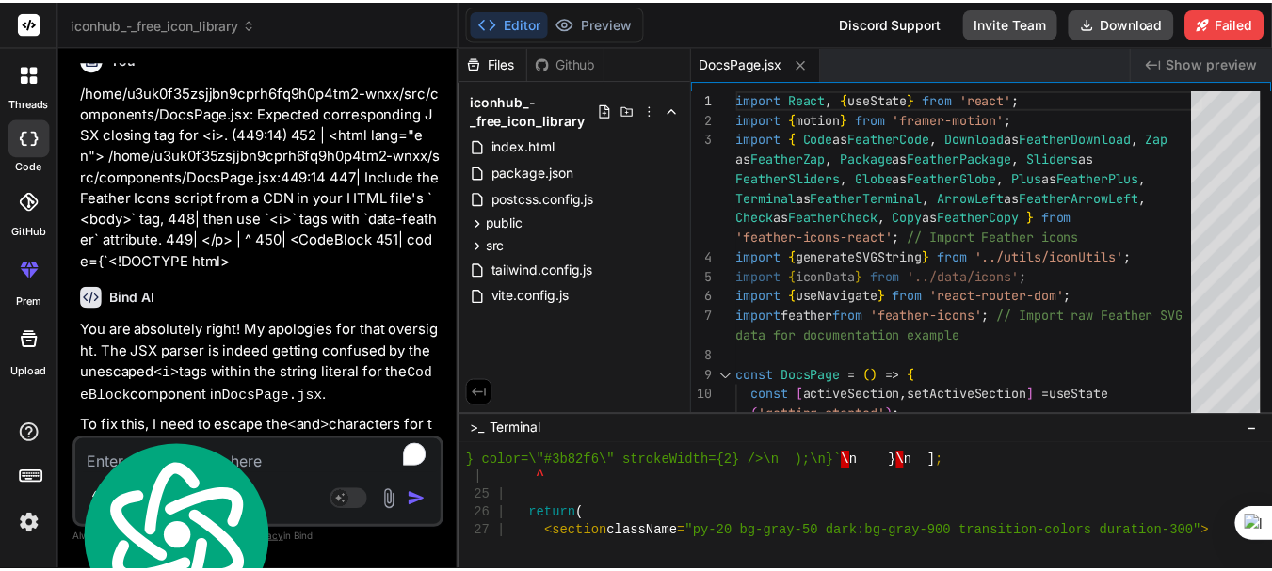
scroll to position [5781, 0]
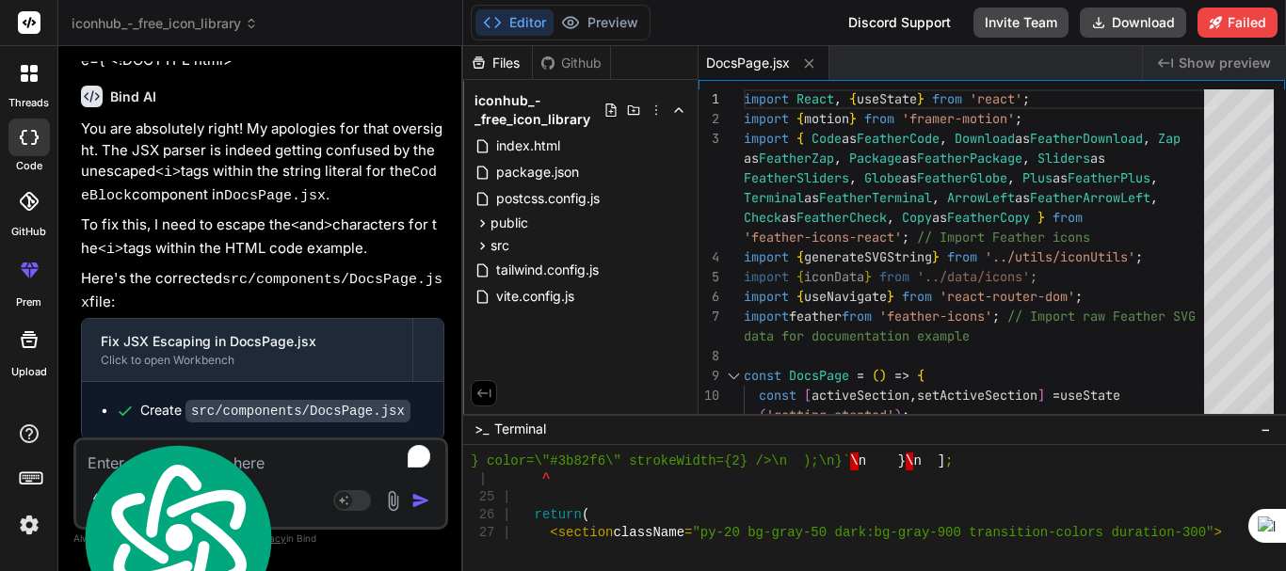
click at [803, 486] on div "| ^" at bounding box center [866, 480] width 791 height 18
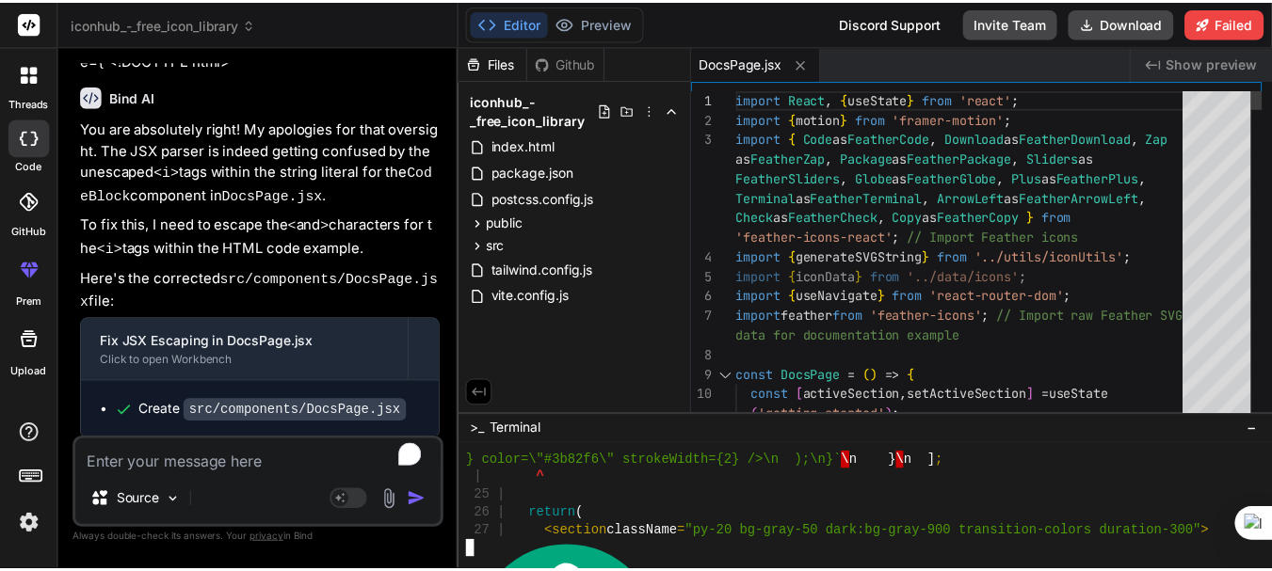
scroll to position [5844, 0]
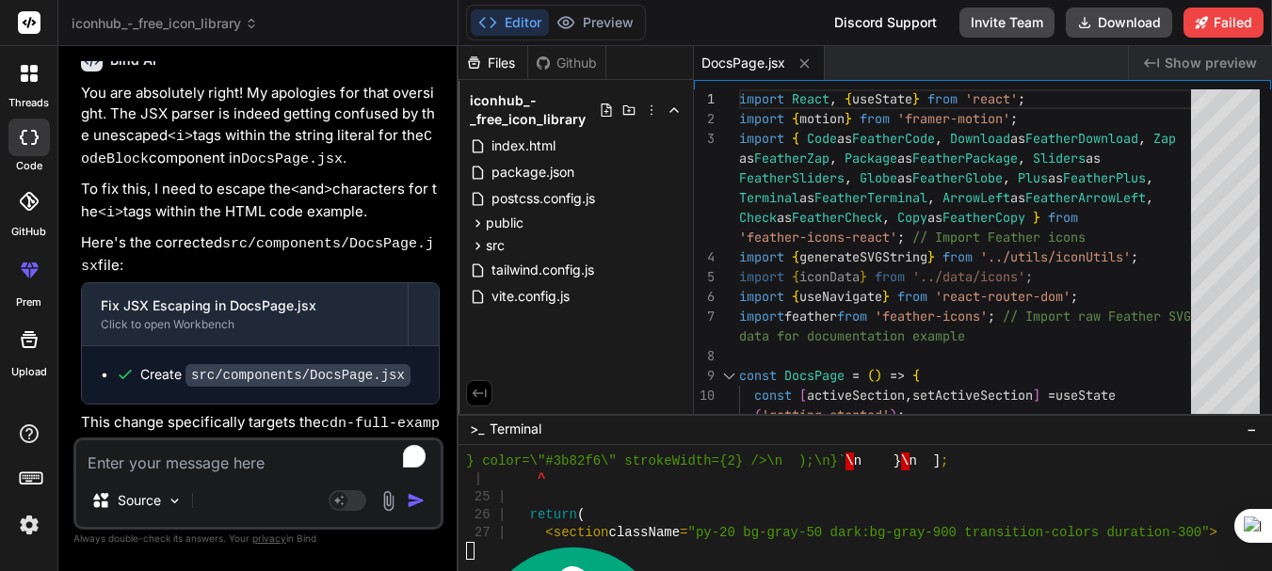
click at [157, 346] on div "Create src/components/DocsPage.jsx" at bounding box center [260, 374] width 357 height 57
click at [169, 412] on p "This change specifically targets the cdn-full-example code block within src/com…" at bounding box center [260, 490] width 359 height 156
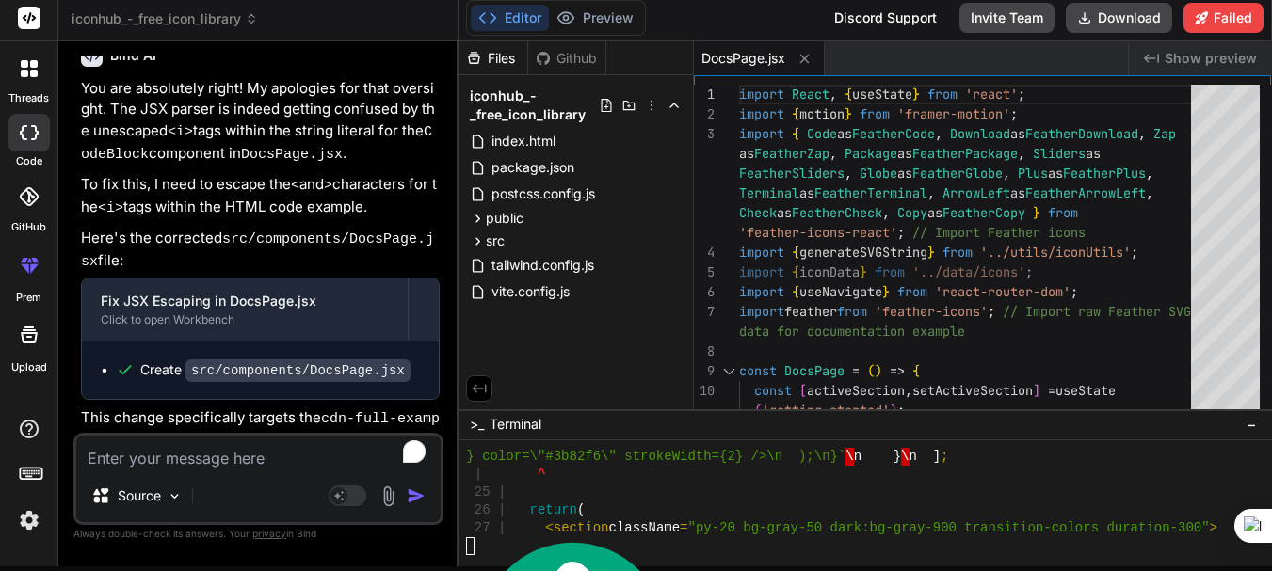
click at [145, 408] on p "This change specifically targets the cdn-full-example code block within src/com…" at bounding box center [260, 486] width 359 height 156
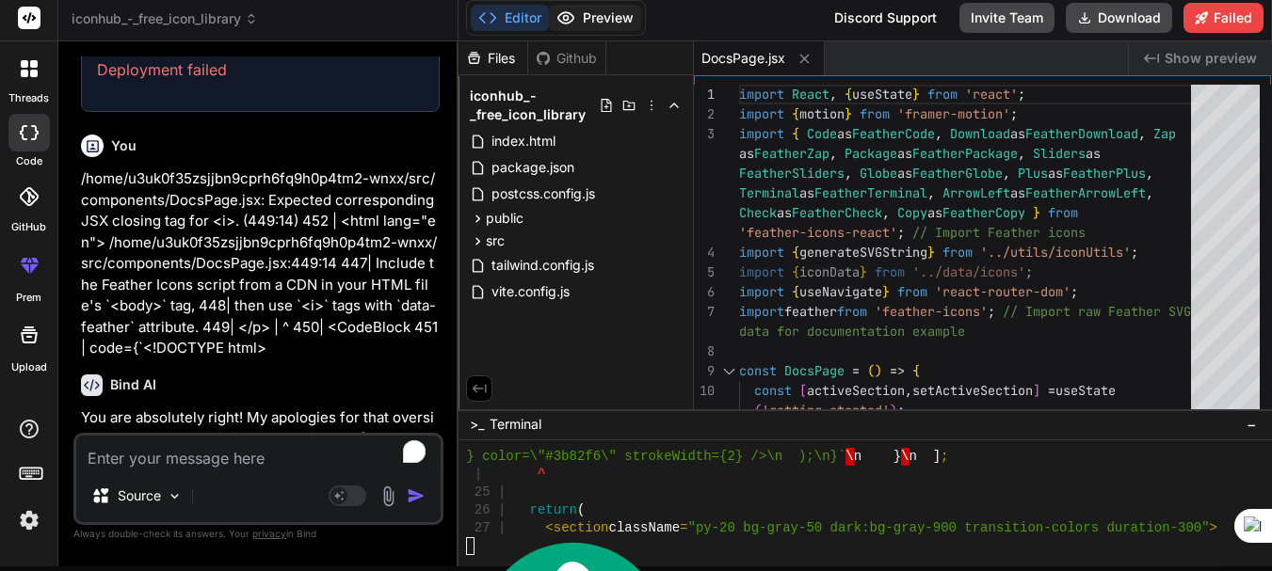
click at [608, 11] on button "Preview" at bounding box center [595, 18] width 92 height 26
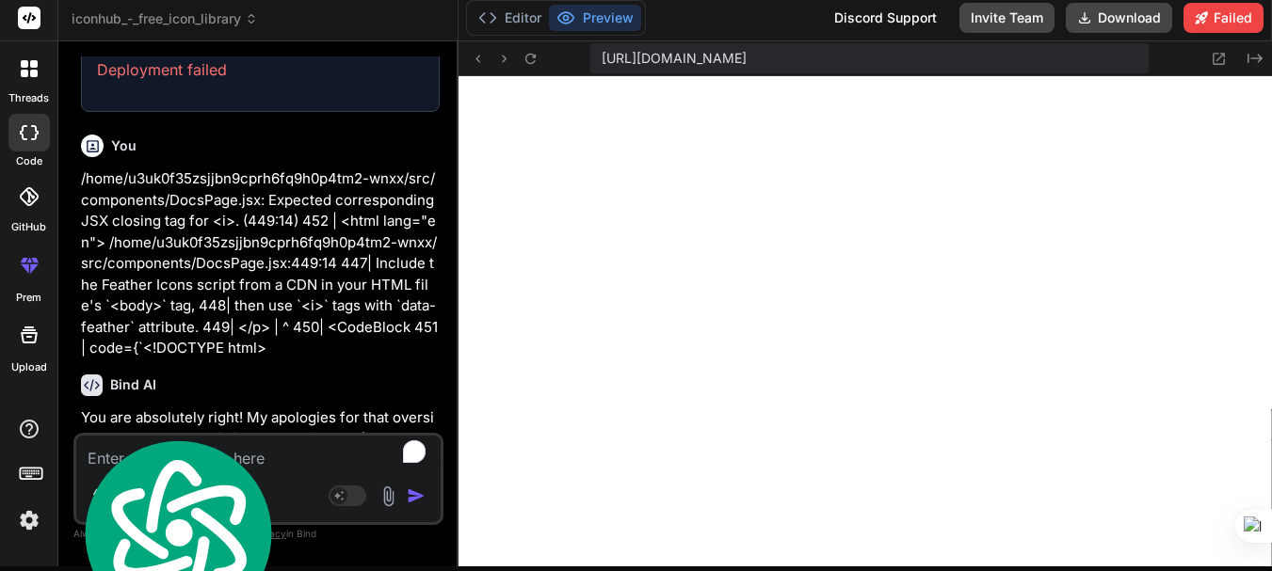
scroll to position [5451, 0]
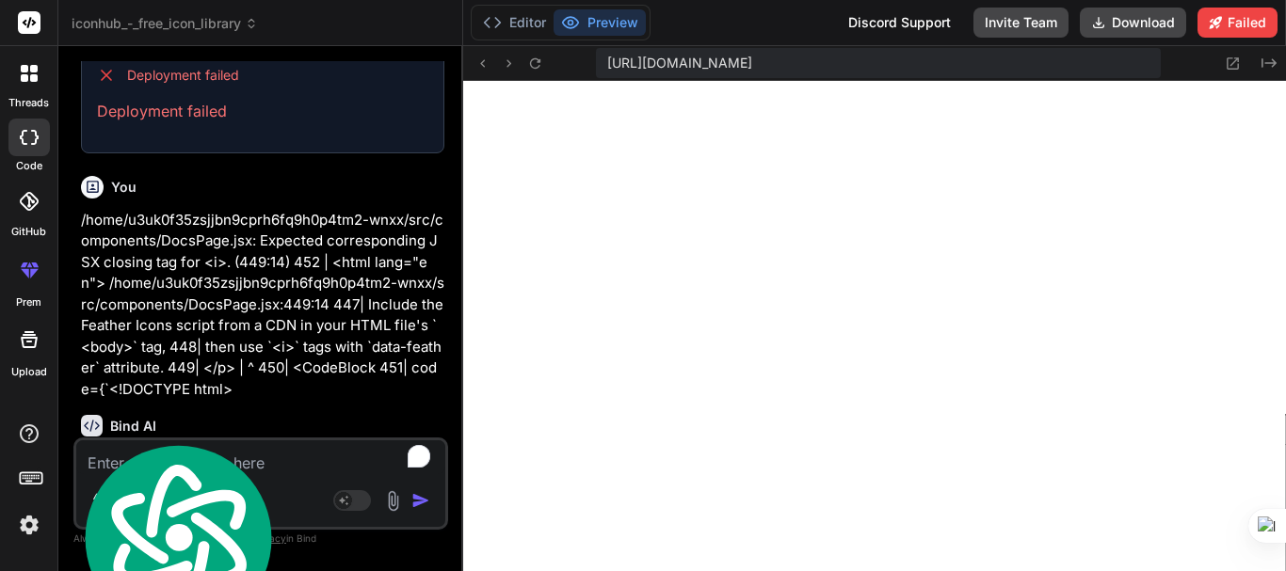
click at [261, 492] on div "Source" at bounding box center [260, 504] width 369 height 45
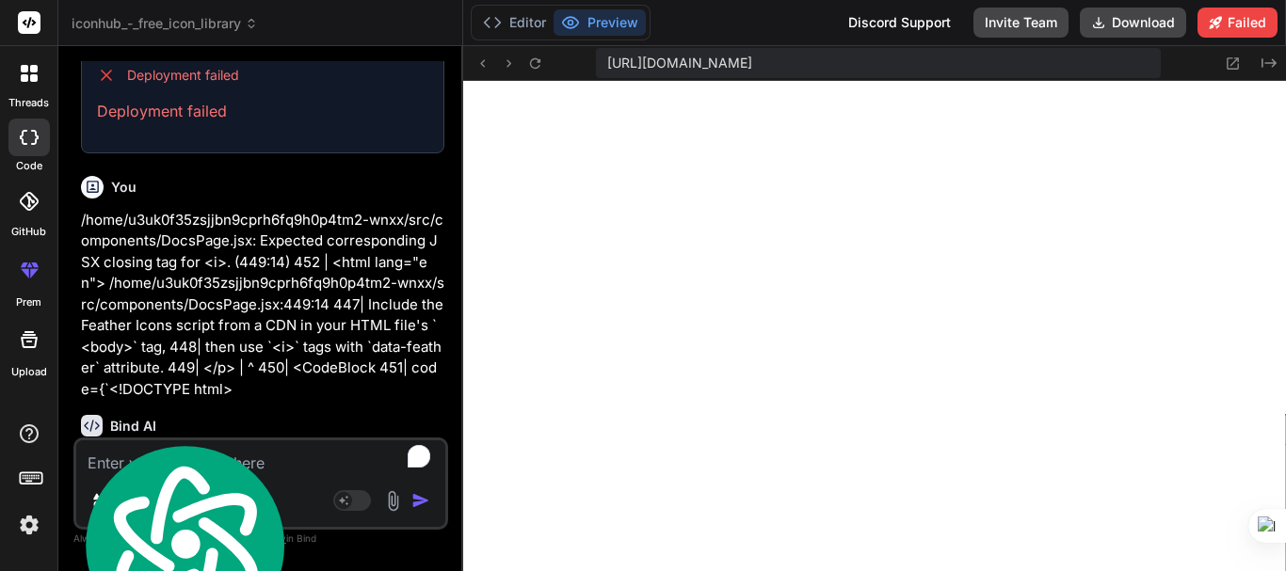
scroll to position [5514, 0]
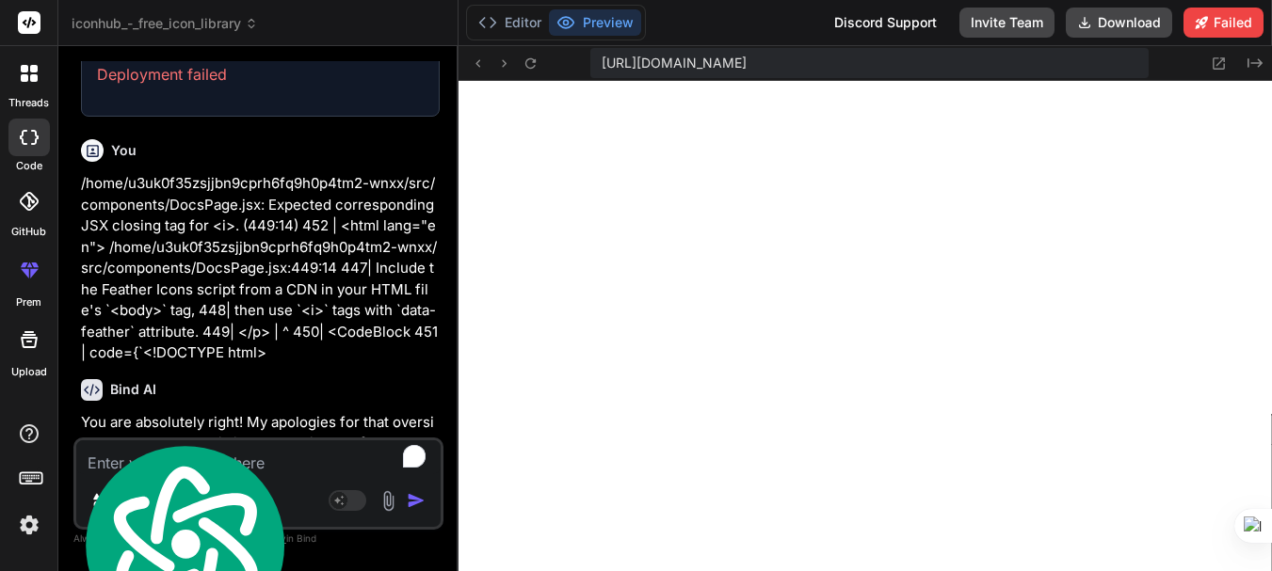
click at [252, 412] on p "You are absolutely right! My apologies for that oversight. The JSX parser is in…" at bounding box center [260, 456] width 359 height 88
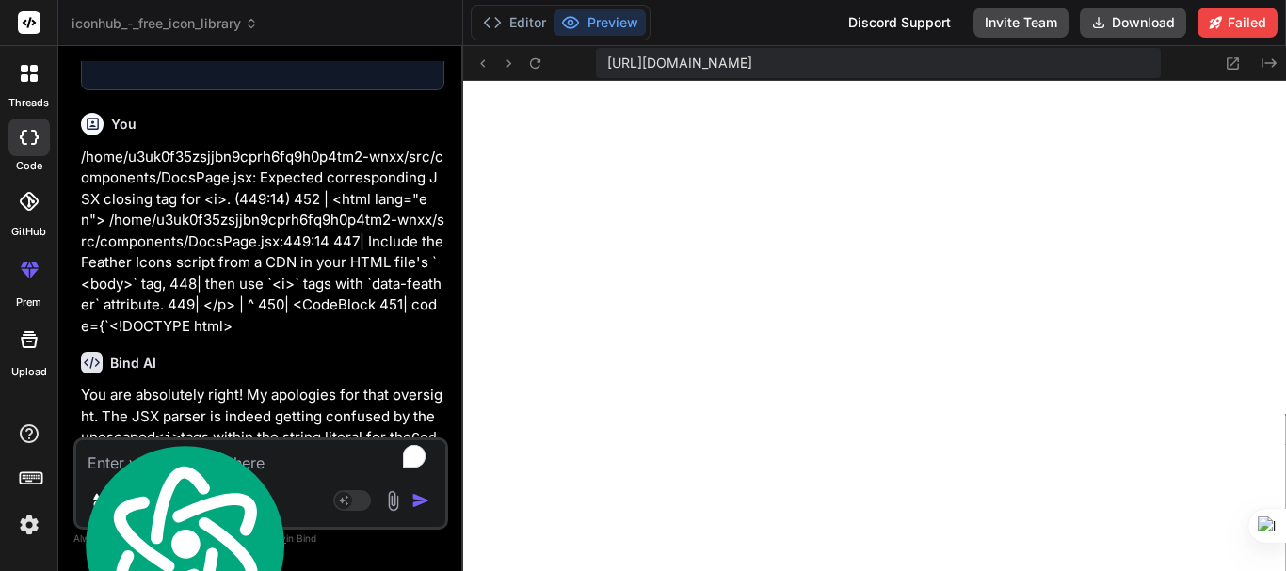
scroll to position [5451, 0]
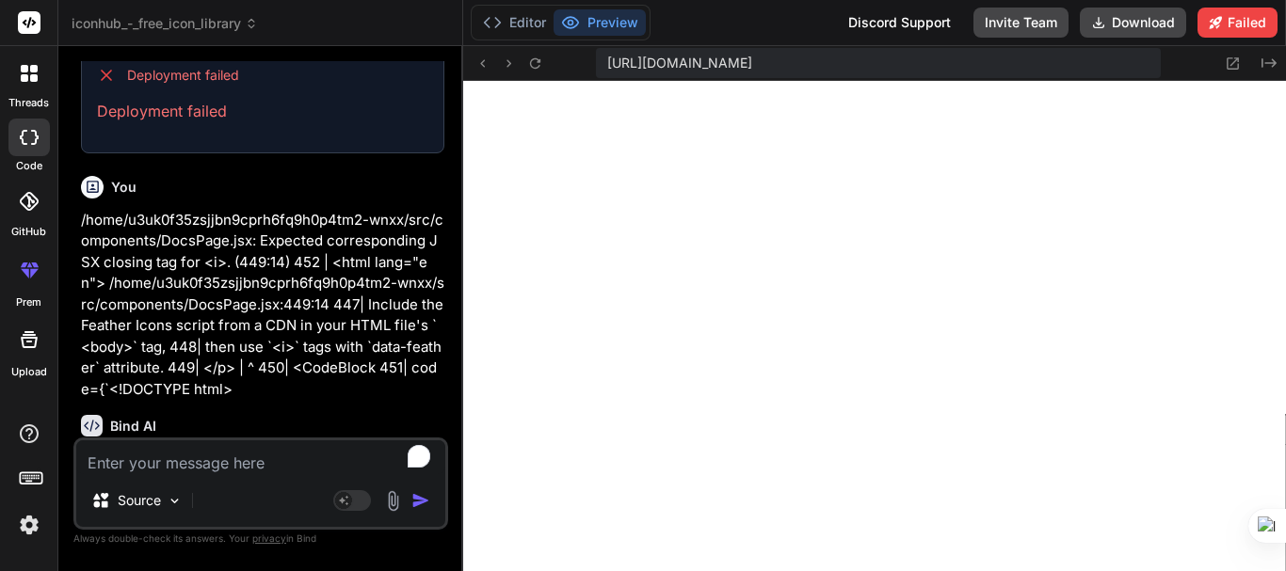
click at [218, 449] on textarea "To enrich screen reader interactions, please activate Accessibility in Grammarl…" at bounding box center [260, 458] width 369 height 34
paste textarea "/home/u3uk0f35zsjjbn9cprh6fq9h0p4tm2-wnxx/src/components/DocsPage.jsx: Expected…"
type textarea "x"
type textarea "/home/u3uk0f35zsjjbn9cprh6fq9h0p4tm2-wnxx/src/components/DocsPage.jsx: Expected…"
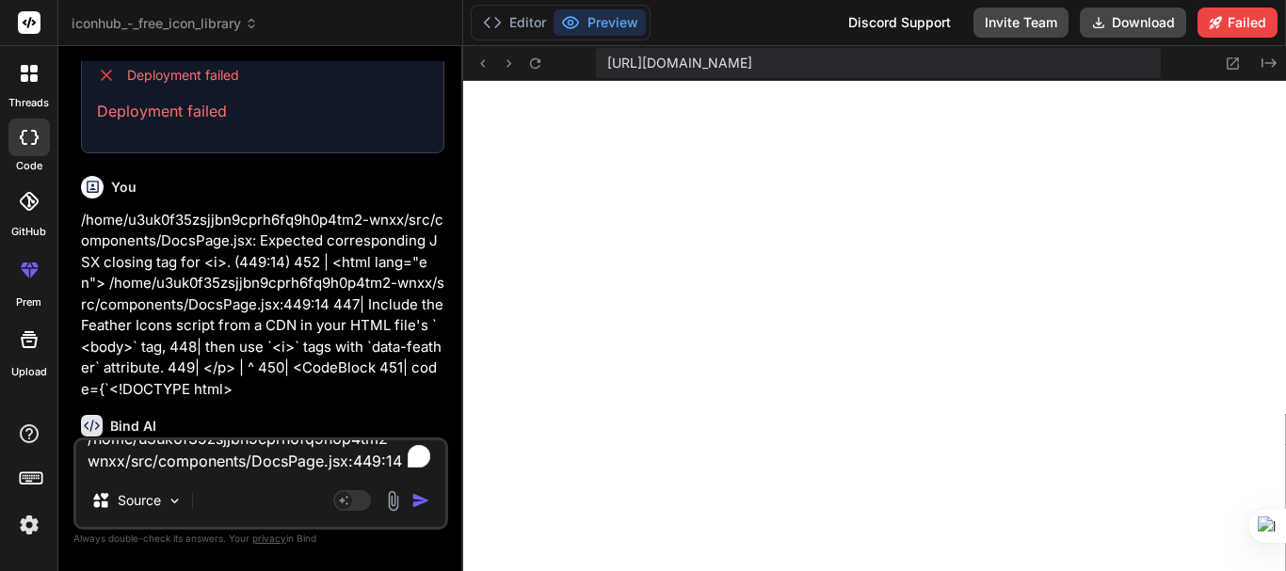
scroll to position [115, 0]
type textarea "x"
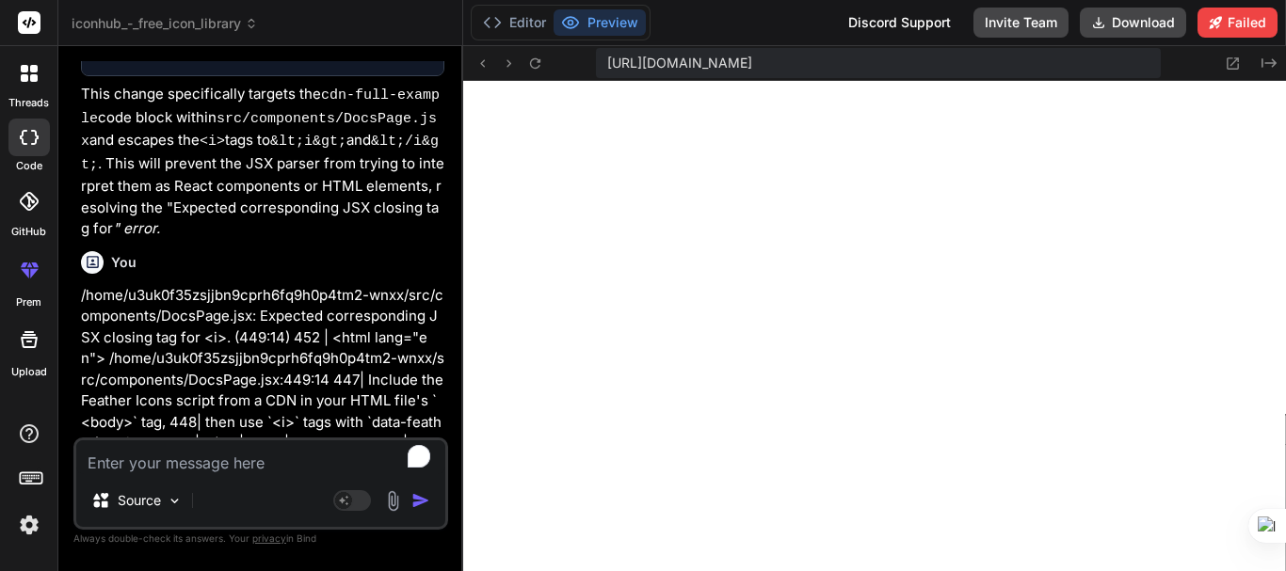
scroll to position [6145, 0]
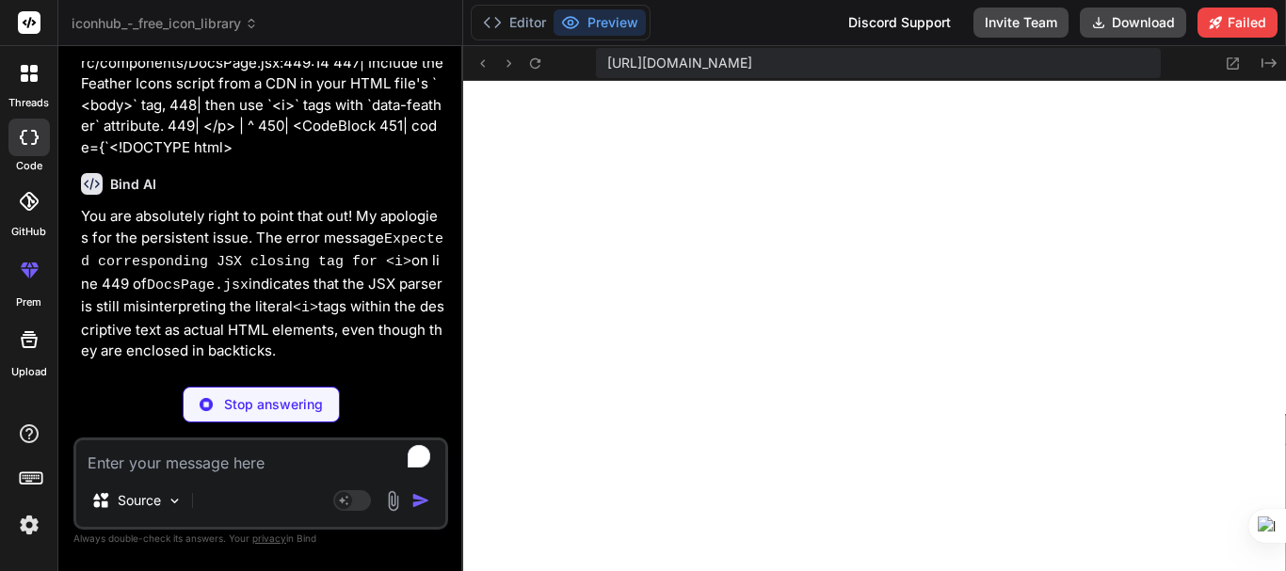
scroll to position [6521, 0]
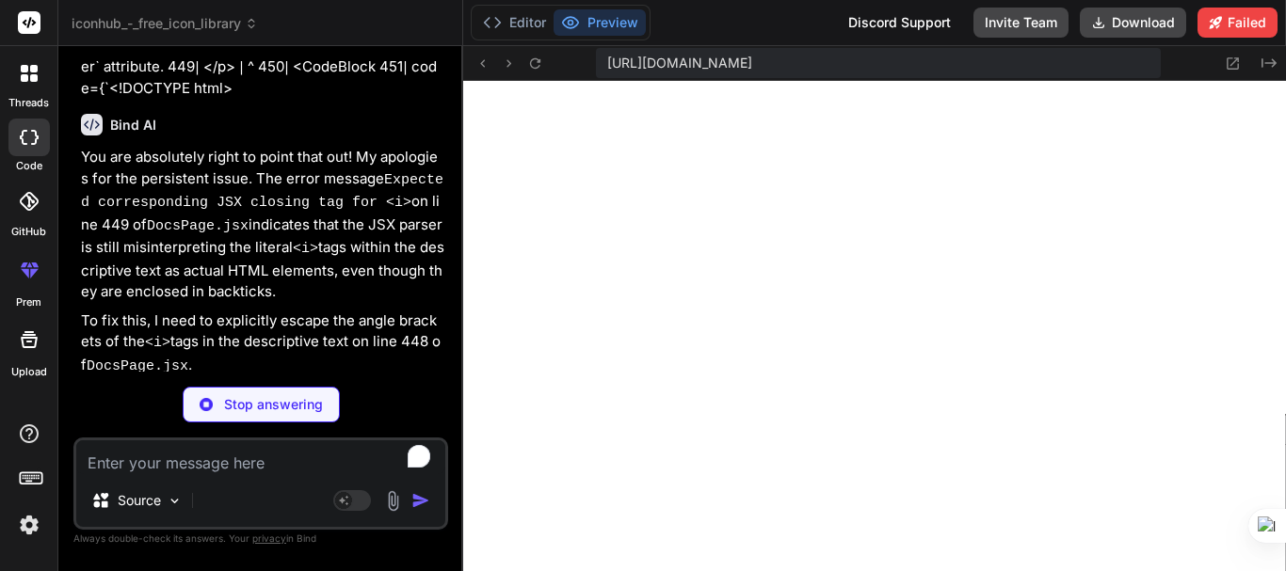
type textarea "x"
type textarea "</motion.div> ); }; export default DocsPage;"
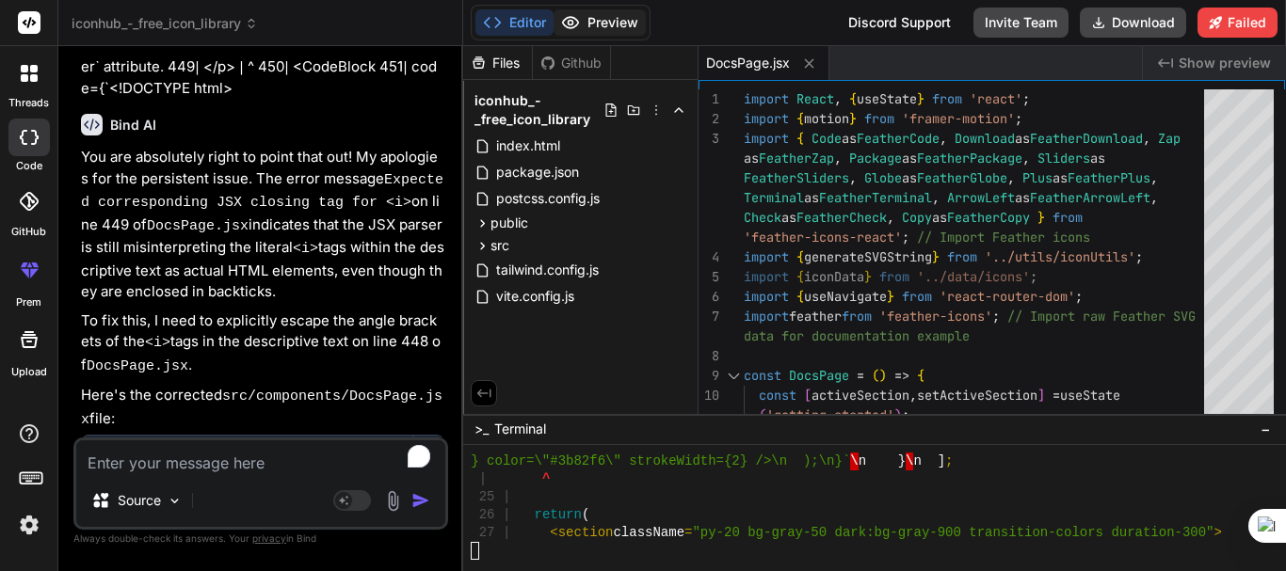
click at [583, 11] on button "Preview" at bounding box center [600, 22] width 92 height 26
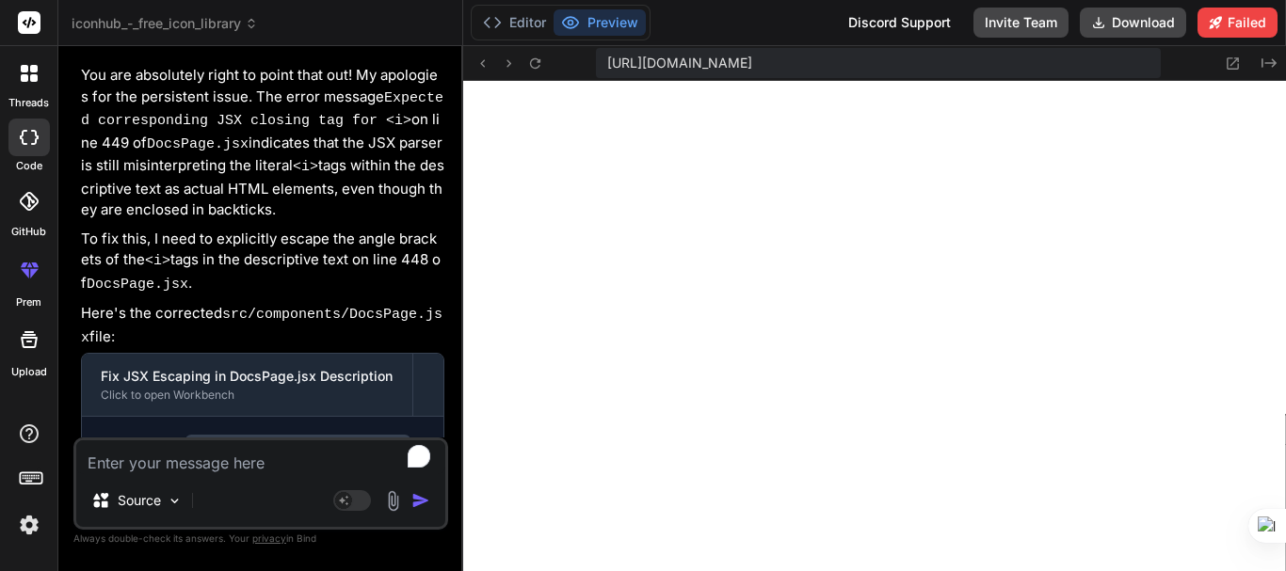
scroll to position [6623, 0]
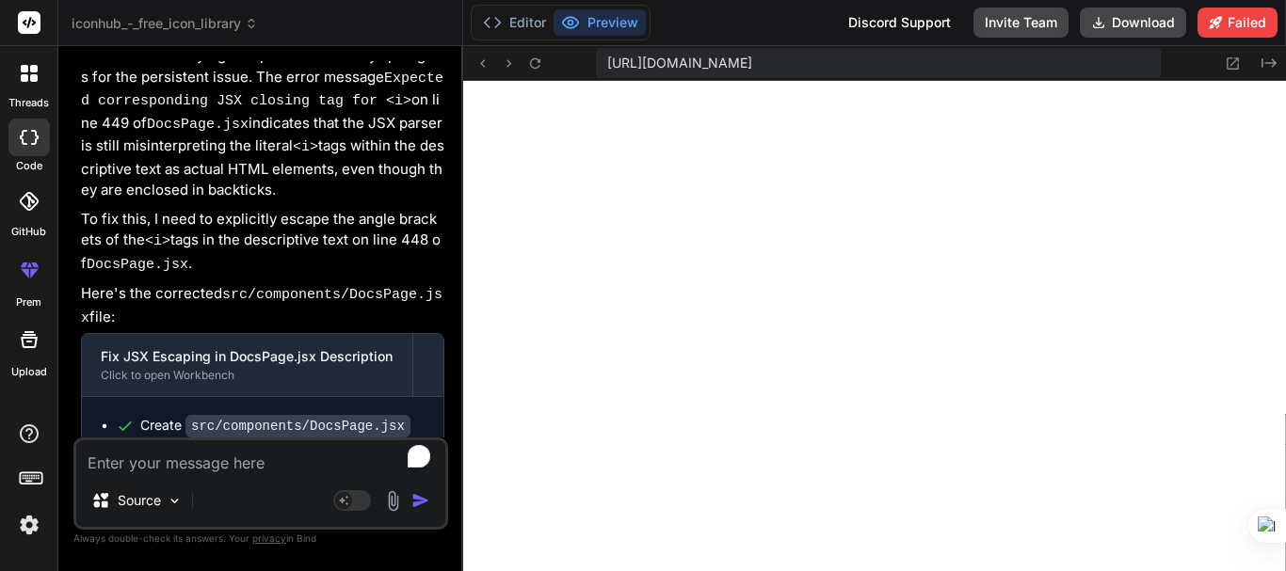
click at [194, 458] on textarea "To enrich screen reader interactions, please activate Accessibility in Grammarl…" at bounding box center [260, 458] width 369 height 34
paste textarea "/home/u3uk0f35zsjjbn9cprh6fq9h0p4tm2-wnxx/src/components/DocsPage.jsx: Expected…"
type textarea "x"
type textarea "/home/u3uk0f35zsjjbn9cprh6fq9h0p4tm2-wnxx/src/components/DocsPage.jsx: Expected…"
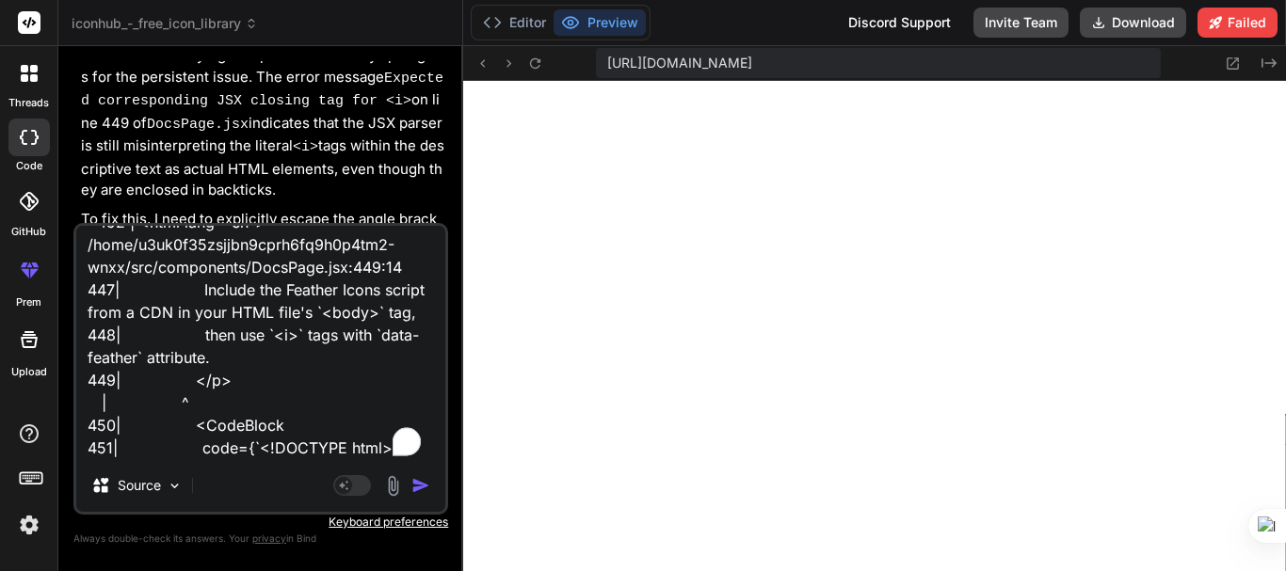
type textarea "x"
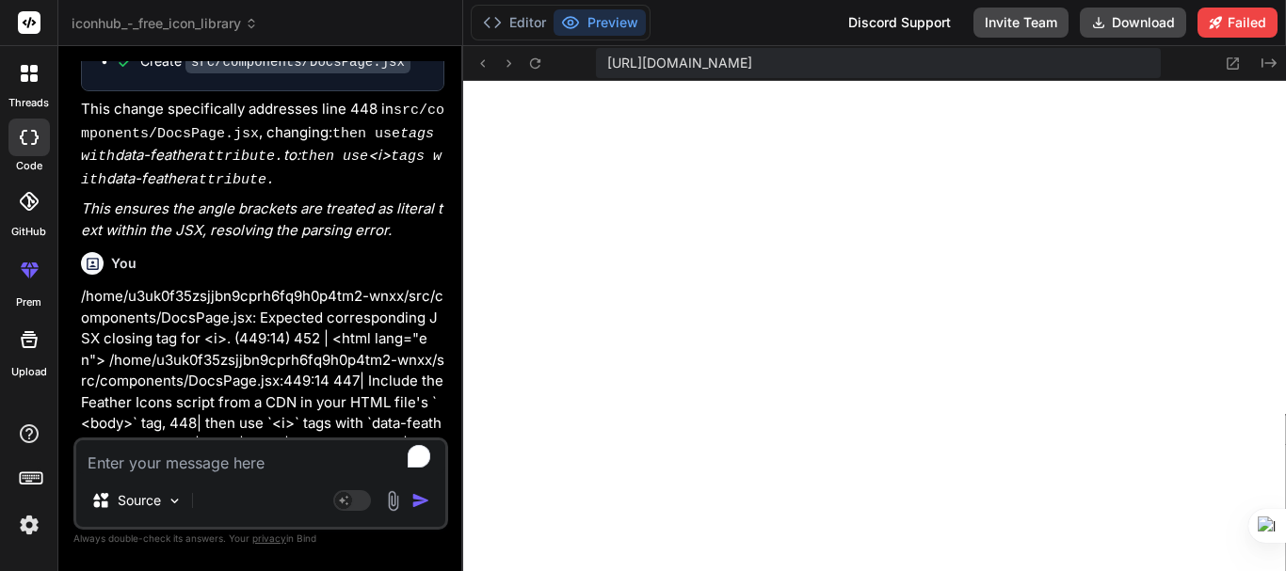
scroll to position [6987, 0]
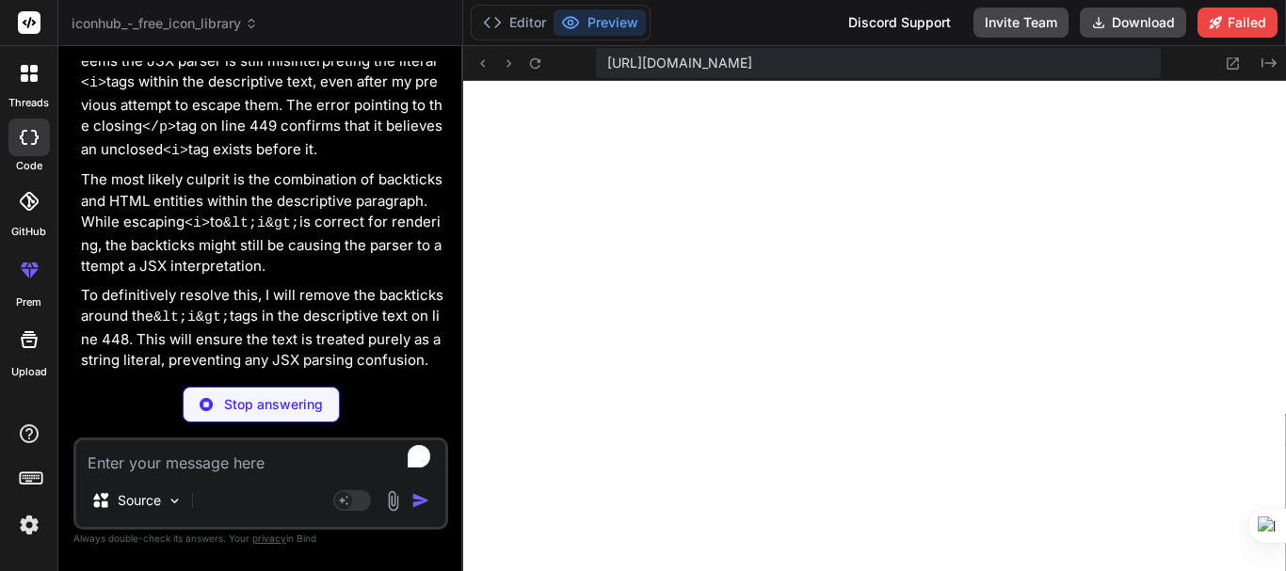
scroll to position [7518, 0]
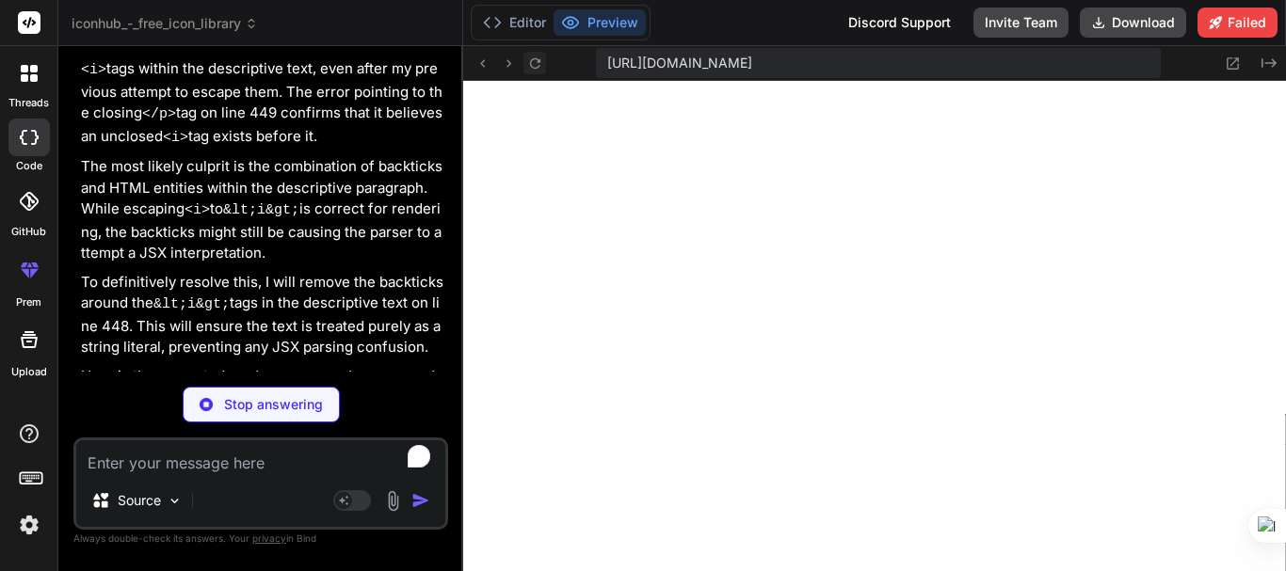
click at [537, 65] on icon at bounding box center [535, 64] width 16 height 16
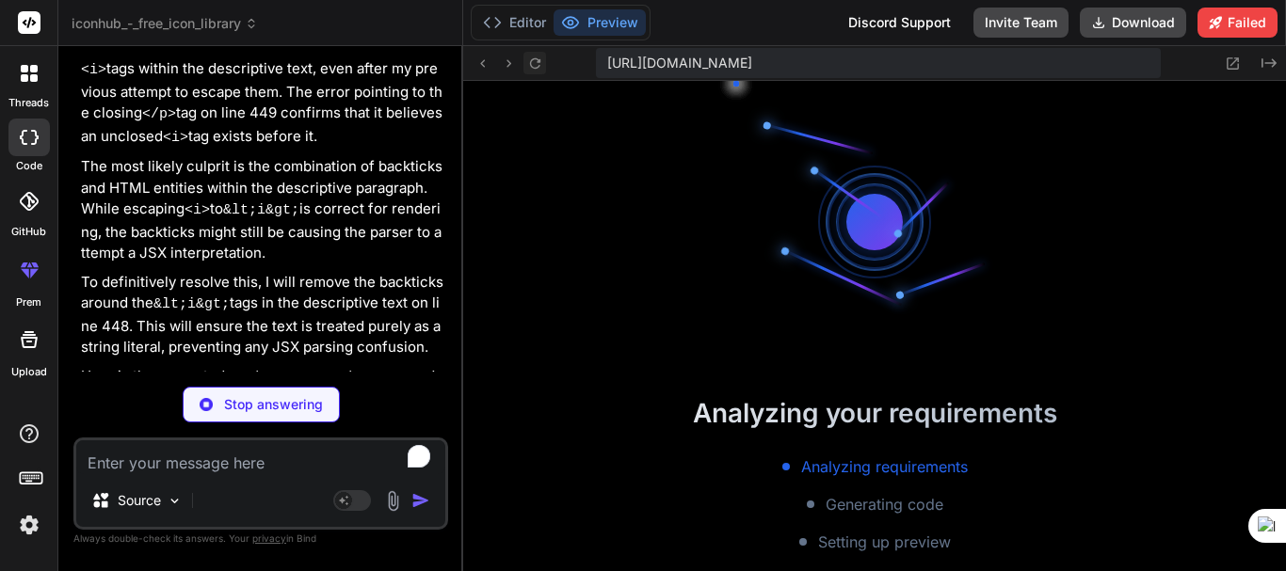
scroll to position [5366, 0]
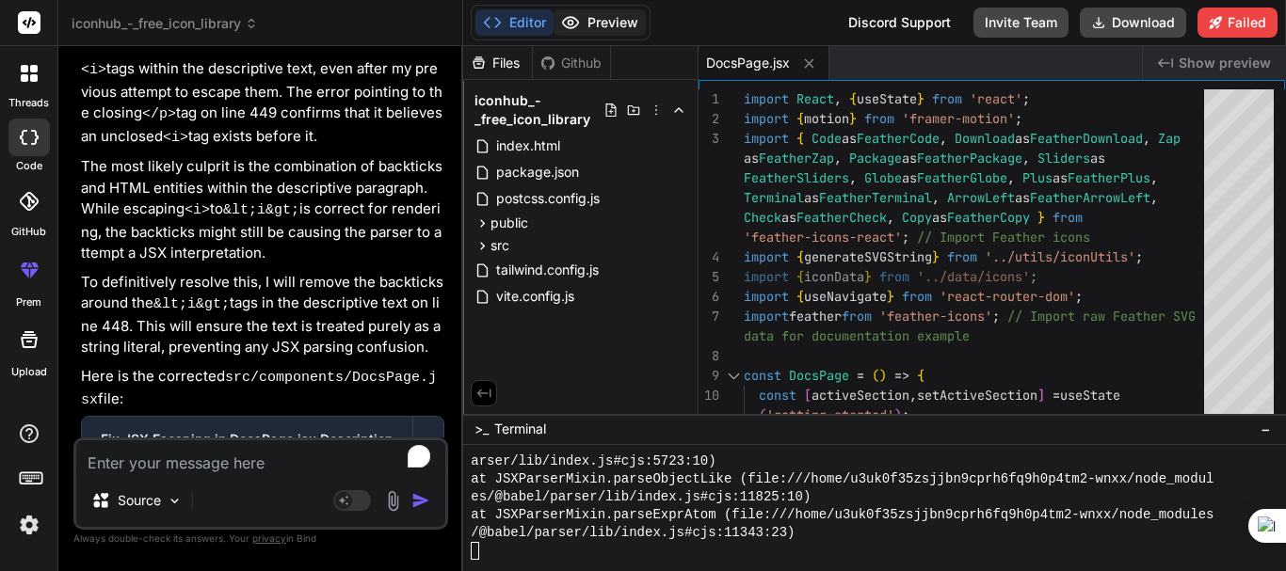
click at [603, 30] on button "Preview" at bounding box center [600, 22] width 92 height 26
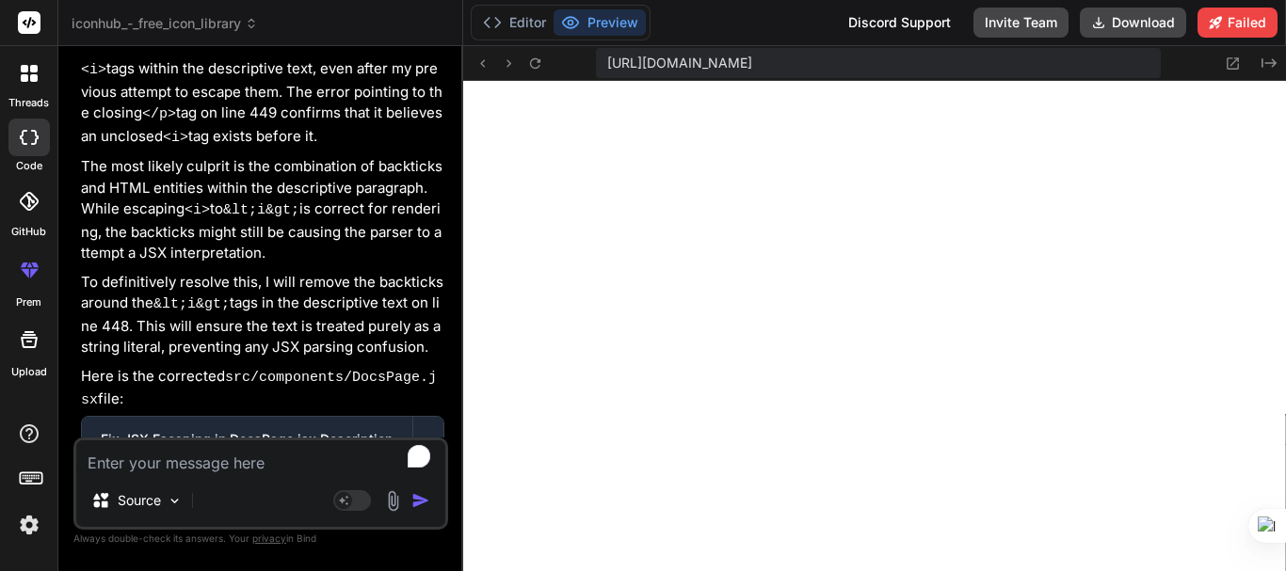
click at [210, 451] on textarea "To enrich screen reader interactions, please activate Accessibility in Grammarl…" at bounding box center [260, 458] width 369 height 34
paste textarea "/home/u3uk0f35zsjjbn9cprh6fq9h0p4tm2-wnxx/src/components/Documentation.jsx: Exp…"
type textarea "x"
type textarea "/home/u3uk0f35zsjjbn9cprh6fq9h0p4tm2-wnxx/src/components/Documentation.jsx: Exp…"
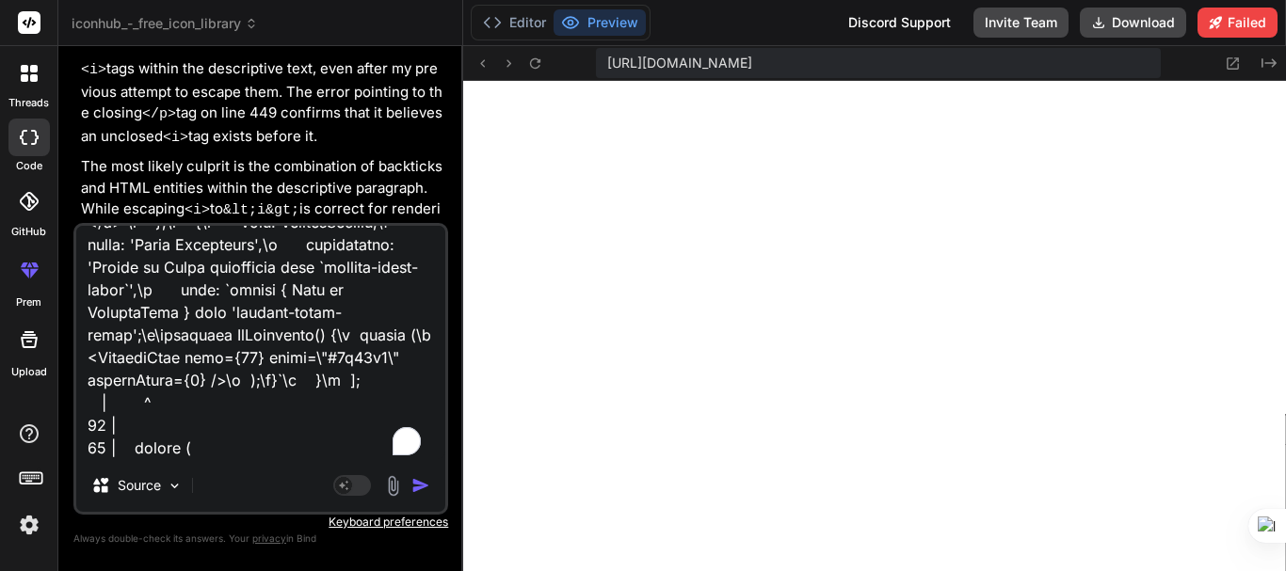
type textarea "x"
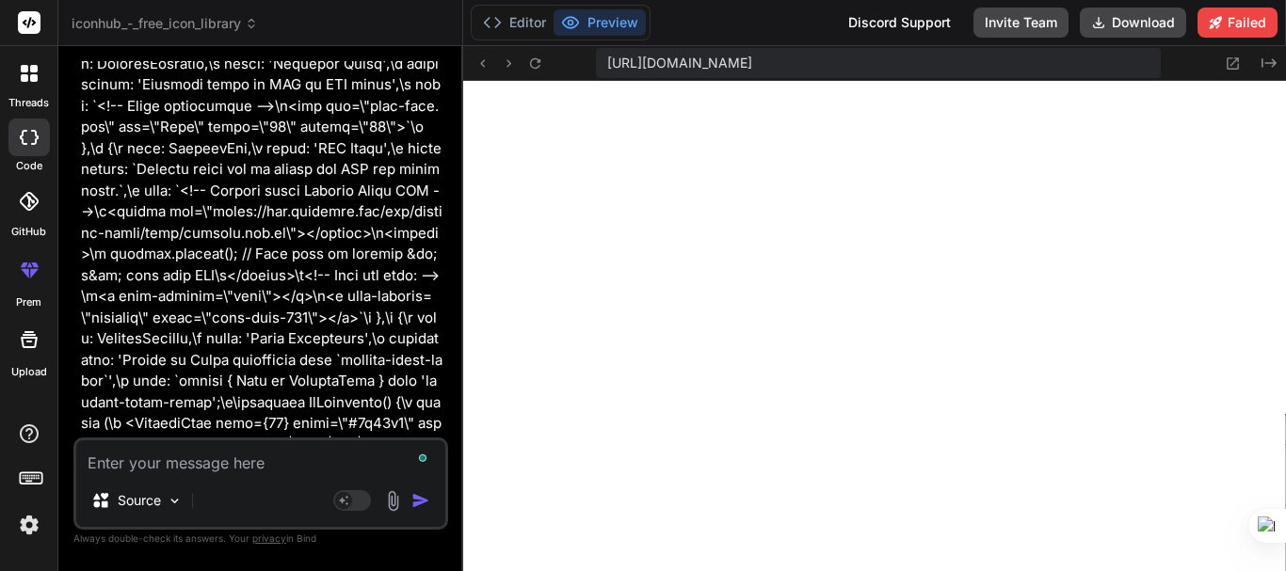
scroll to position [8450, 0]
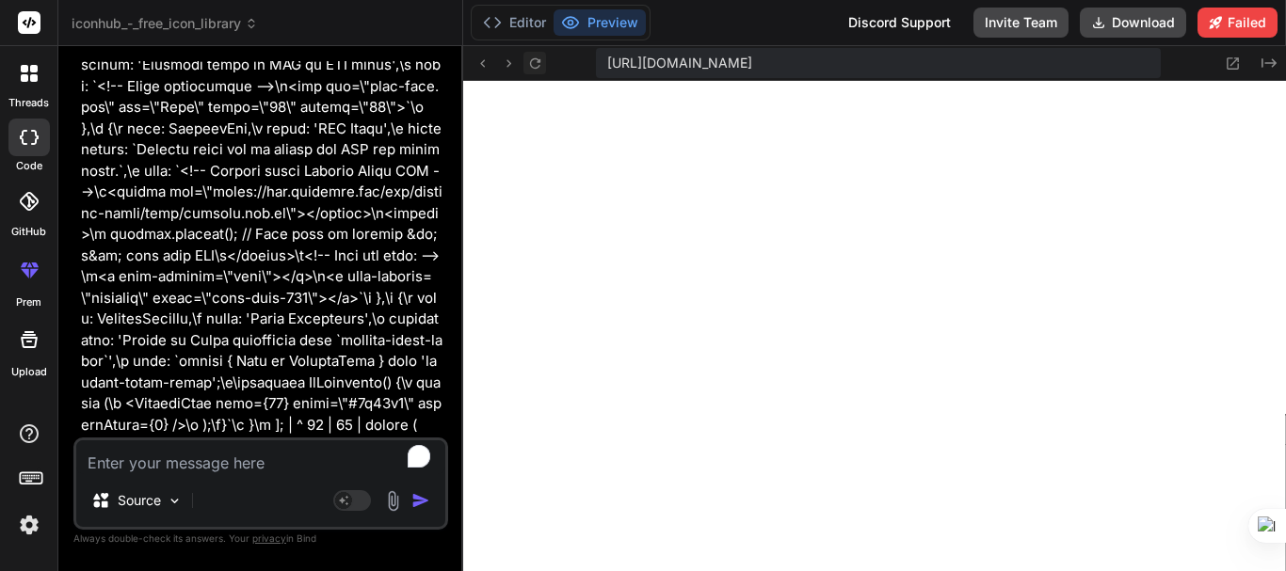
click at [541, 59] on icon at bounding box center [535, 64] width 16 height 16
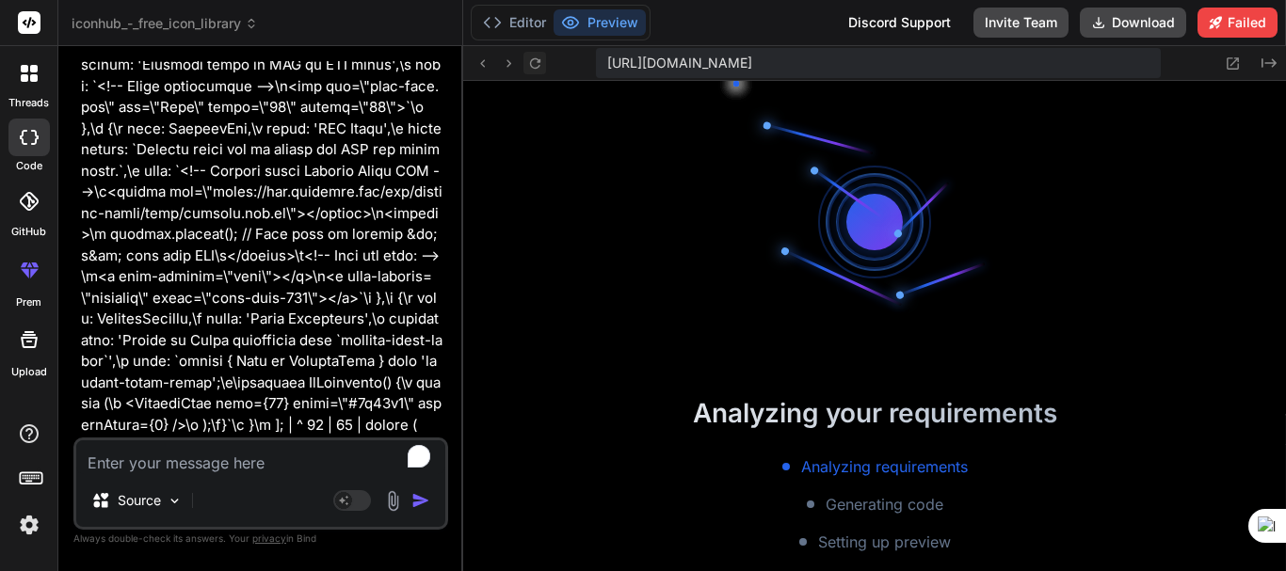
click at [541, 59] on icon at bounding box center [535, 64] width 16 height 16
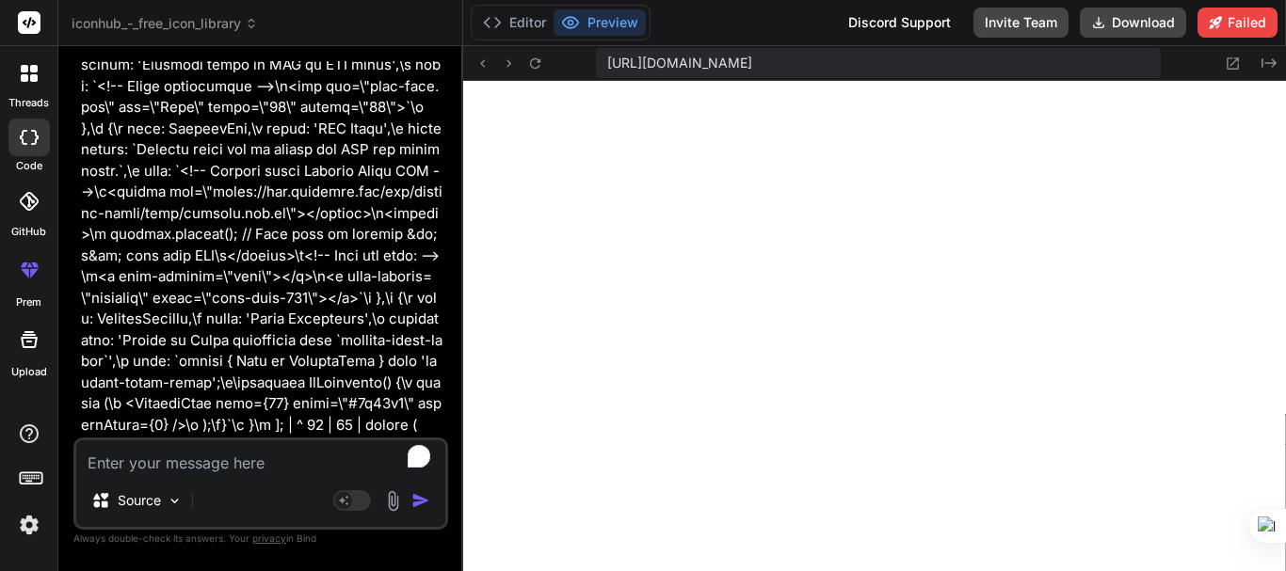
click at [186, 473] on textarea "To enrich screen reader interactions, please activate Accessibility in Grammarl…" at bounding box center [260, 458] width 369 height 34
paste textarea "/home/u3uk0f35zsjjbn9cprh6fq9h0p4tm2-wnxx/src/components/Documentation.jsx: Exp…"
type textarea "x"
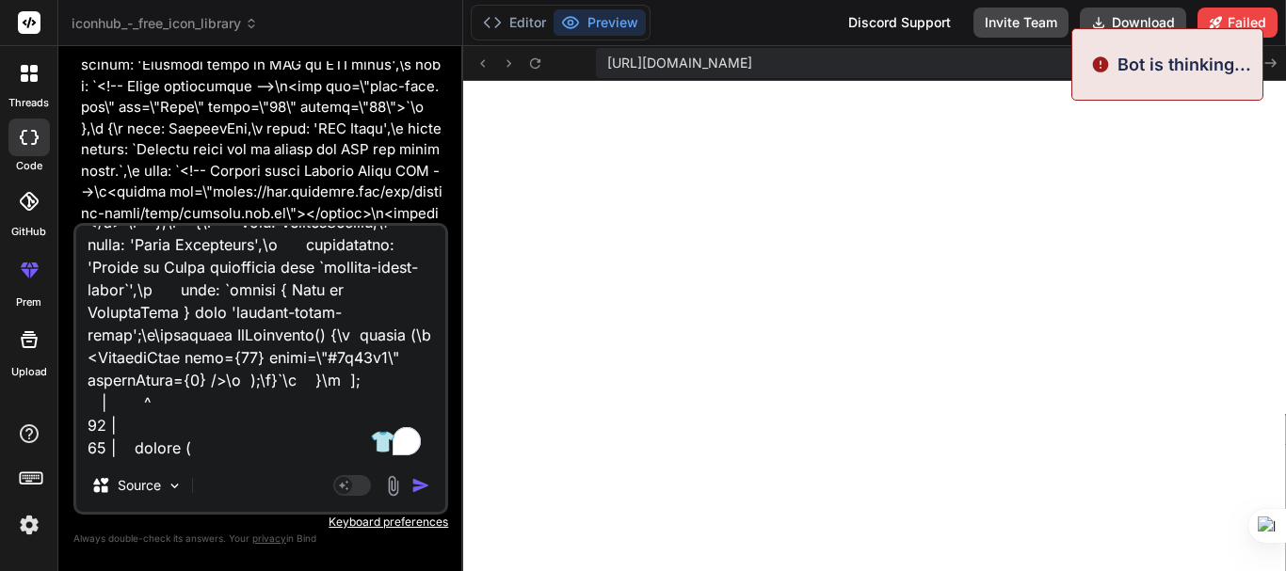
type textarea "/home/u3uk0f35zsjjbn9cprh6fq9h0p4tm2-wnxx/src/components/Documentation.jsx: Exp…"
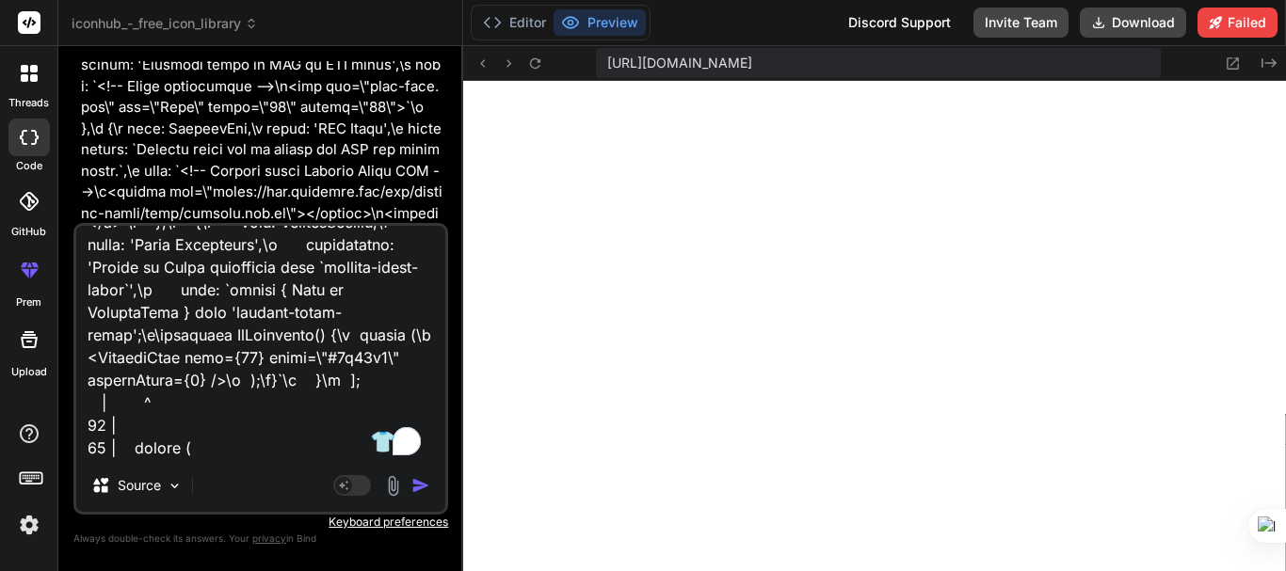
click at [418, 493] on img "button" at bounding box center [420, 485] width 19 height 19
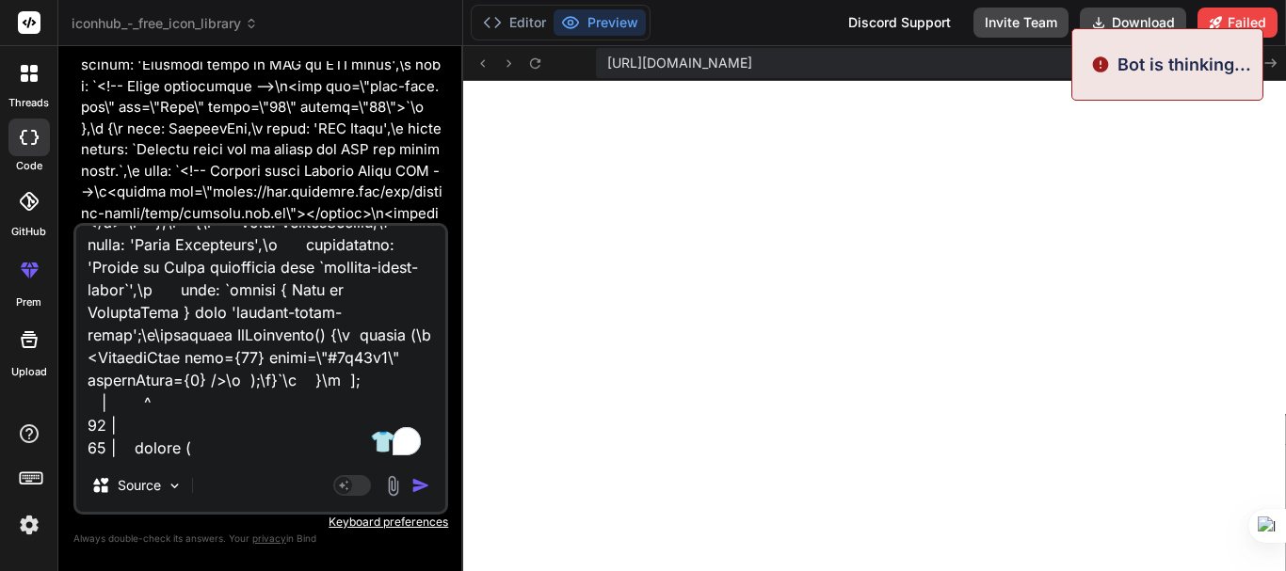
click at [418, 486] on img "button" at bounding box center [420, 485] width 19 height 19
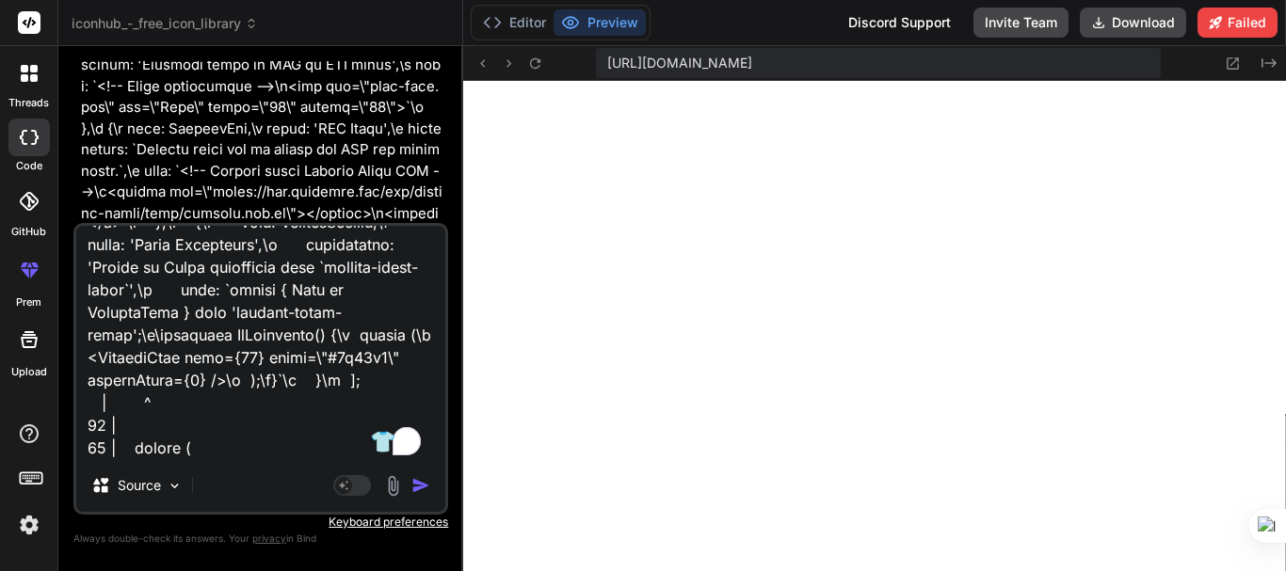
click at [293, 125] on p at bounding box center [262, 139] width 363 height 593
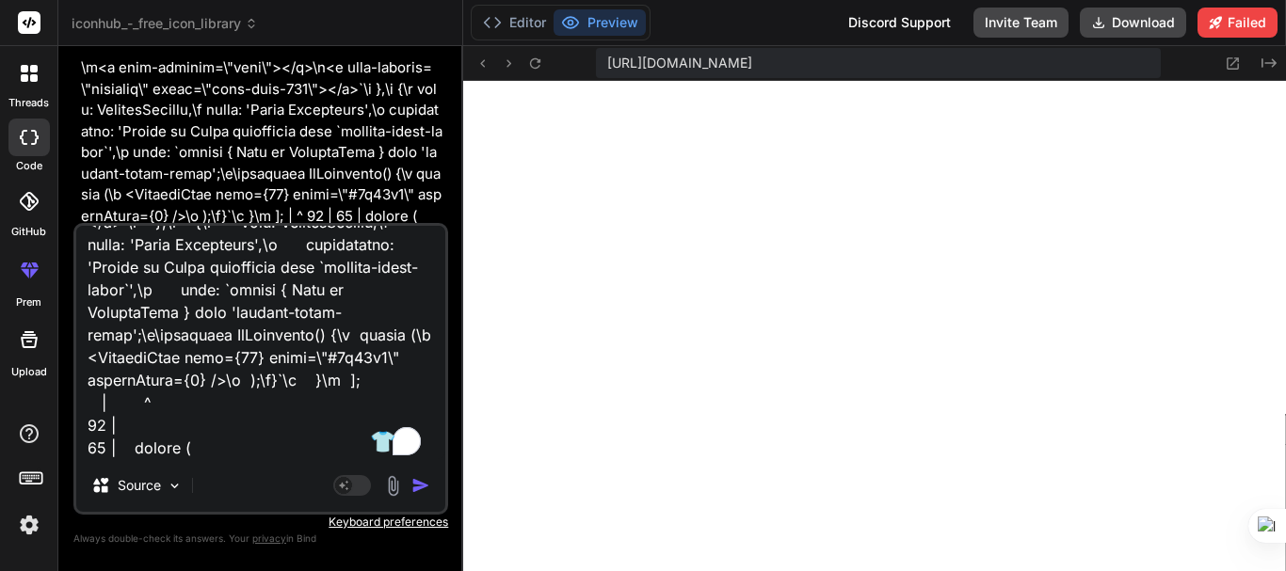
scroll to position [8664, 0]
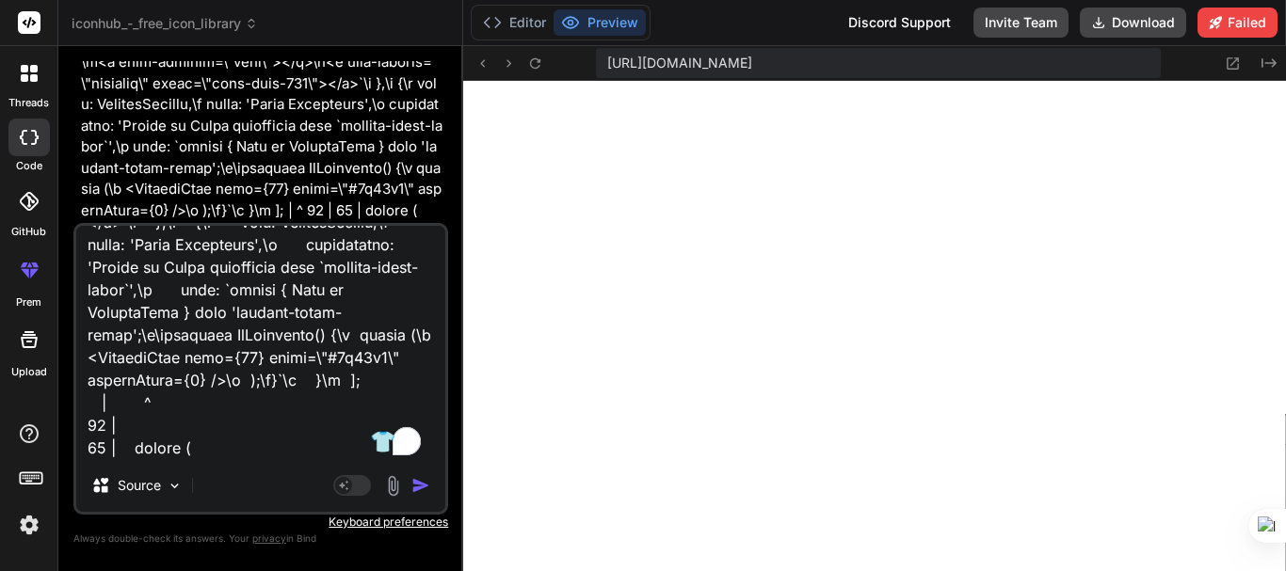
click at [420, 489] on img "button" at bounding box center [420, 485] width 19 height 19
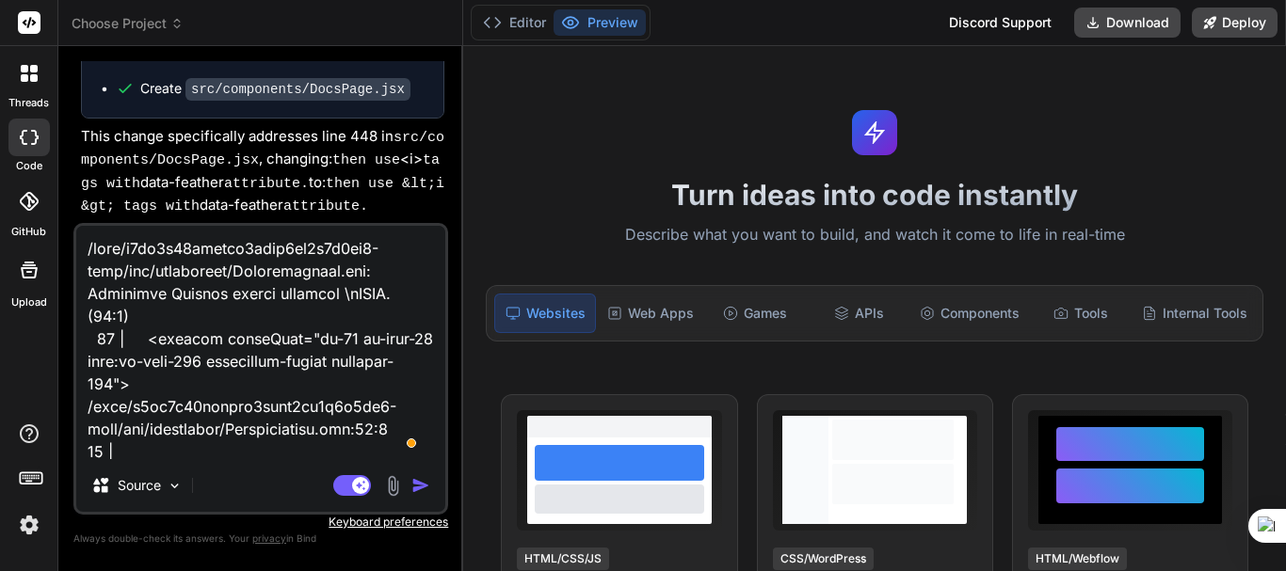
scroll to position [333, 0]
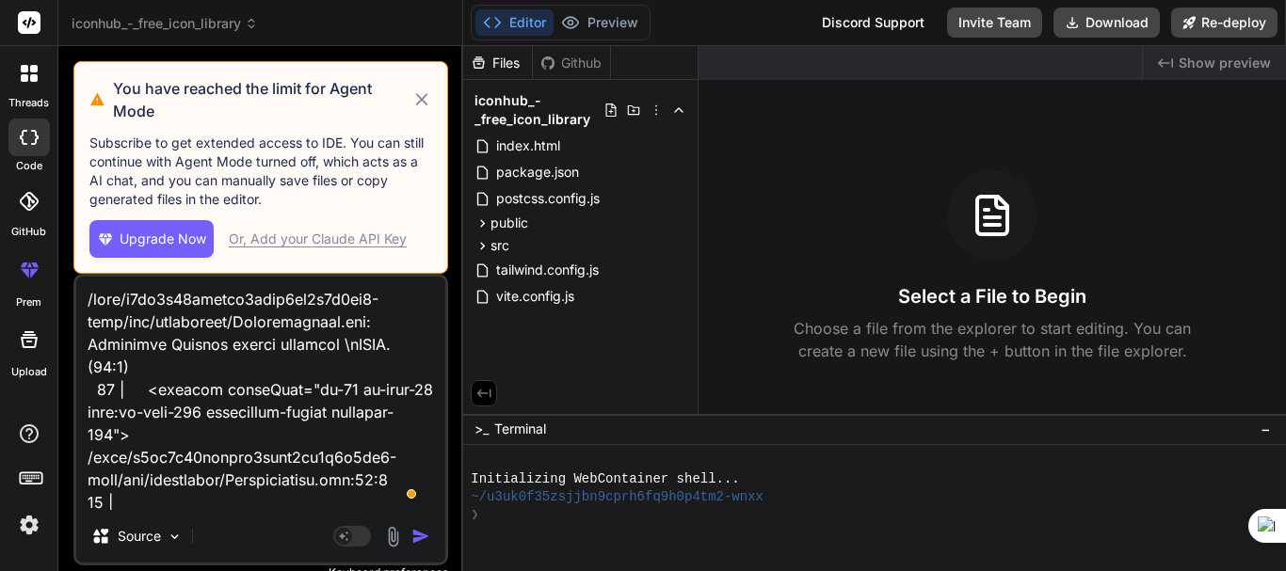
click at [427, 90] on icon at bounding box center [422, 99] width 22 height 23
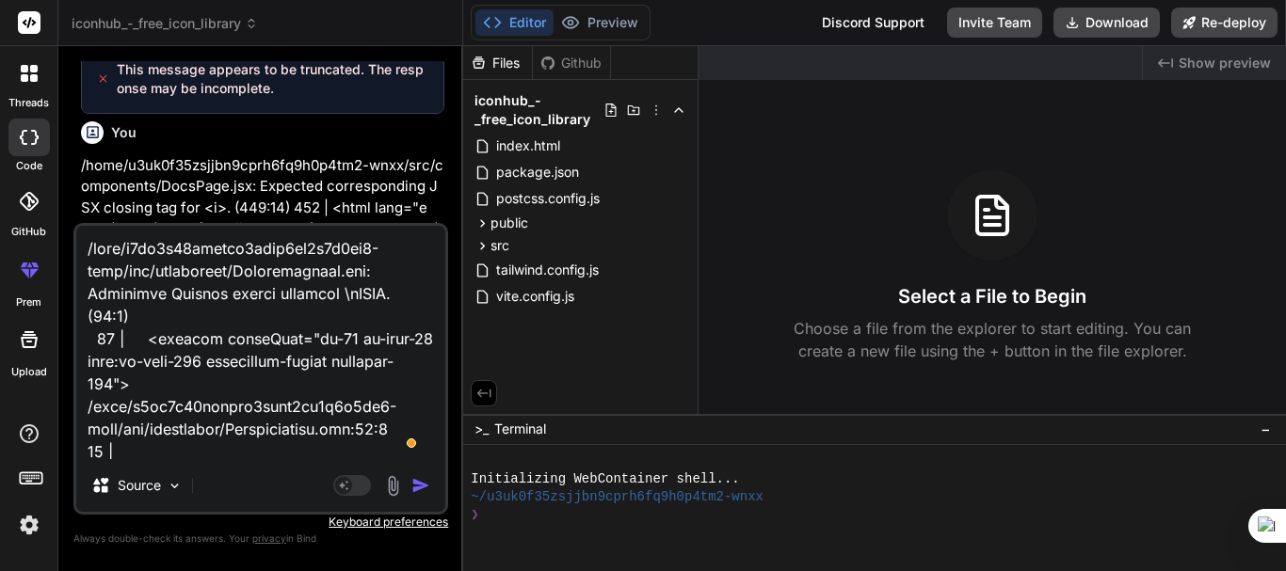
click at [423, 475] on div "Agent Mode. When this toggle is activated, AI automatically makes decisions, re…" at bounding box center [384, 485] width 108 height 23
click at [417, 489] on img "button" at bounding box center [420, 485] width 19 height 19
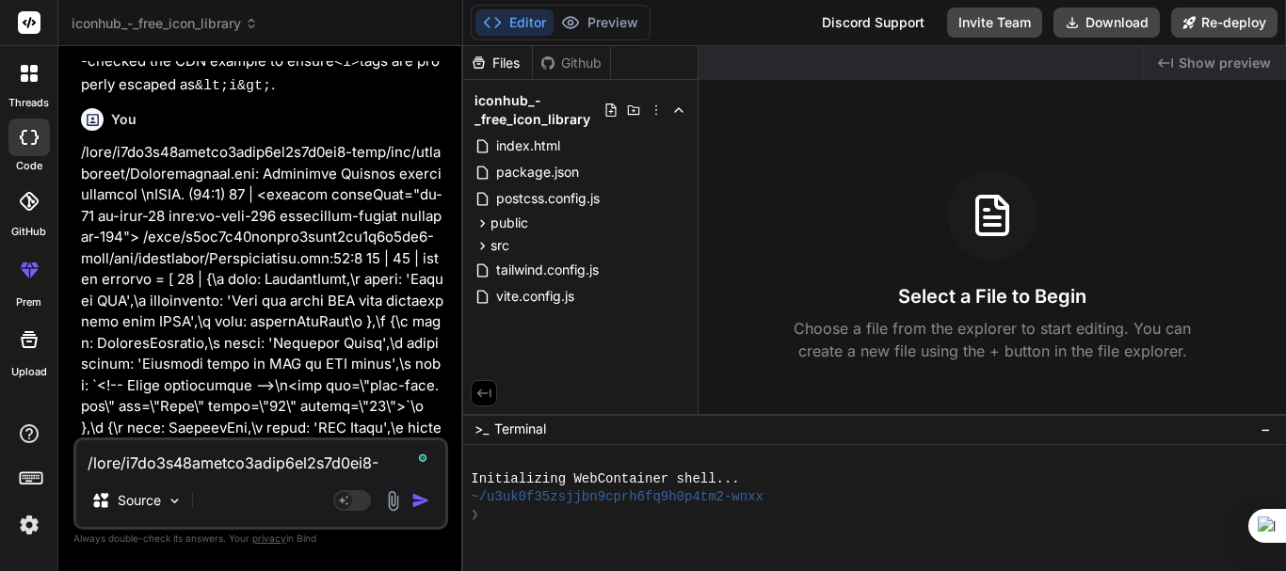
scroll to position [4293, 0]
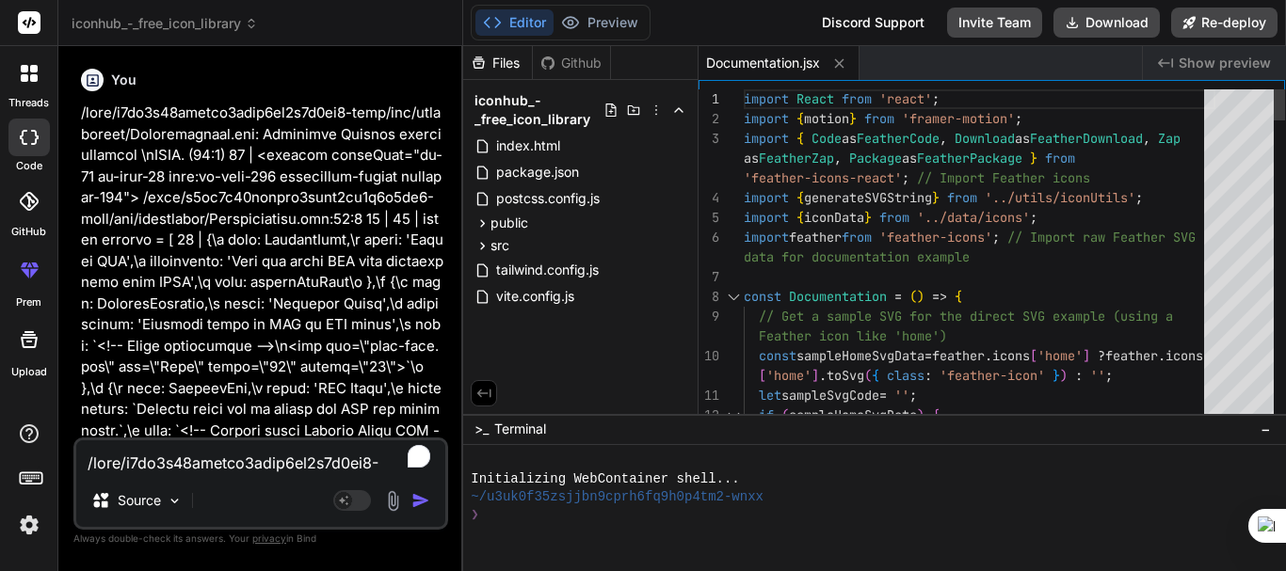
type textarea "x"
click at [377, 226] on p at bounding box center [262, 399] width 363 height 593
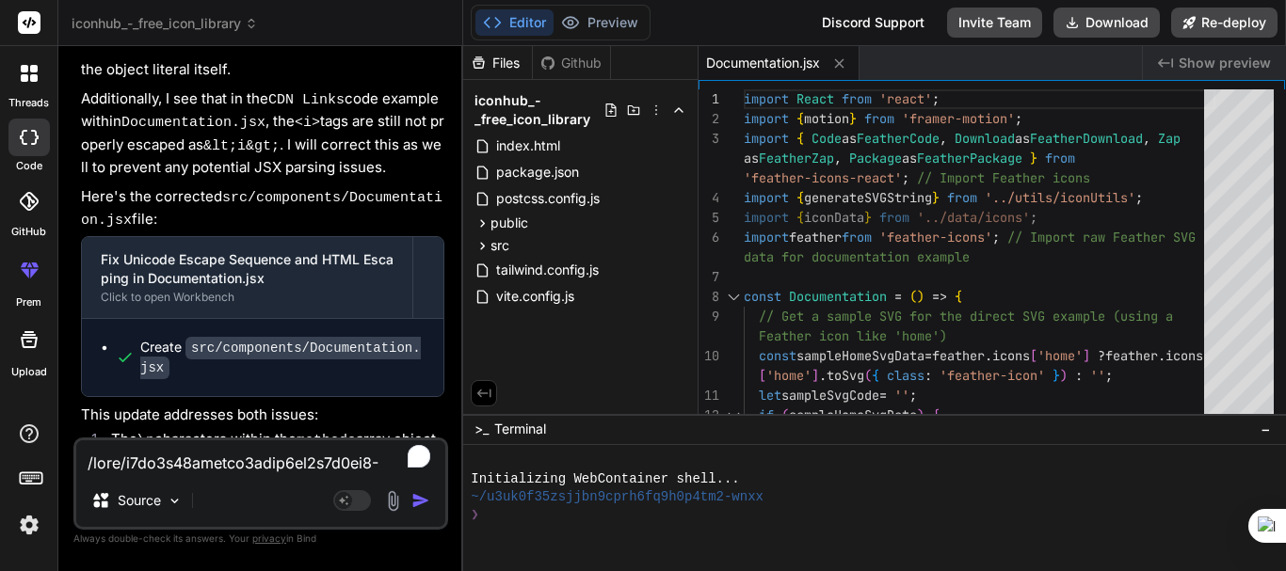
scroll to position [5267, 0]
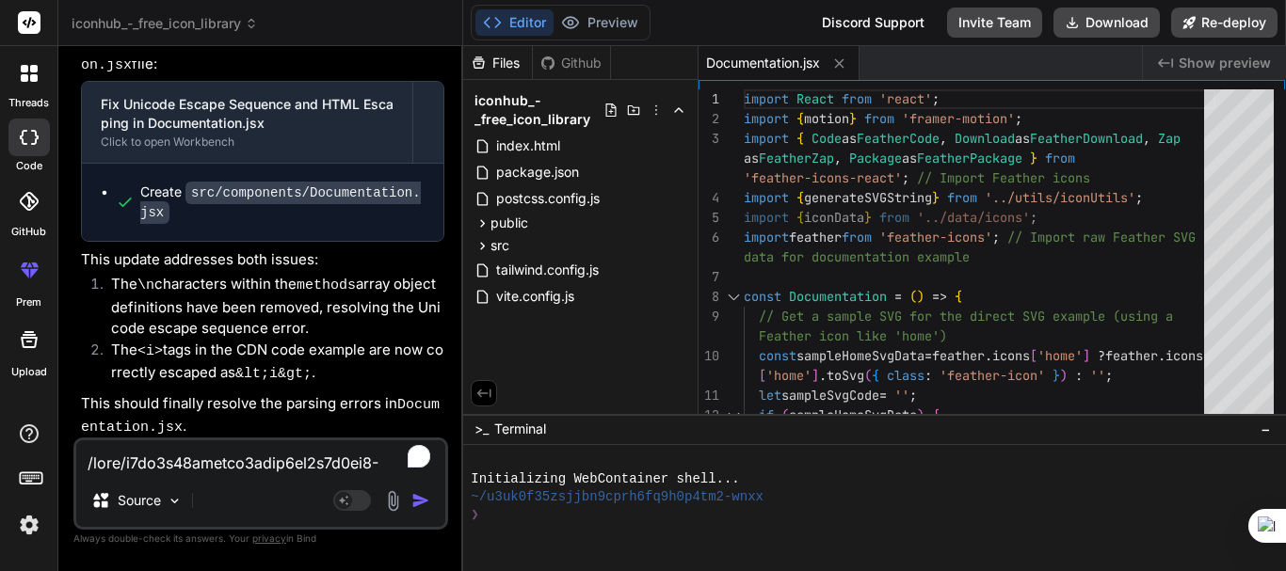
click at [182, 461] on textarea "To enrich screen reader interactions, please activate Accessibility in Grammarl…" at bounding box center [260, 458] width 369 height 34
type textarea "r"
type textarea "x"
type textarea "ru"
type textarea "x"
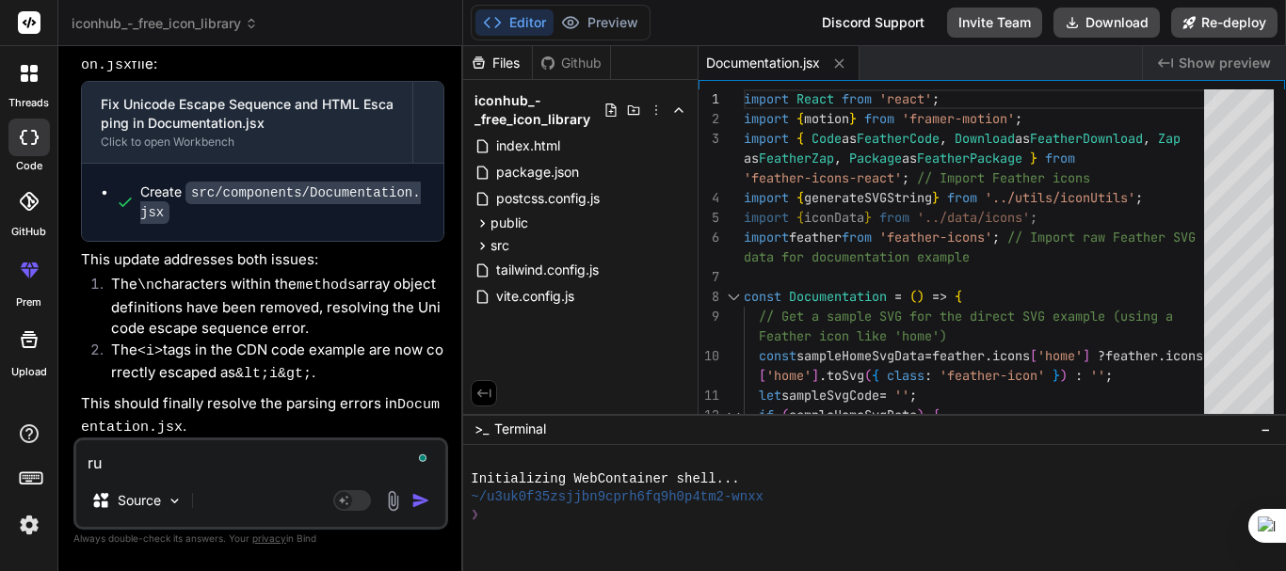
type textarea "rub"
type textarea "x"
type textarea "ru"
type textarea "x"
type textarea "run"
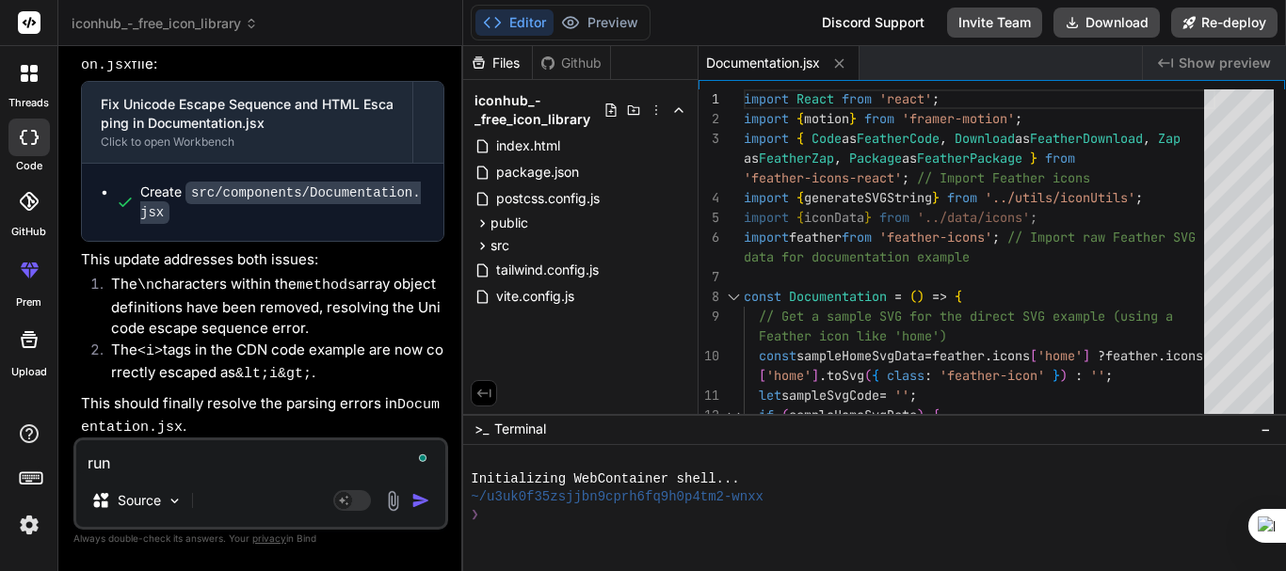
type textarea "x"
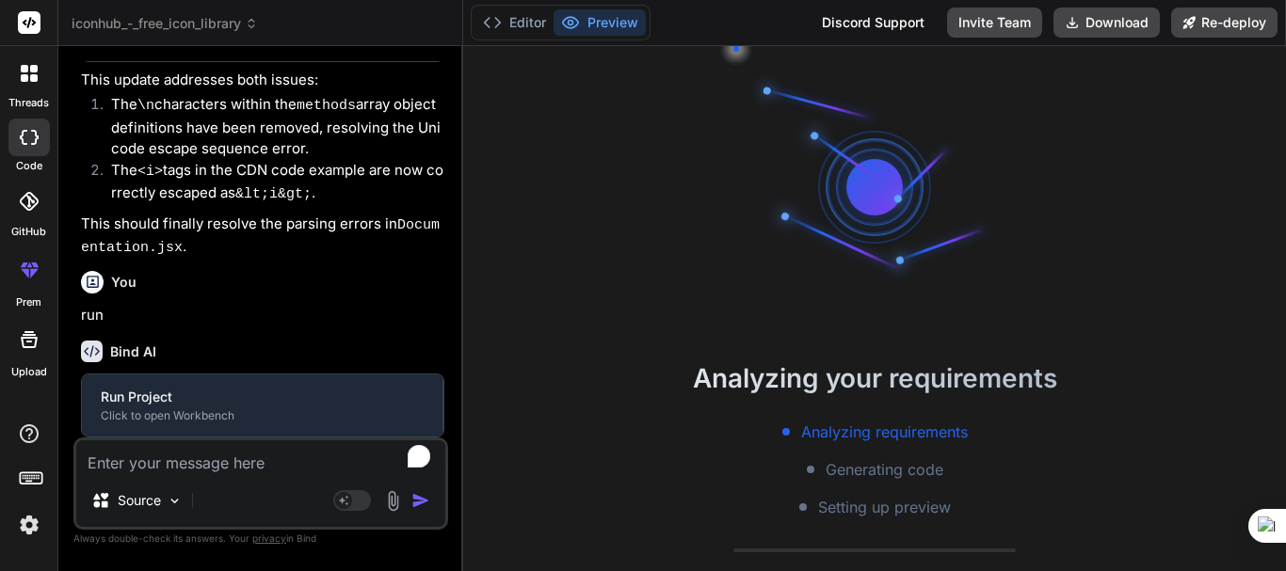
scroll to position [5443, 0]
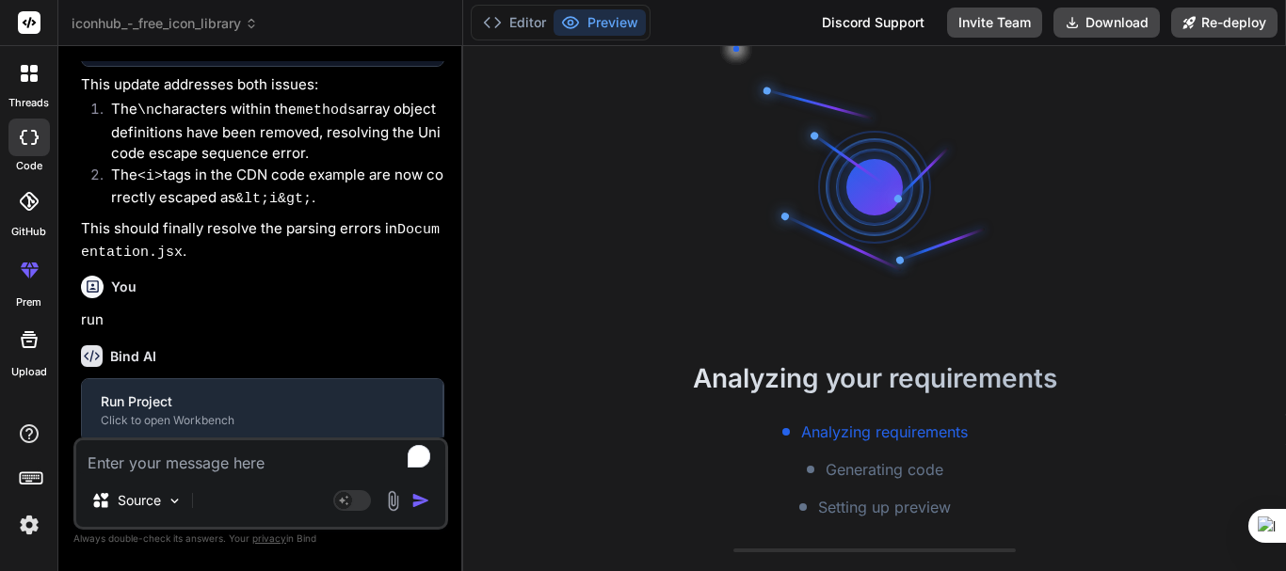
type textarea "x"
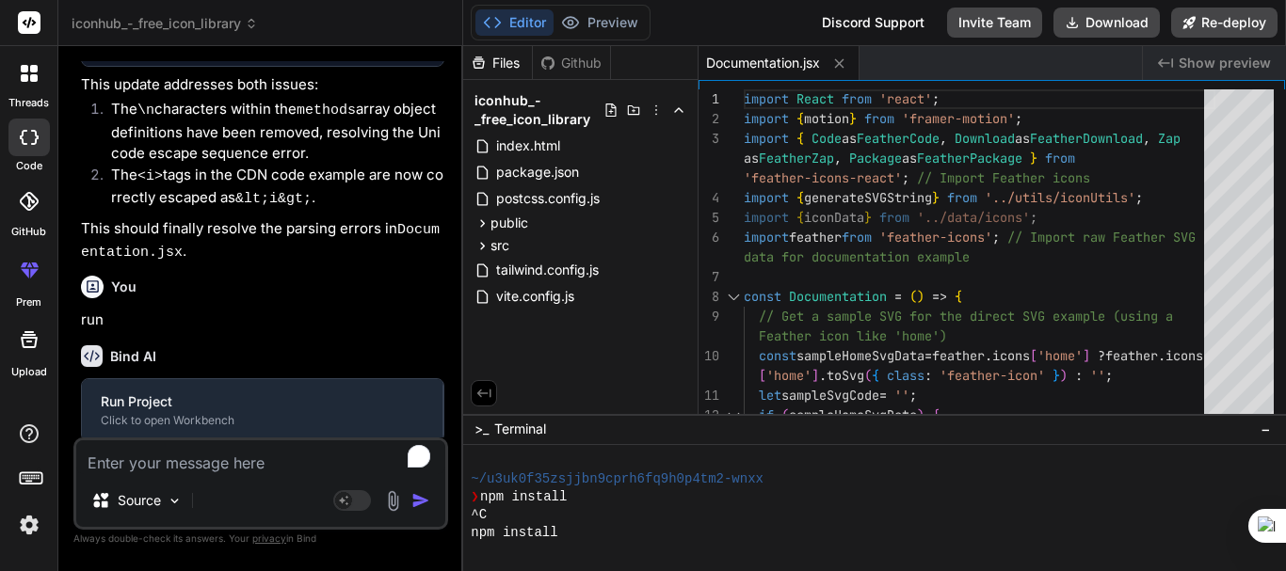
scroll to position [5463, 0]
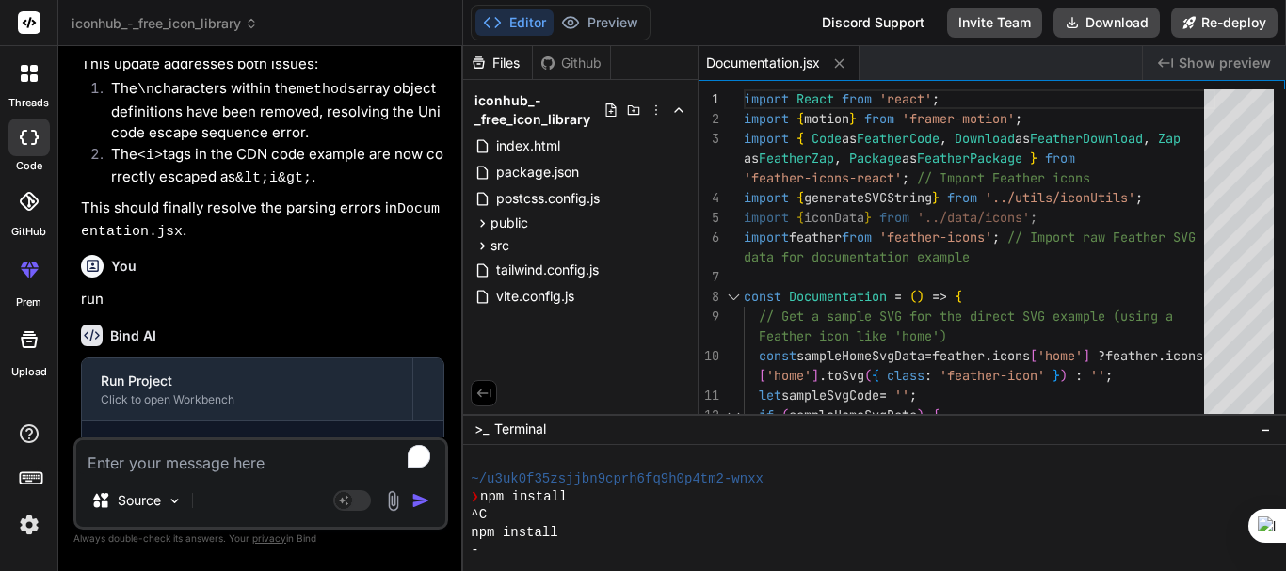
click at [185, 333] on div "Bind AI" at bounding box center [262, 336] width 363 height 22
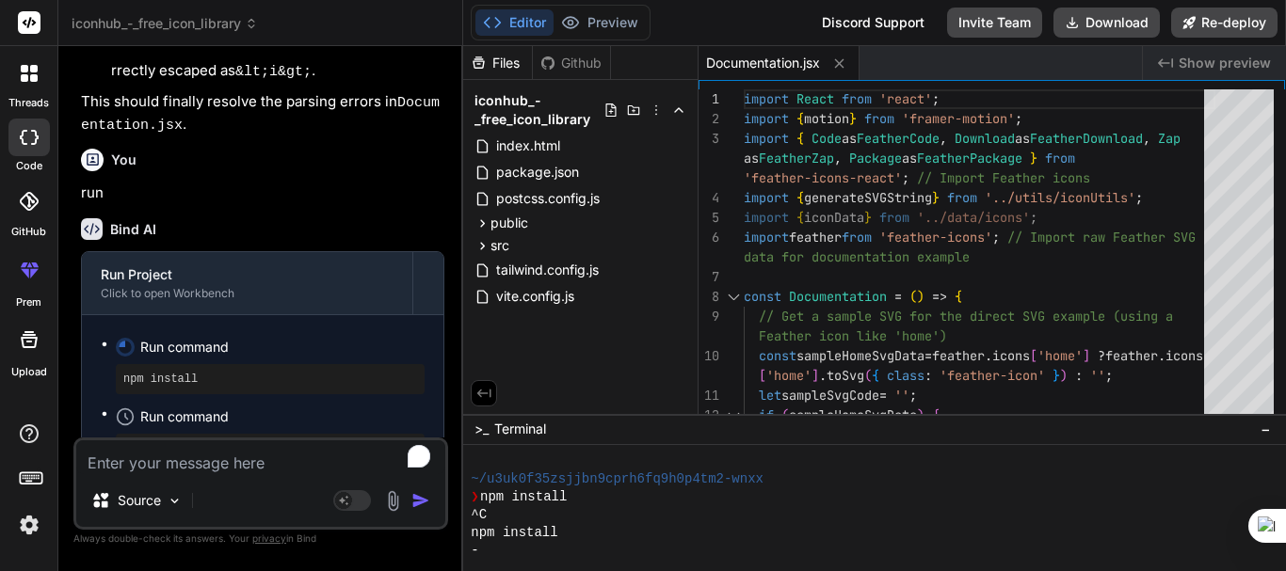
scroll to position [5611, 0]
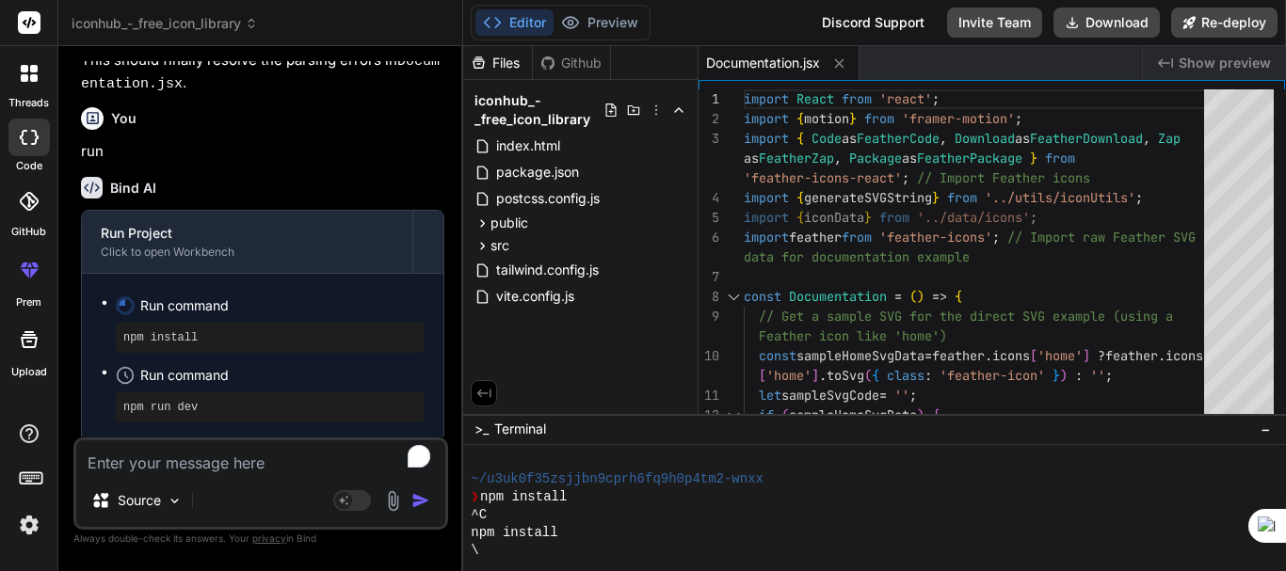
click at [137, 470] on textarea "To enrich screen reader interactions, please activate Accessibility in Grammarl…" at bounding box center [260, 458] width 369 height 34
type textarea "r"
type textarea "x"
type textarea "ru"
type textarea "x"
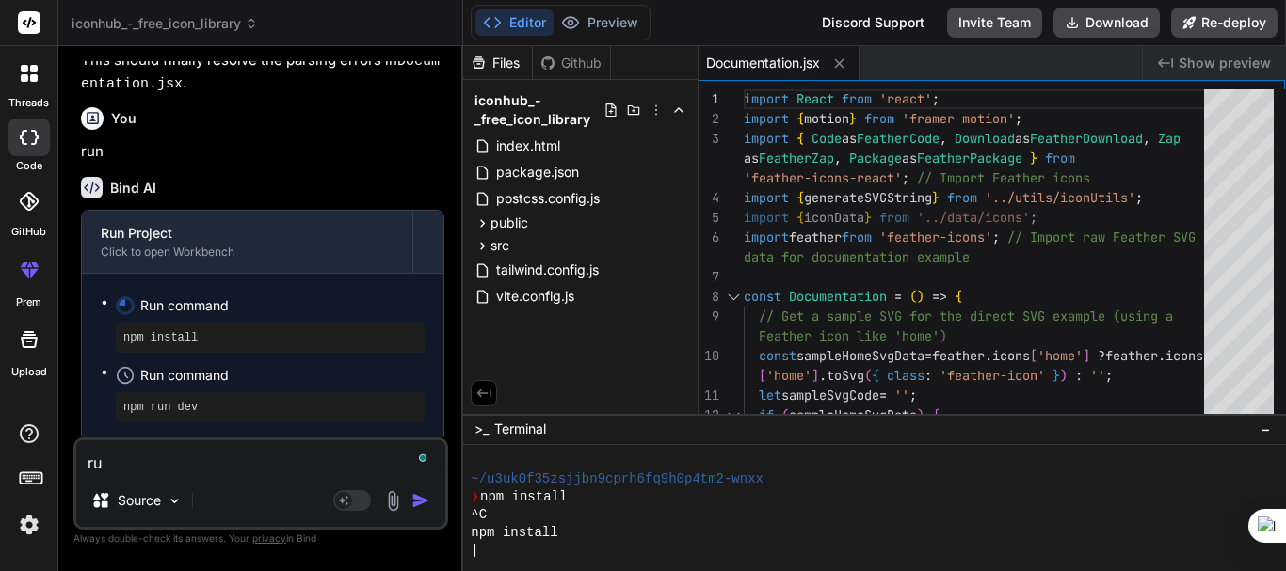
type textarea "run"
type textarea "x"
type textarea "run"
type textarea "x"
type textarea "run f"
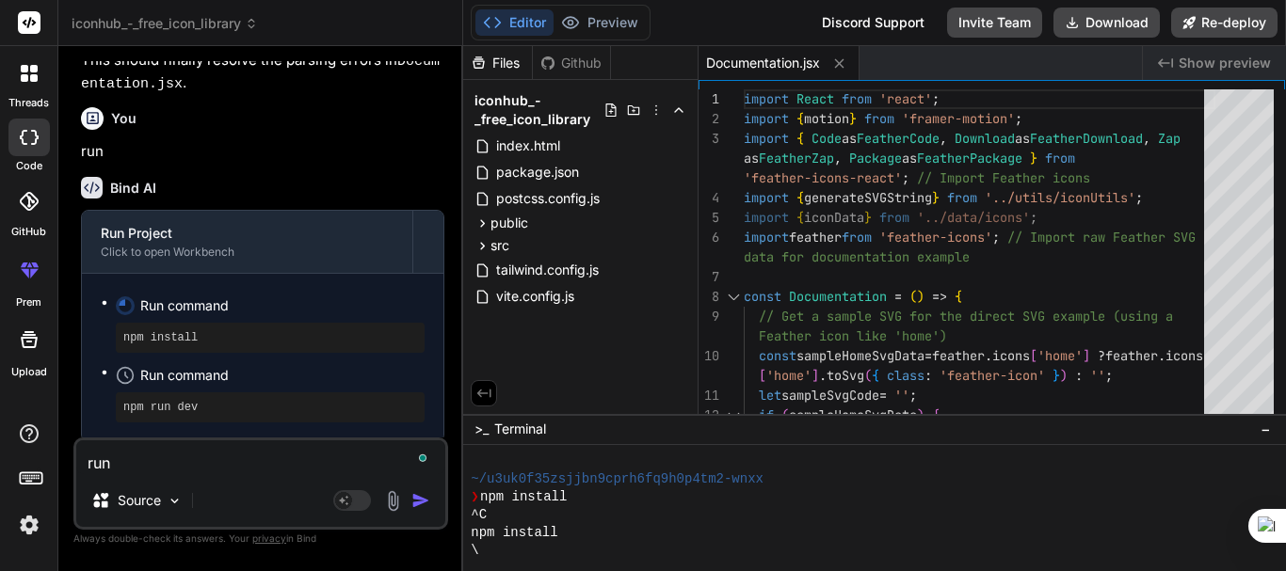
type textarea "x"
type textarea "run fa"
type textarea "x"
type textarea "run fas"
type textarea "x"
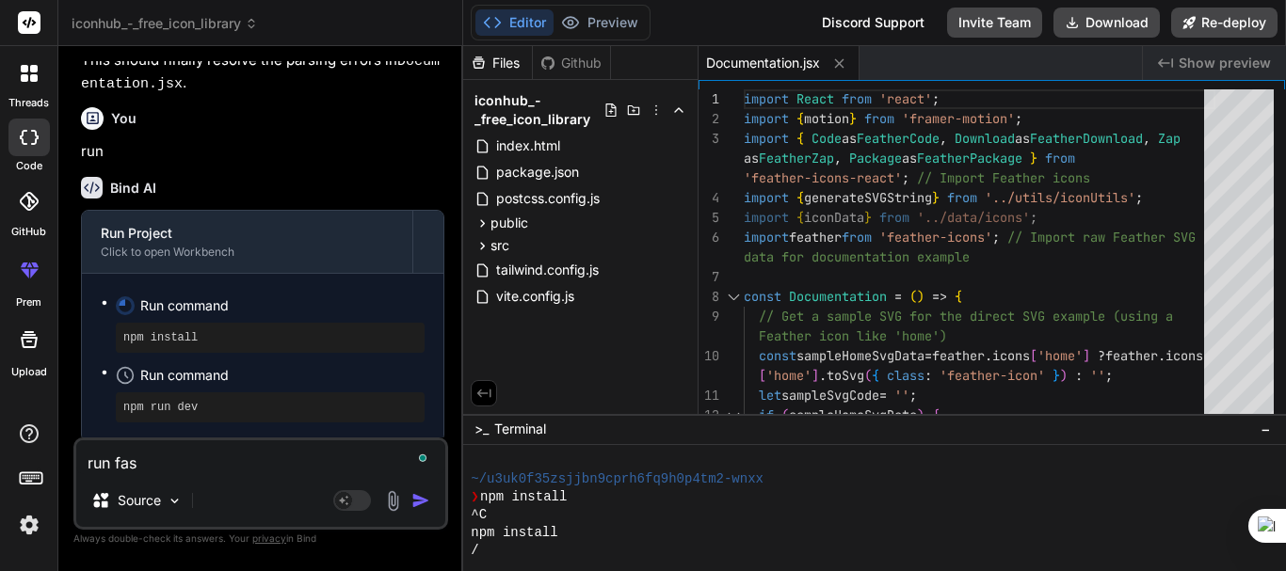
type textarea "run ftas"
type textarea "x"
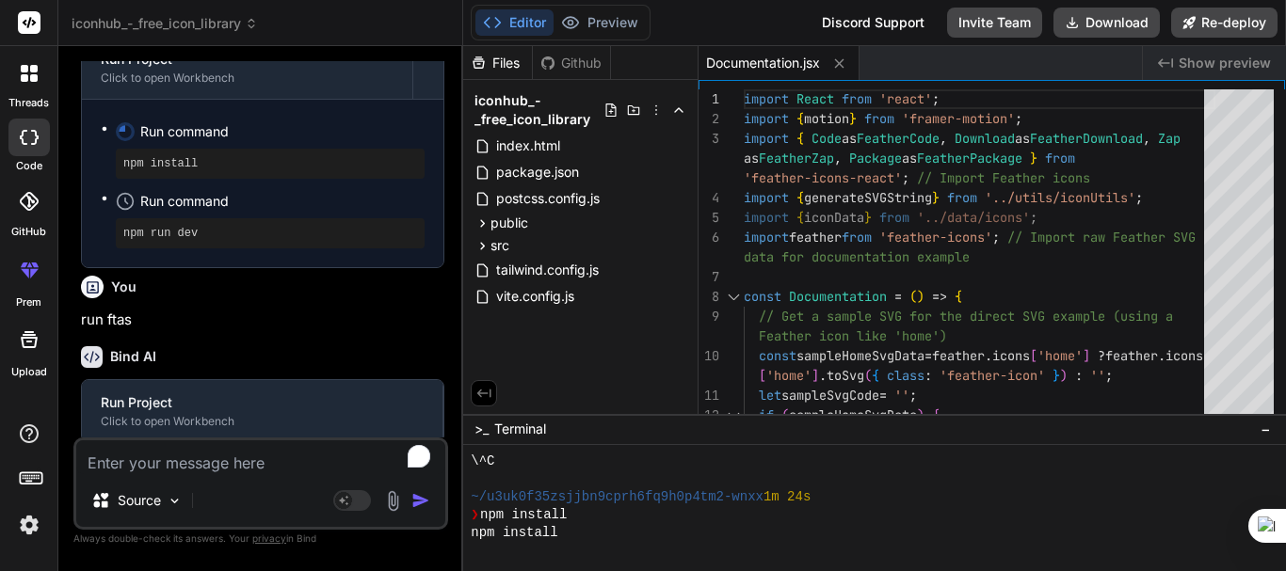
scroll to position [5806, 0]
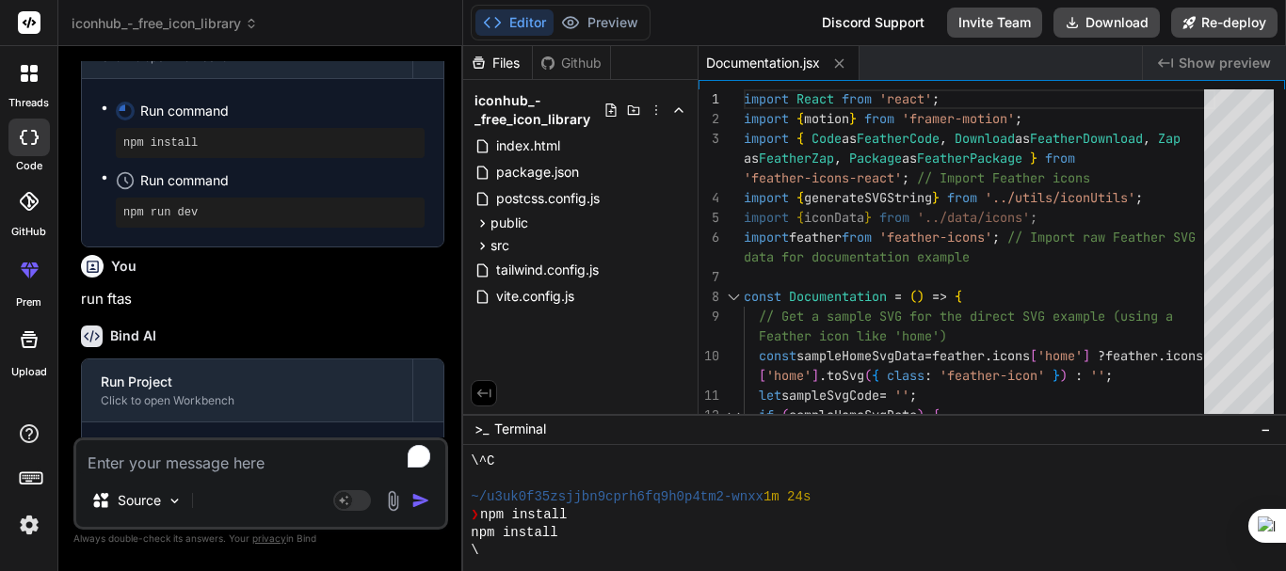
click at [204, 312] on div "Bind AI Run Project Click to open Workbench Run command npm install Run command…" at bounding box center [262, 451] width 363 height 281
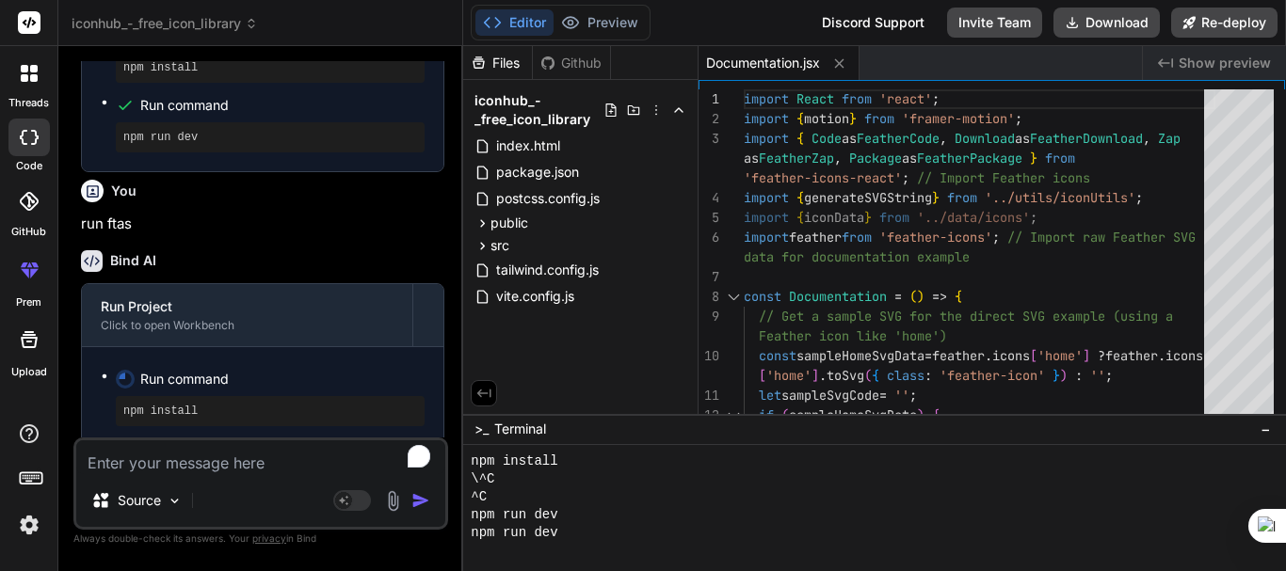
scroll to position [5954, 0]
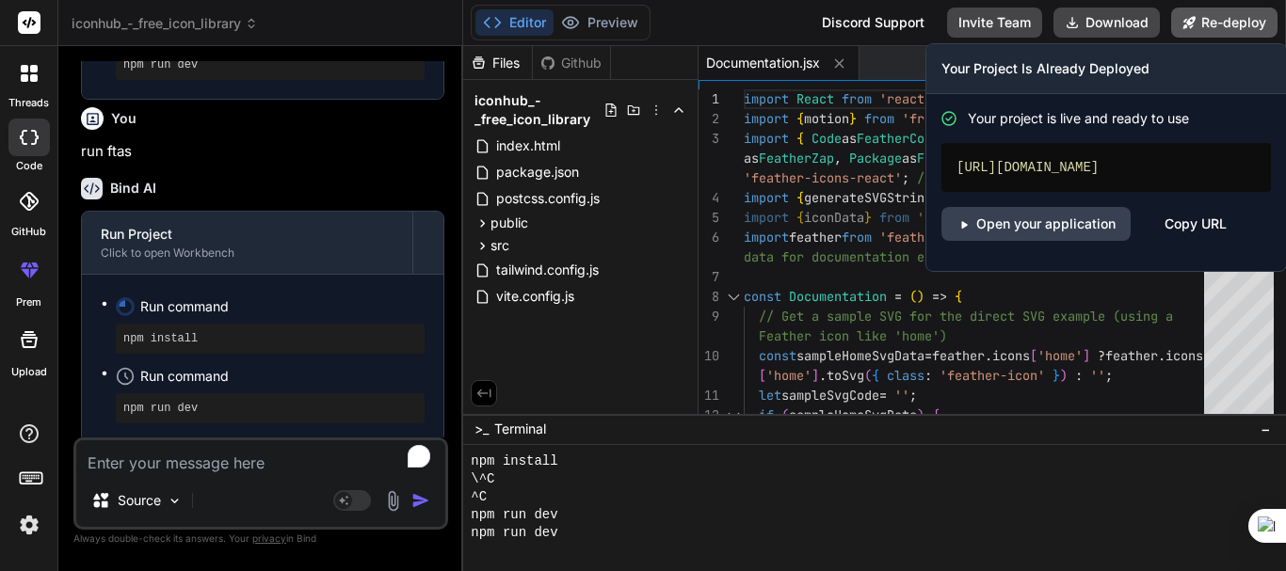
click at [1213, 16] on button "Re-deploy" at bounding box center [1224, 23] width 106 height 30
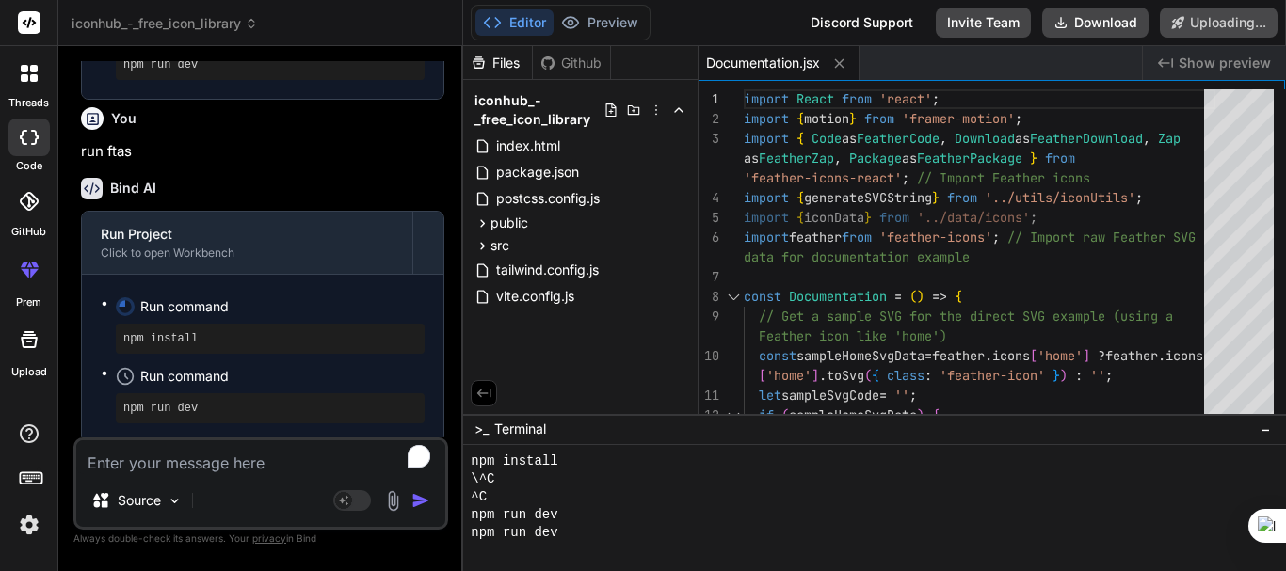
scroll to position [6050, 0]
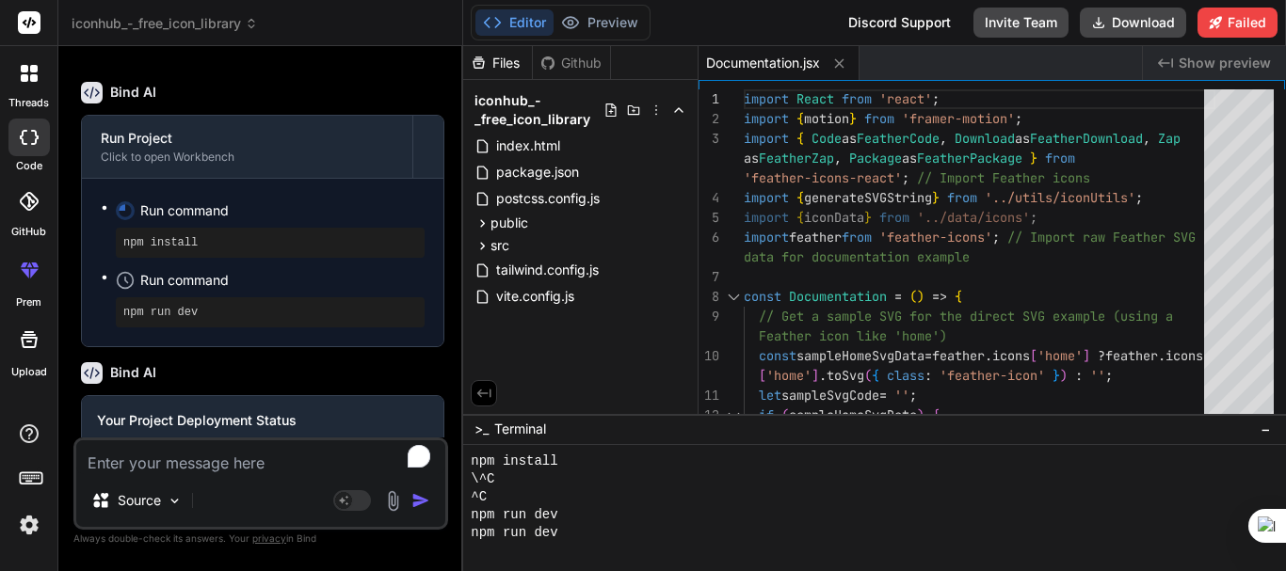
click at [32, 76] on icon at bounding box center [34, 78] width 8 height 8
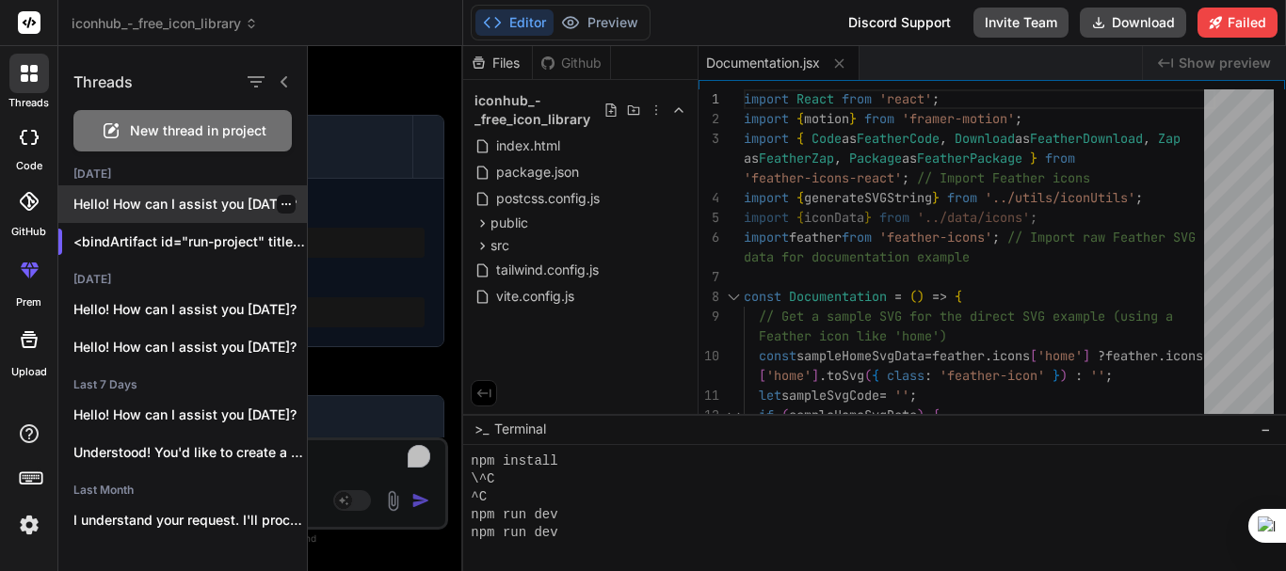
click at [283, 201] on icon "button" at bounding box center [286, 204] width 11 height 11
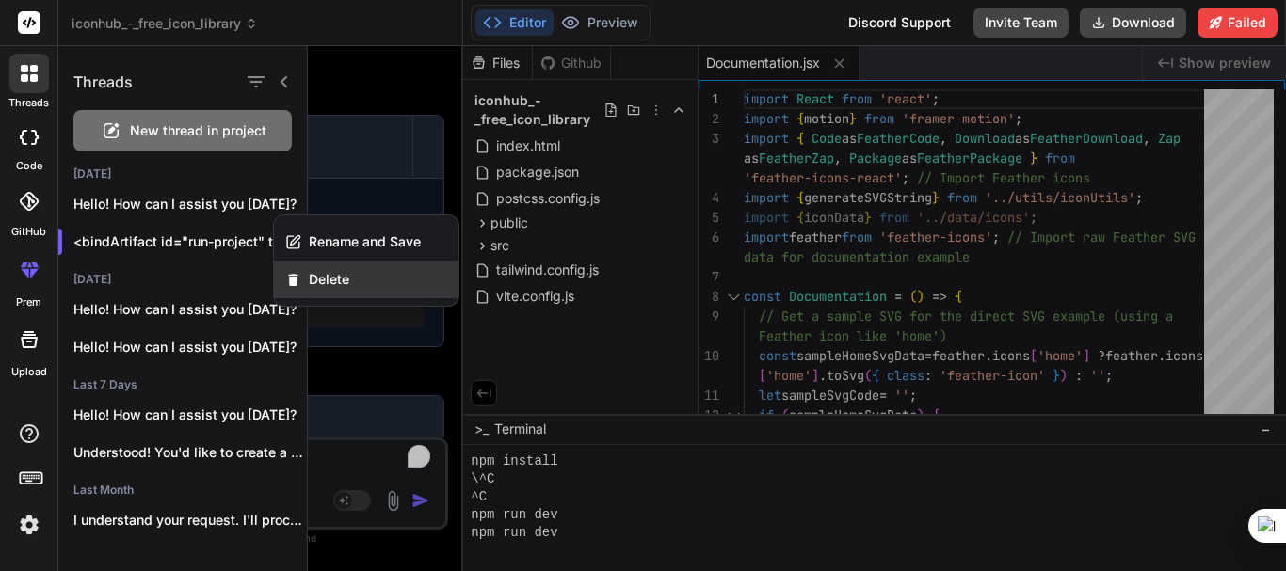
click at [353, 287] on div "Delete" at bounding box center [366, 280] width 185 height 38
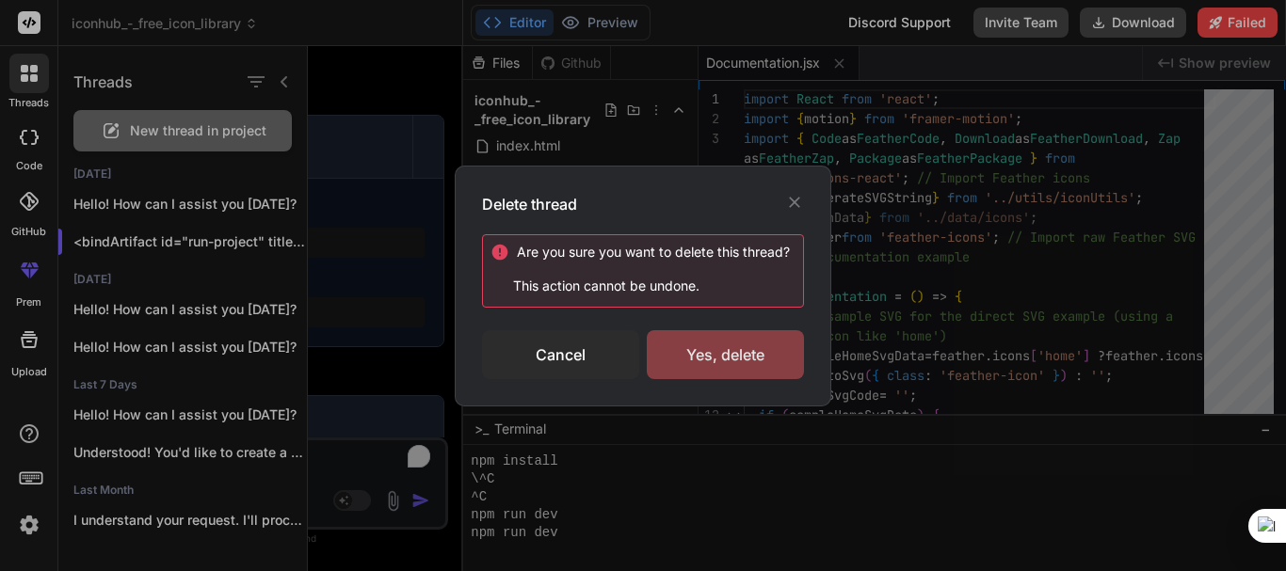
click at [705, 369] on div "Yes, delete" at bounding box center [725, 354] width 157 height 49
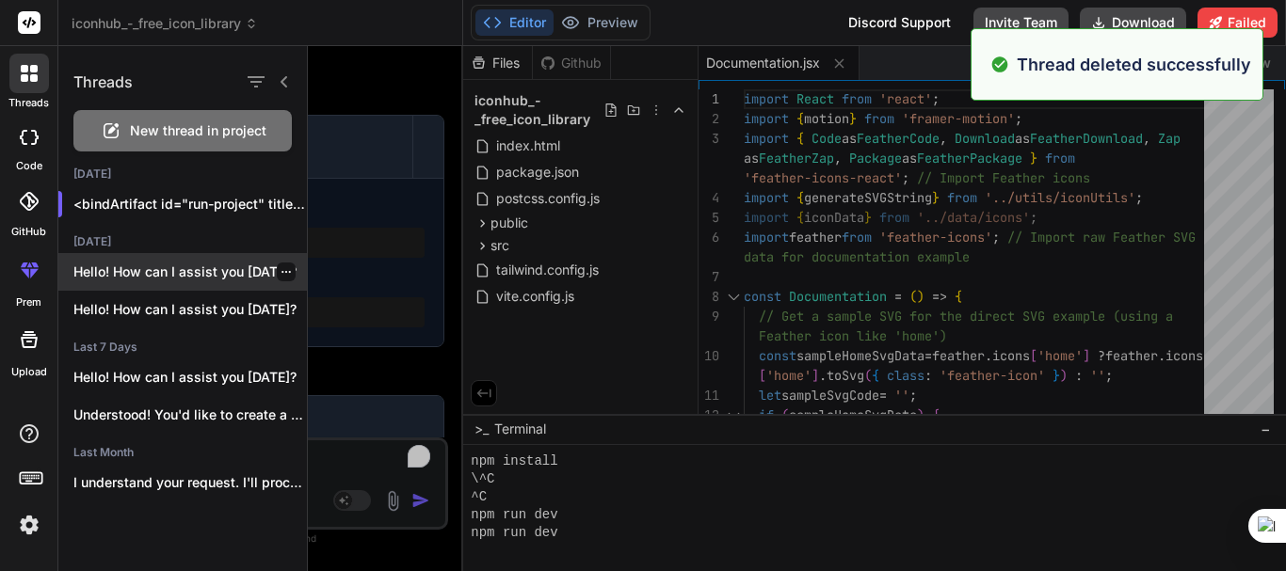
click at [283, 273] on icon "button" at bounding box center [286, 271] width 11 height 11
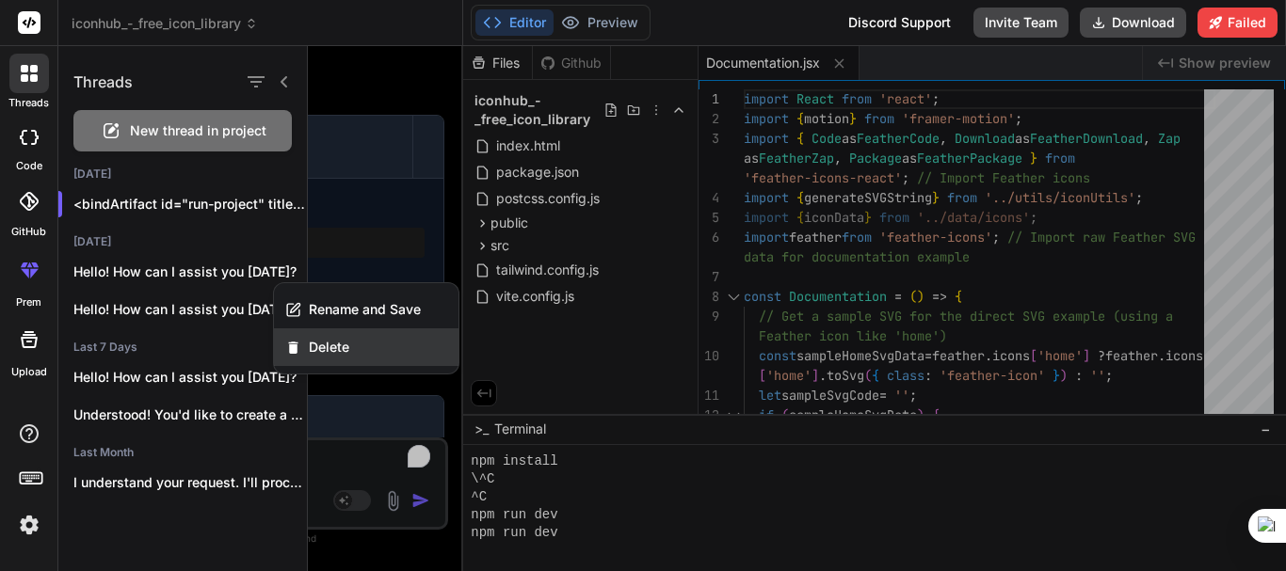
click at [336, 344] on span "Delete" at bounding box center [329, 347] width 40 height 19
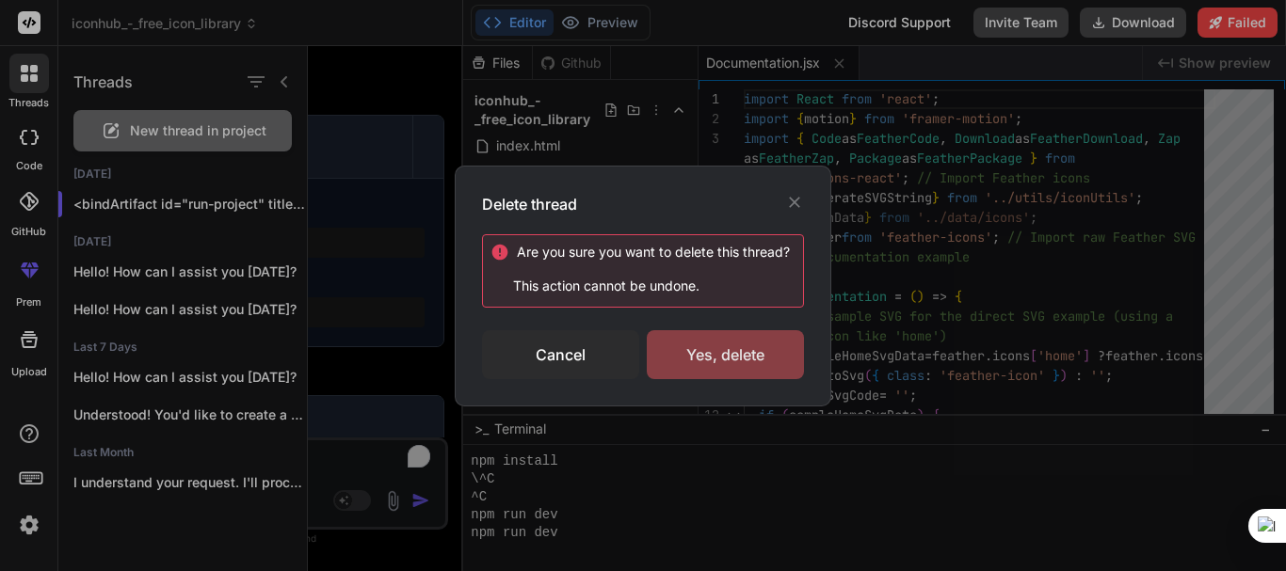
click at [716, 352] on div "Yes, delete" at bounding box center [725, 354] width 157 height 49
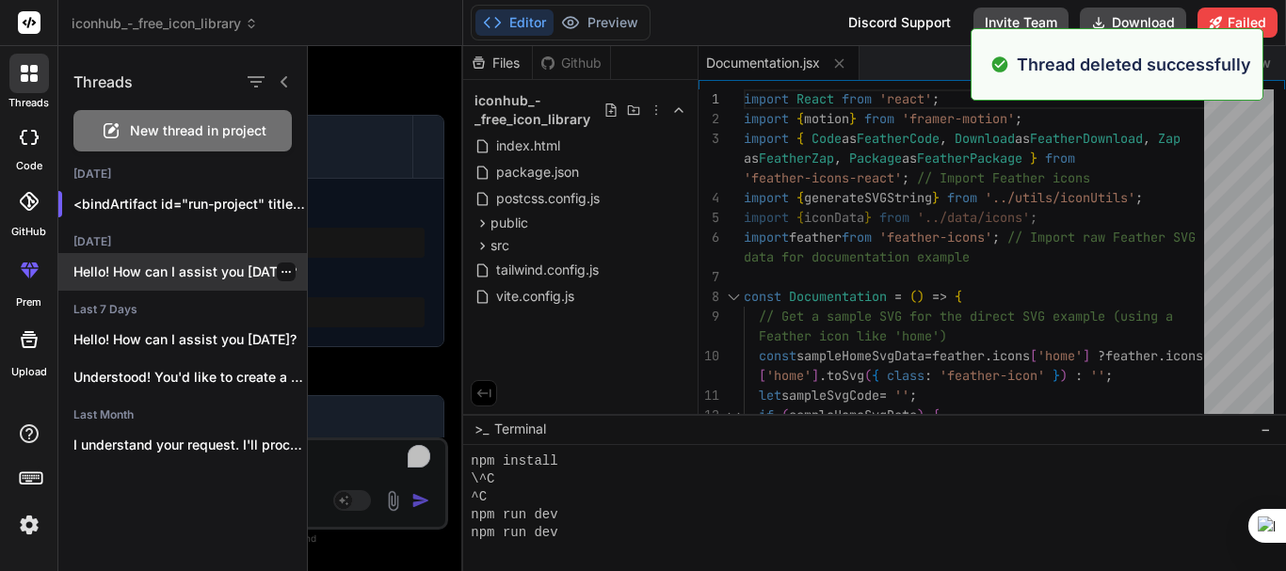
click at [286, 265] on div at bounding box center [286, 272] width 19 height 19
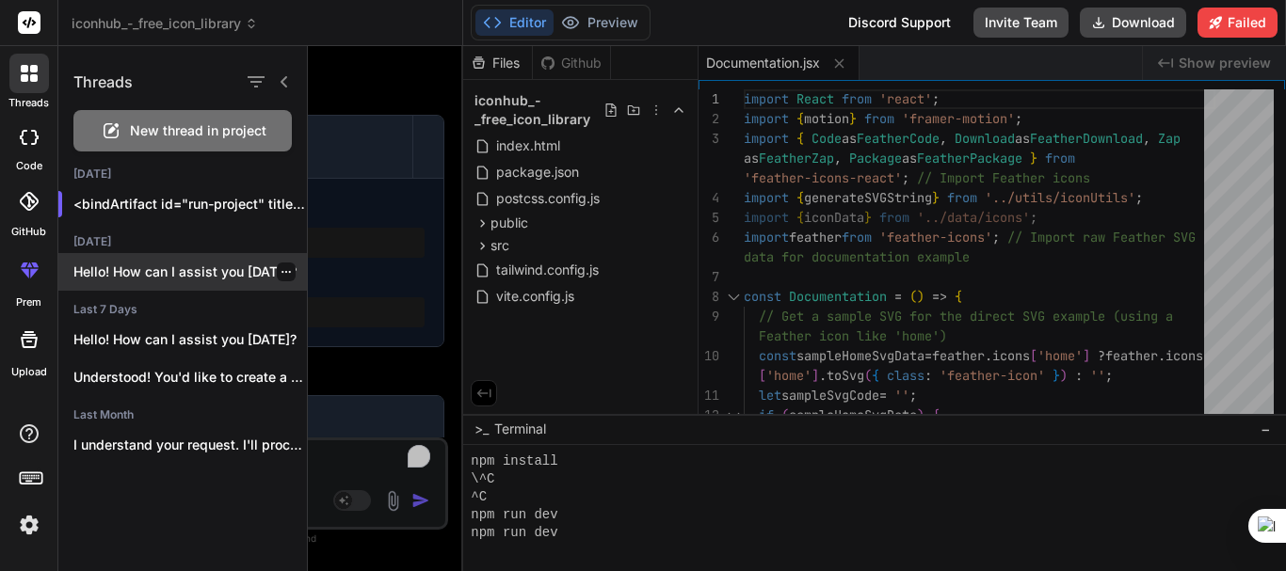
click at [284, 271] on div at bounding box center [286, 272] width 19 height 19
click at [281, 270] on icon "button" at bounding box center [286, 271] width 11 height 11
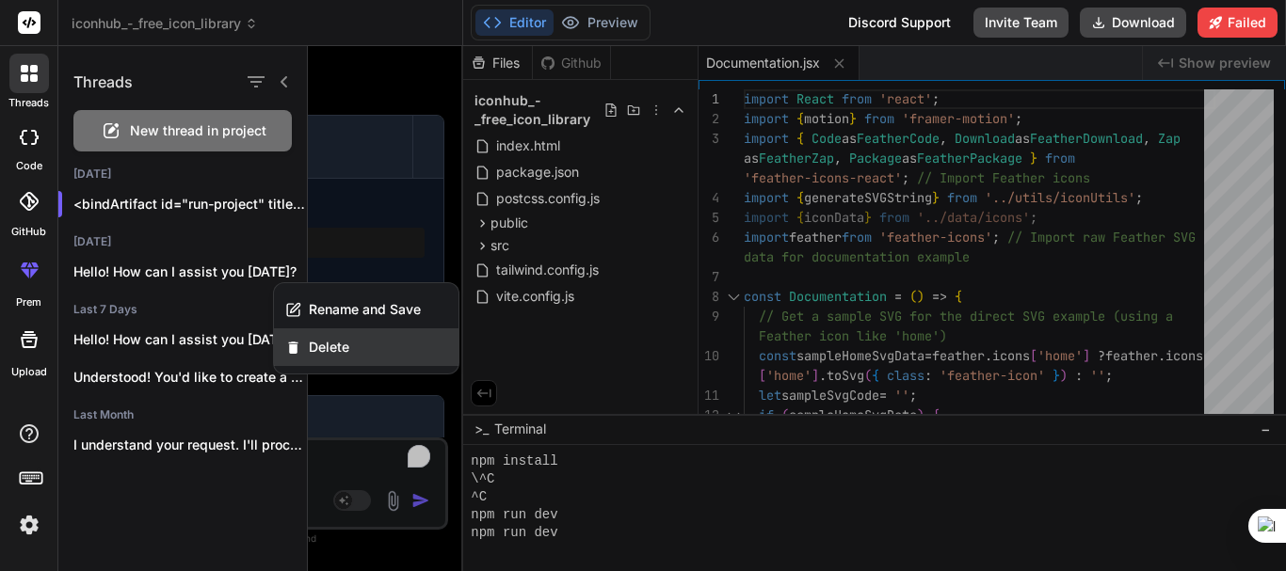
click at [328, 336] on div "Delete" at bounding box center [366, 348] width 185 height 38
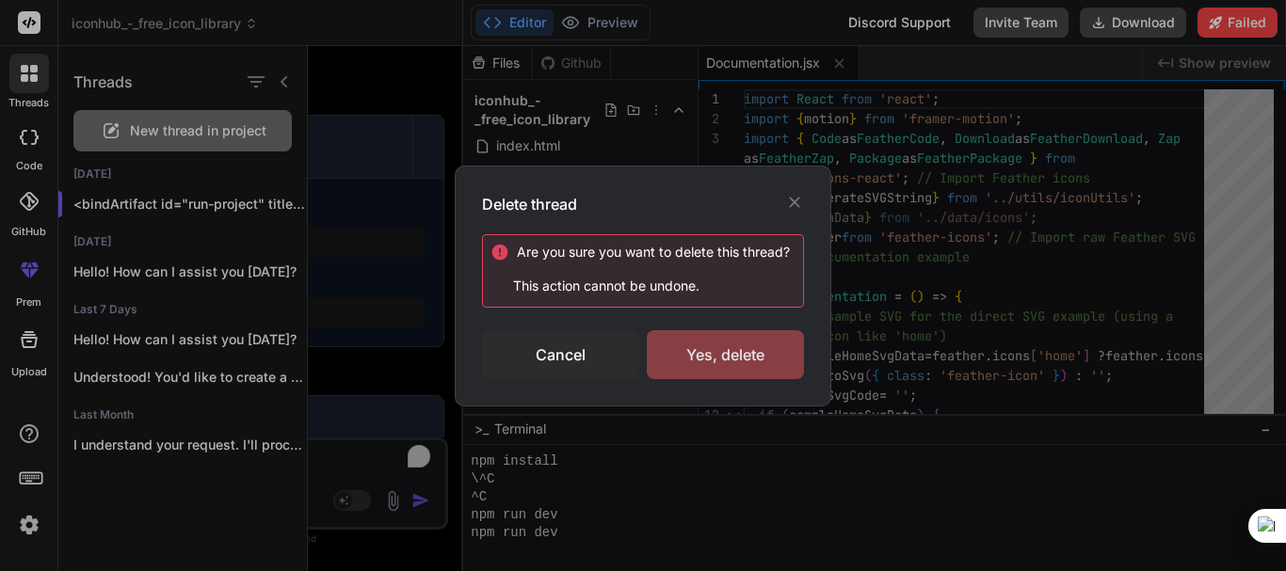
click at [704, 355] on div "Yes, delete" at bounding box center [725, 354] width 157 height 49
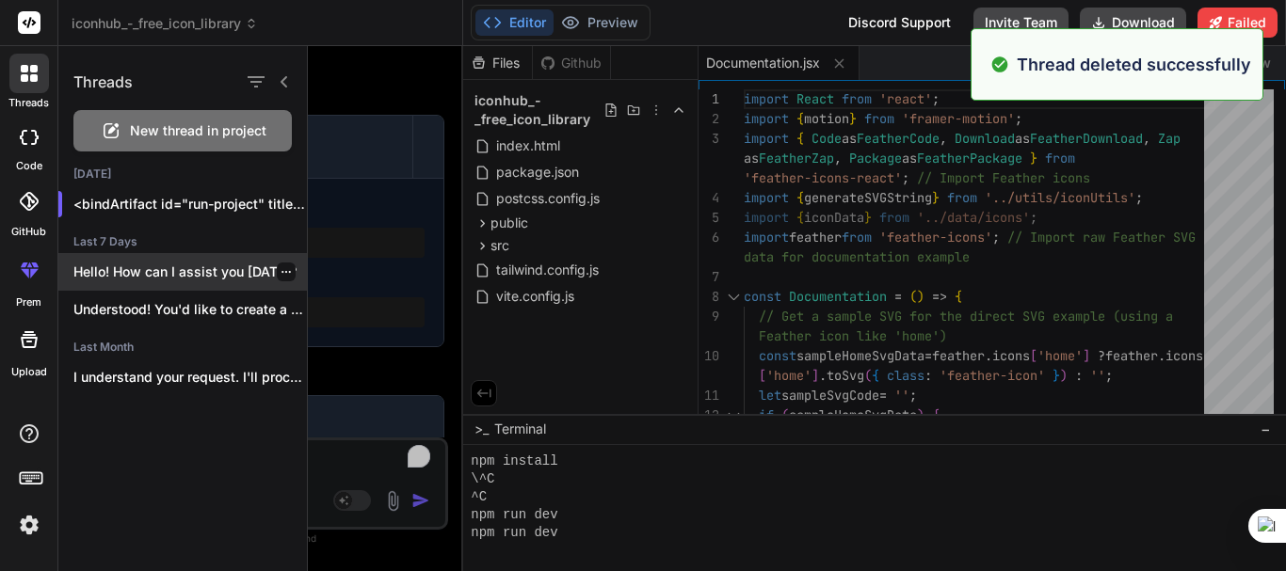
click at [281, 274] on icon "button" at bounding box center [286, 271] width 11 height 11
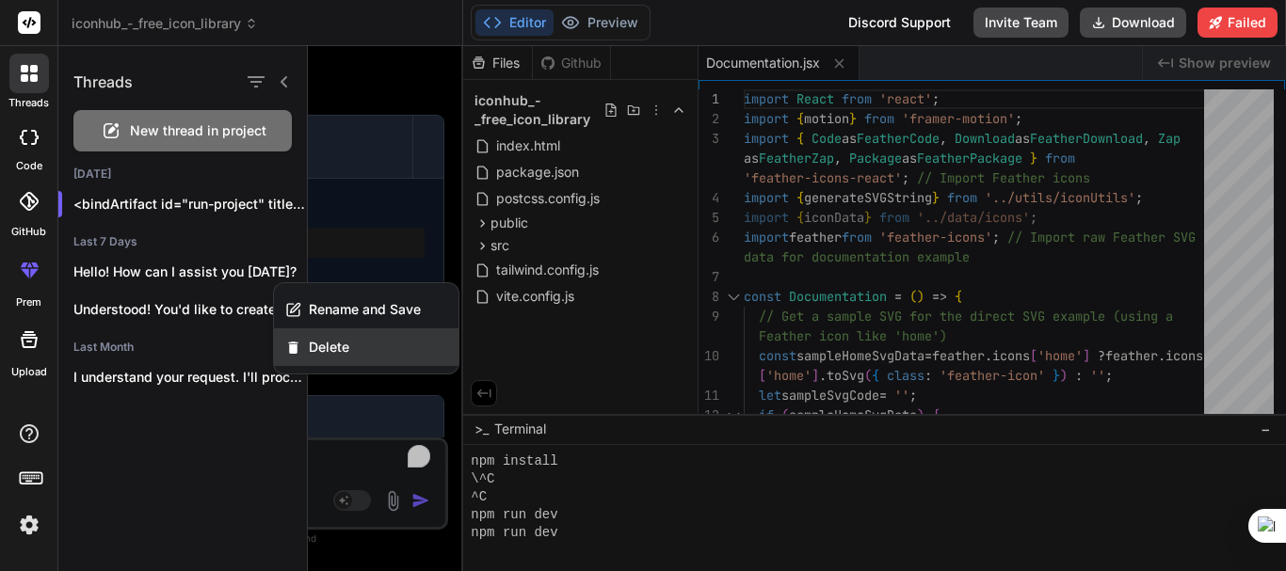
click at [325, 341] on span "Delete" at bounding box center [329, 347] width 40 height 19
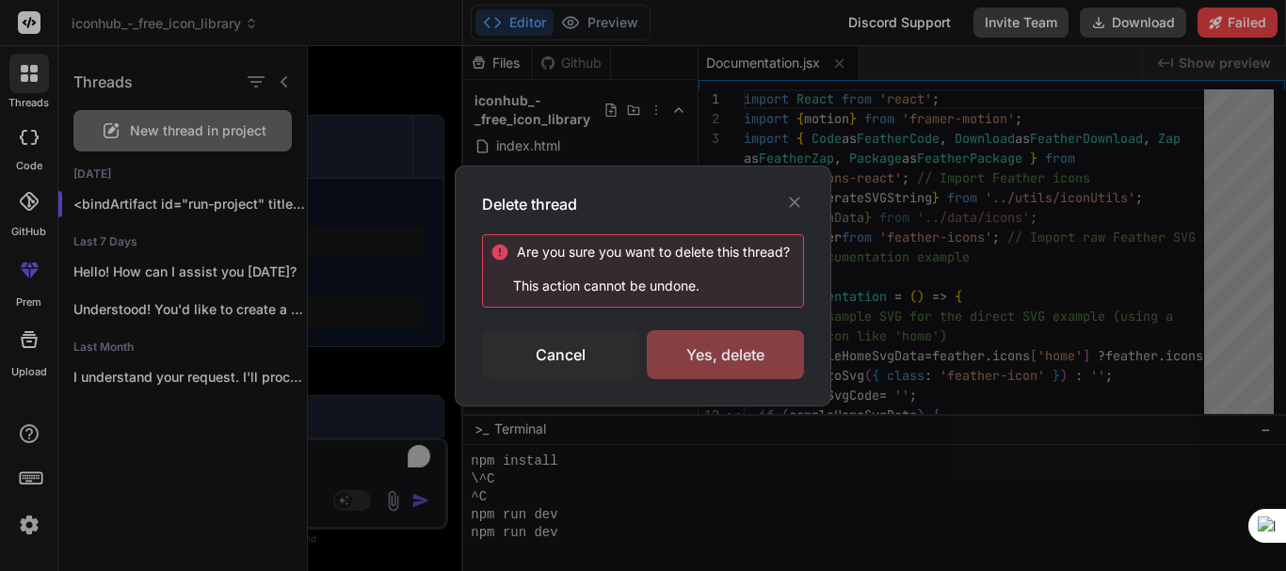
click at [692, 360] on div "Yes, delete" at bounding box center [725, 354] width 157 height 49
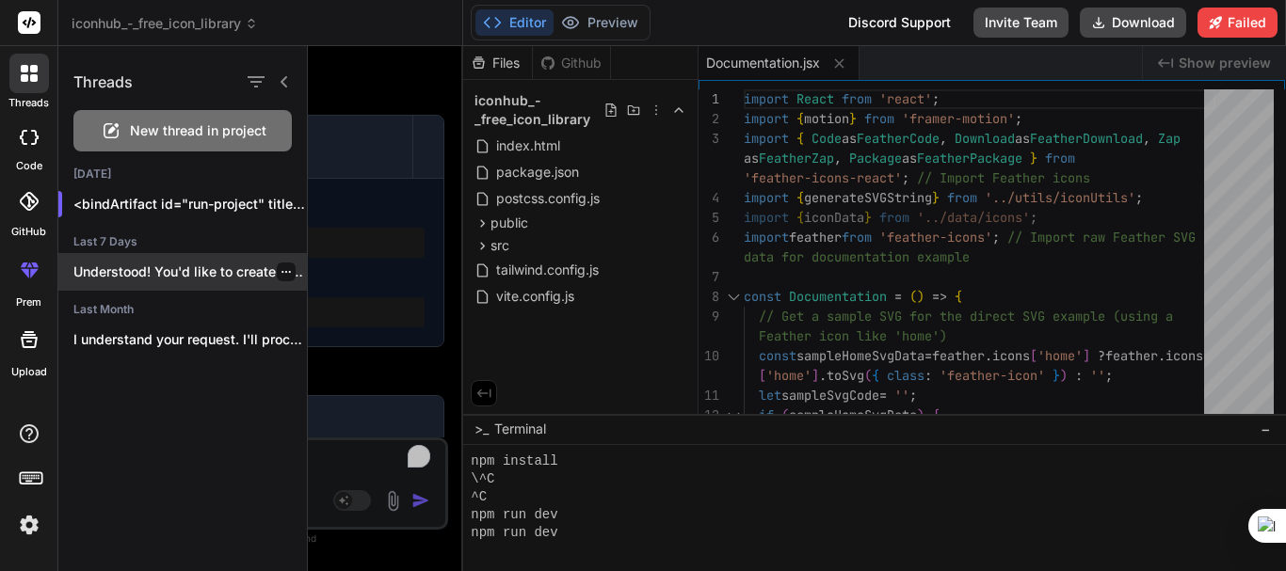
click at [281, 269] on icon "button" at bounding box center [286, 271] width 11 height 11
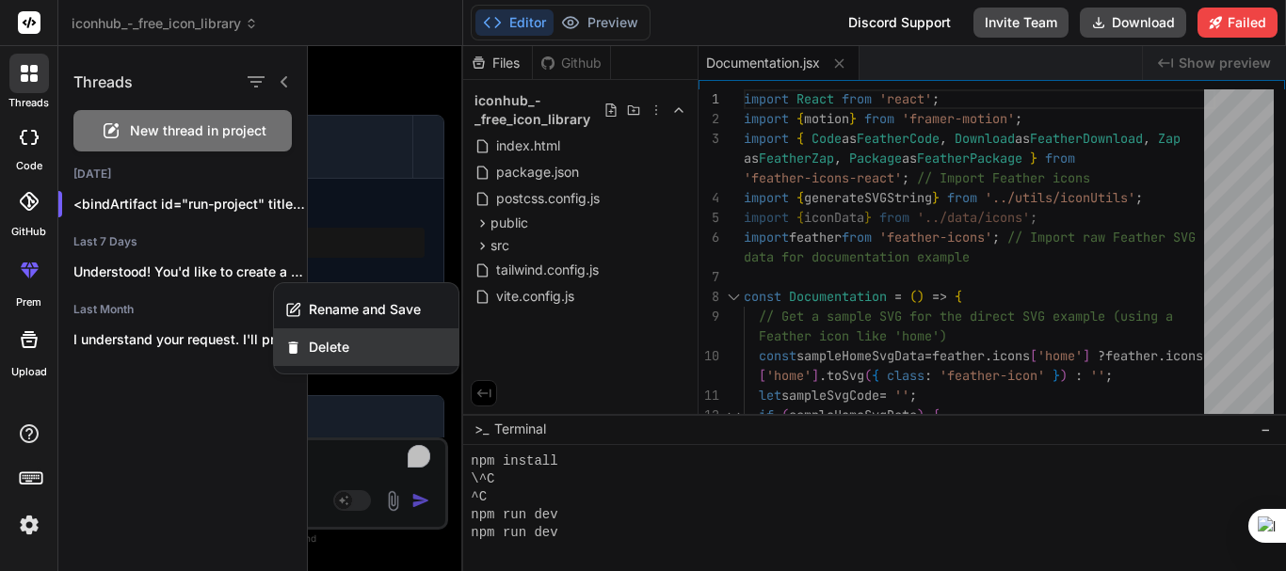
click at [345, 336] on div "Delete" at bounding box center [366, 348] width 185 height 38
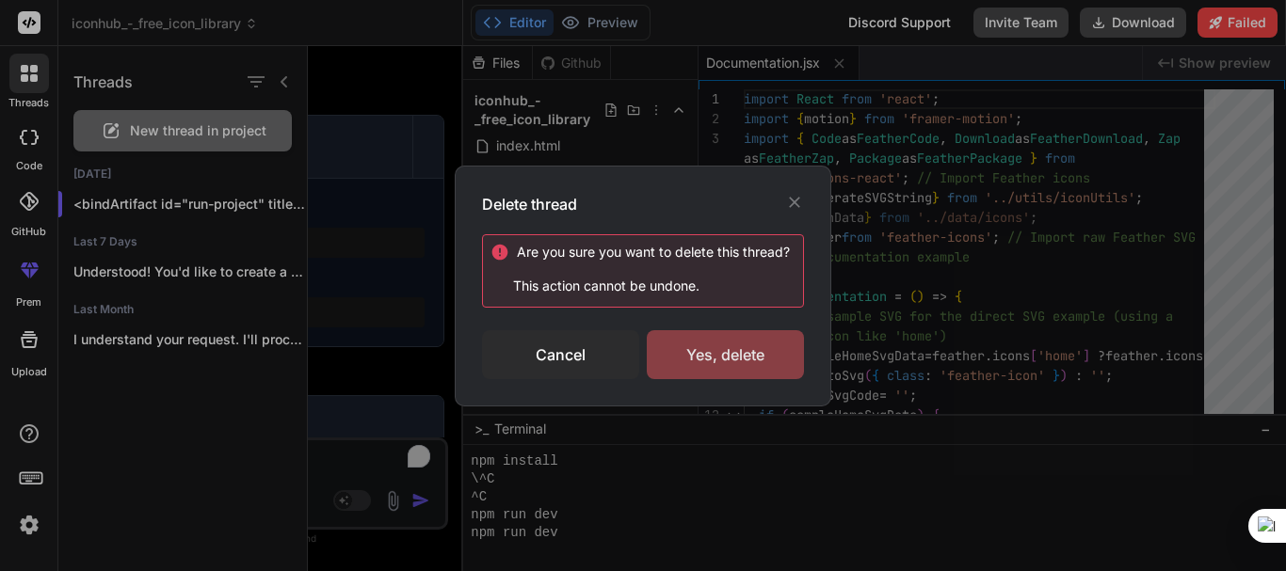
click at [694, 364] on div "Yes, delete" at bounding box center [725, 354] width 157 height 49
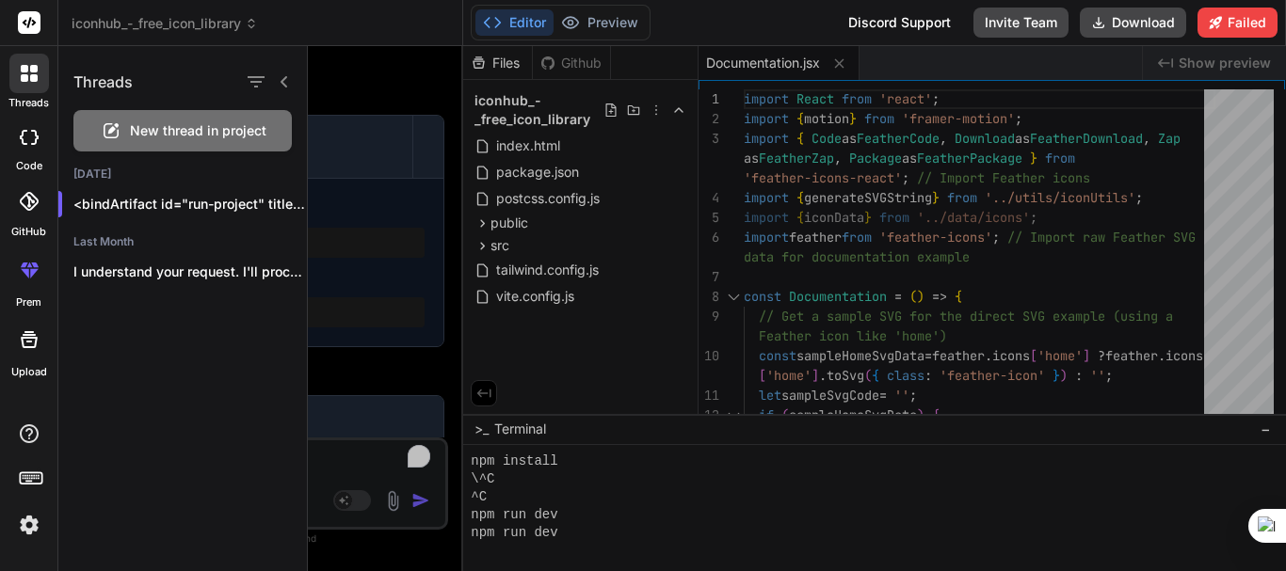
type textarea "x"
